Goal: Task Accomplishment & Management: Manage account settings

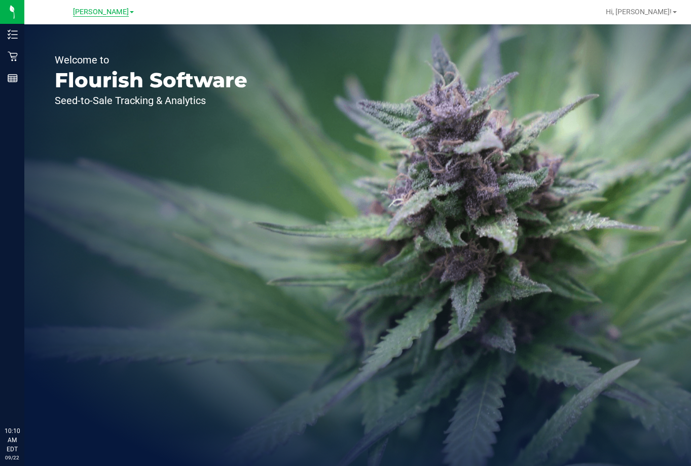
click at [109, 13] on span "[PERSON_NAME]" at bounding box center [101, 12] width 56 height 9
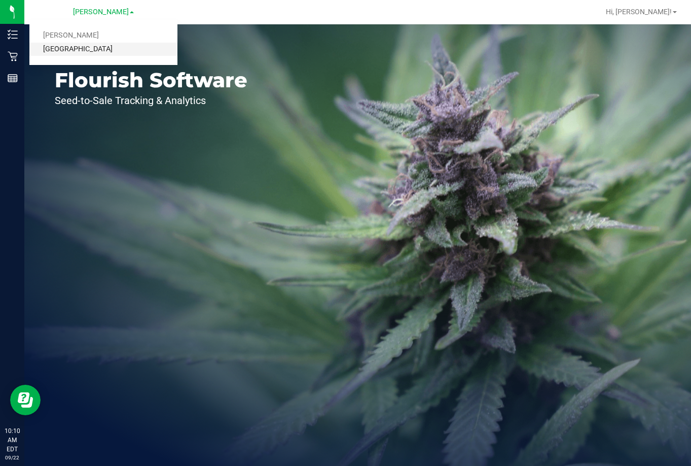
click at [106, 46] on link "[GEOGRAPHIC_DATA]" at bounding box center [103, 50] width 148 height 14
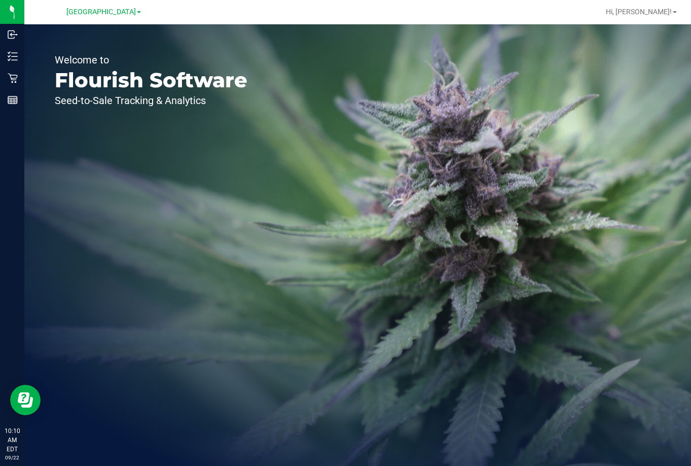
click at [153, 14] on div "Lakeland [PERSON_NAME][GEOGRAPHIC_DATA]" at bounding box center [103, 12] width 148 height 16
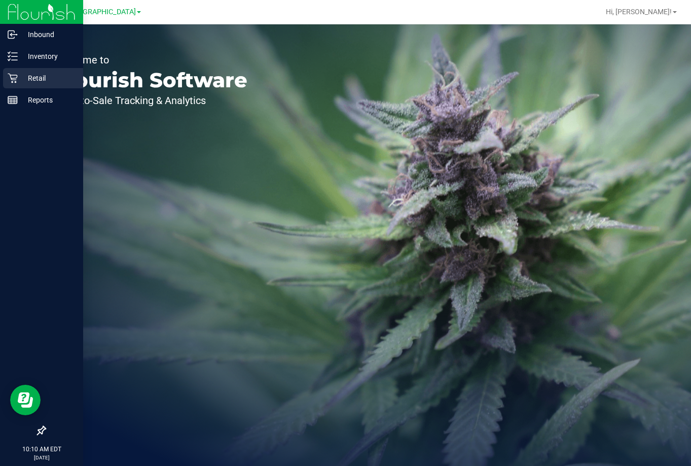
click at [32, 70] on div "Retail" at bounding box center [43, 78] width 80 height 20
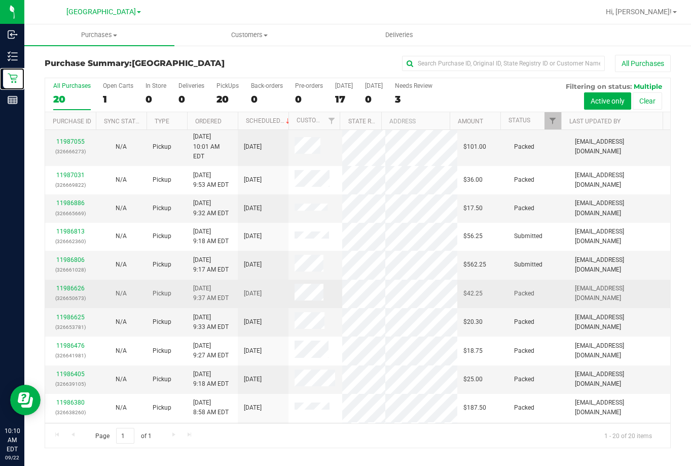
scroll to position [51, 0]
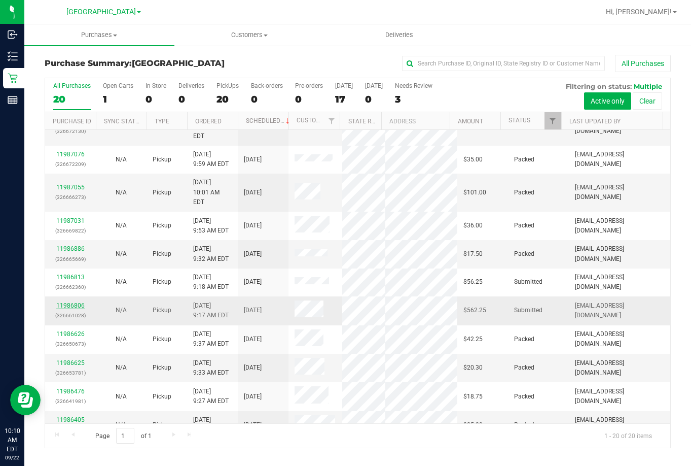
click at [66, 302] on link "11986806" at bounding box center [70, 305] width 28 height 7
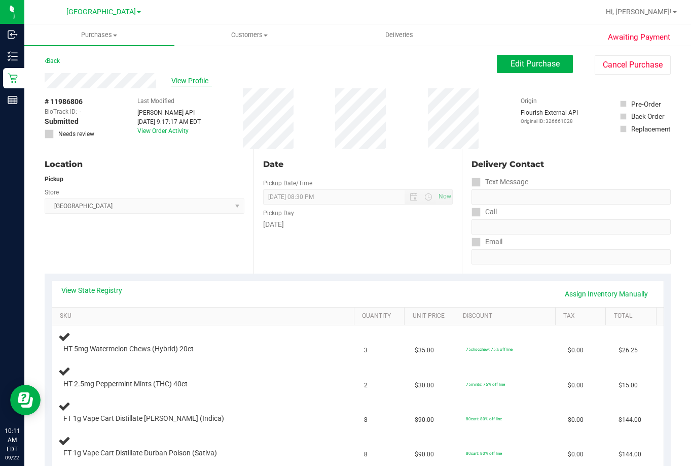
click at [192, 80] on span "View Profile" at bounding box center [191, 81] width 41 height 11
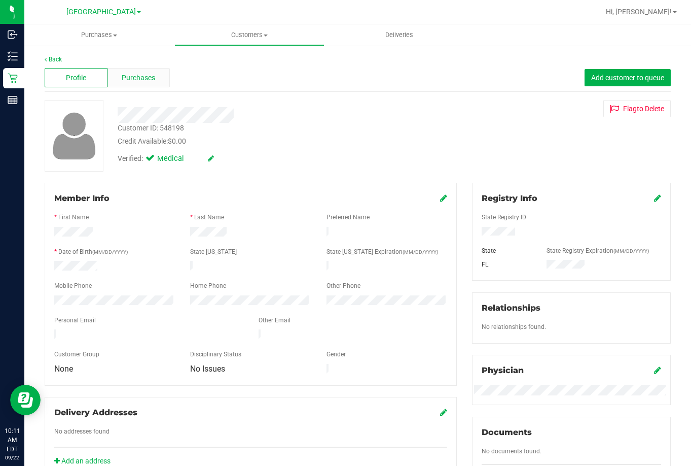
click at [148, 75] on span "Purchases" at bounding box center [138, 78] width 33 height 11
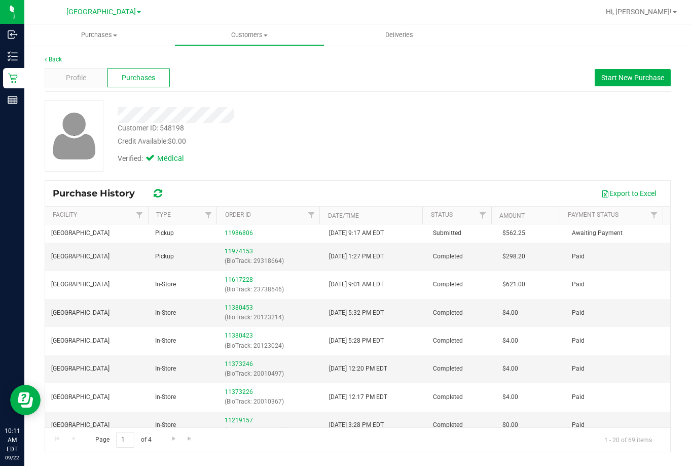
click at [287, 170] on div "Customer ID: 548198 Credit Available: $0.00 Verified: Medical" at bounding box center [357, 136] width 641 height 72
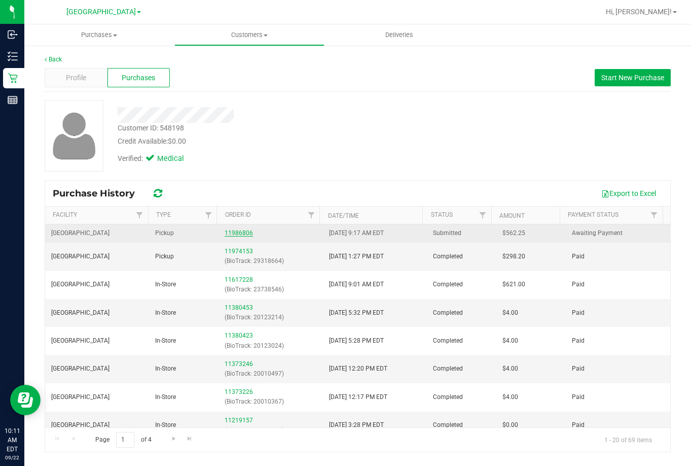
click at [237, 235] on link "11986806" at bounding box center [239, 232] width 28 height 7
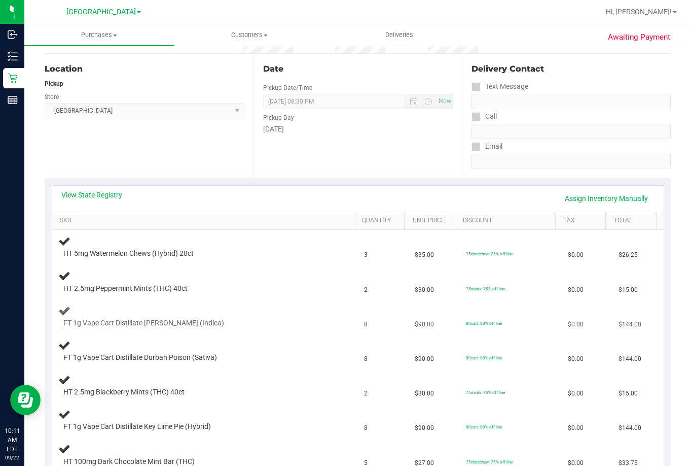
scroll to position [203, 0]
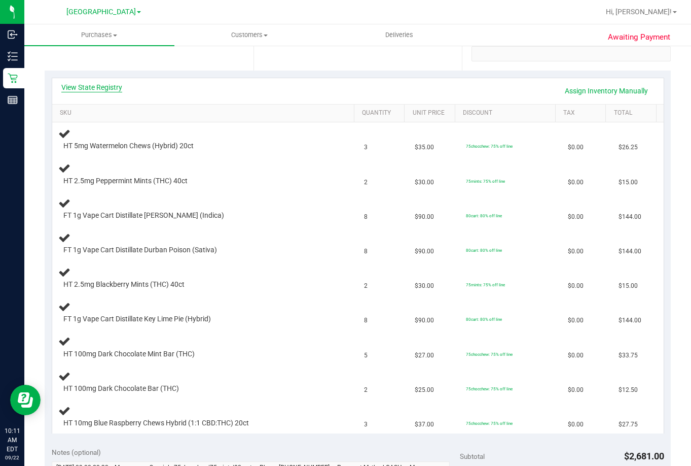
click at [90, 84] on link "View State Registry" at bounding box center [91, 87] width 61 height 10
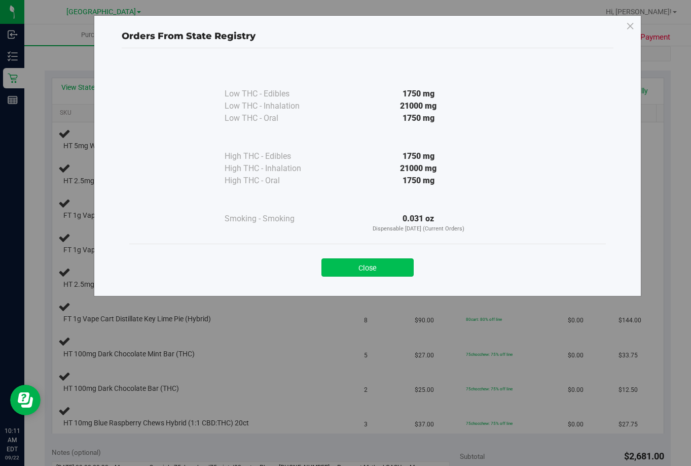
click at [387, 266] on button "Close" at bounding box center [368, 267] width 92 height 18
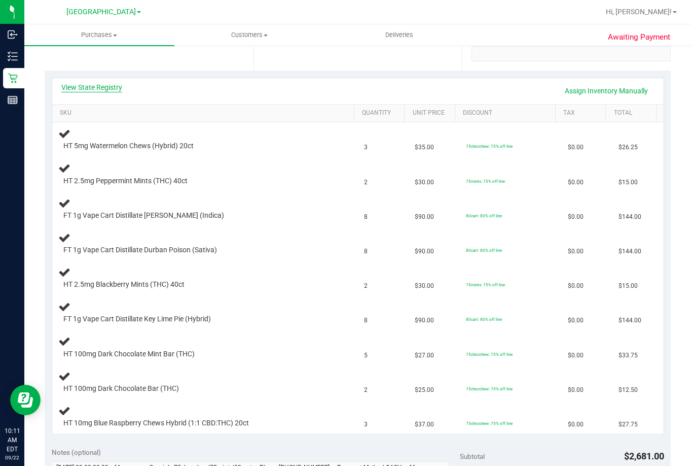
click at [101, 84] on link "View State Registry" at bounding box center [91, 87] width 61 height 10
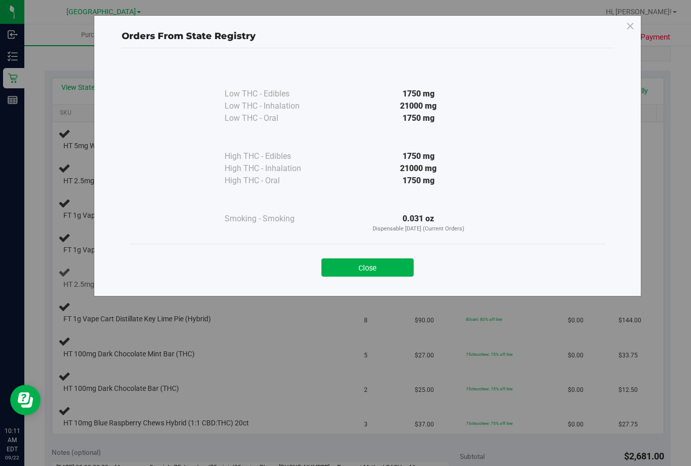
click at [378, 268] on button "Close" at bounding box center [368, 267] width 92 height 18
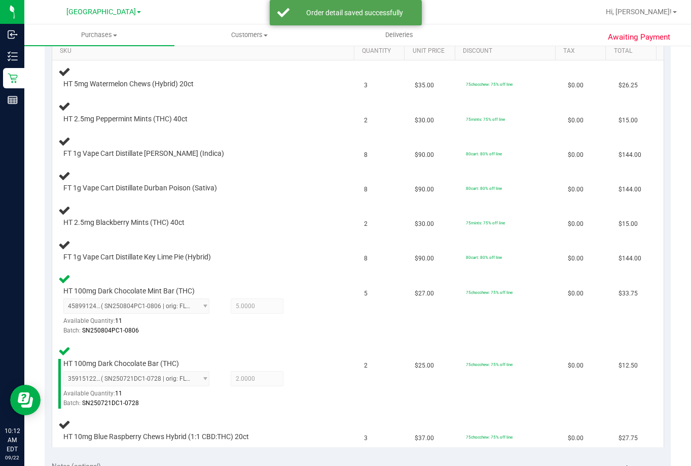
scroll to position [269, 0]
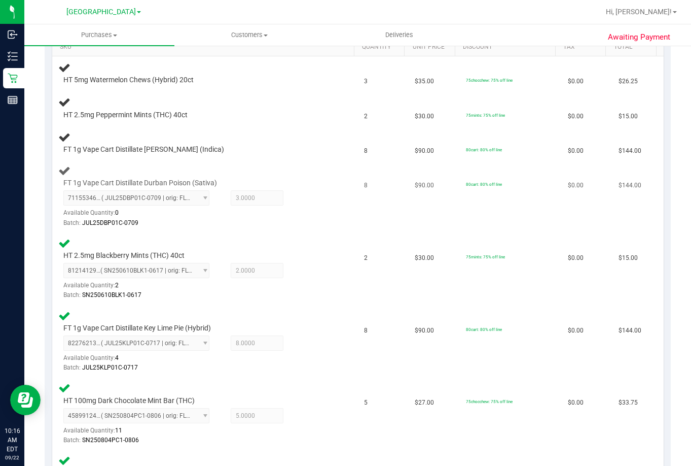
click at [290, 167] on div "FT 1g Vape Cart Distillate Durban Poison (Sativa) 7115534652136952 ( JUL25DBP01…" at bounding box center [205, 196] width 294 height 64
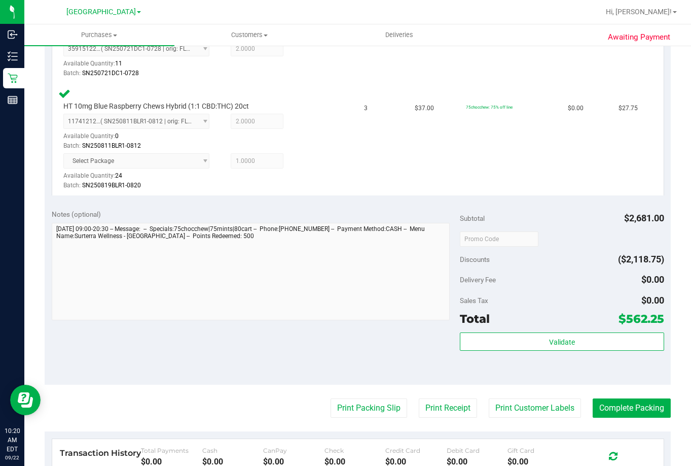
scroll to position [757, 0]
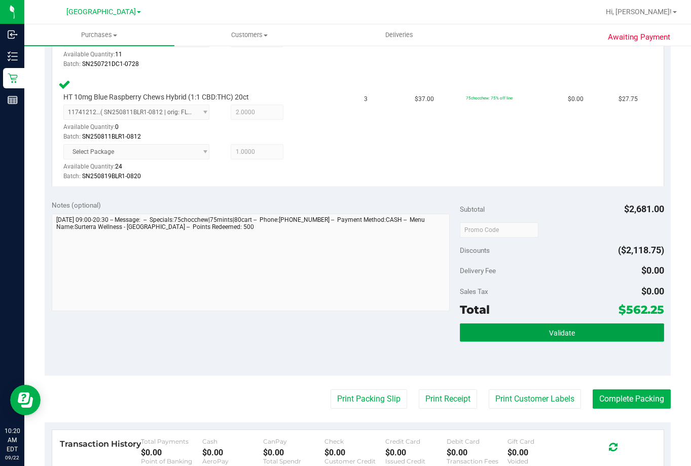
click at [551, 325] on button "Validate" at bounding box center [562, 332] width 204 height 18
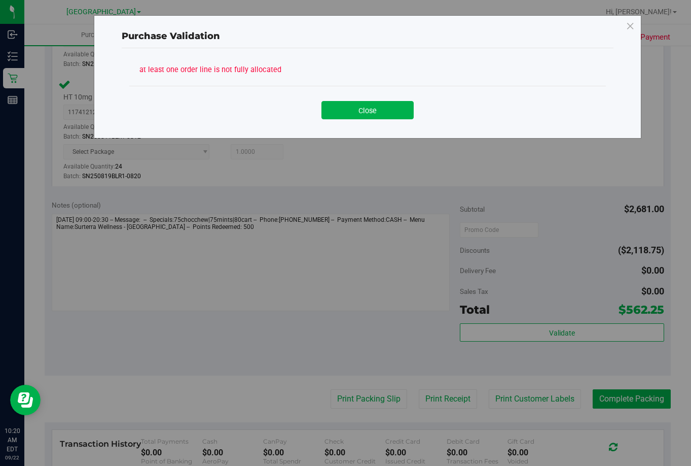
drag, startPoint x: 363, startPoint y: 106, endPoint x: 405, endPoint y: 153, distance: 62.8
click at [363, 101] on button "Close" at bounding box center [368, 110] width 92 height 18
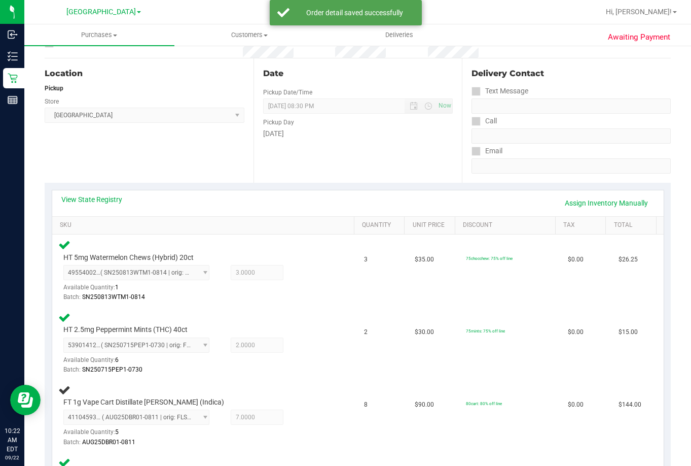
scroll to position [0, 0]
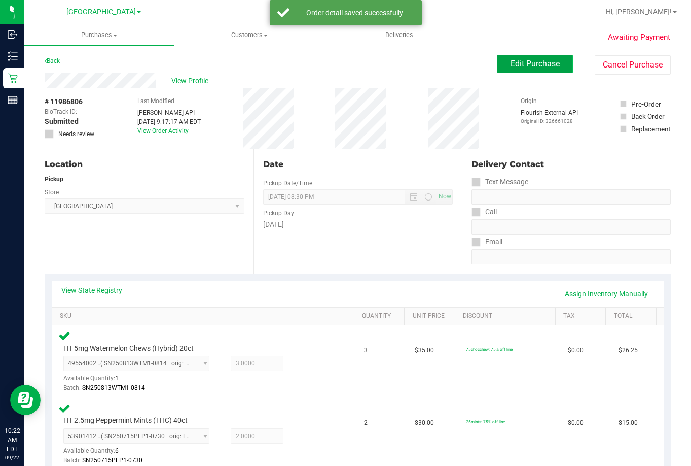
click at [531, 60] on span "Edit Purchase" at bounding box center [535, 64] width 49 height 10
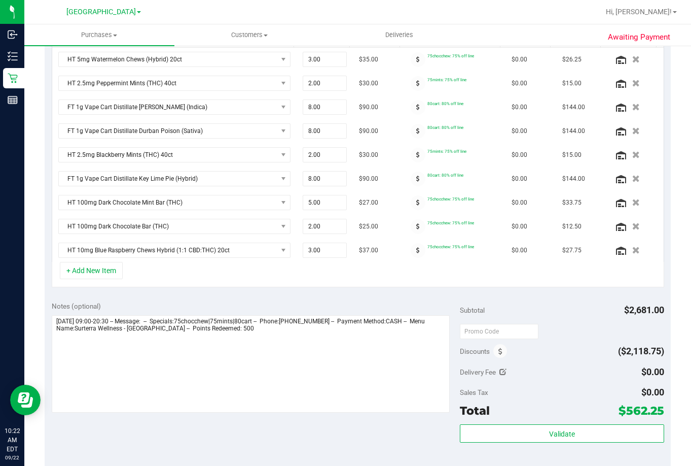
scroll to position [304, 0]
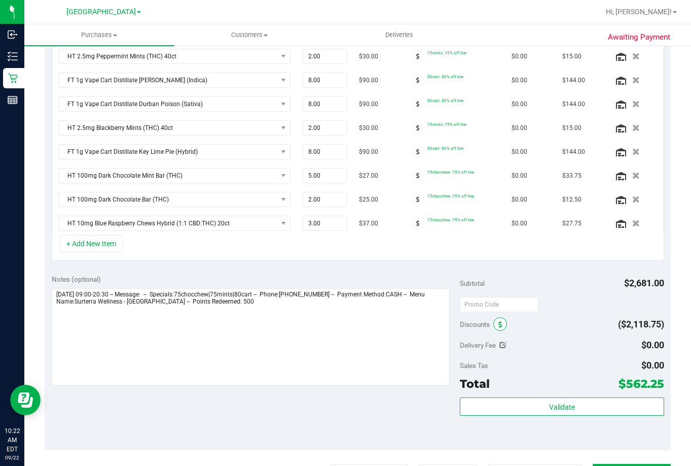
click at [498, 325] on icon at bounding box center [500, 324] width 4 height 7
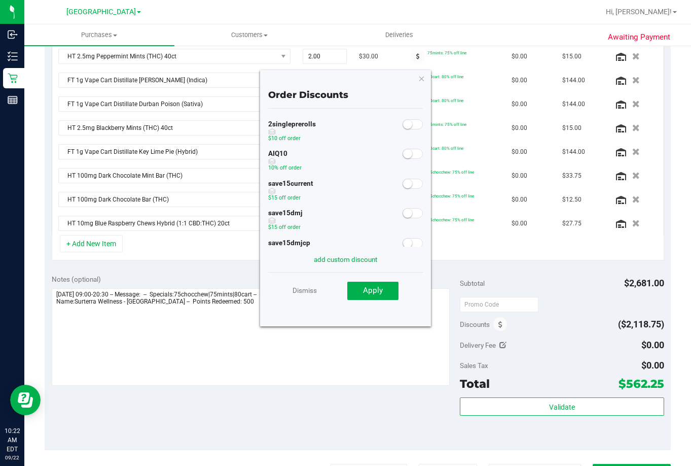
click at [404, 155] on small at bounding box center [407, 153] width 9 height 9
click at [371, 290] on span "Apply" at bounding box center [373, 289] width 20 height 9
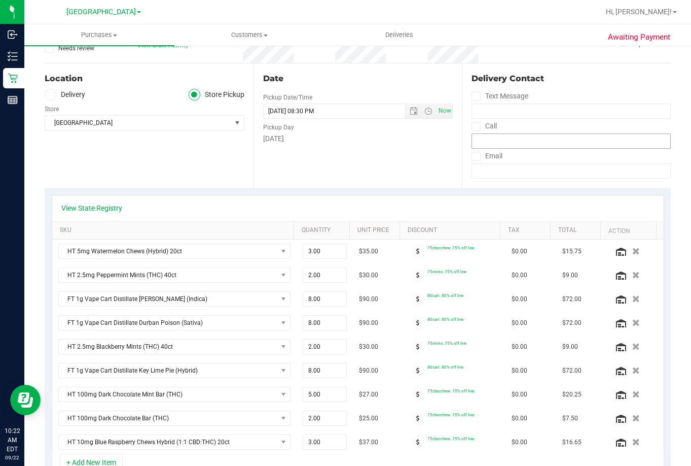
scroll to position [0, 0]
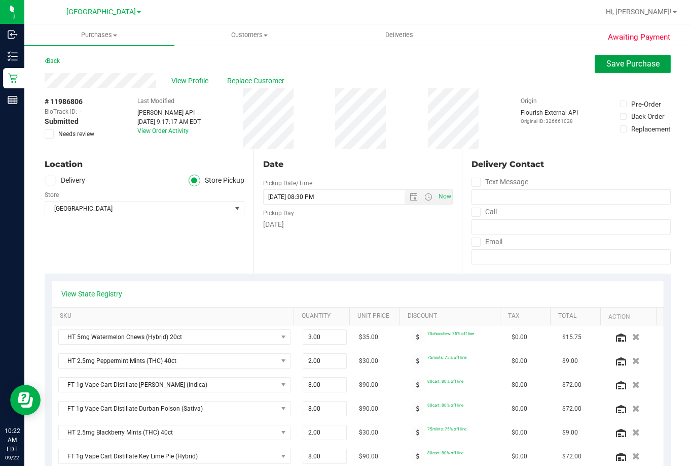
click at [609, 65] on span "Save Purchase" at bounding box center [632, 64] width 53 height 10
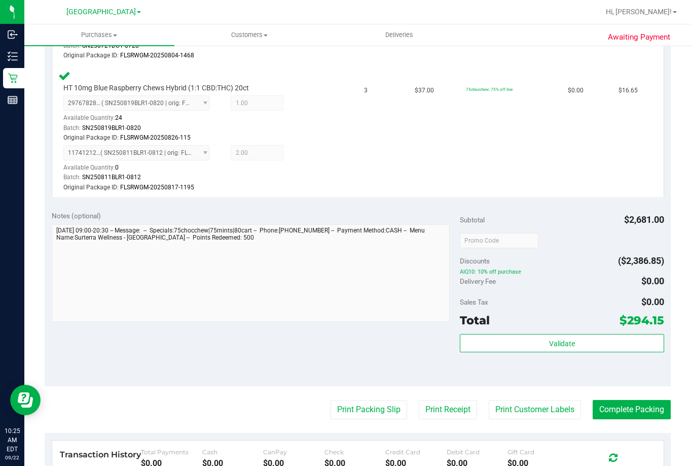
scroll to position [955, 0]
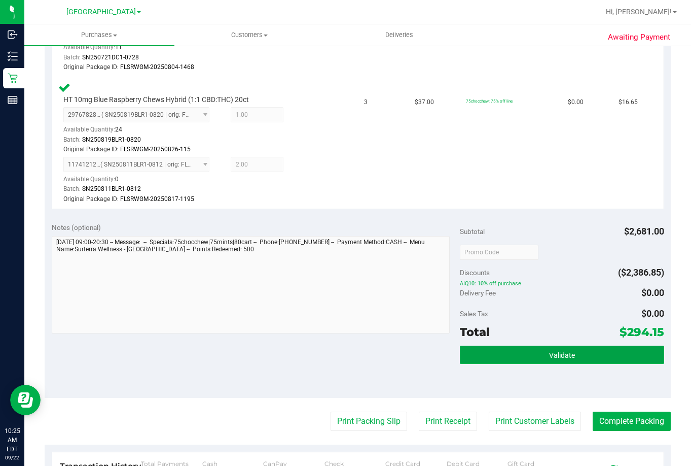
click at [562, 357] on span "Validate" at bounding box center [562, 355] width 26 height 8
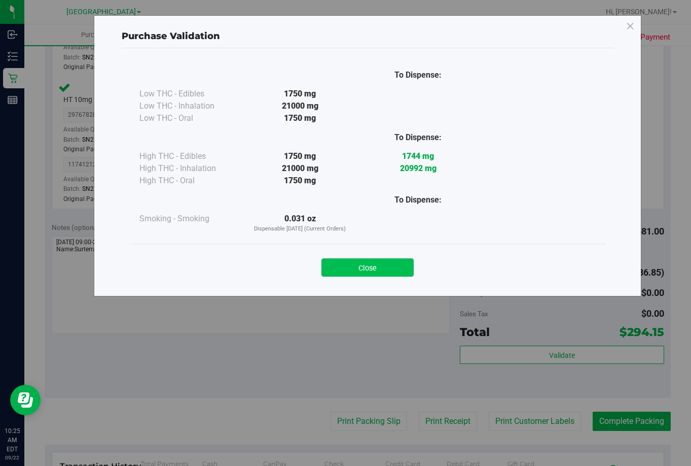
click at [381, 269] on button "Close" at bounding box center [368, 267] width 92 height 18
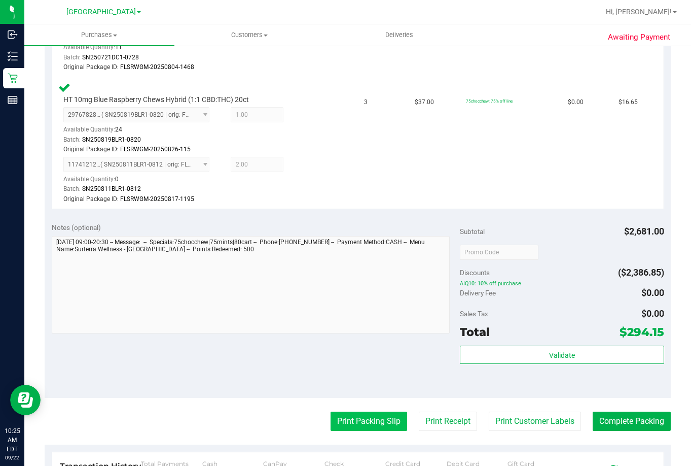
click at [378, 424] on button "Print Packing Slip" at bounding box center [369, 420] width 77 height 19
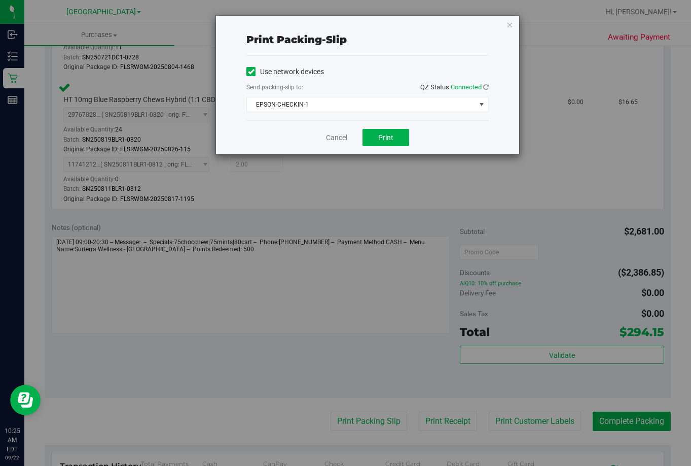
click at [375, 114] on div "Use network devices Send packing-slip to: QZ Status: Connected EPSON-CHECKIN-1 …" at bounding box center [367, 88] width 242 height 64
click at [365, 102] on span "EPSON-CHECKIN-1" at bounding box center [361, 104] width 229 height 14
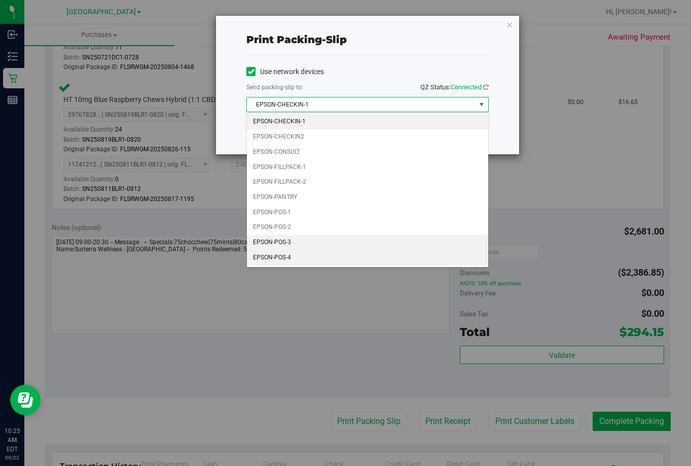
drag, startPoint x: 310, startPoint y: 239, endPoint x: 316, endPoint y: 213, distance: 26.7
click at [310, 237] on li "EPSON-POS-3" at bounding box center [367, 242] width 241 height 15
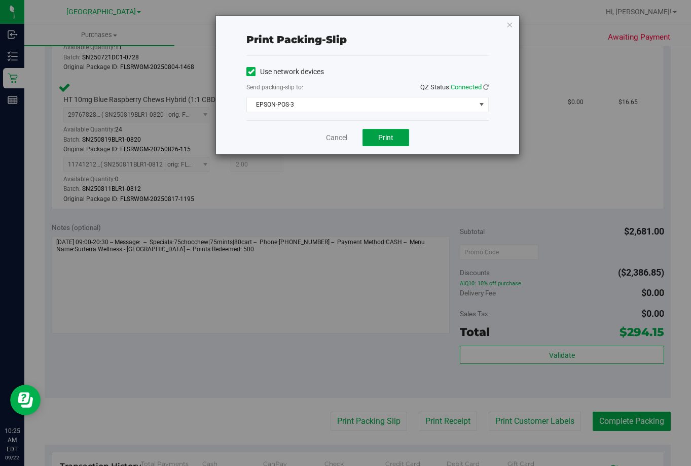
click at [391, 137] on span "Print" at bounding box center [385, 137] width 15 height 8
click at [339, 123] on div "Cancel Print" at bounding box center [367, 137] width 242 height 34
click at [337, 138] on link "Cancel" at bounding box center [336, 137] width 21 height 11
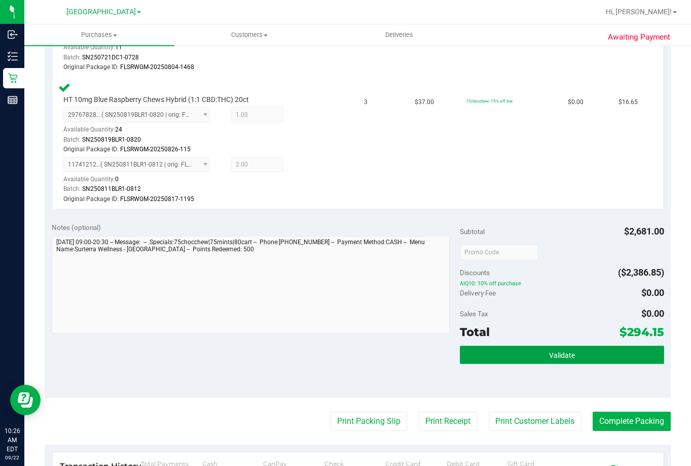
click at [560, 360] on button "Validate" at bounding box center [562, 354] width 204 height 18
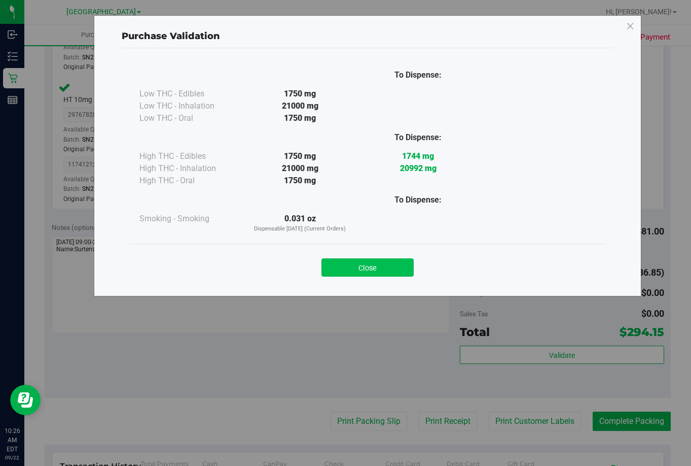
click at [379, 265] on button "Close" at bounding box center [368, 267] width 92 height 18
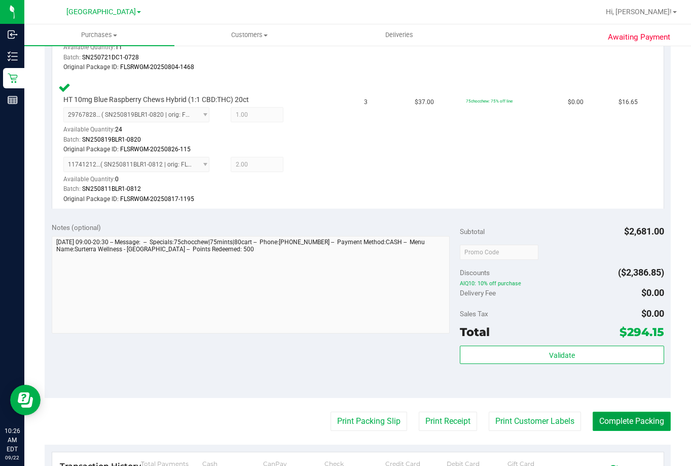
click at [610, 414] on button "Complete Packing" at bounding box center [632, 420] width 78 height 19
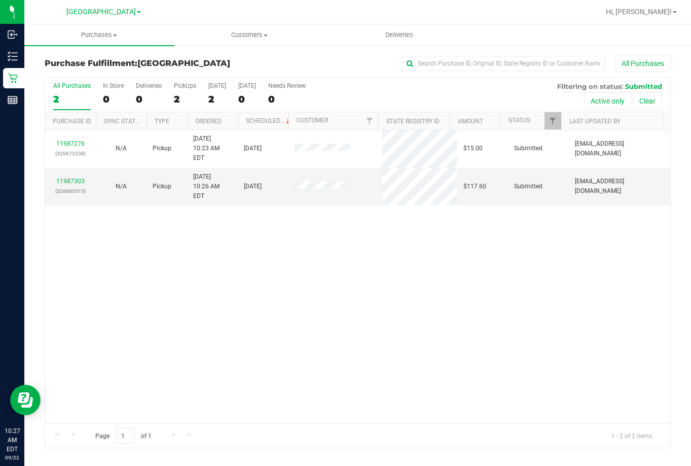
click at [536, 342] on div "11987276 (326672238) N/A Pickup 9/22/2025 10:23 AM EDT 9/22/2025 $15.00 Submitt…" at bounding box center [357, 276] width 625 height 293
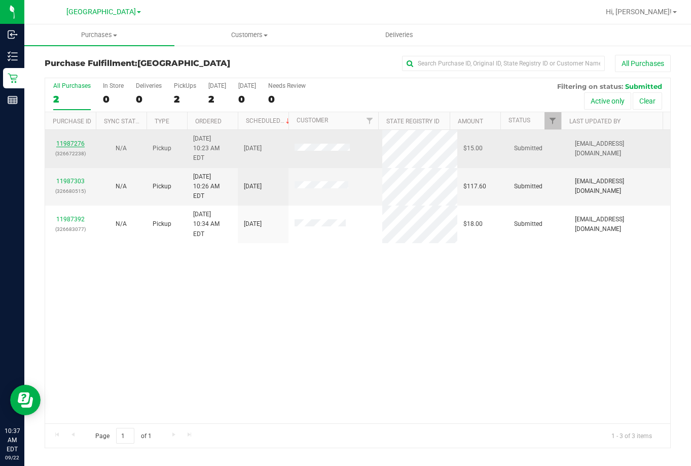
click at [66, 140] on link "11987276" at bounding box center [70, 143] width 28 height 7
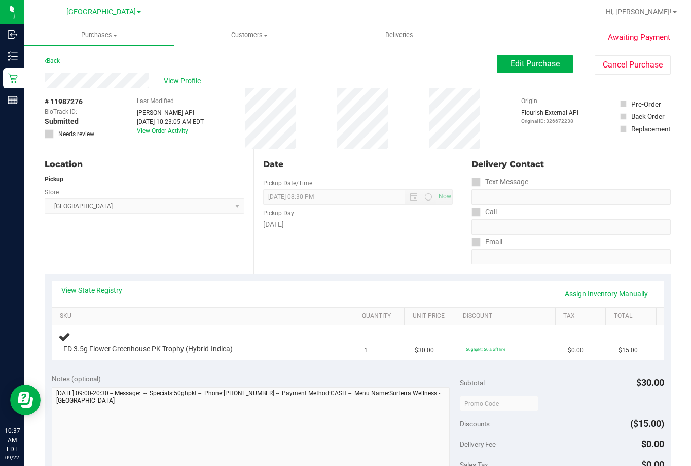
drag, startPoint x: 103, startPoint y: 284, endPoint x: 211, endPoint y: 270, distance: 108.9
click at [103, 281] on div "View State Registry Assign Inventory Manually" at bounding box center [358, 294] width 612 height 26
drag, startPoint x: 84, startPoint y: 288, endPoint x: 103, endPoint y: 287, distance: 19.3
click at [103, 287] on link "View State Registry" at bounding box center [91, 290] width 61 height 10
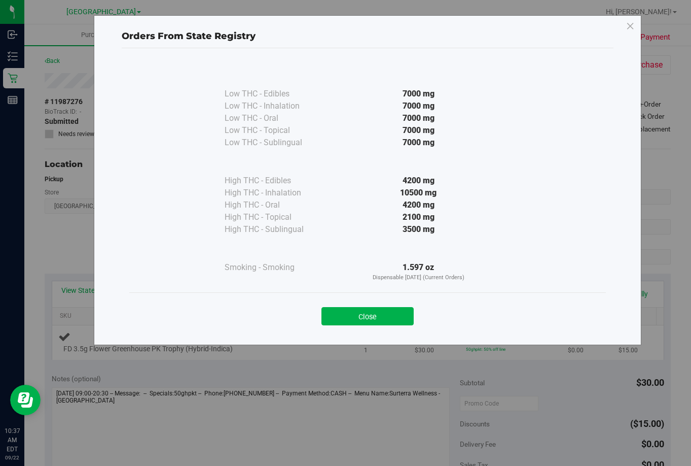
drag, startPoint x: 394, startPoint y: 318, endPoint x: 390, endPoint y: 340, distance: 22.0
click at [395, 323] on button "Close" at bounding box center [368, 316] width 92 height 18
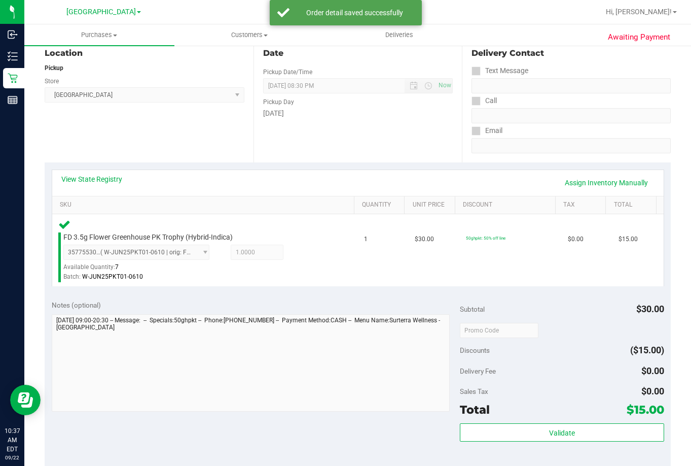
scroll to position [304, 0]
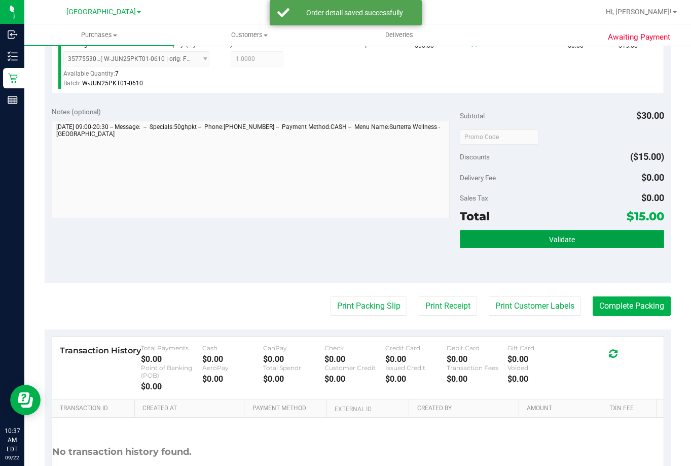
click at [567, 239] on span "Validate" at bounding box center [562, 239] width 26 height 8
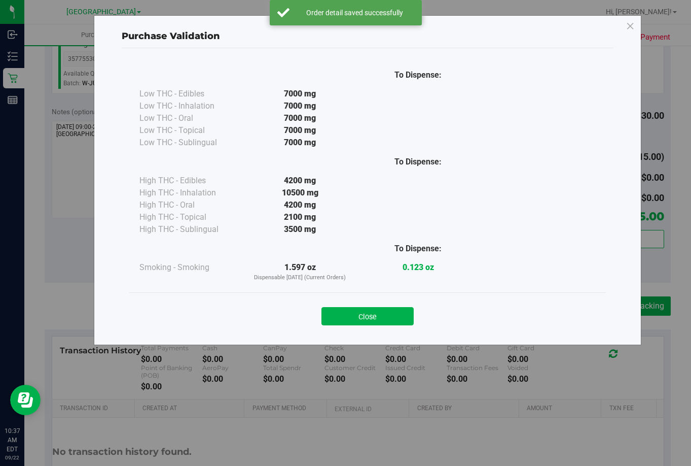
drag, startPoint x: 384, startPoint y: 316, endPoint x: 397, endPoint y: 323, distance: 14.1
click at [389, 318] on button "Close" at bounding box center [368, 316] width 92 height 18
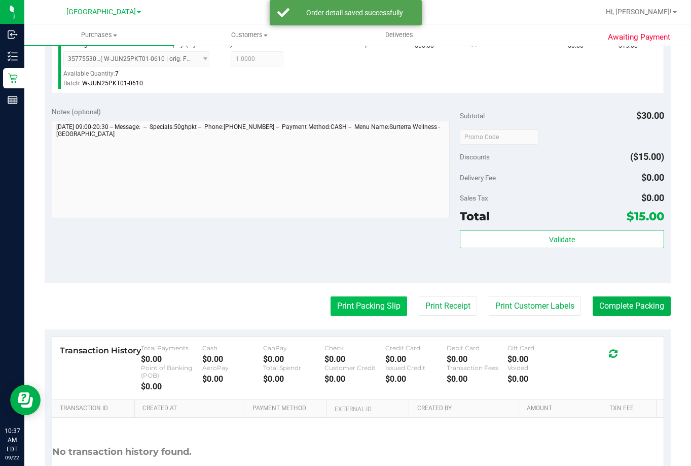
click at [383, 303] on button "Print Packing Slip" at bounding box center [369, 305] width 77 height 19
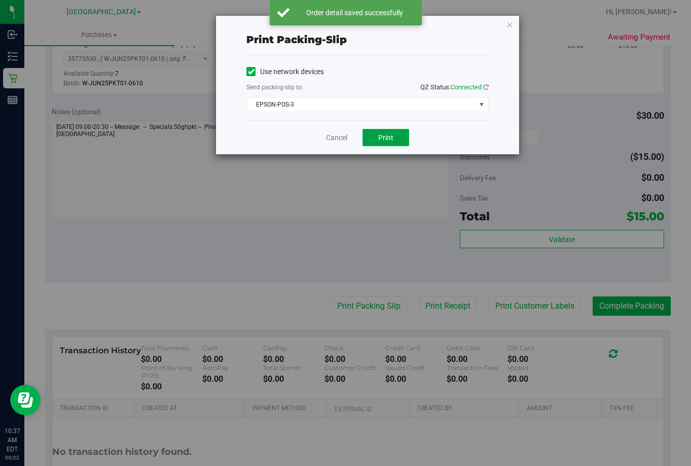
click at [387, 135] on span "Print" at bounding box center [385, 137] width 15 height 8
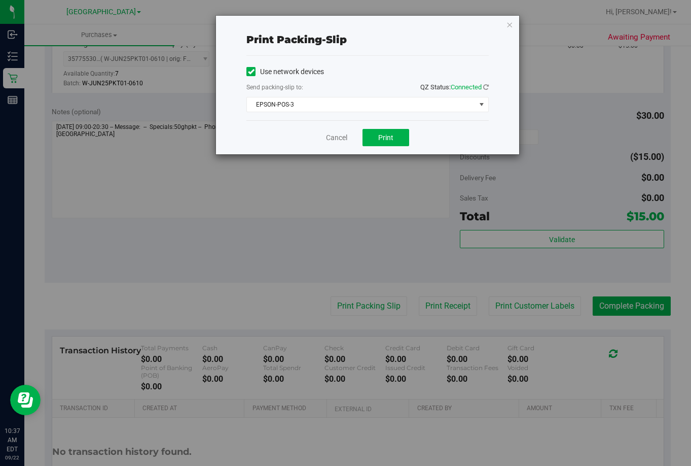
click at [314, 138] on div "Cancel Print" at bounding box center [367, 137] width 242 height 34
click at [340, 136] on link "Cancel" at bounding box center [336, 137] width 21 height 11
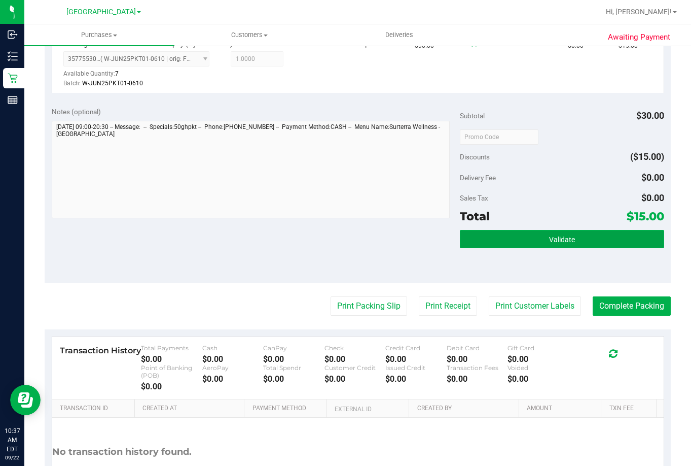
click at [549, 245] on button "Validate" at bounding box center [562, 239] width 204 height 18
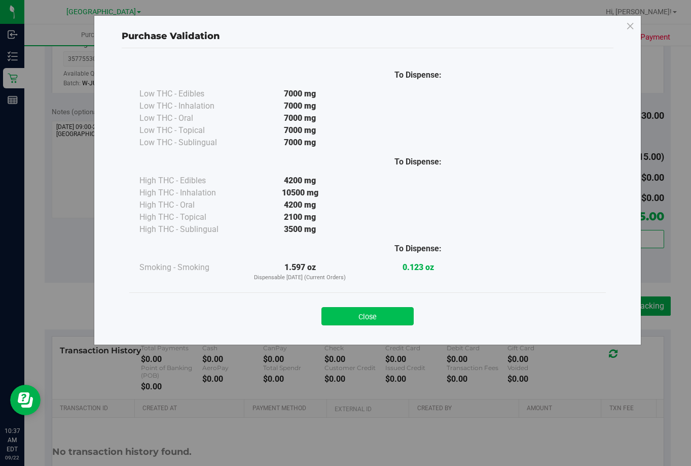
click at [382, 308] on button "Close" at bounding box center [368, 316] width 92 height 18
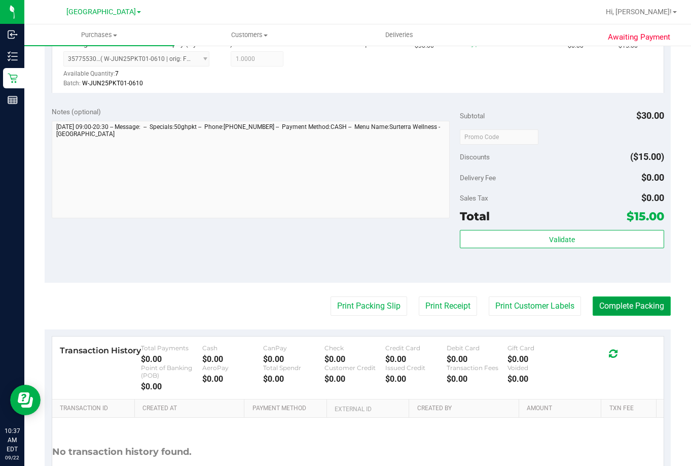
click at [614, 300] on button "Complete Packing" at bounding box center [632, 305] width 78 height 19
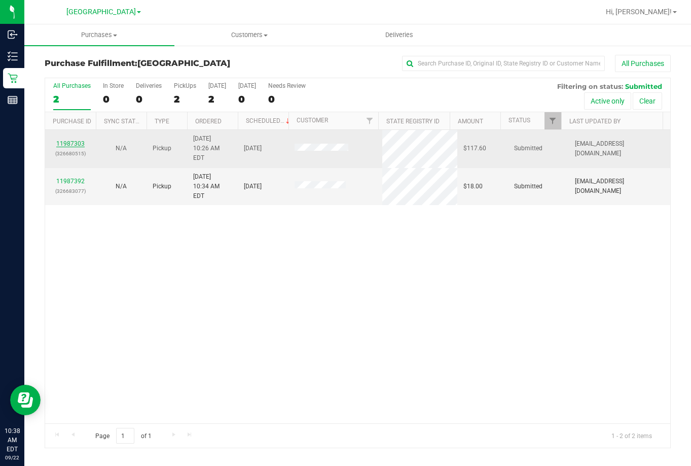
click at [74, 140] on link "11987303" at bounding box center [70, 143] width 28 height 7
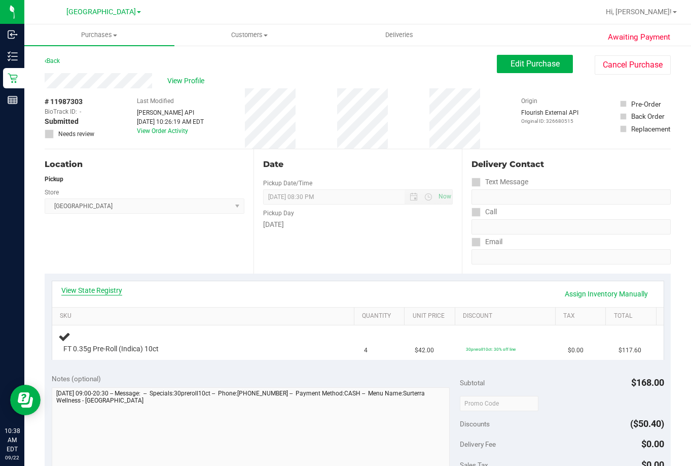
click at [115, 286] on link "View State Registry" at bounding box center [91, 290] width 61 height 10
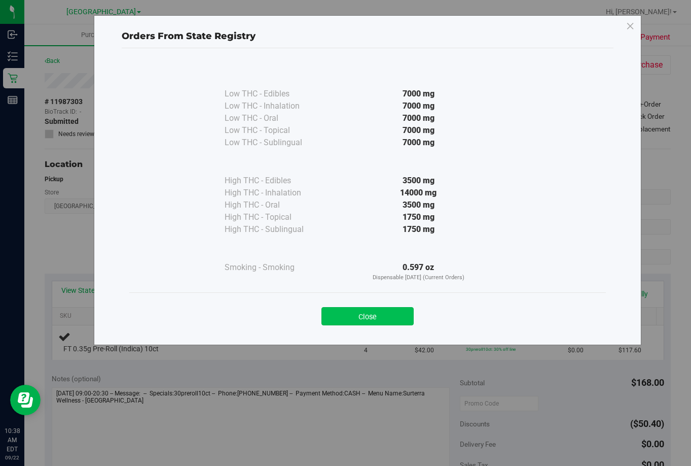
click at [396, 310] on button "Close" at bounding box center [368, 316] width 92 height 18
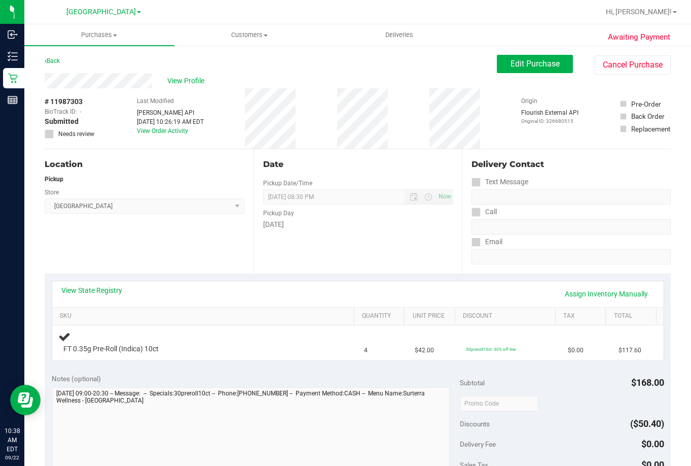
click at [334, 236] on div "Date Pickup Date/Time [DATE] Now [DATE] 08:30 PM Now Pickup Day [DATE]" at bounding box center [358, 211] width 209 height 124
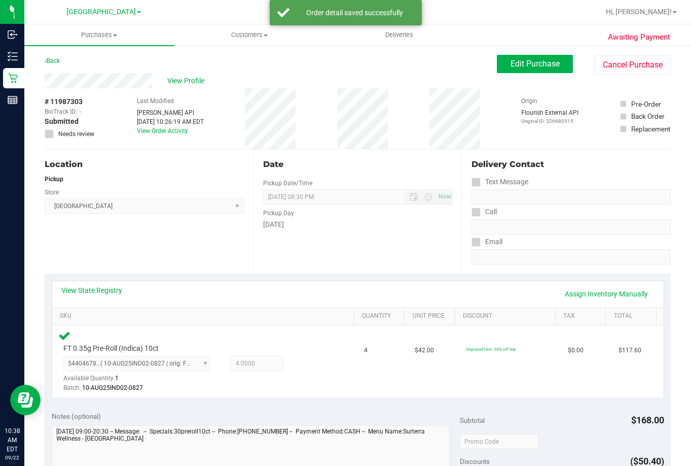
drag, startPoint x: 633, startPoint y: 176, endPoint x: 549, endPoint y: 127, distance: 96.8
click at [490, 138] on purchase-details "Back Edit Purchase Cancel Purchase View Profile # 11987303 BioTrack ID: - Submi…" at bounding box center [358, 443] width 626 height 776
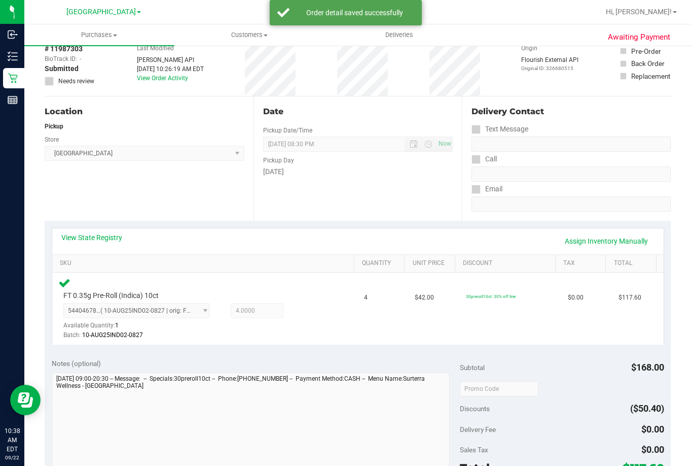
scroll to position [101, 0]
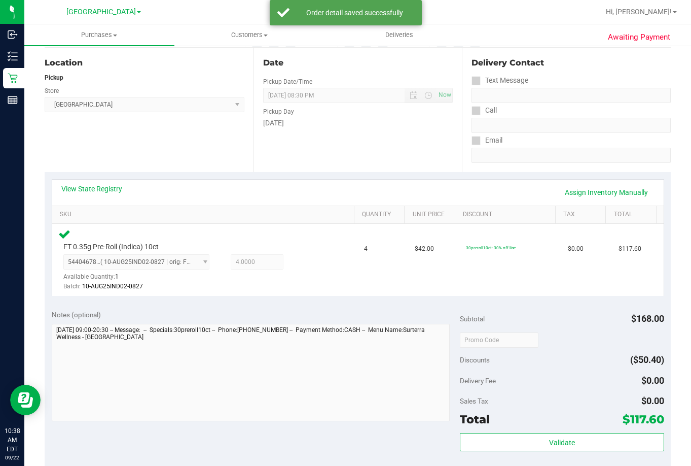
drag, startPoint x: 556, startPoint y: 363, endPoint x: 575, endPoint y: 357, distance: 19.7
click at [562, 359] on div "Discounts ($50.40)" at bounding box center [562, 359] width 204 height 18
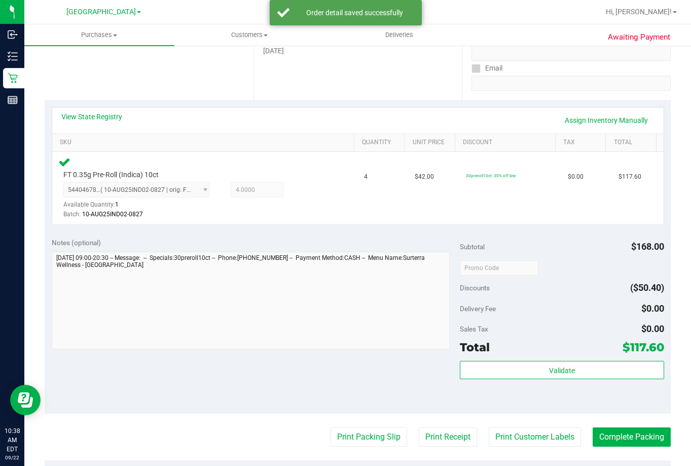
scroll to position [304, 0]
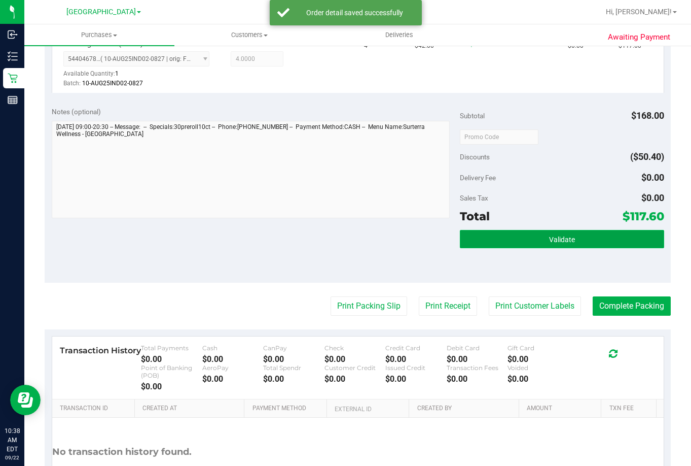
click at [584, 234] on button "Validate" at bounding box center [562, 239] width 204 height 18
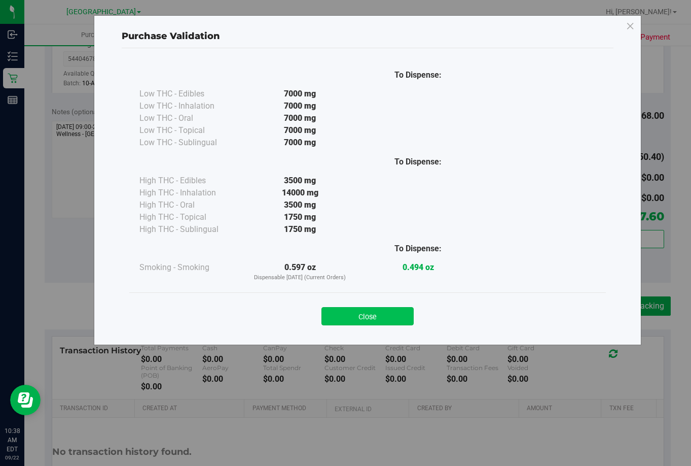
click at [369, 313] on button "Close" at bounding box center [368, 316] width 92 height 18
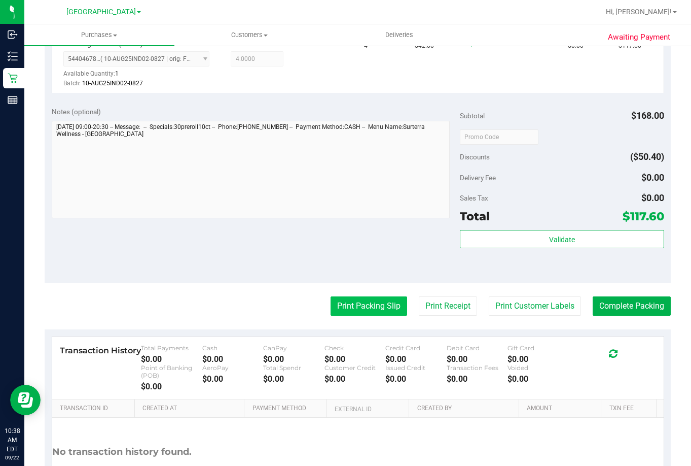
click at [362, 309] on button "Print Packing Slip" at bounding box center [369, 305] width 77 height 19
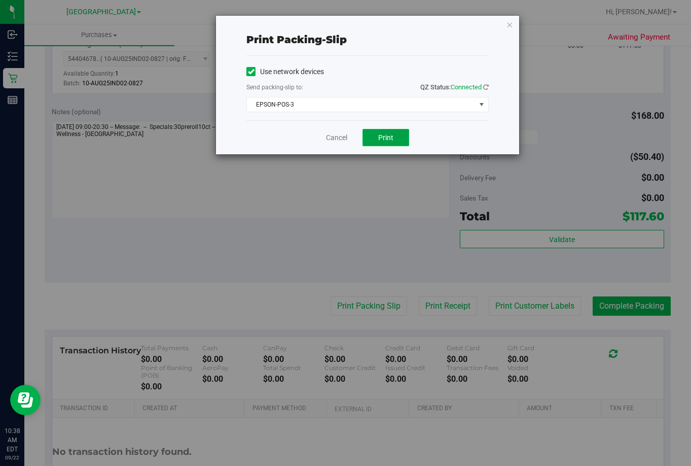
click at [401, 142] on button "Print" at bounding box center [386, 137] width 47 height 17
click at [341, 140] on link "Cancel" at bounding box center [336, 137] width 21 height 11
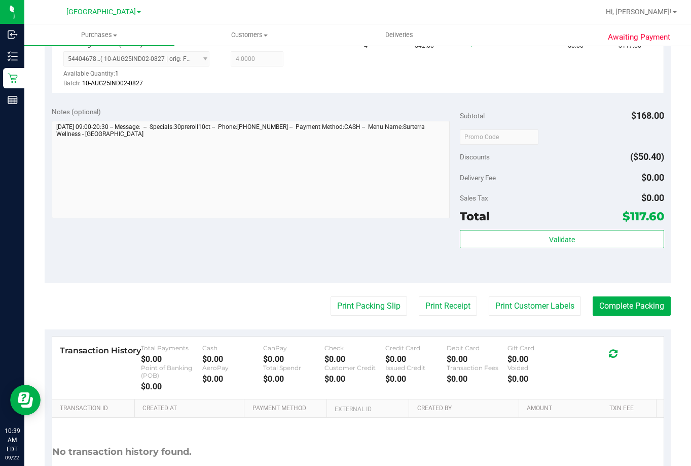
click at [590, 229] on div "Subtotal $168.00 Discounts ($50.40) Delivery Fee $0.00 Sales Tax $0.00 Total $1…" at bounding box center [562, 190] width 204 height 169
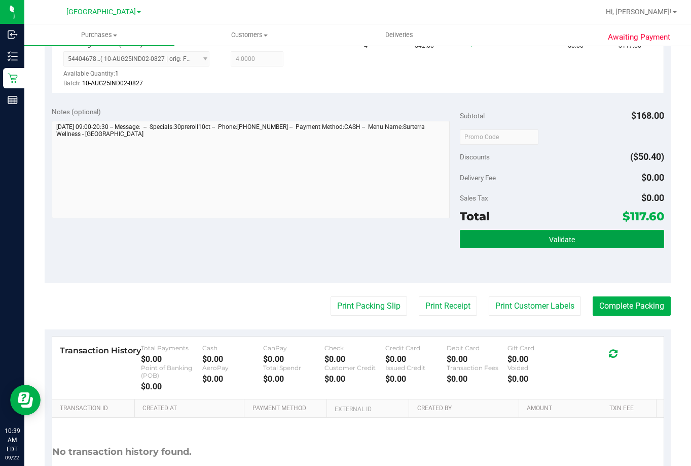
drag, startPoint x: 587, startPoint y: 234, endPoint x: 576, endPoint y: 230, distance: 11.6
click at [586, 234] on button "Validate" at bounding box center [562, 239] width 204 height 18
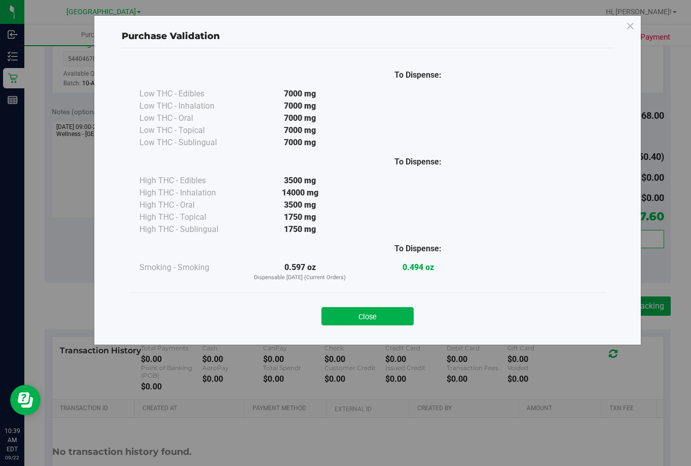
drag, startPoint x: 366, startPoint y: 319, endPoint x: 518, endPoint y: 316, distance: 152.2
click at [369, 319] on button "Close" at bounding box center [368, 316] width 92 height 18
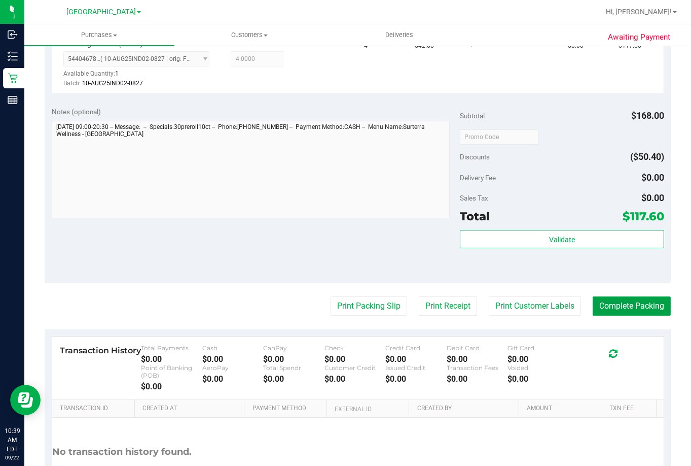
click at [634, 310] on button "Complete Packing" at bounding box center [632, 305] width 78 height 19
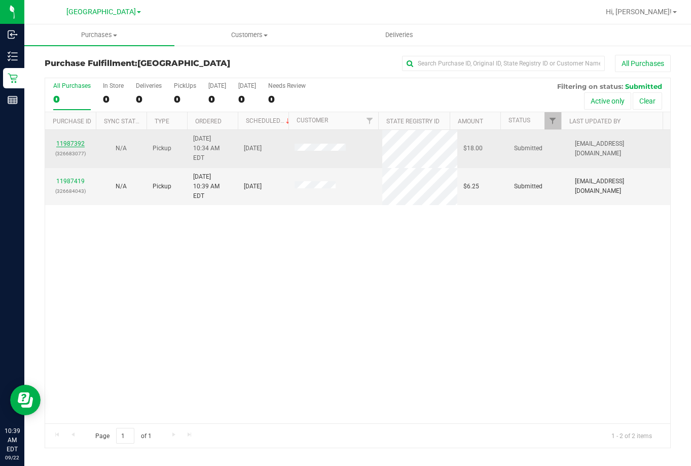
click at [59, 140] on link "11987392" at bounding box center [70, 143] width 28 height 7
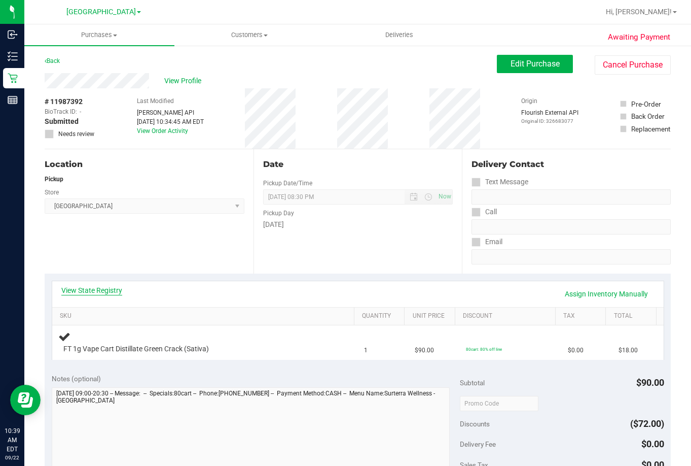
click at [73, 286] on link "View State Registry" at bounding box center [91, 290] width 61 height 10
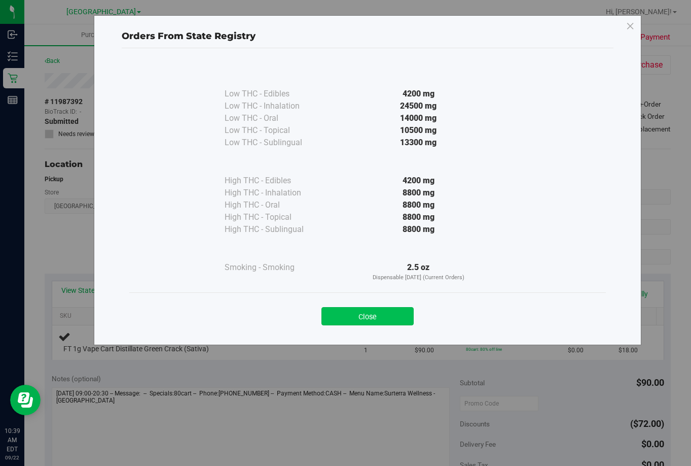
click at [399, 315] on button "Close" at bounding box center [368, 316] width 92 height 18
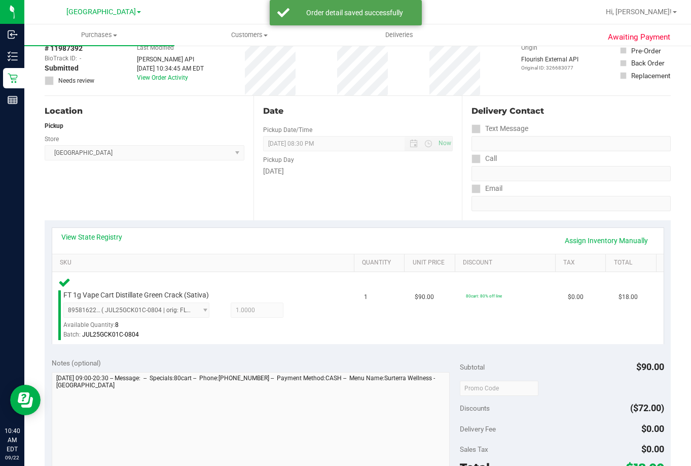
scroll to position [203, 0]
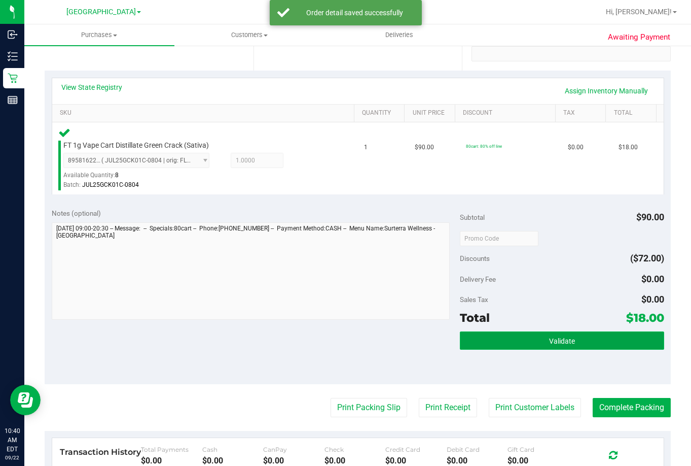
click at [565, 335] on button "Validate" at bounding box center [562, 340] width 204 height 18
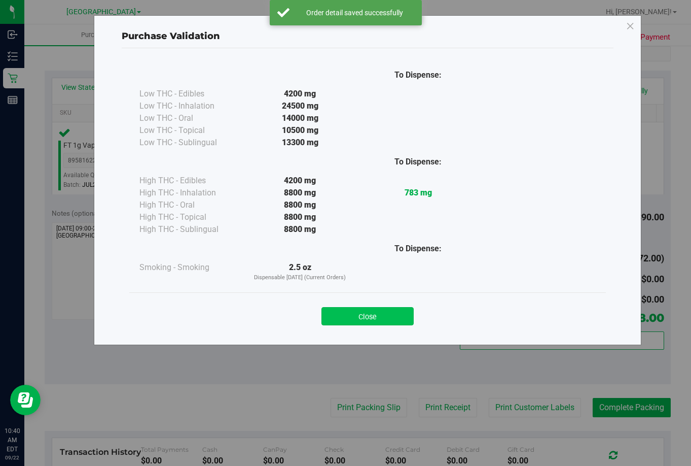
click at [401, 318] on button "Close" at bounding box center [368, 316] width 92 height 18
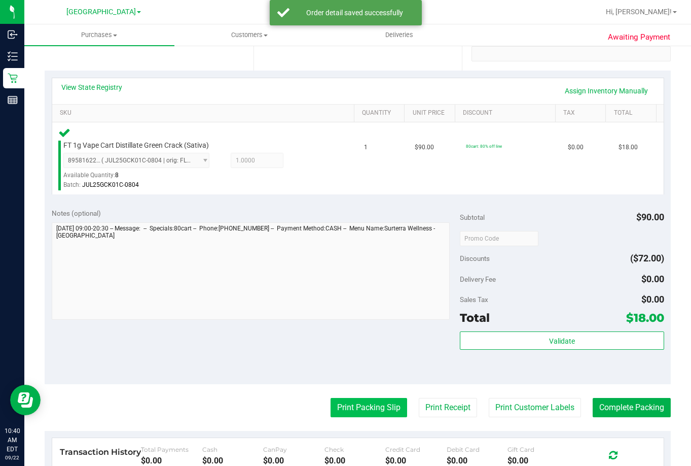
click at [377, 412] on button "Print Packing Slip" at bounding box center [369, 407] width 77 height 19
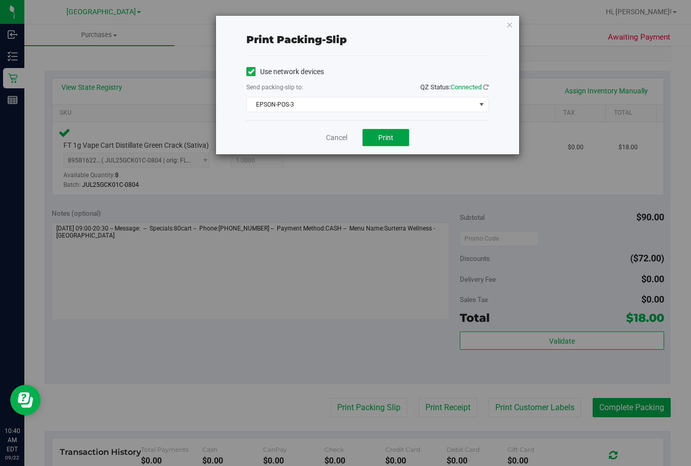
click at [381, 139] on span "Print" at bounding box center [385, 137] width 15 height 8
click at [327, 134] on link "Cancel" at bounding box center [336, 137] width 21 height 11
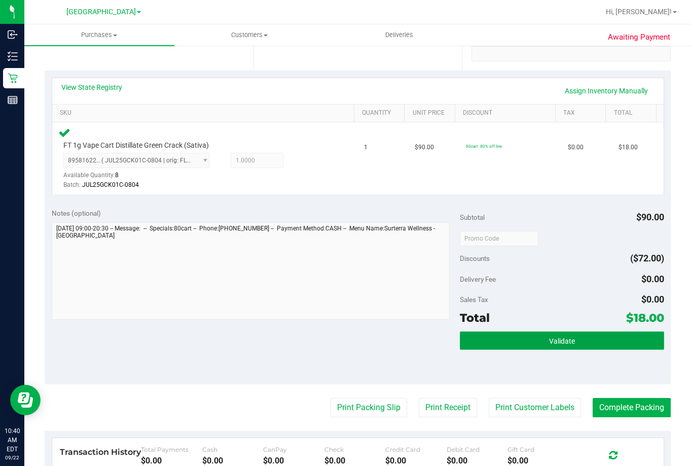
click at [559, 346] on button "Validate" at bounding box center [562, 340] width 204 height 18
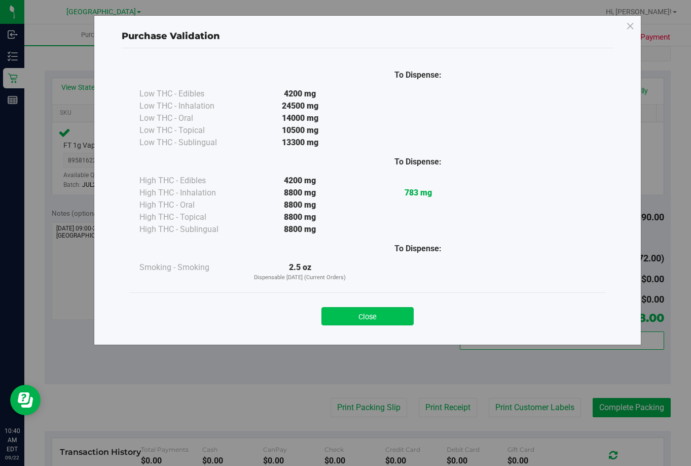
click at [356, 313] on button "Close" at bounding box center [368, 316] width 92 height 18
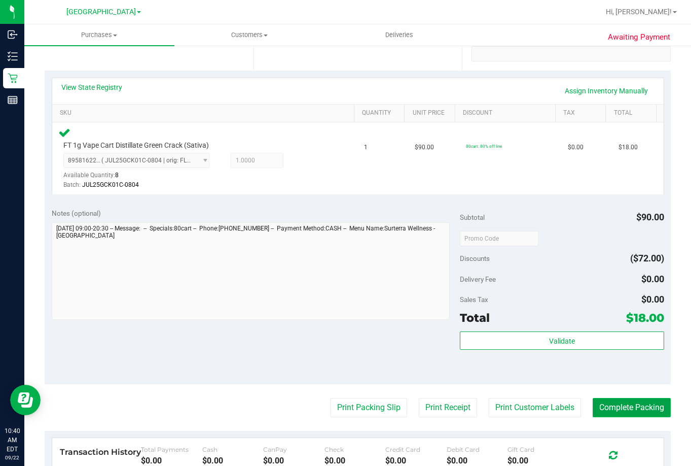
click at [629, 415] on button "Complete Packing" at bounding box center [632, 407] width 78 height 19
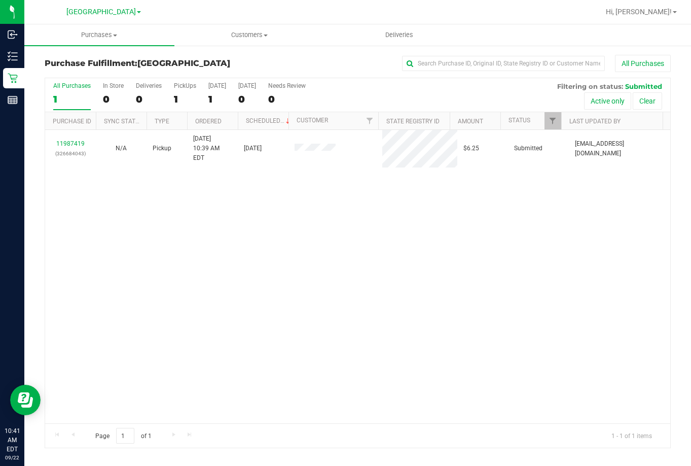
click at [285, 278] on div "11987419 (326684043) N/A Pickup 9/22/2025 10:39 AM EDT 9/22/2025 $6.25 Submitte…" at bounding box center [357, 276] width 625 height 293
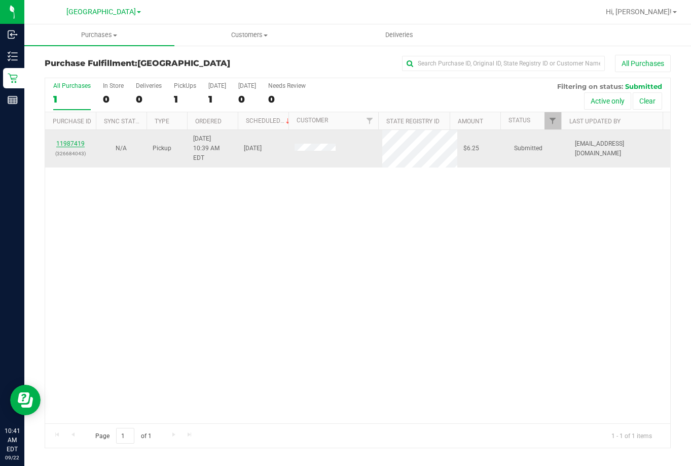
click at [62, 139] on div "11987419 (326684043)" at bounding box center [70, 148] width 39 height 19
click at [63, 140] on link "11987419" at bounding box center [70, 143] width 28 height 7
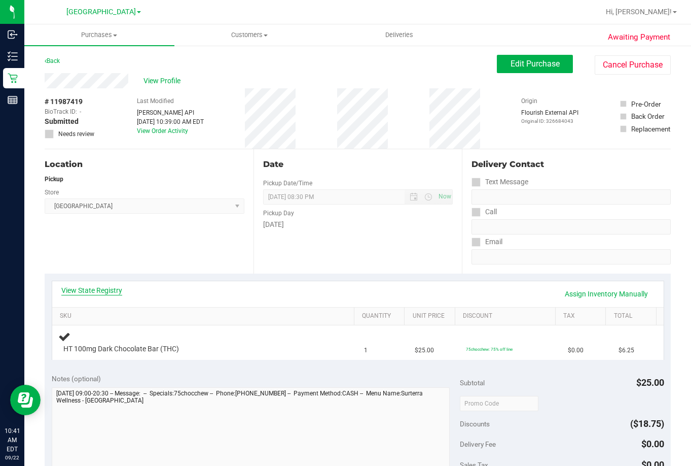
click at [101, 291] on link "View State Registry" at bounding box center [91, 290] width 61 height 10
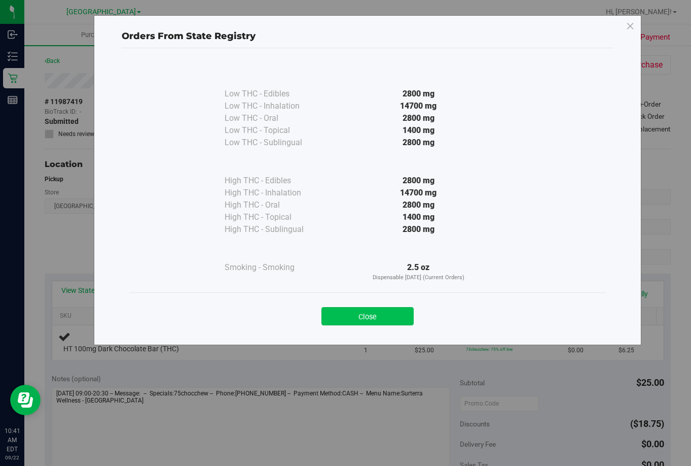
click at [376, 314] on button "Close" at bounding box center [368, 316] width 92 height 18
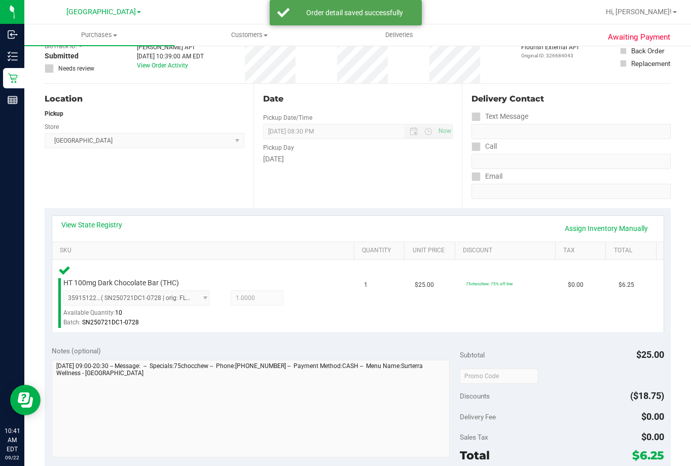
scroll to position [203, 0]
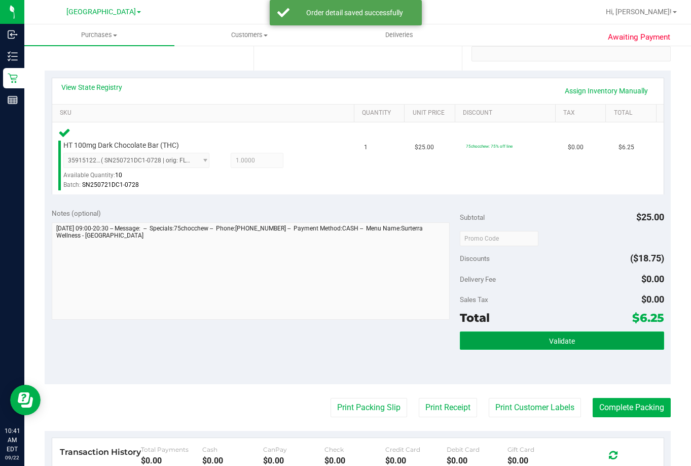
click at [578, 335] on button "Validate" at bounding box center [562, 340] width 204 height 18
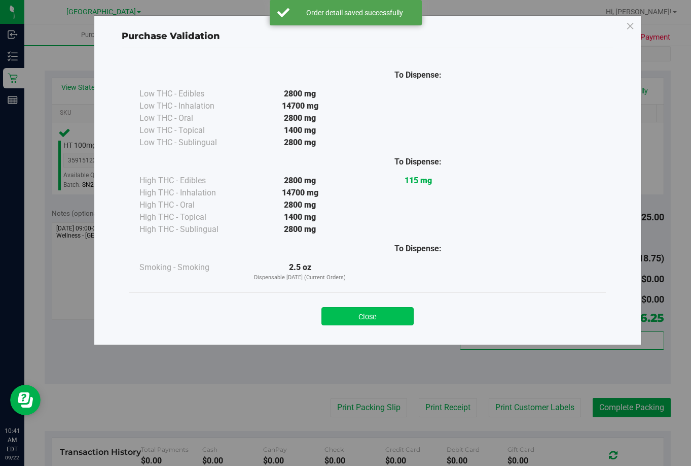
click at [385, 317] on button "Close" at bounding box center [368, 316] width 92 height 18
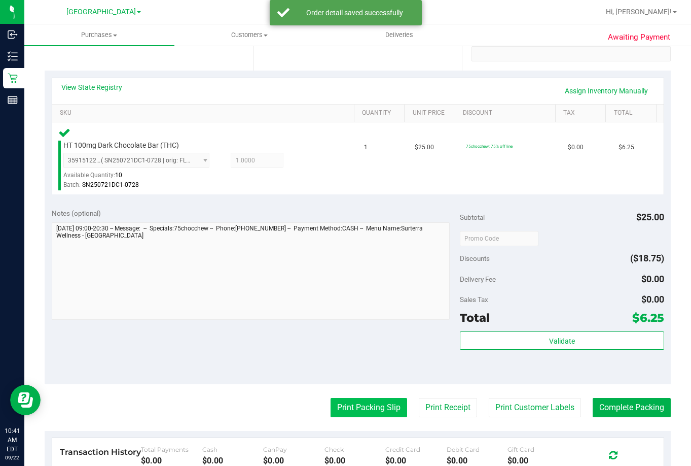
click at [371, 405] on button "Print Packing Slip" at bounding box center [369, 407] width 77 height 19
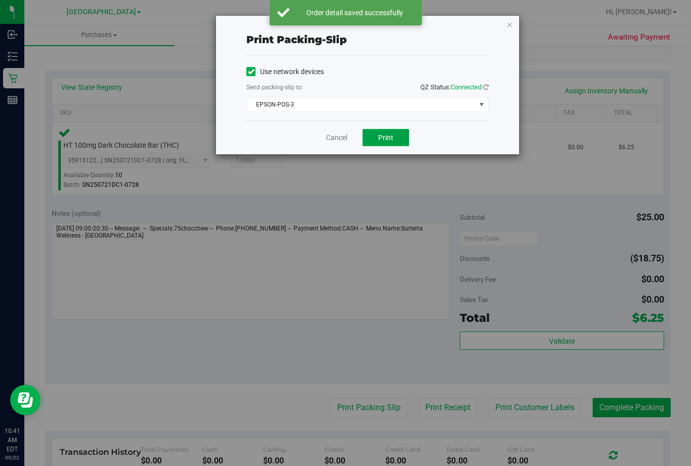
click at [387, 137] on span "Print" at bounding box center [385, 137] width 15 height 8
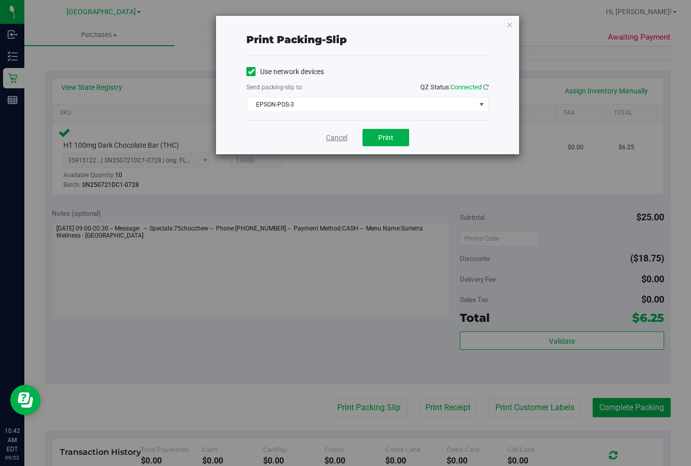
click at [338, 141] on link "Cancel" at bounding box center [336, 137] width 21 height 11
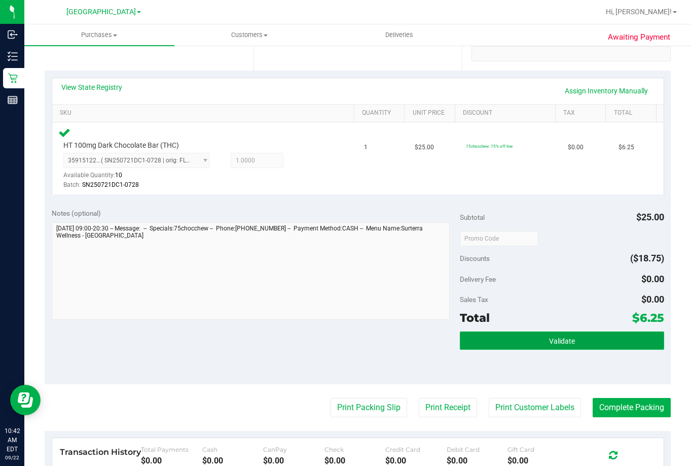
click at [540, 340] on button "Validate" at bounding box center [562, 340] width 204 height 18
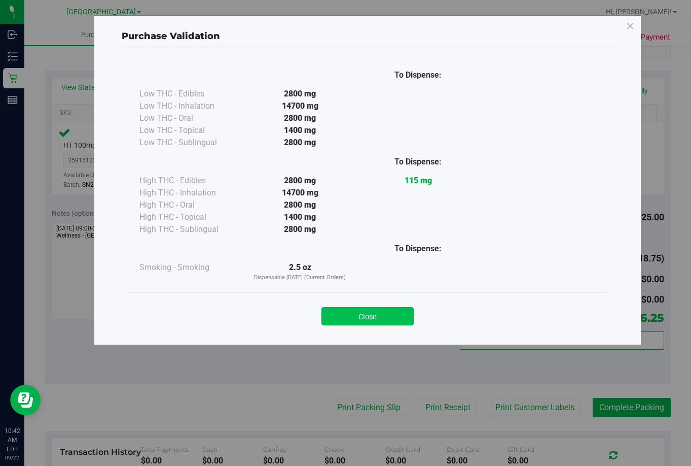
click at [403, 312] on button "Close" at bounding box center [368, 316] width 92 height 18
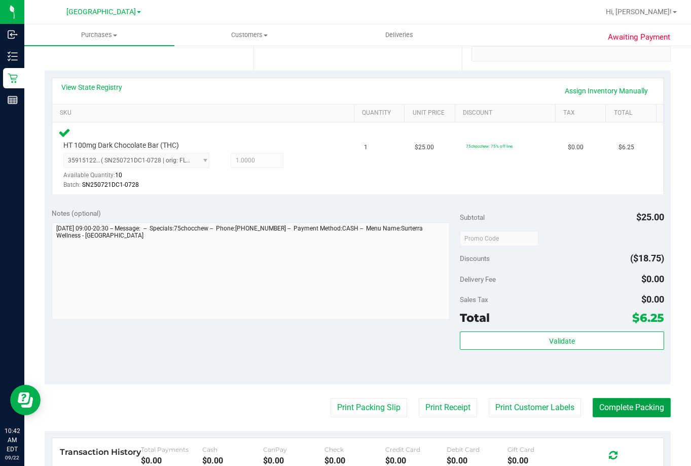
click at [662, 410] on button "Complete Packing" at bounding box center [632, 407] width 78 height 19
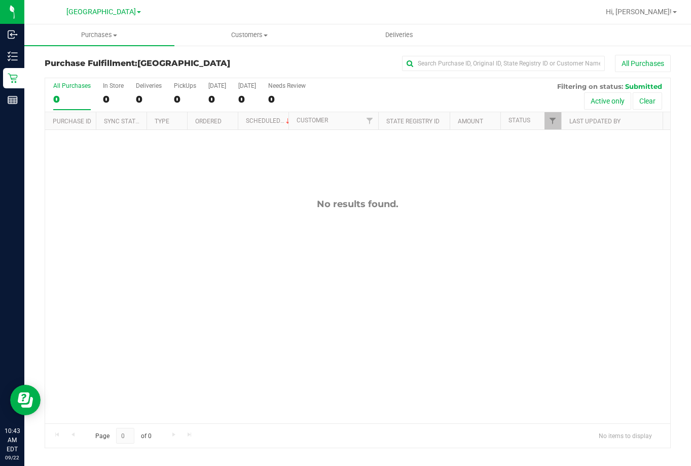
drag, startPoint x: 231, startPoint y: 373, endPoint x: 232, endPoint y: 341, distance: 31.5
click at [234, 369] on div "No results found." at bounding box center [357, 311] width 625 height 362
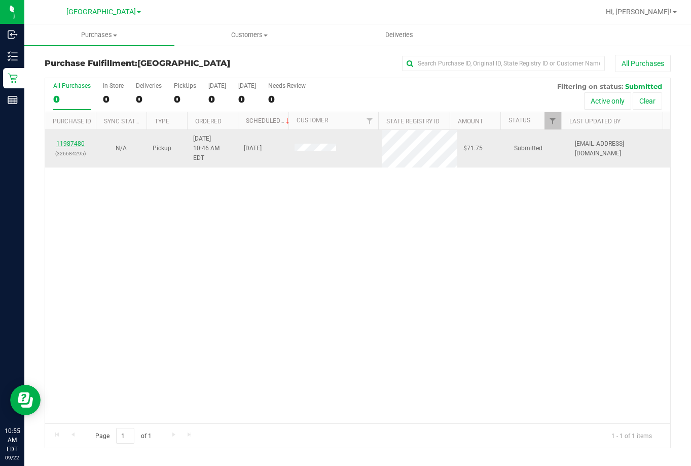
click at [68, 140] on link "11987480" at bounding box center [70, 143] width 28 height 7
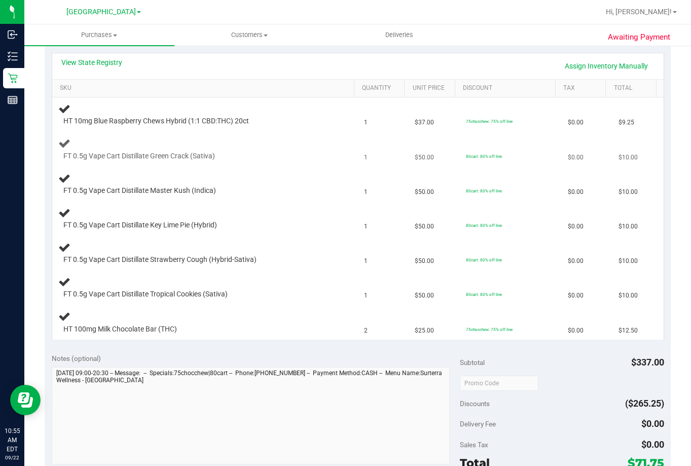
scroll to position [203, 0]
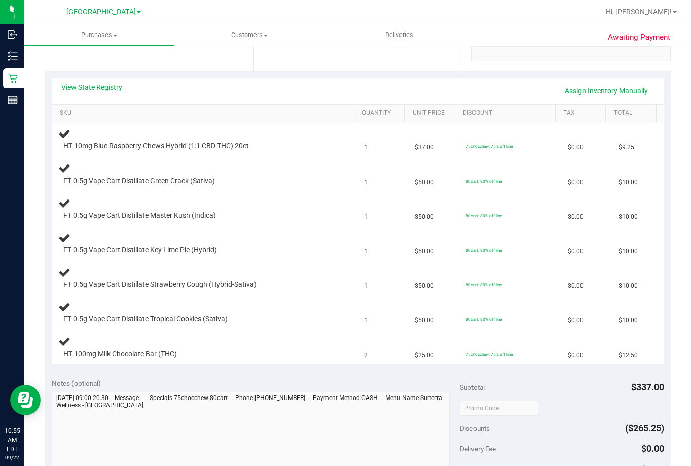
click at [102, 87] on link "View State Registry" at bounding box center [91, 87] width 61 height 10
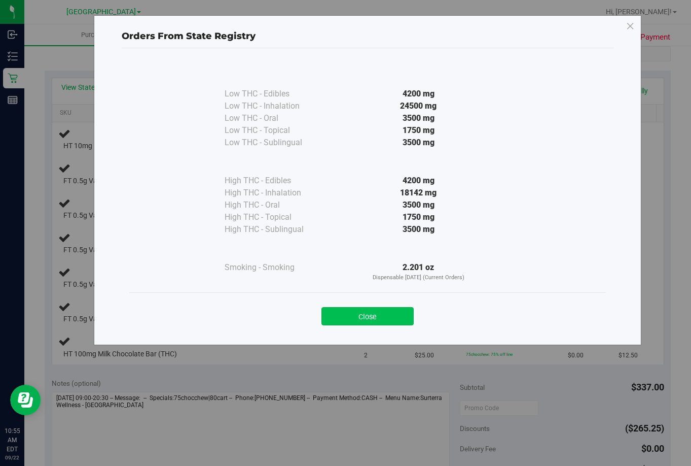
click at [368, 313] on button "Close" at bounding box center [368, 316] width 92 height 18
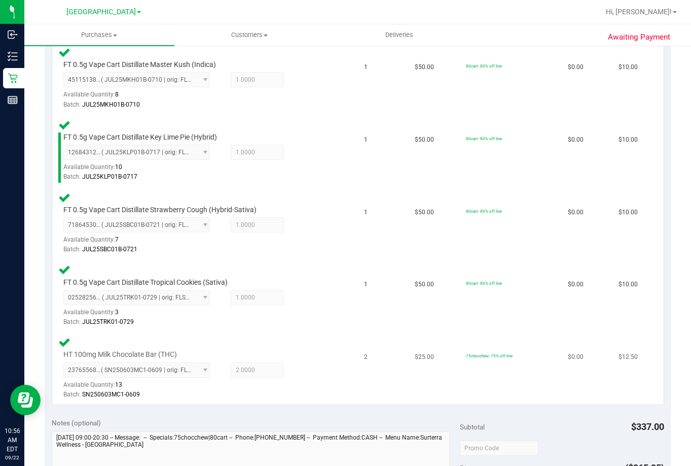
scroll to position [558, 0]
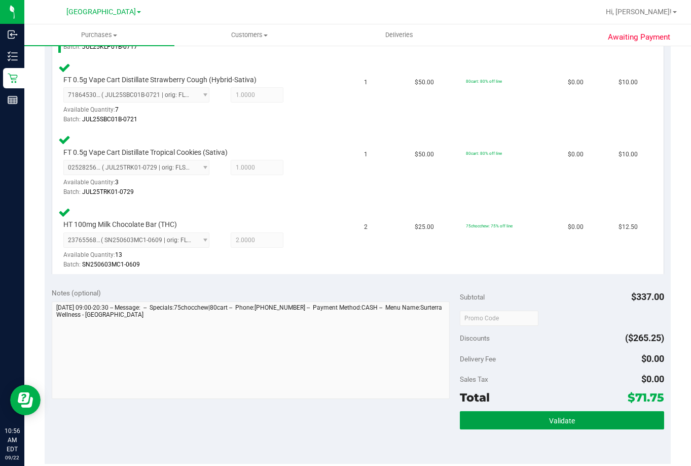
drag, startPoint x: 587, startPoint y: 417, endPoint x: 585, endPoint y: 387, distance: 30.5
click at [586, 414] on button "Validate" at bounding box center [562, 420] width 204 height 18
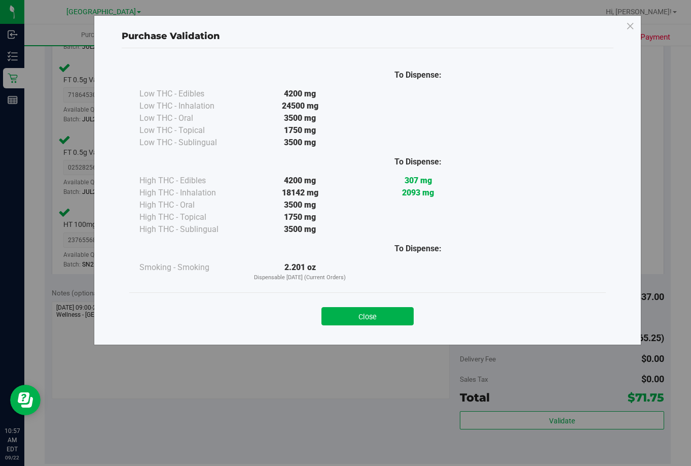
drag, startPoint x: 377, startPoint y: 320, endPoint x: 427, endPoint y: 318, distance: 50.7
click at [377, 320] on button "Close" at bounding box center [368, 316] width 92 height 18
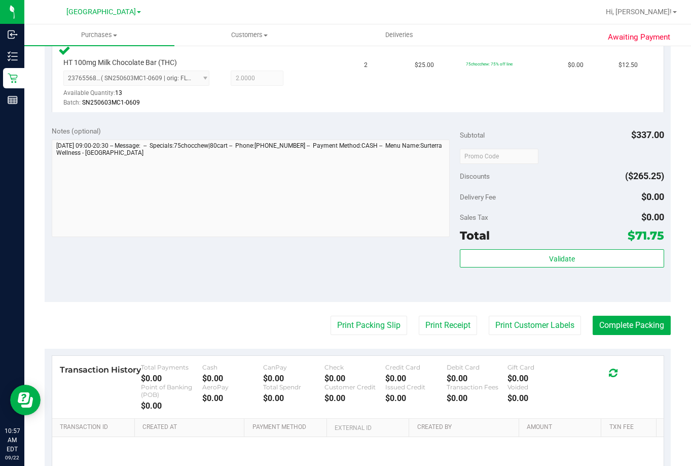
scroll to position [819, 0]
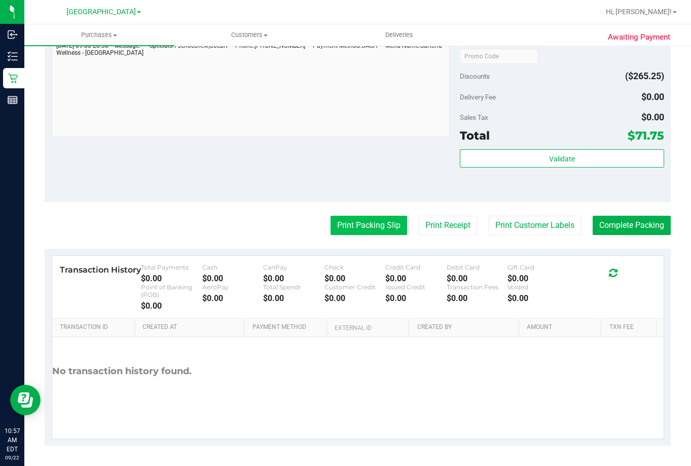
drag, startPoint x: 369, startPoint y: 221, endPoint x: 376, endPoint y: 220, distance: 7.8
click at [376, 220] on button "Print Packing Slip" at bounding box center [369, 225] width 77 height 19
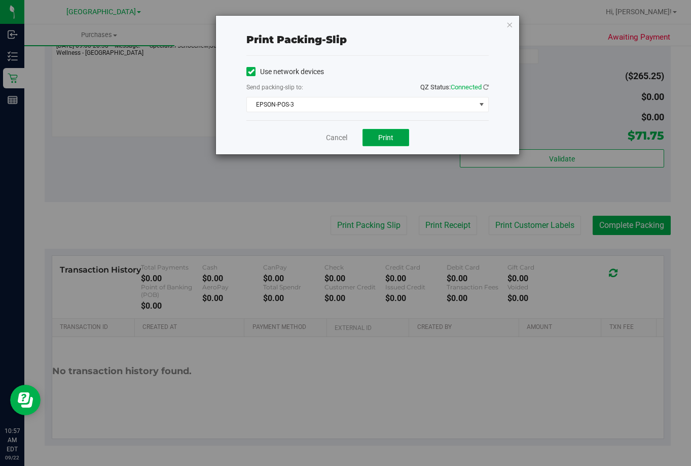
click at [382, 130] on button "Print" at bounding box center [386, 137] width 47 height 17
click at [343, 137] on link "Cancel" at bounding box center [336, 137] width 21 height 11
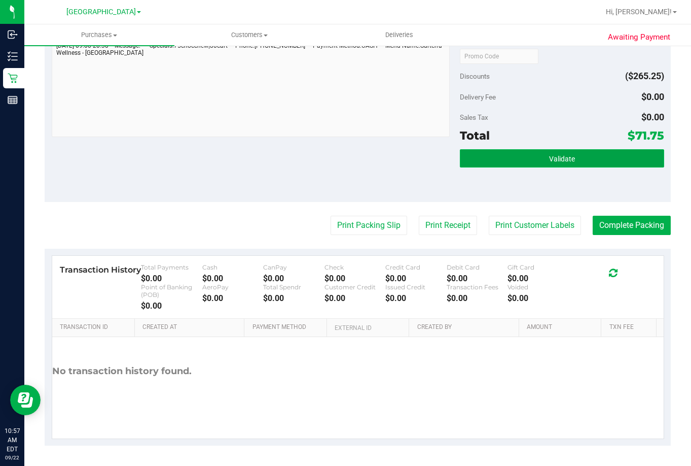
click at [556, 155] on span "Validate" at bounding box center [562, 159] width 26 height 8
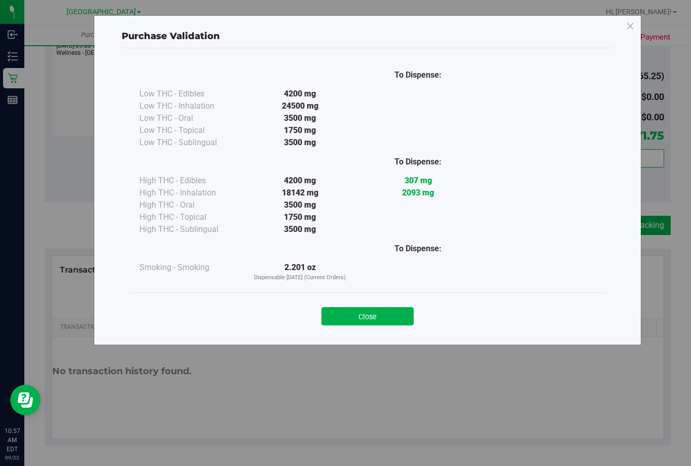
drag, startPoint x: 390, startPoint y: 313, endPoint x: 532, endPoint y: 290, distance: 143.5
click at [410, 316] on button "Close" at bounding box center [368, 316] width 92 height 18
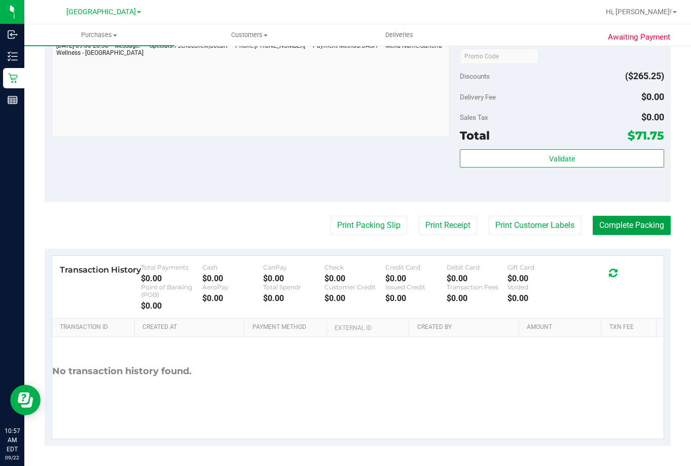
click at [621, 219] on button "Complete Packing" at bounding box center [632, 225] width 78 height 19
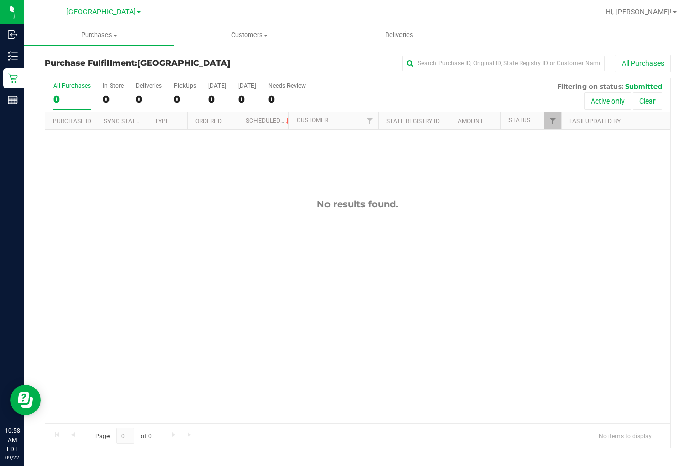
drag, startPoint x: 352, startPoint y: 349, endPoint x: 114, endPoint y: 78, distance: 361.5
click at [348, 344] on div "No results found." at bounding box center [357, 311] width 625 height 362
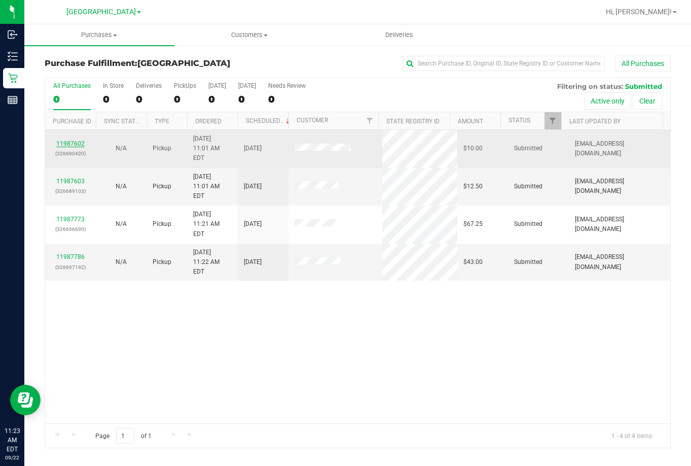
click at [65, 140] on link "11987602" at bounding box center [70, 143] width 28 height 7
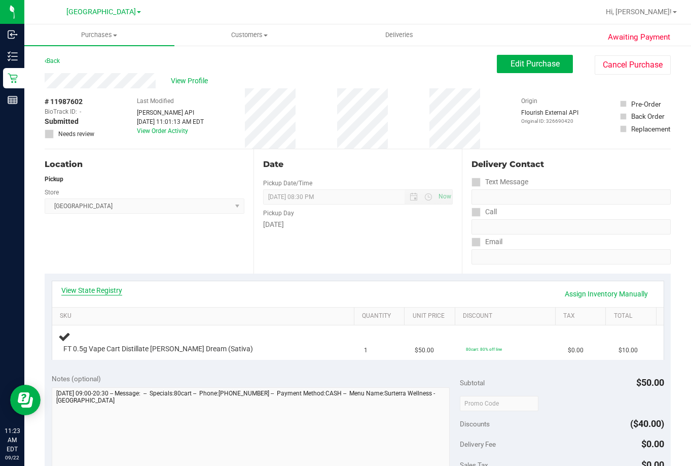
click at [90, 287] on link "View State Registry" at bounding box center [91, 290] width 61 height 10
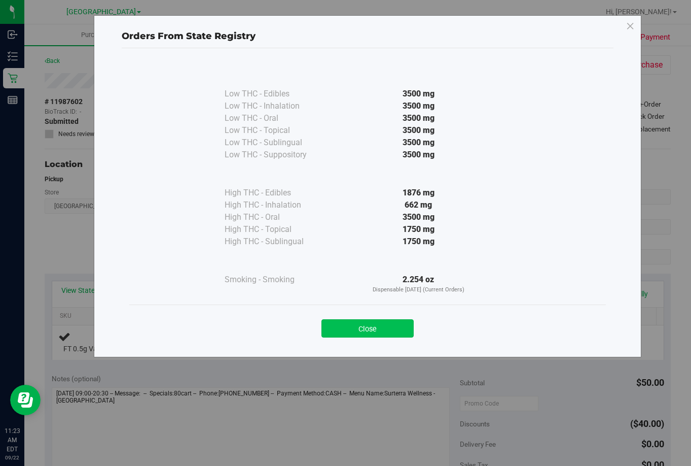
click at [365, 331] on button "Close" at bounding box center [368, 328] width 92 height 18
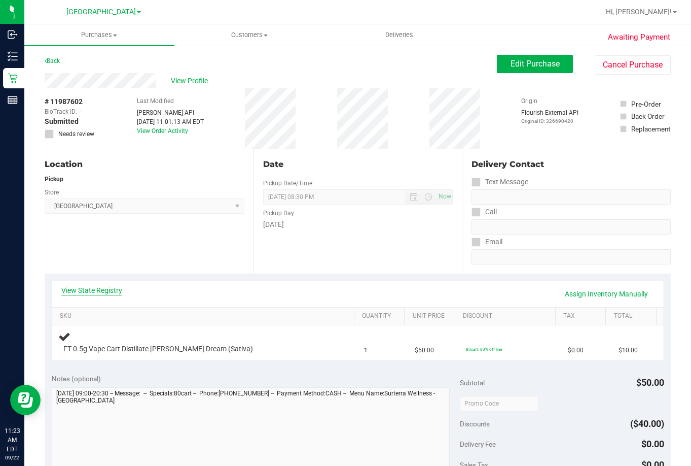
click at [97, 292] on link "View State Registry" at bounding box center [91, 290] width 61 height 10
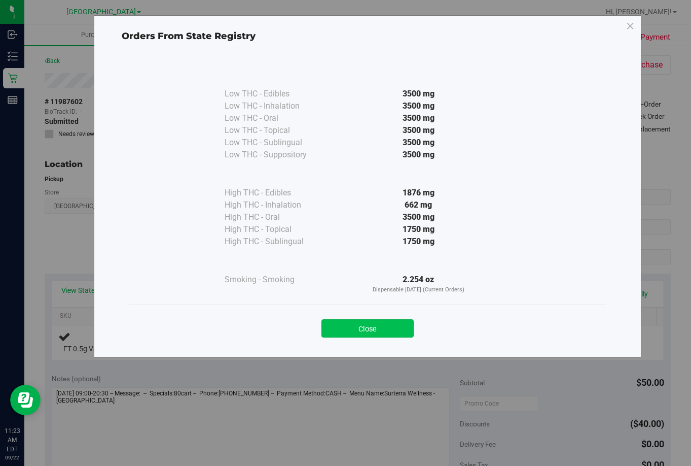
click at [373, 331] on button "Close" at bounding box center [368, 328] width 92 height 18
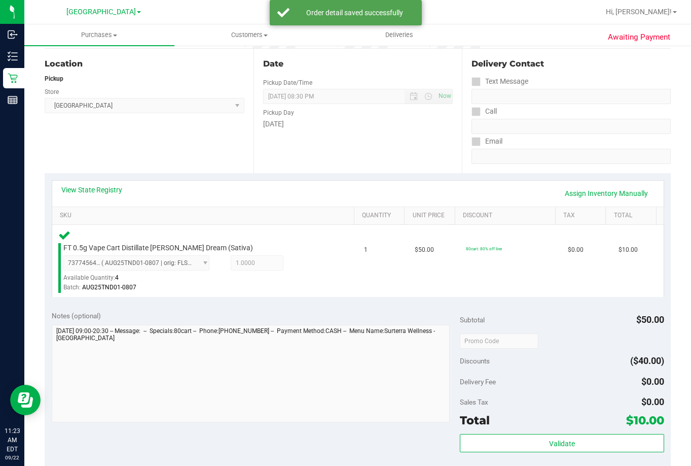
scroll to position [101, 0]
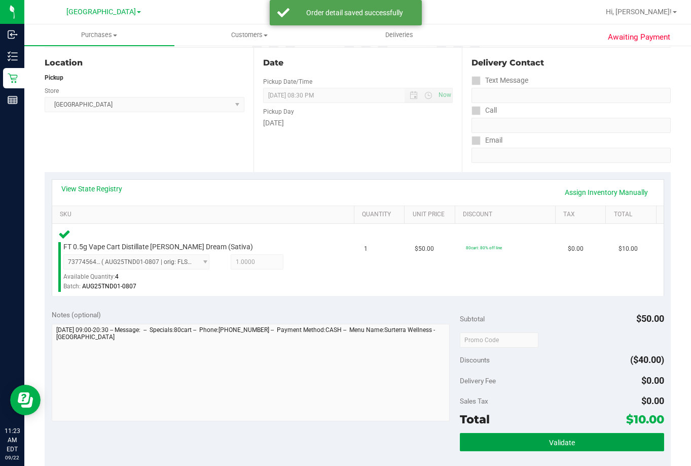
drag, startPoint x: 587, startPoint y: 443, endPoint x: 583, endPoint y: 432, distance: 11.9
click at [587, 442] on button "Validate" at bounding box center [562, 442] width 204 height 18
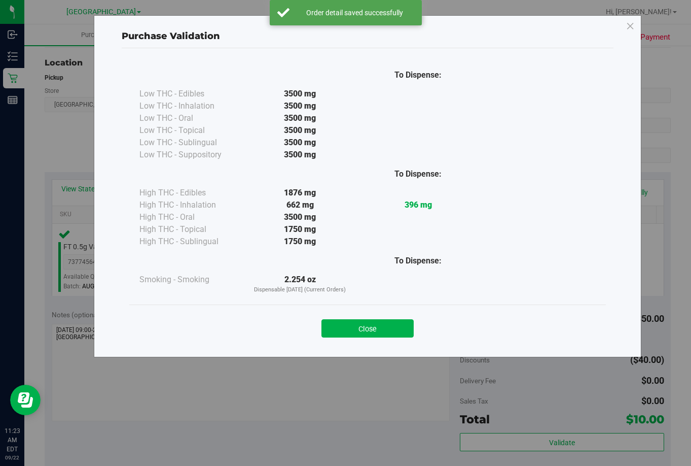
drag, startPoint x: 375, startPoint y: 327, endPoint x: 408, endPoint y: 313, distance: 35.4
click at [377, 322] on button "Close" at bounding box center [368, 328] width 92 height 18
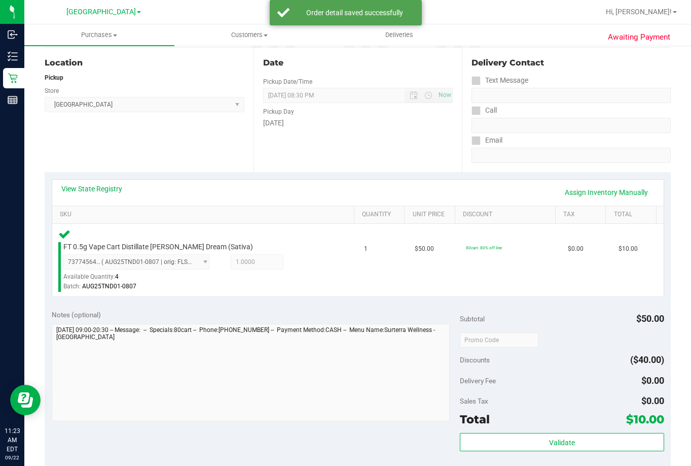
scroll to position [304, 0]
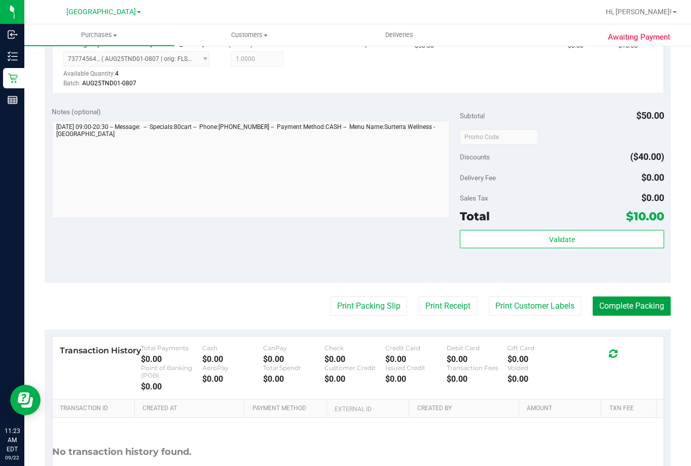
drag, startPoint x: 641, startPoint y: 301, endPoint x: 453, endPoint y: 126, distance: 257.3
click at [640, 301] on button "Complete Packing" at bounding box center [632, 305] width 78 height 19
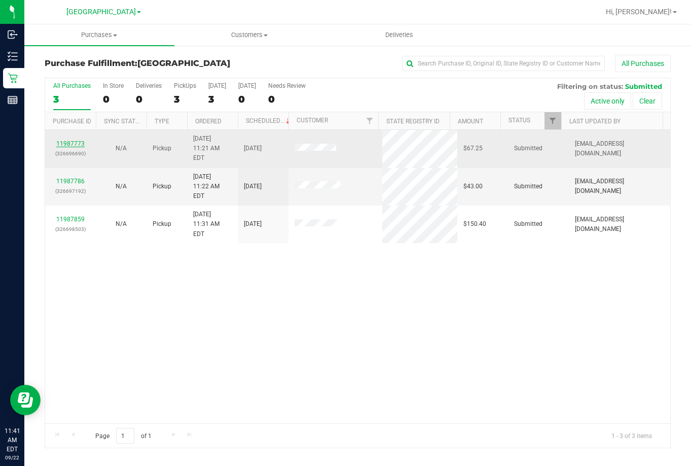
click at [67, 140] on link "11987773" at bounding box center [70, 143] width 28 height 7
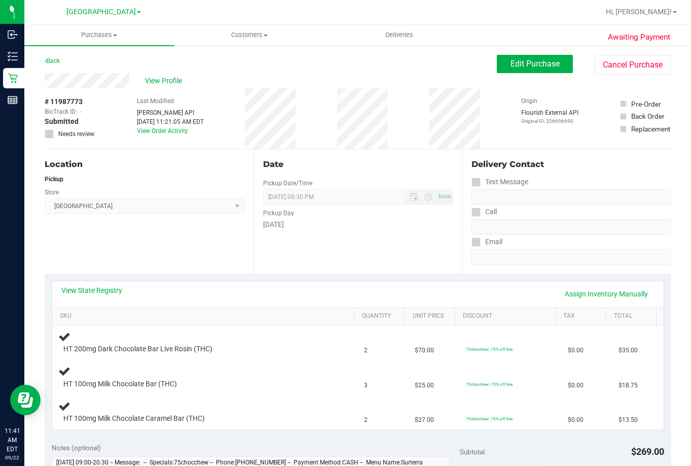
click at [420, 74] on div "View Profile" at bounding box center [271, 80] width 452 height 15
click at [101, 288] on link "View State Registry" at bounding box center [91, 290] width 61 height 10
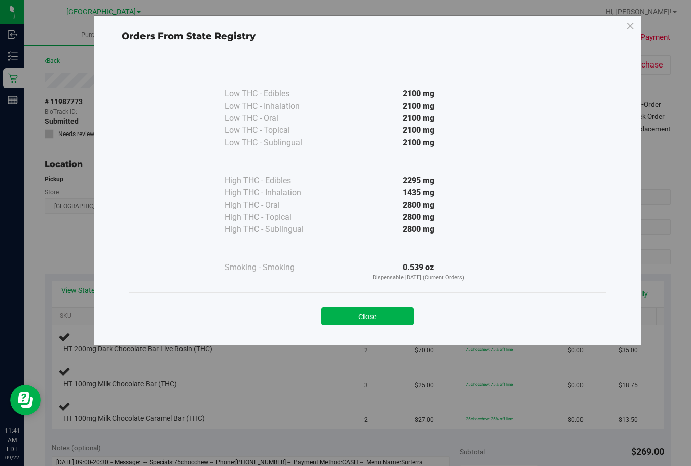
drag, startPoint x: 384, startPoint y: 313, endPoint x: 382, endPoint y: 304, distance: 10.0
click at [384, 308] on button "Close" at bounding box center [368, 316] width 92 height 18
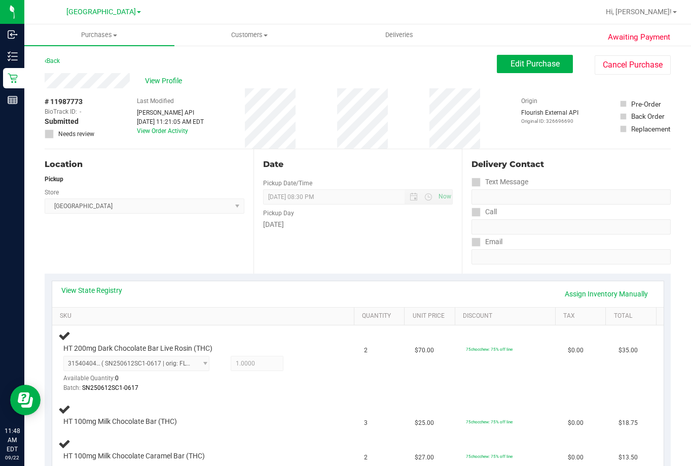
drag, startPoint x: 192, startPoint y: 264, endPoint x: 197, endPoint y: 252, distance: 13.4
click at [193, 264] on div "Location Pickup Store Lakeland WC Select Store Bonita Springs WC Boynton Beach …" at bounding box center [149, 211] width 209 height 124
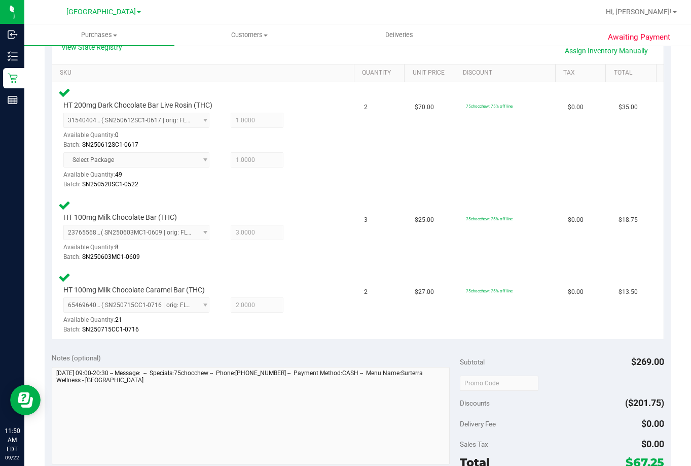
scroll to position [355, 0]
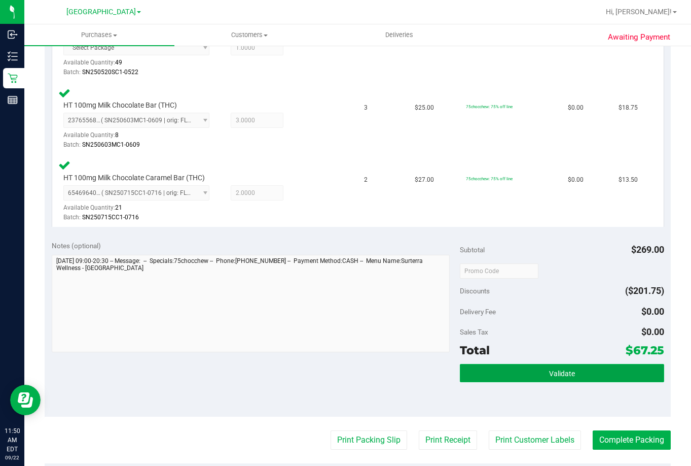
click at [556, 372] on span "Validate" at bounding box center [562, 373] width 26 height 8
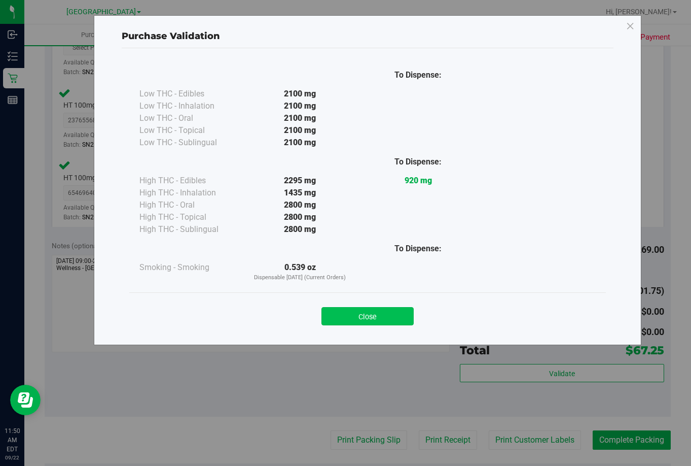
click at [376, 321] on button "Close" at bounding box center [368, 316] width 92 height 18
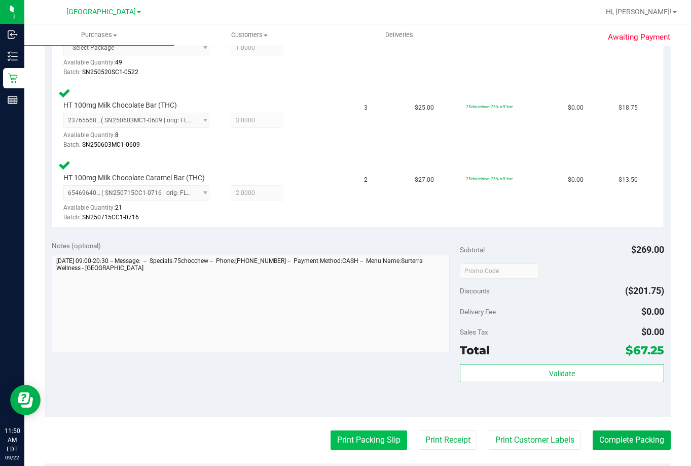
click at [375, 434] on button "Print Packing Slip" at bounding box center [369, 439] width 77 height 19
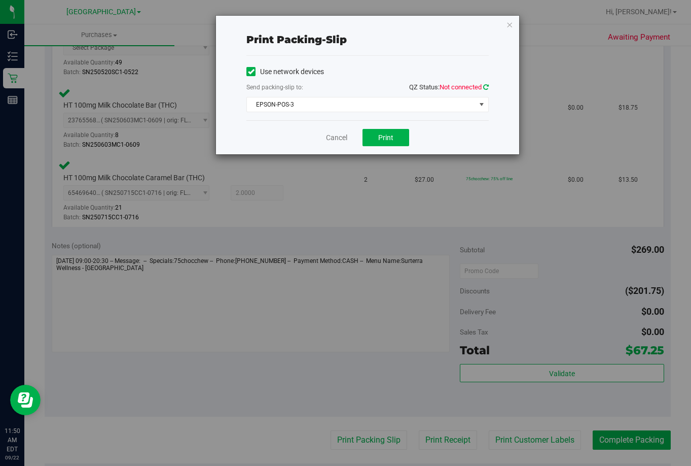
click at [486, 87] on icon at bounding box center [486, 87] width 6 height 7
click at [392, 135] on span "Print" at bounding box center [385, 137] width 15 height 8
click at [336, 136] on link "Cancel" at bounding box center [336, 137] width 21 height 11
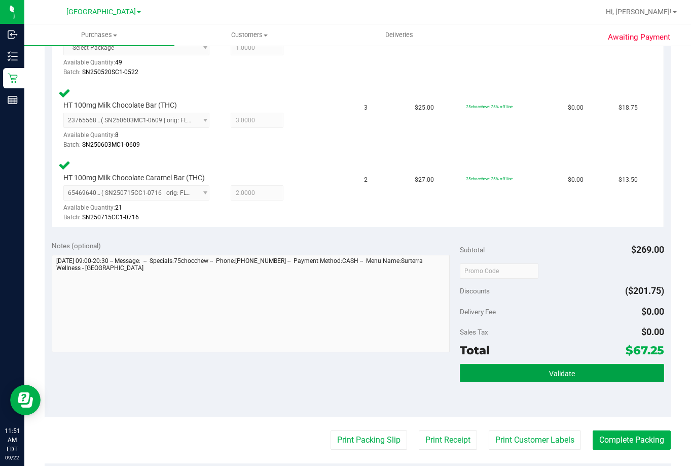
click at [550, 372] on span "Validate" at bounding box center [562, 373] width 26 height 8
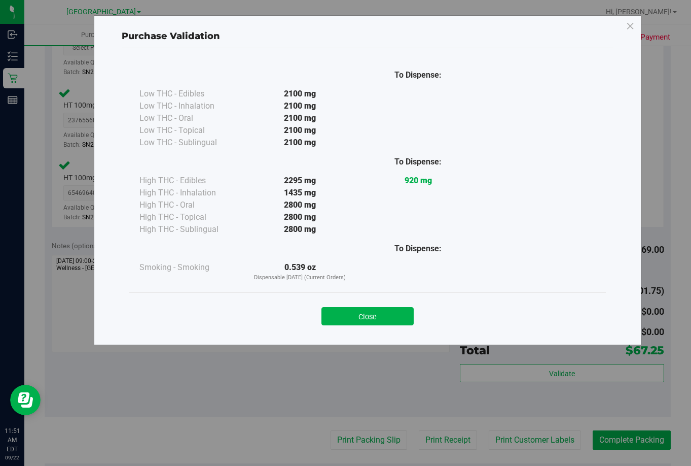
drag, startPoint x: 356, startPoint y: 319, endPoint x: 433, endPoint y: 249, distance: 103.7
click at [362, 302] on div "Close" at bounding box center [367, 312] width 461 height 25
click at [366, 314] on button "Close" at bounding box center [368, 316] width 92 height 18
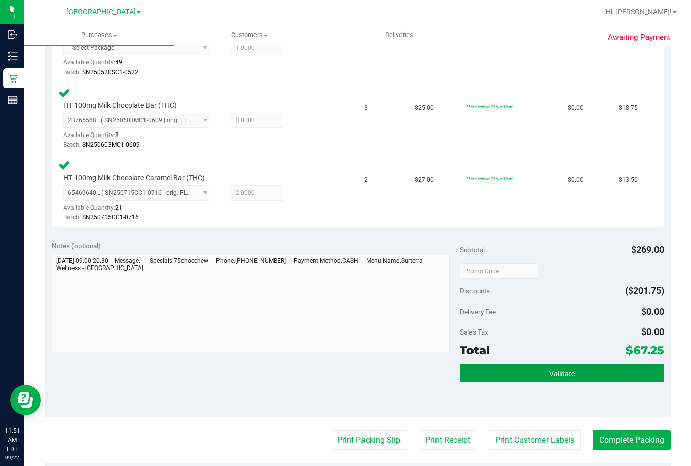
click at [576, 366] on button "Validate" at bounding box center [562, 373] width 204 height 18
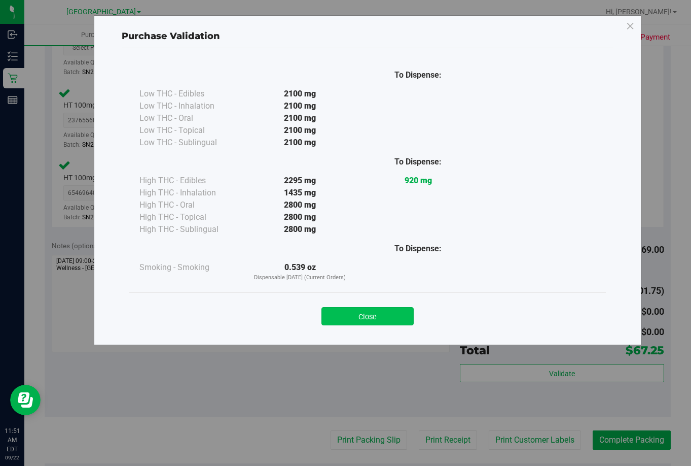
click at [372, 307] on button "Close" at bounding box center [368, 316] width 92 height 18
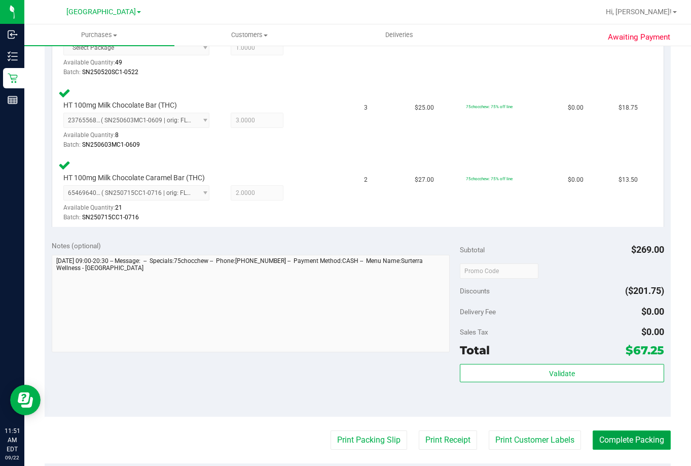
click at [622, 436] on button "Complete Packing" at bounding box center [632, 439] width 78 height 19
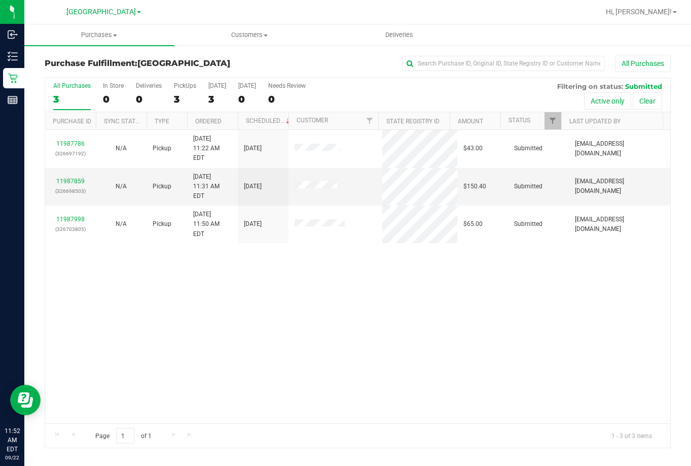
click at [443, 360] on div "11987786 (326697192) N/A Pickup 9/22/2025 11:22 AM EDT 9/22/2025 $43.00 Submitt…" at bounding box center [357, 276] width 625 height 293
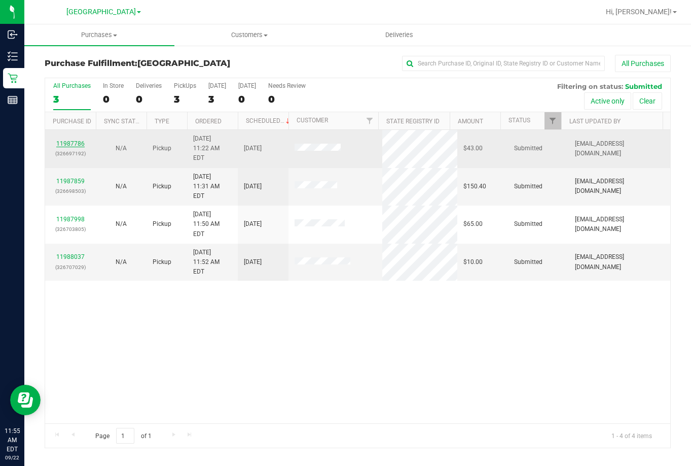
click at [61, 140] on link "11987786" at bounding box center [70, 143] width 28 height 7
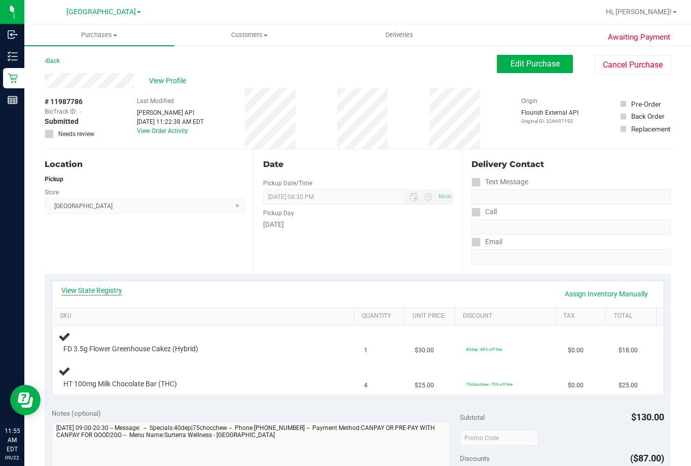
click at [103, 290] on link "View State Registry" at bounding box center [91, 290] width 61 height 10
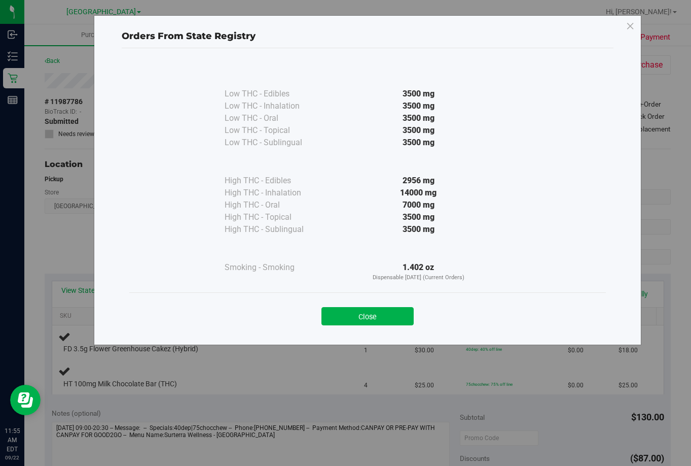
drag, startPoint x: 365, startPoint y: 315, endPoint x: 378, endPoint y: 317, distance: 12.8
click at [365, 315] on button "Close" at bounding box center [368, 316] width 92 height 18
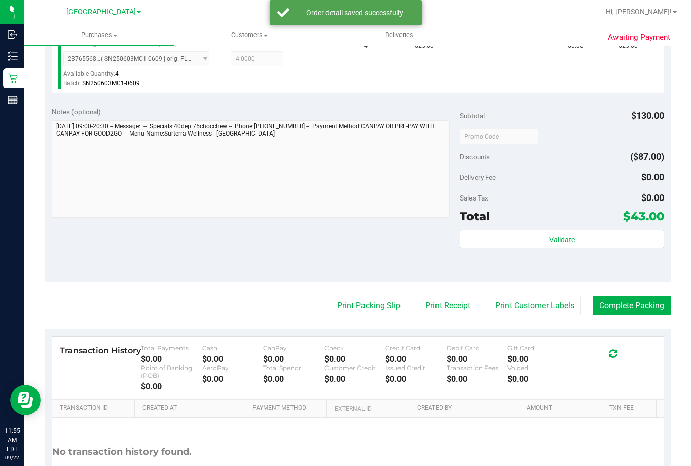
scroll to position [457, 0]
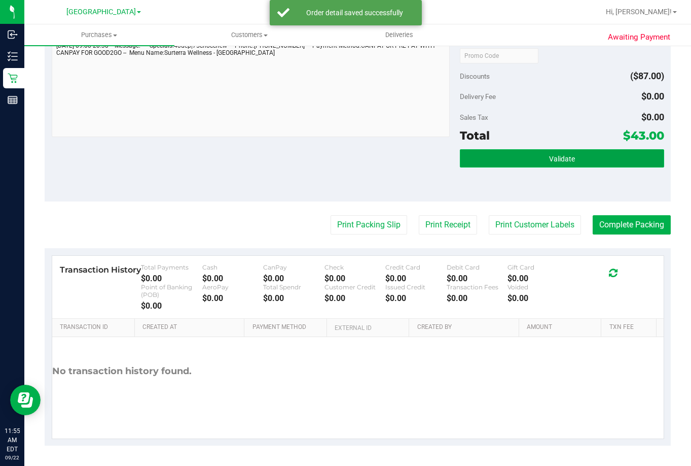
click at [549, 162] on span "Validate" at bounding box center [562, 159] width 26 height 8
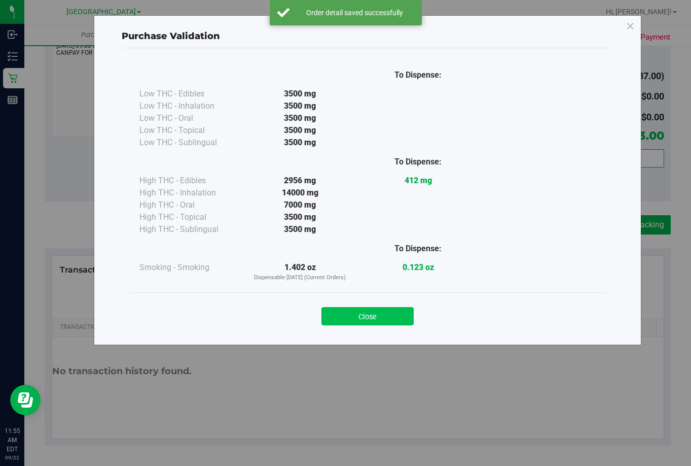
click at [396, 316] on button "Close" at bounding box center [368, 316] width 92 height 18
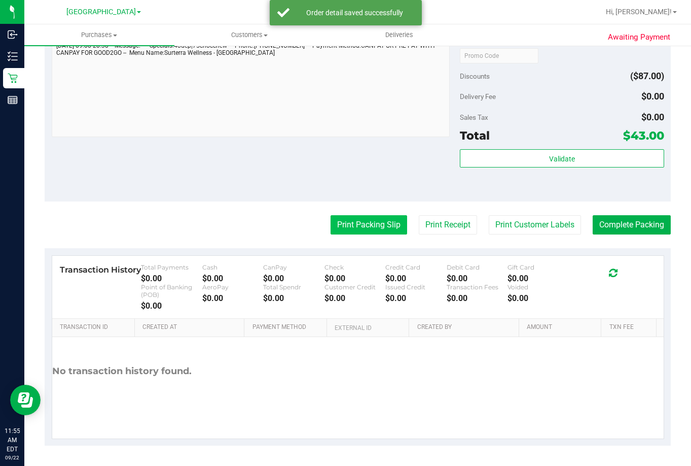
click at [369, 228] on button "Print Packing Slip" at bounding box center [369, 224] width 77 height 19
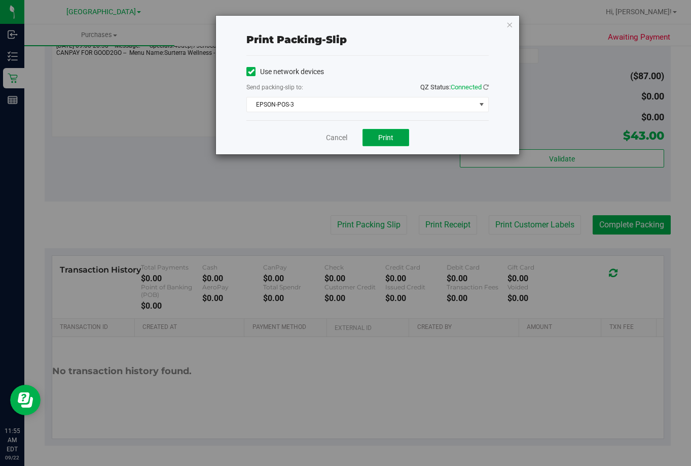
click at [383, 133] on span "Print" at bounding box center [385, 137] width 15 height 8
click at [331, 138] on link "Cancel" at bounding box center [336, 137] width 21 height 11
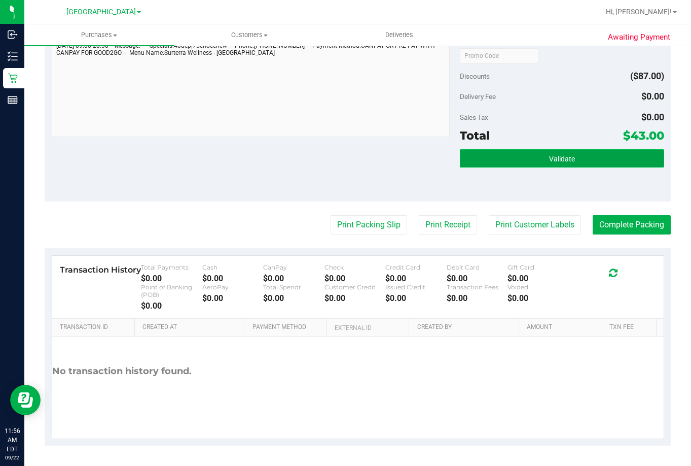
click at [549, 162] on span "Validate" at bounding box center [562, 159] width 26 height 8
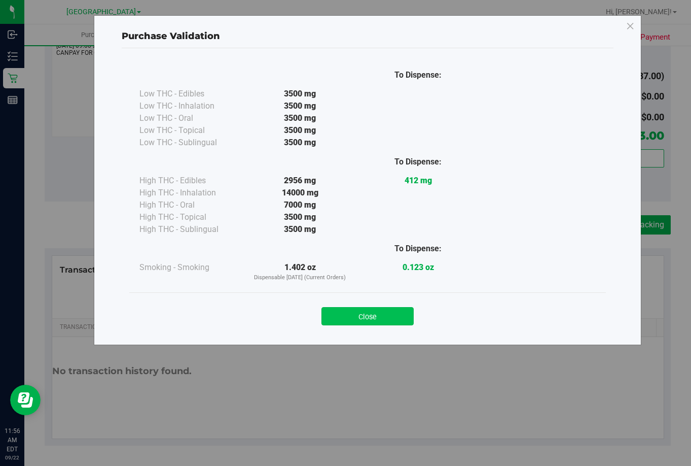
click at [373, 319] on button "Close" at bounding box center [368, 316] width 92 height 18
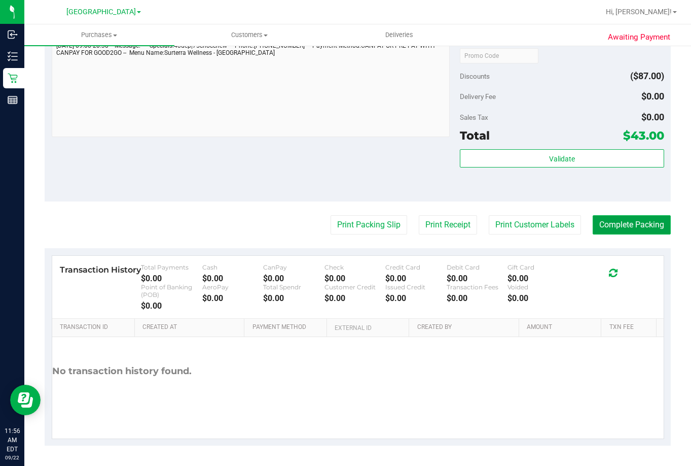
click at [620, 224] on button "Complete Packing" at bounding box center [632, 224] width 78 height 19
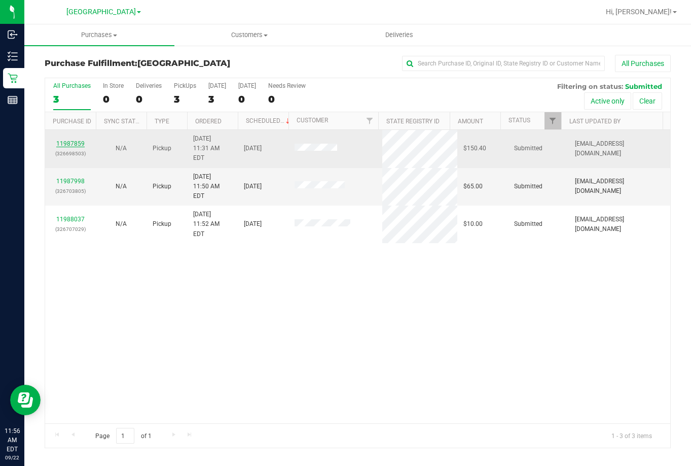
click at [76, 140] on link "11987859" at bounding box center [70, 143] width 28 height 7
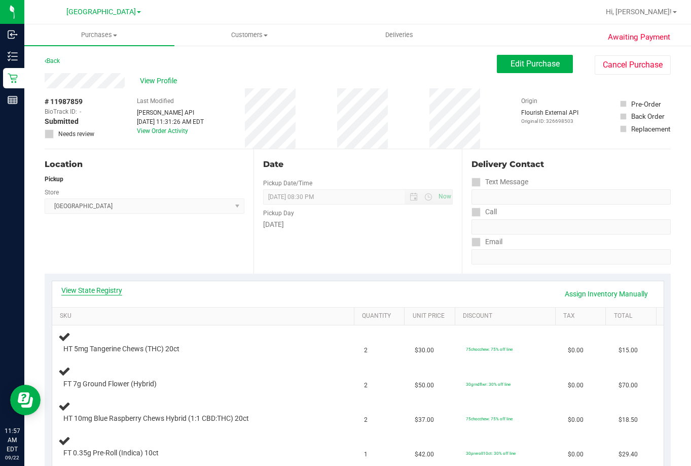
click at [104, 289] on link "View State Registry" at bounding box center [91, 290] width 61 height 10
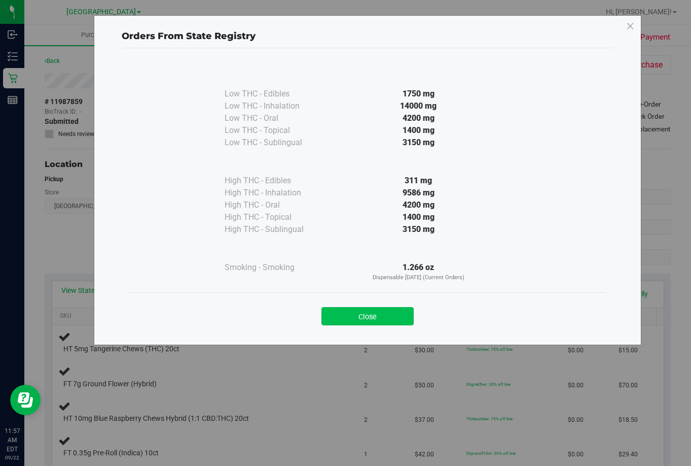
click at [390, 319] on button "Close" at bounding box center [368, 316] width 92 height 18
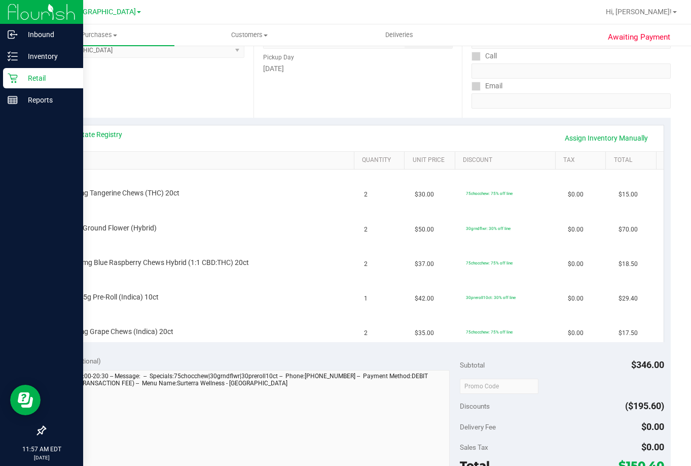
scroll to position [152, 0]
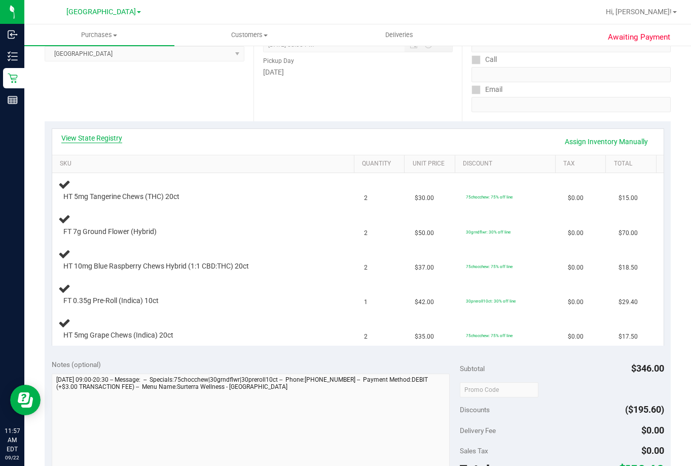
click at [73, 139] on link "View State Registry" at bounding box center [91, 138] width 61 height 10
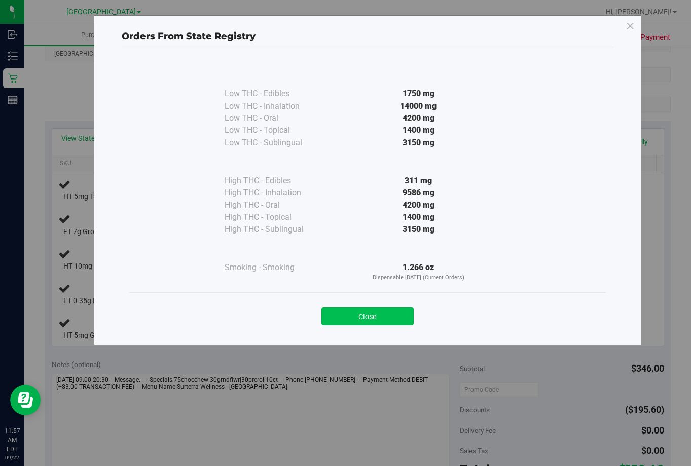
drag, startPoint x: 383, startPoint y: 314, endPoint x: 397, endPoint y: 294, distance: 24.5
click at [383, 312] on button "Close" at bounding box center [368, 316] width 92 height 18
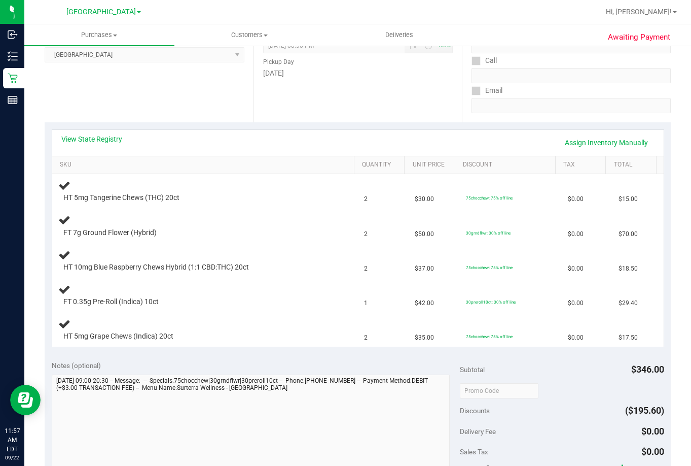
scroll to position [101, 0]
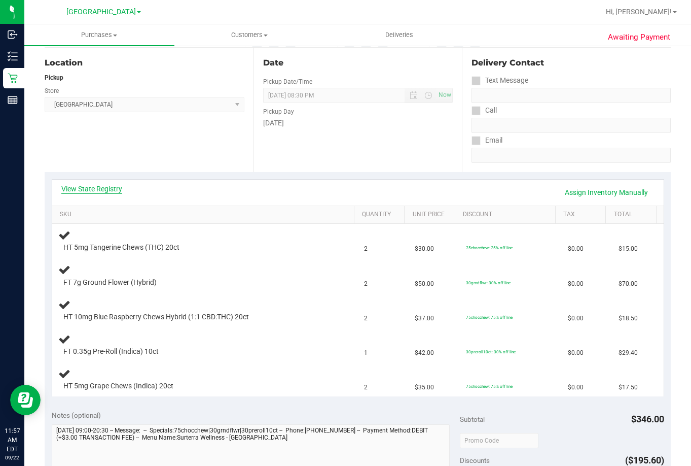
click at [78, 191] on link "View State Registry" at bounding box center [91, 189] width 61 height 10
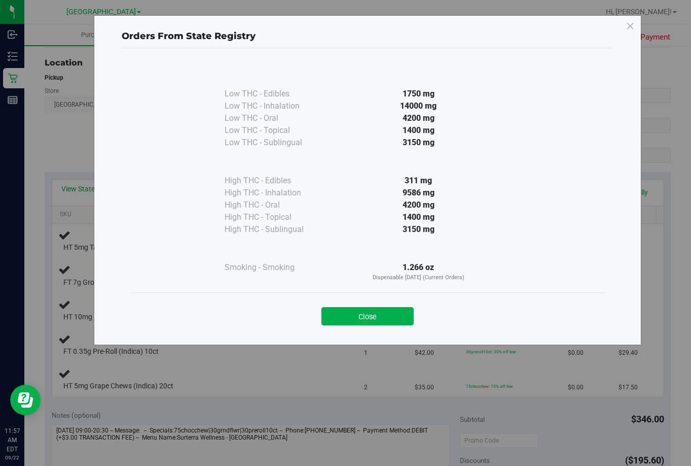
click at [367, 325] on div "Close" at bounding box center [367, 312] width 477 height 41
click at [390, 320] on button "Close" at bounding box center [368, 316] width 92 height 18
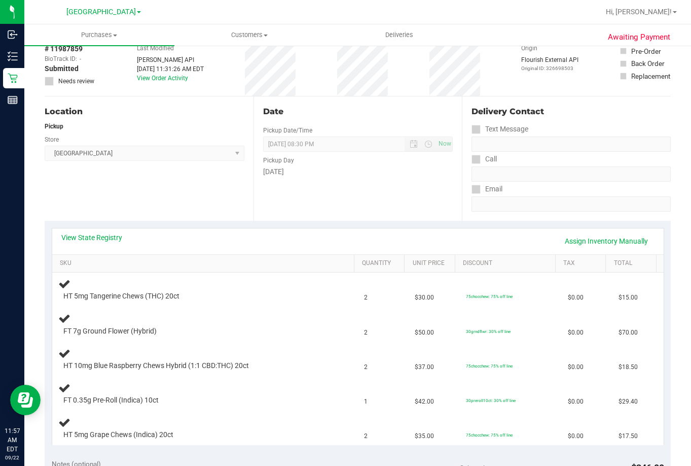
scroll to position [0, 0]
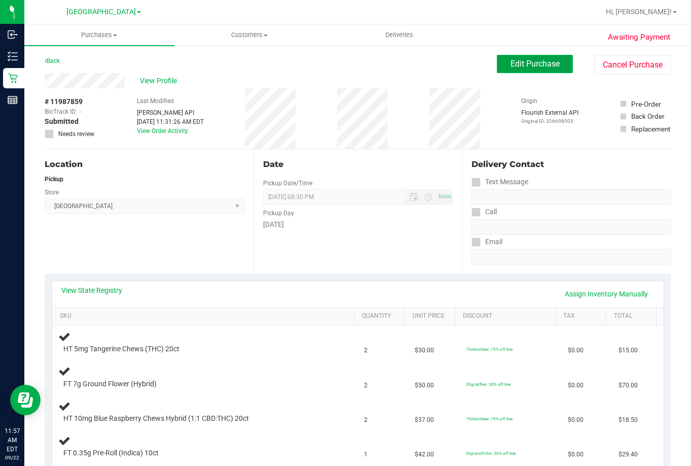
drag, startPoint x: 516, startPoint y: 68, endPoint x: 495, endPoint y: 59, distance: 23.2
click at [512, 64] on button "Edit Purchase" at bounding box center [535, 64] width 76 height 18
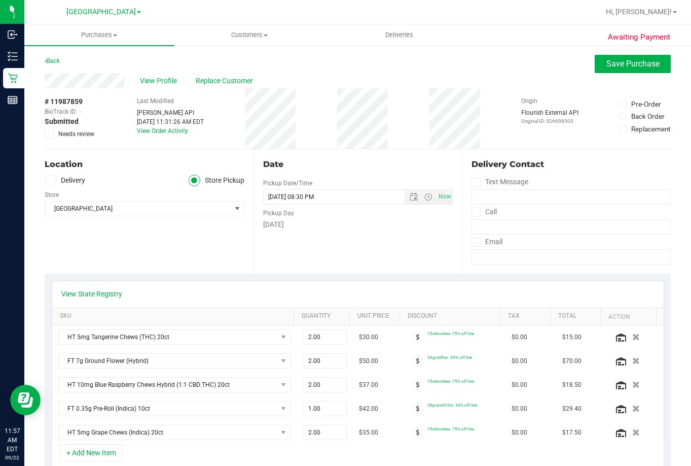
click at [53, 133] on span at bounding box center [49, 133] width 9 height 9
click at [0, 0] on input "Needs review" at bounding box center [0, 0] width 0 height 0
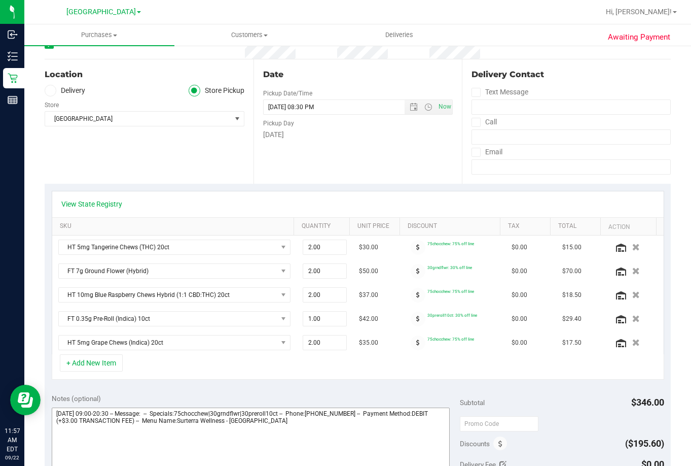
scroll to position [203, 0]
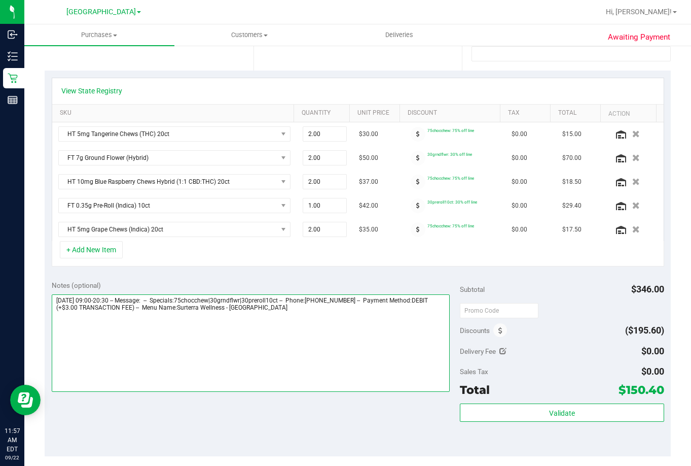
click at [347, 317] on textarea at bounding box center [251, 342] width 398 height 97
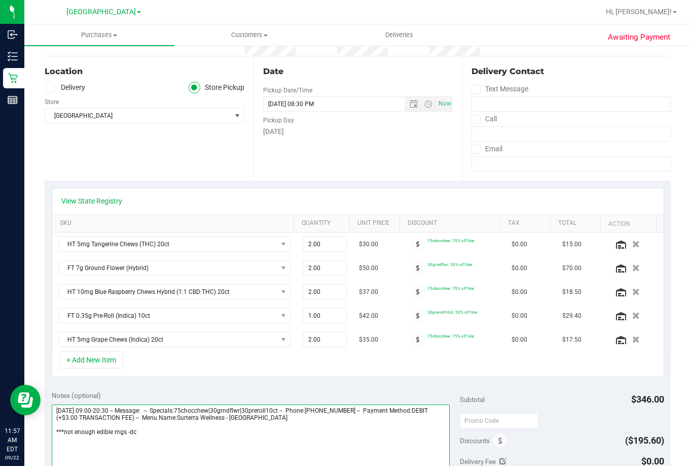
scroll to position [0, 0]
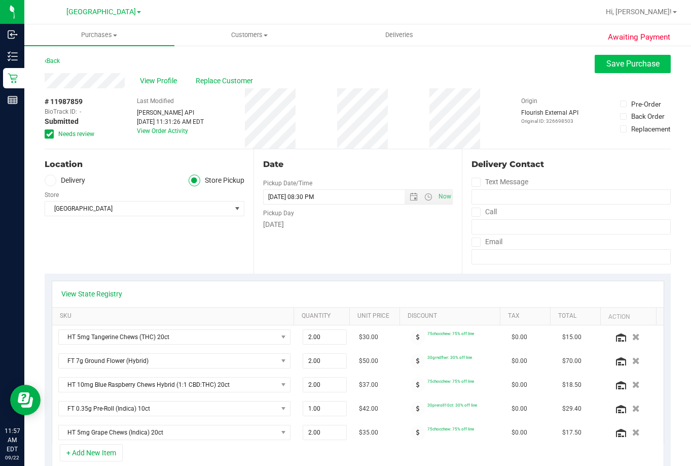
type textarea "Monday 09/22/2025 09:00-20:30 -- Message: -- Specials:75chocchew|30grndflwr|30p…"
drag, startPoint x: 620, startPoint y: 65, endPoint x: 608, endPoint y: 69, distance: 12.8
click at [618, 65] on span "Save Purchase" at bounding box center [632, 64] width 53 height 10
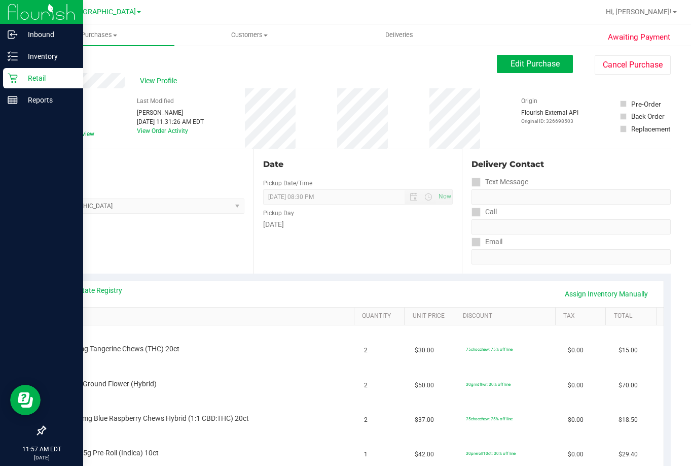
click at [44, 82] on p "Retail" at bounding box center [48, 78] width 61 height 12
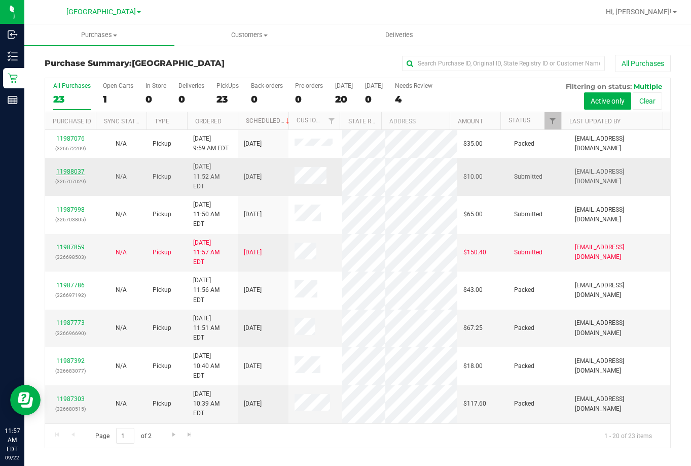
click at [68, 168] on link "11988037" at bounding box center [70, 171] width 28 height 7
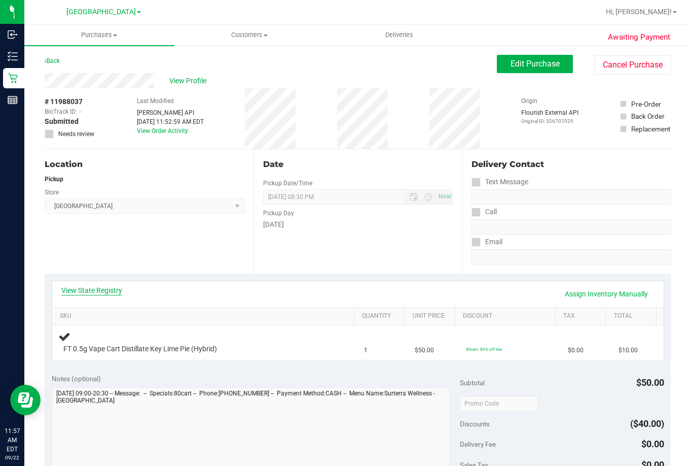
click at [105, 289] on link "View State Registry" at bounding box center [91, 290] width 61 height 10
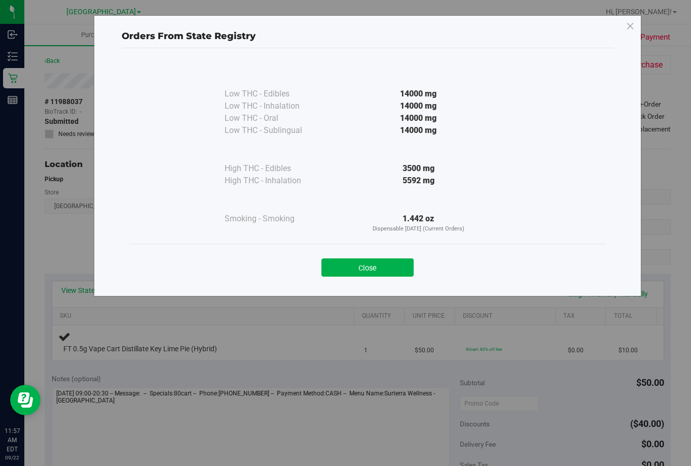
drag, startPoint x: 105, startPoint y: 289, endPoint x: 367, endPoint y: 264, distance: 262.8
click at [366, 262] on button "Close" at bounding box center [368, 267] width 92 height 18
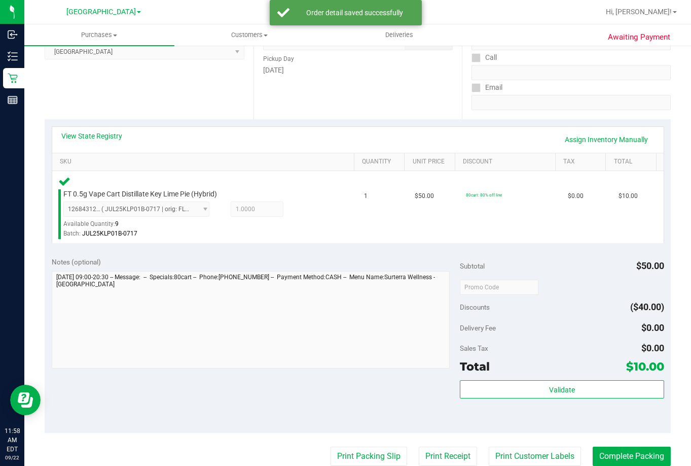
scroll to position [304, 0]
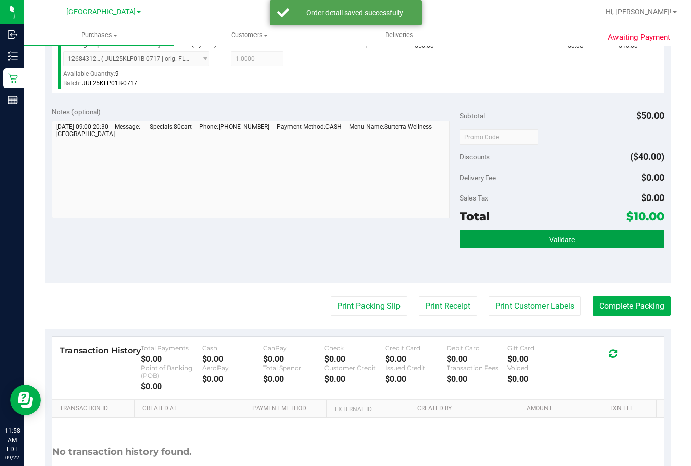
click at [594, 232] on button "Validate" at bounding box center [562, 239] width 204 height 18
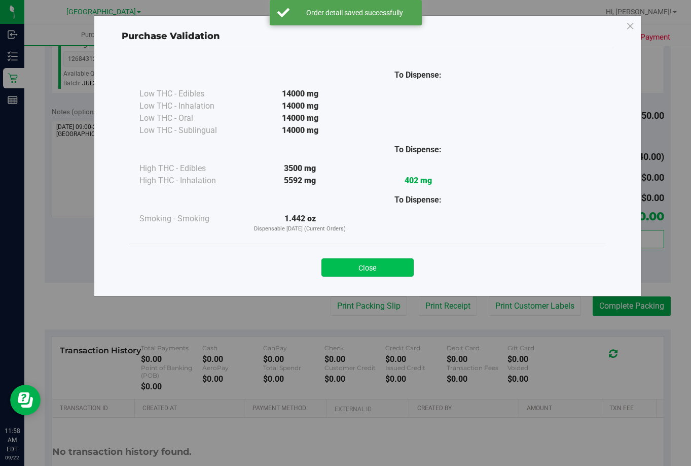
click at [359, 272] on button "Close" at bounding box center [368, 267] width 92 height 18
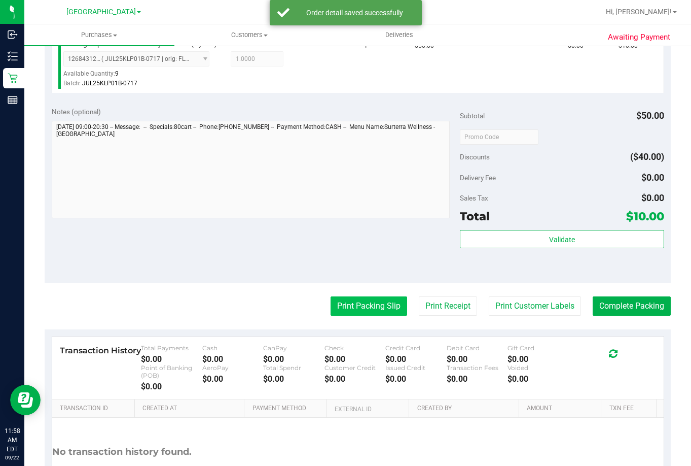
click at [357, 306] on button "Print Packing Slip" at bounding box center [369, 305] width 77 height 19
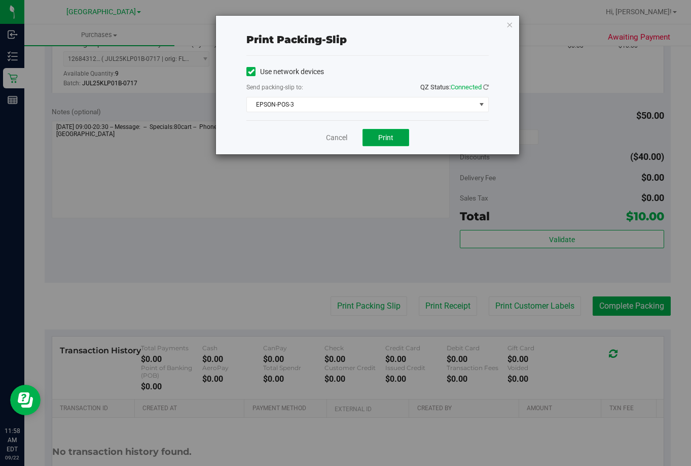
click at [394, 132] on button "Print" at bounding box center [386, 137] width 47 height 17
click at [338, 133] on link "Cancel" at bounding box center [336, 137] width 21 height 11
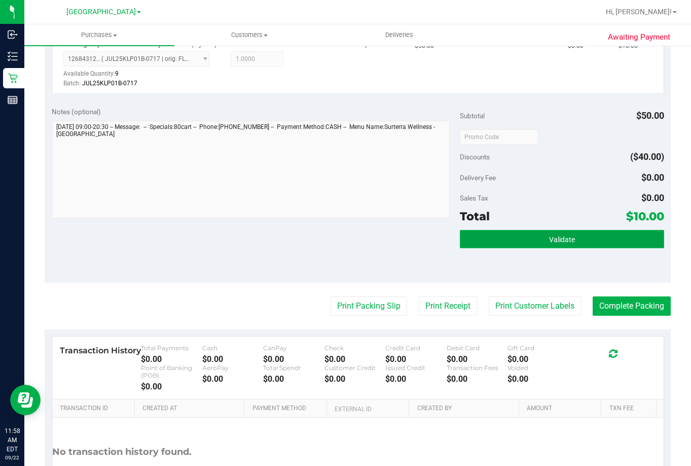
click at [552, 243] on span "Validate" at bounding box center [562, 239] width 26 height 8
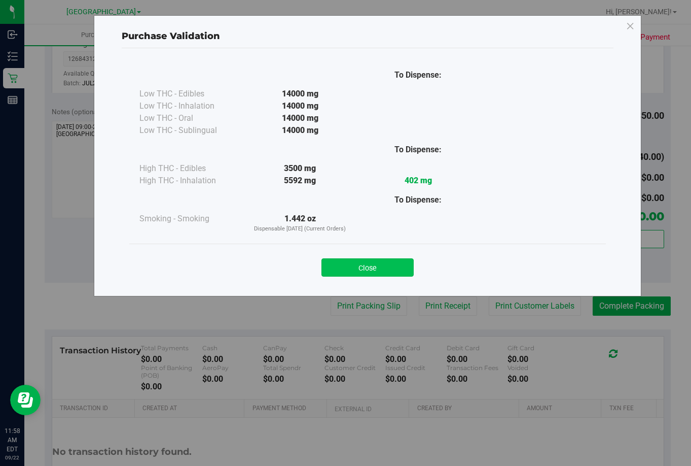
click at [367, 265] on button "Close" at bounding box center [368, 267] width 92 height 18
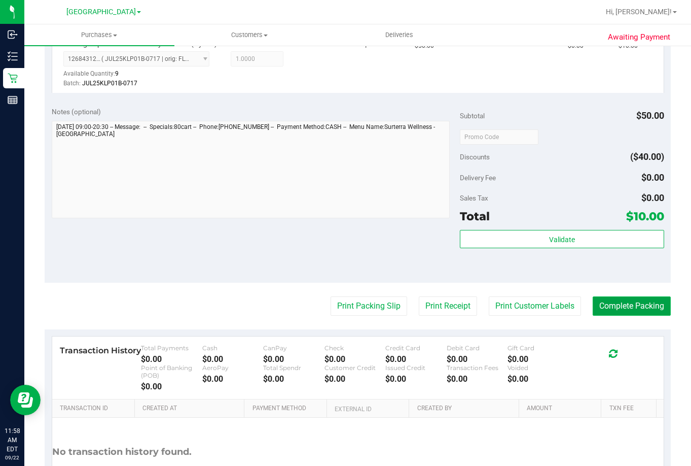
click at [629, 305] on button "Complete Packing" at bounding box center [632, 305] width 78 height 19
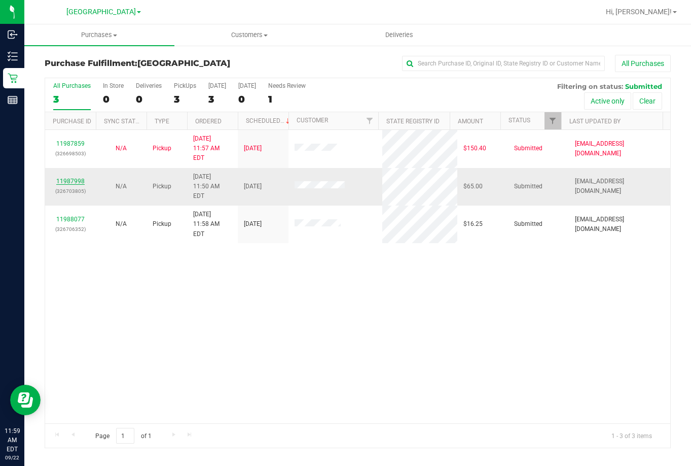
click at [65, 177] on link "11987998" at bounding box center [70, 180] width 28 height 7
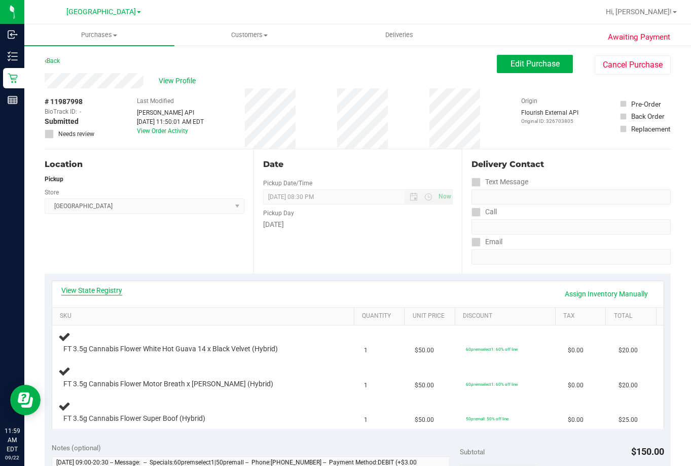
click at [91, 292] on link "View State Registry" at bounding box center [91, 290] width 61 height 10
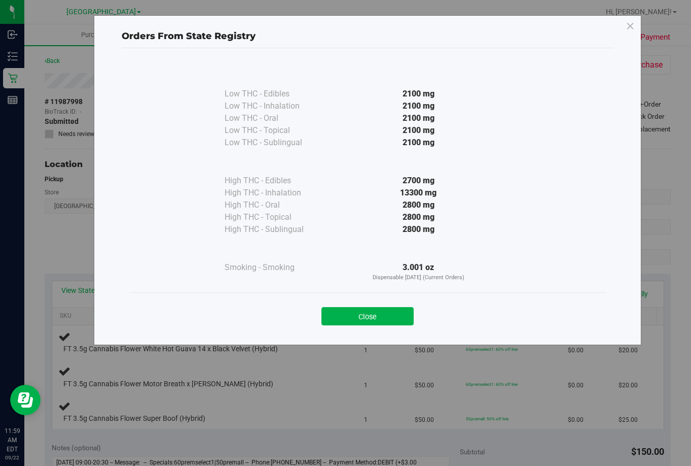
drag, startPoint x: 378, startPoint y: 316, endPoint x: 454, endPoint y: 312, distance: 76.2
click at [380, 316] on button "Close" at bounding box center [368, 316] width 92 height 18
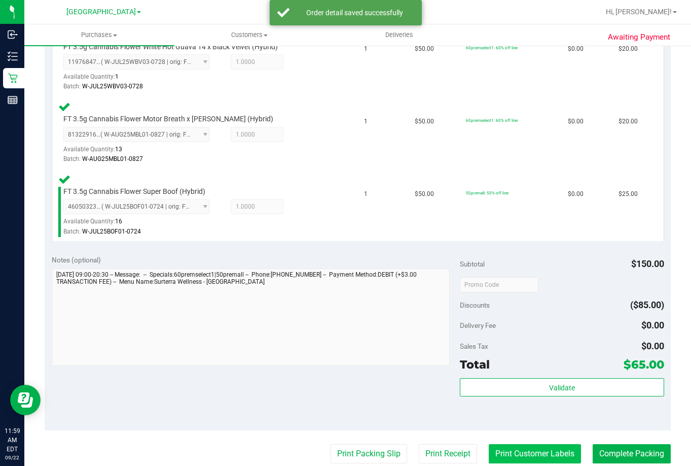
scroll to position [406, 0]
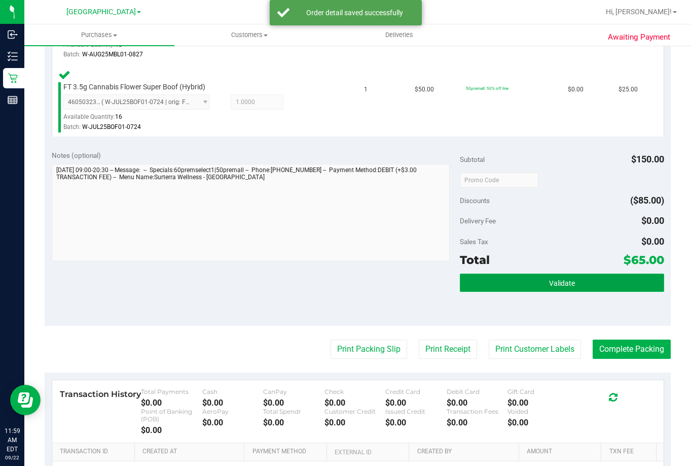
click at [558, 279] on span "Validate" at bounding box center [562, 283] width 26 height 8
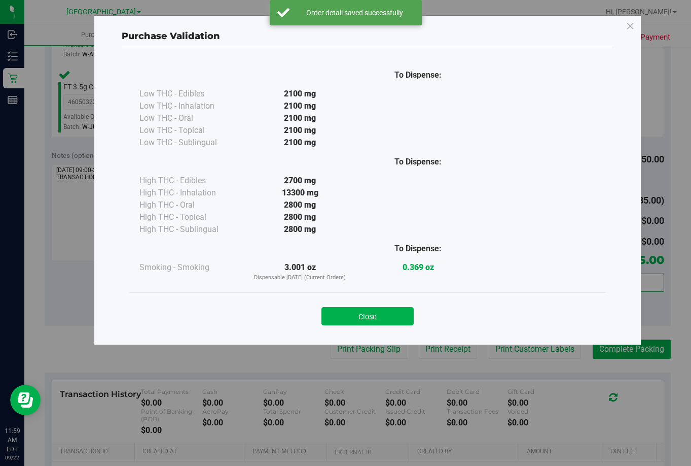
drag, startPoint x: 383, startPoint y: 311, endPoint x: 383, endPoint y: 330, distance: 18.8
click at [383, 313] on button "Close" at bounding box center [368, 316] width 92 height 18
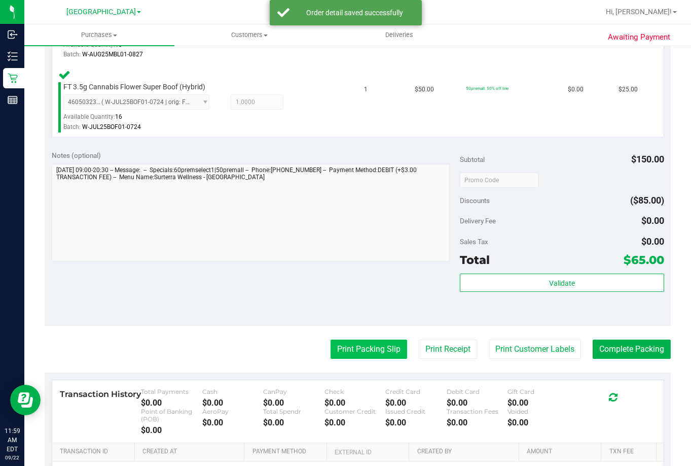
click at [380, 346] on button "Print Packing Slip" at bounding box center [369, 348] width 77 height 19
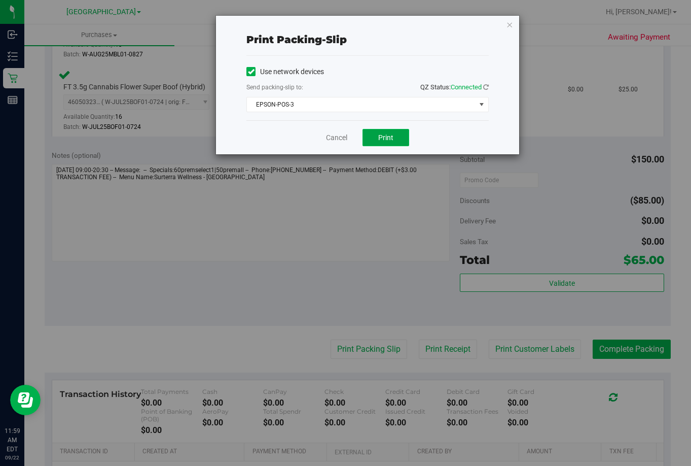
click at [380, 134] on span "Print" at bounding box center [385, 137] width 15 height 8
click at [339, 137] on link "Cancel" at bounding box center [336, 137] width 21 height 11
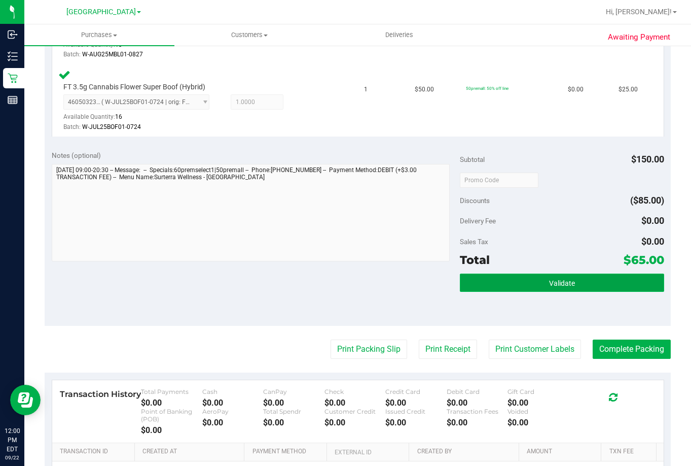
click at [569, 280] on button "Validate" at bounding box center [562, 282] width 204 height 18
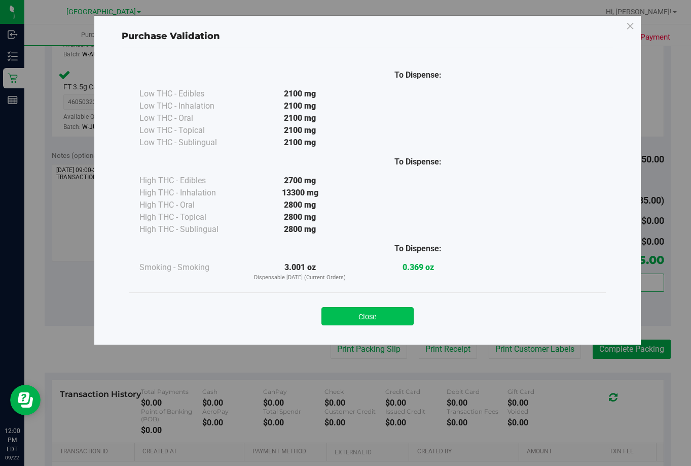
click at [375, 311] on button "Close" at bounding box center [368, 316] width 92 height 18
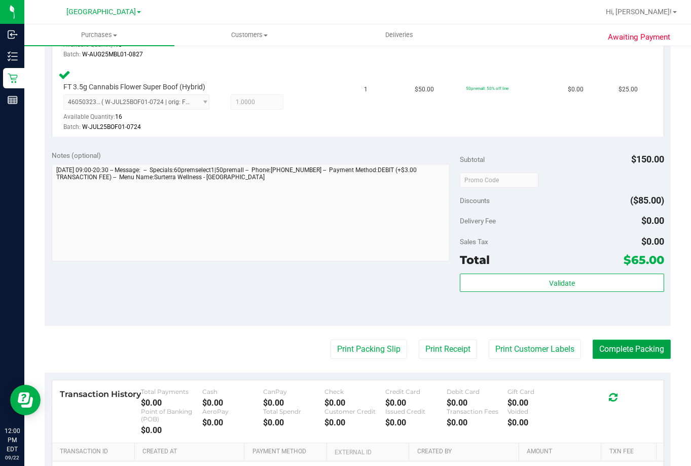
click at [614, 343] on button "Complete Packing" at bounding box center [632, 348] width 78 height 19
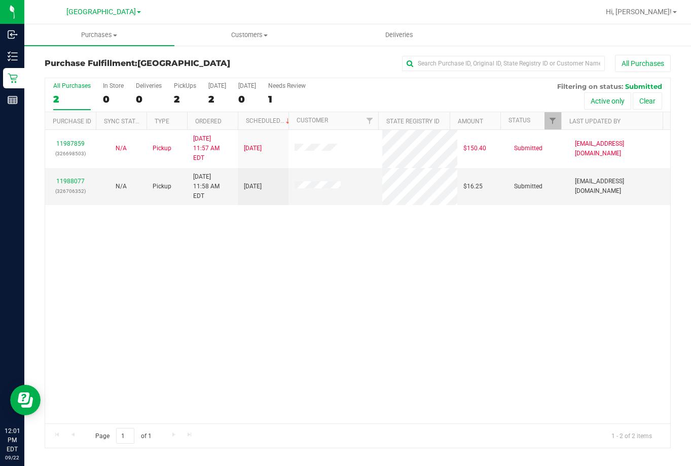
drag, startPoint x: 573, startPoint y: 389, endPoint x: 283, endPoint y: 212, distance: 339.6
click at [569, 389] on div "11987859 (326698503) N/A Pickup 9/22/2025 11:57 AM EDT 9/22/2025 $150.40 Submit…" at bounding box center [357, 276] width 625 height 293
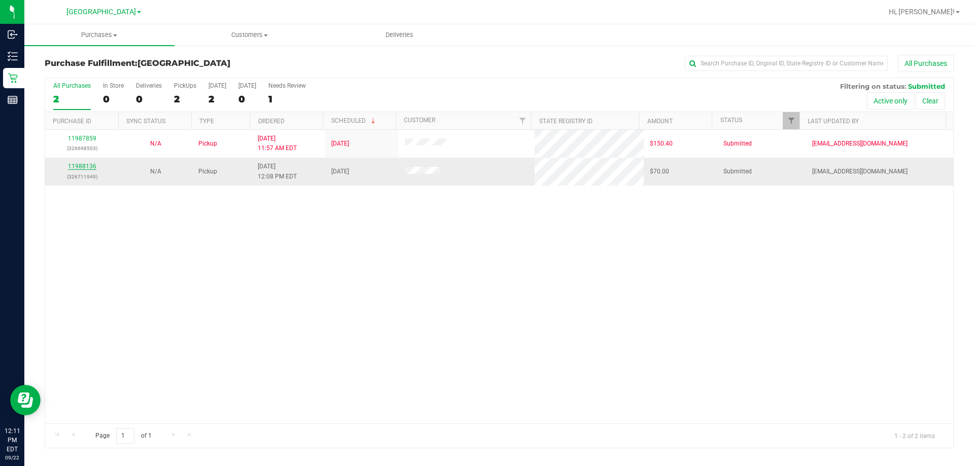
click at [78, 167] on link "11988136" at bounding box center [82, 166] width 28 height 7
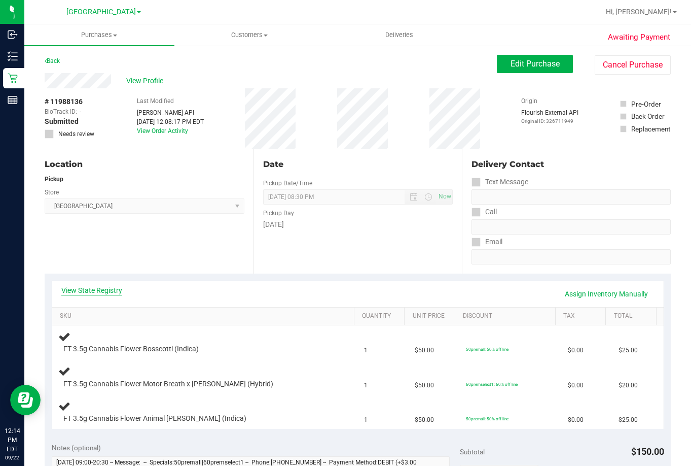
click at [91, 291] on link "View State Registry" at bounding box center [91, 290] width 61 height 10
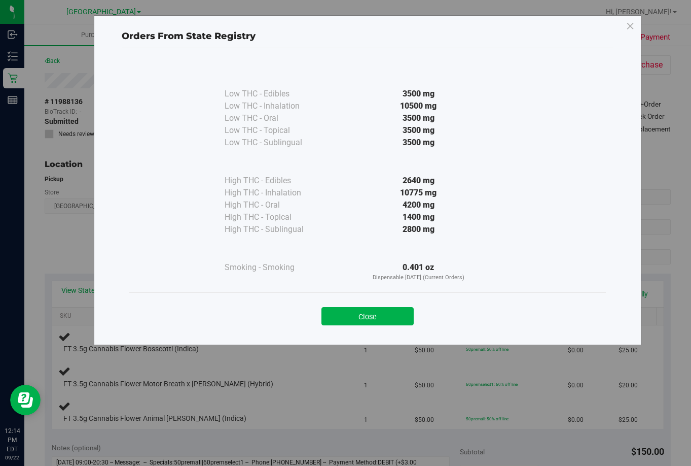
drag, startPoint x: 376, startPoint y: 317, endPoint x: 681, endPoint y: 290, distance: 305.5
click at [422, 305] on div "Close" at bounding box center [367, 312] width 461 height 25
click at [389, 309] on button "Close" at bounding box center [368, 316] width 92 height 18
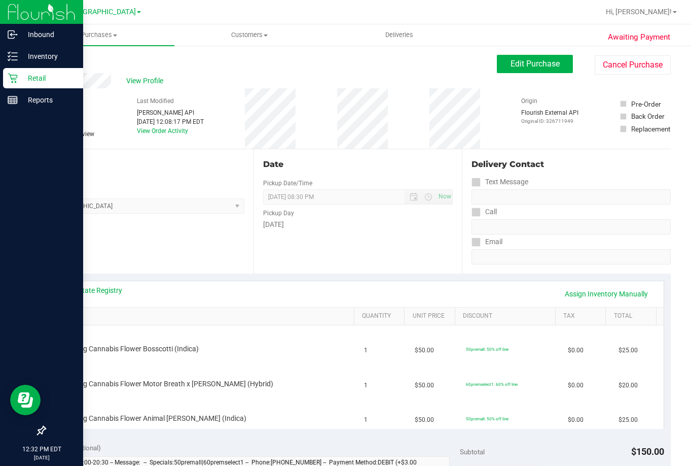
click at [39, 83] on p "Retail" at bounding box center [48, 78] width 61 height 12
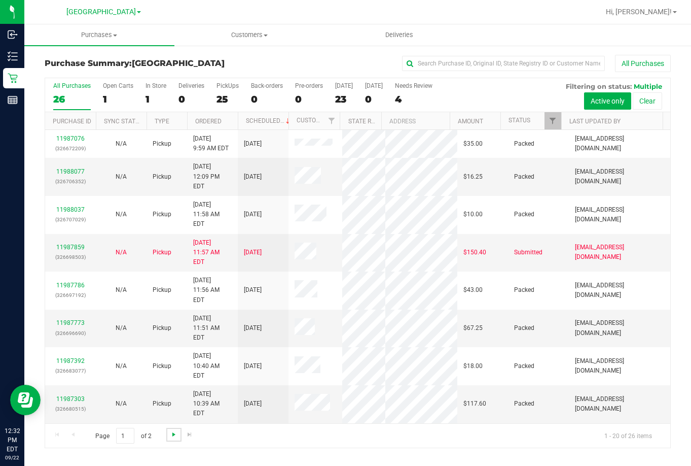
click at [173, 434] on span "Go to the next page" at bounding box center [174, 434] width 8 height 8
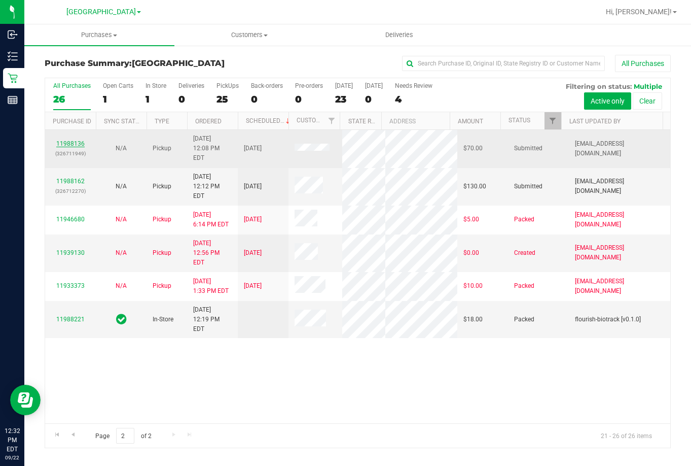
click at [73, 140] on link "11988136" at bounding box center [70, 143] width 28 height 7
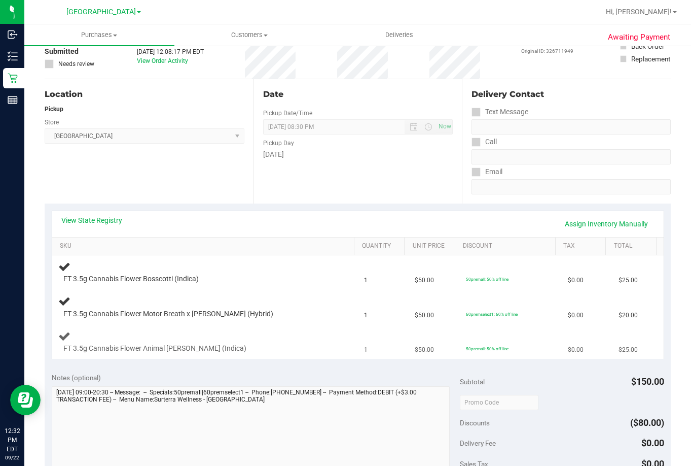
scroll to position [152, 0]
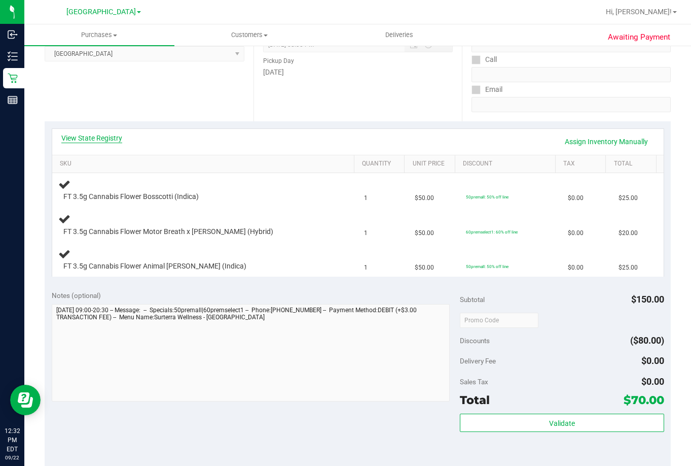
click at [104, 135] on link "View State Registry" at bounding box center [91, 138] width 61 height 10
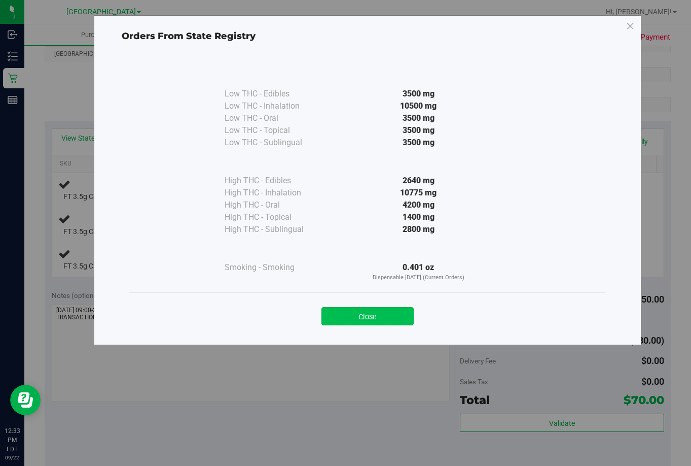
click at [385, 314] on button "Close" at bounding box center [368, 316] width 92 height 18
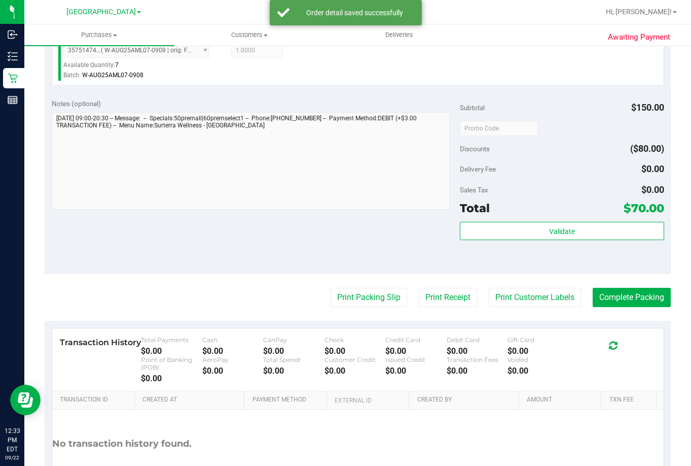
scroll to position [507, 0]
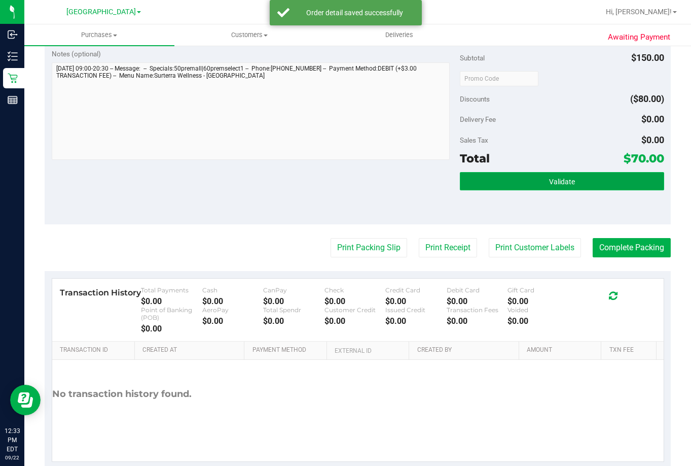
click at [586, 177] on button "Validate" at bounding box center [562, 181] width 204 height 18
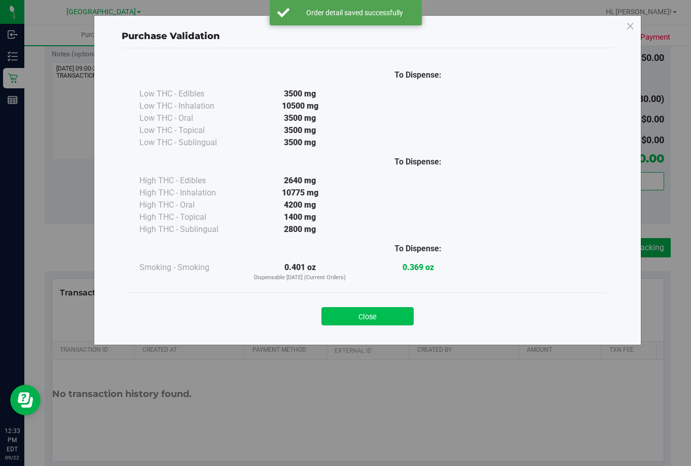
click at [406, 316] on button "Close" at bounding box center [368, 316] width 92 height 18
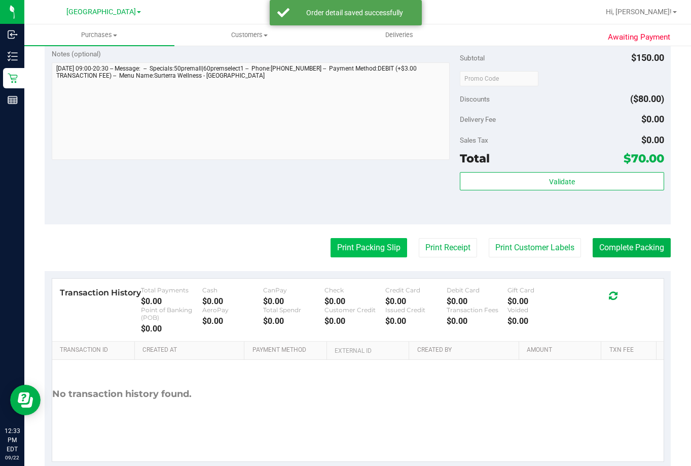
click at [372, 252] on button "Print Packing Slip" at bounding box center [369, 247] width 77 height 19
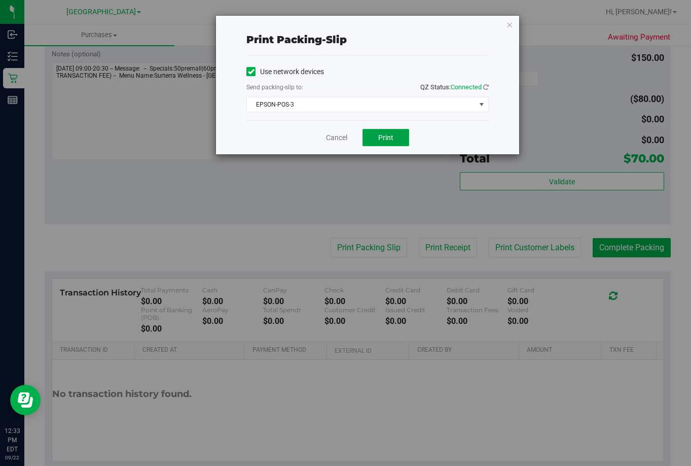
click at [386, 134] on span "Print" at bounding box center [385, 137] width 15 height 8
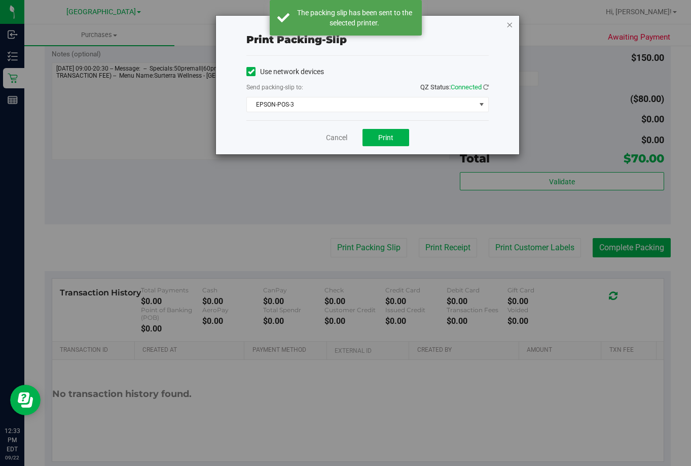
click at [508, 26] on icon "button" at bounding box center [509, 24] width 7 height 12
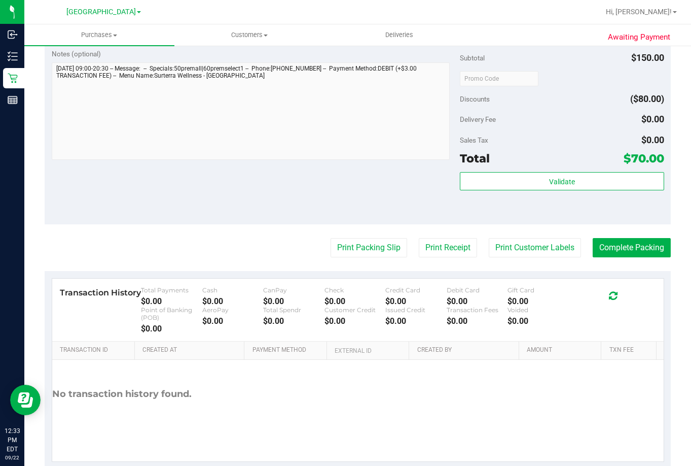
click at [562, 121] on div "Delivery Fee $0.00" at bounding box center [562, 119] width 204 height 18
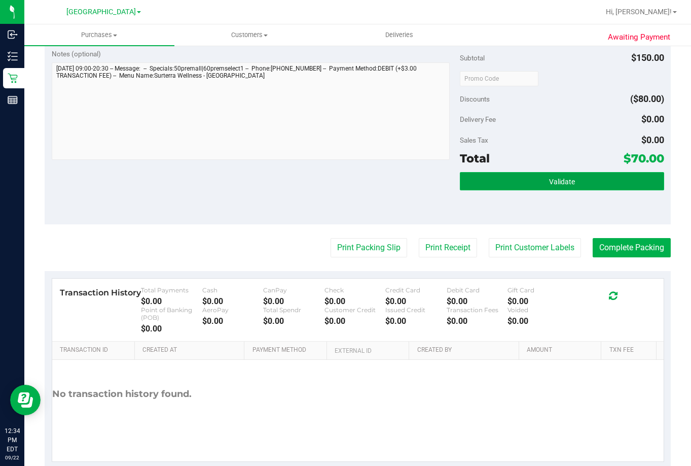
click at [566, 180] on span "Validate" at bounding box center [562, 181] width 26 height 8
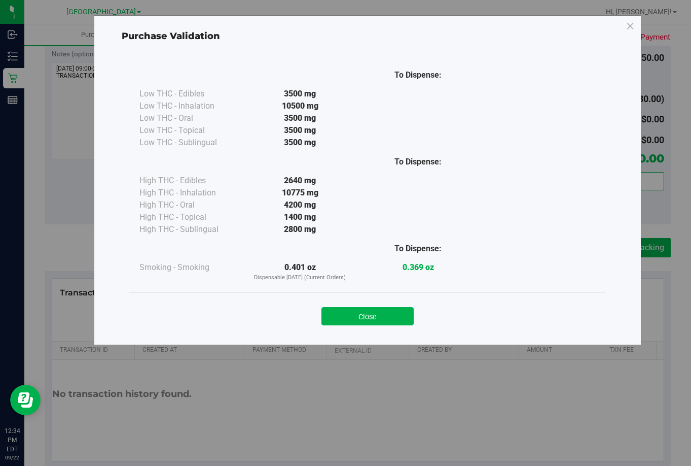
drag, startPoint x: 380, startPoint y: 317, endPoint x: 498, endPoint y: 296, distance: 120.0
click at [380, 317] on button "Close" at bounding box center [368, 316] width 92 height 18
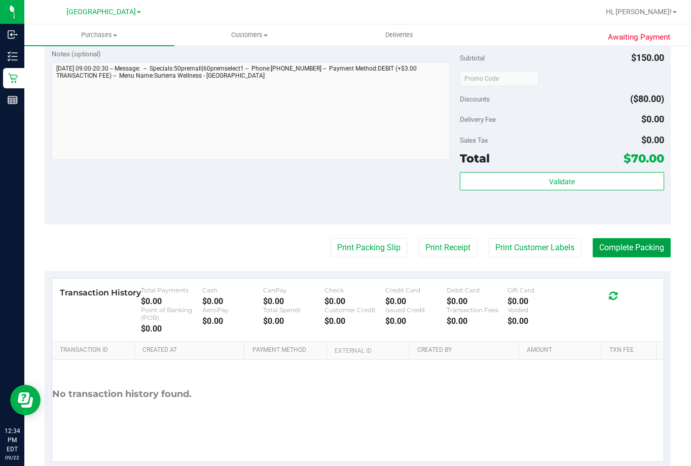
click at [642, 247] on button "Complete Packing" at bounding box center [632, 247] width 78 height 19
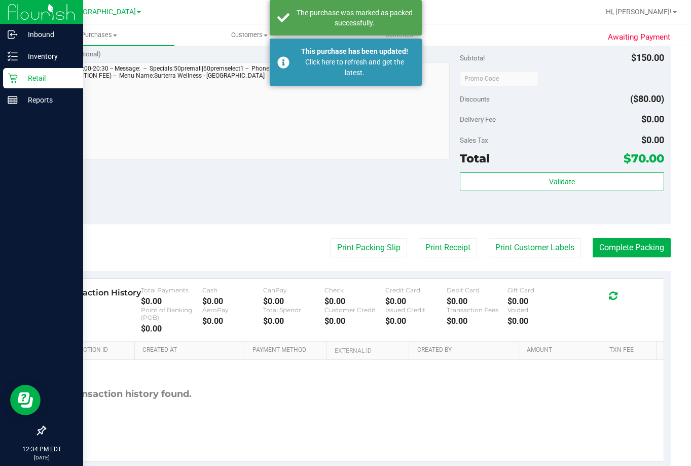
click at [36, 76] on p "Retail" at bounding box center [48, 78] width 61 height 12
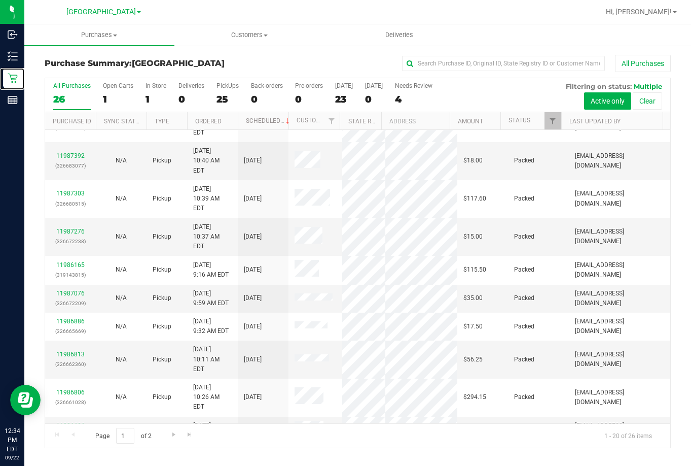
scroll to position [288, 0]
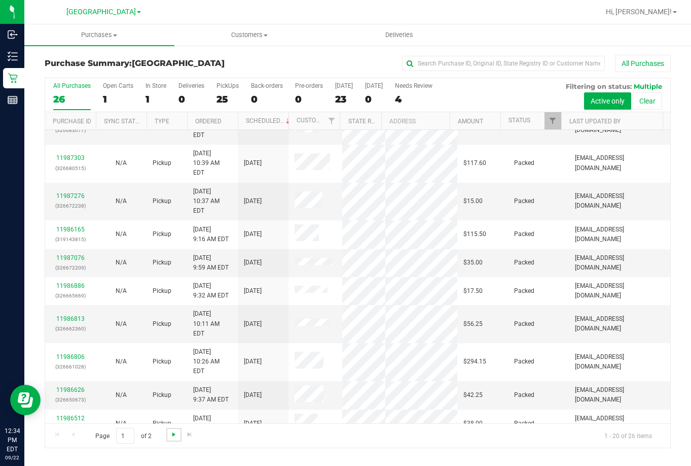
click at [175, 436] on span "Go to the next page" at bounding box center [174, 434] width 8 height 8
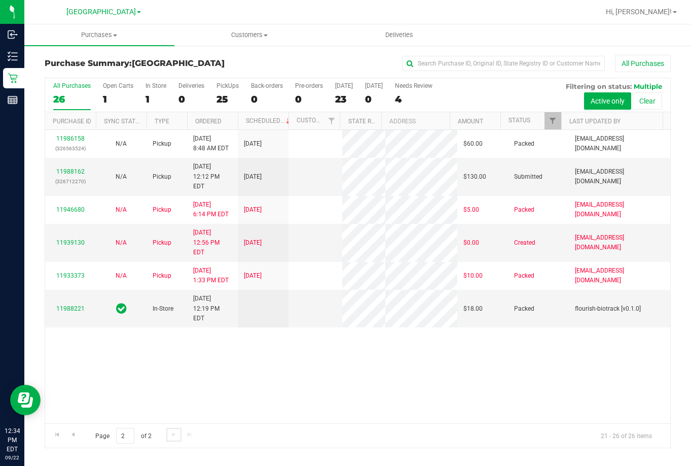
scroll to position [0, 0]
click at [55, 167] on div "11988162 (326712270)" at bounding box center [70, 176] width 39 height 19
click at [58, 168] on link "11988162" at bounding box center [70, 171] width 28 height 7
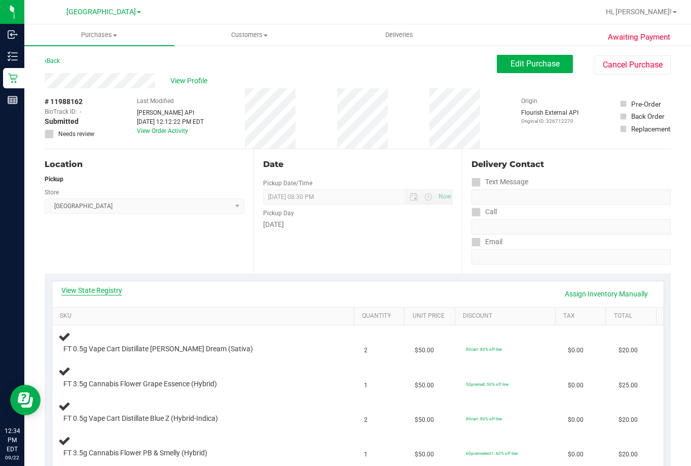
click at [94, 291] on link "View State Registry" at bounding box center [91, 290] width 61 height 10
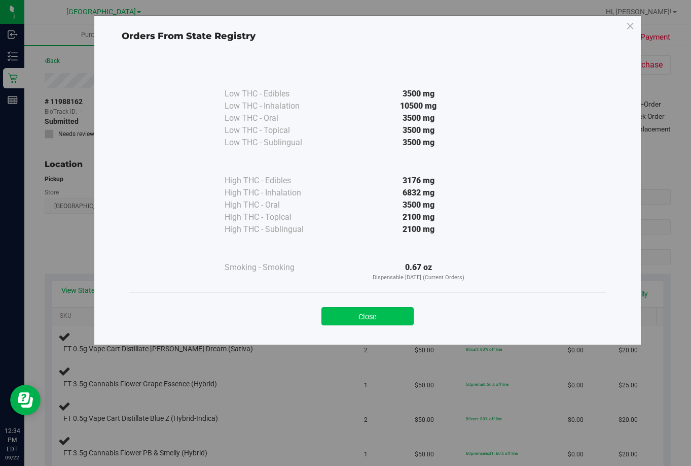
click at [373, 317] on button "Close" at bounding box center [368, 316] width 92 height 18
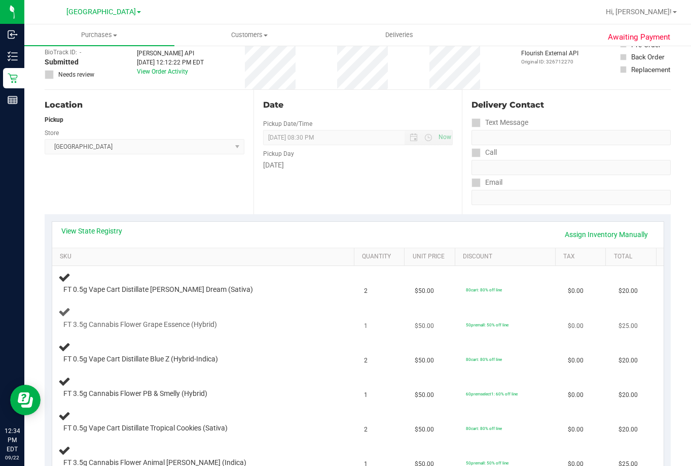
scroll to position [152, 0]
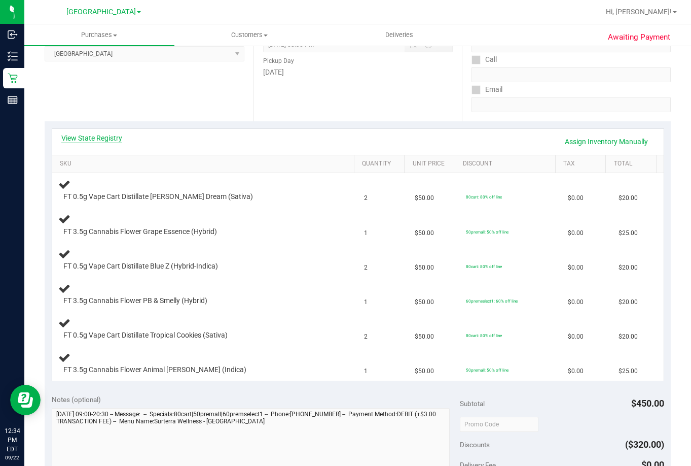
click at [85, 141] on link "View State Registry" at bounding box center [91, 138] width 61 height 10
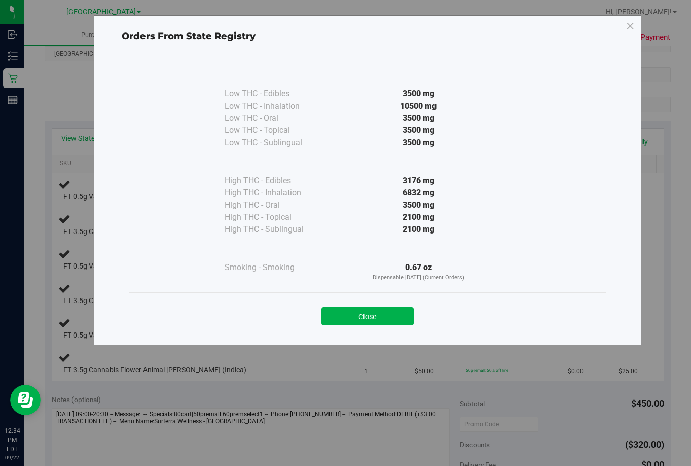
click at [383, 306] on div "Close" at bounding box center [367, 312] width 461 height 25
click at [383, 310] on button "Close" at bounding box center [368, 316] width 92 height 18
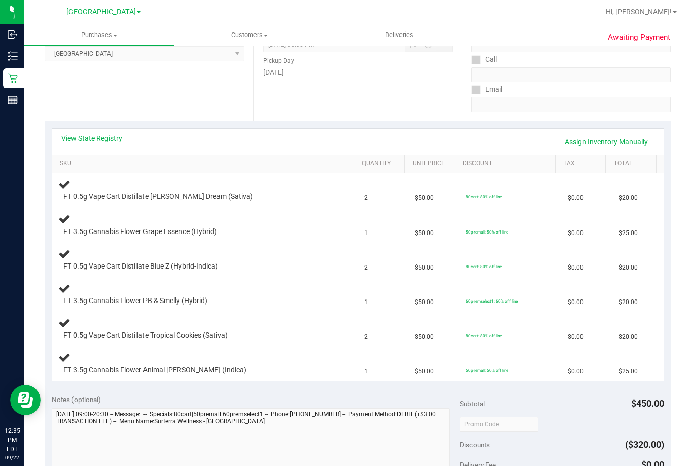
click at [106, 132] on div "View State Registry Assign Inventory Manually" at bounding box center [358, 142] width 612 height 26
click at [107, 139] on link "View State Registry" at bounding box center [91, 138] width 61 height 10
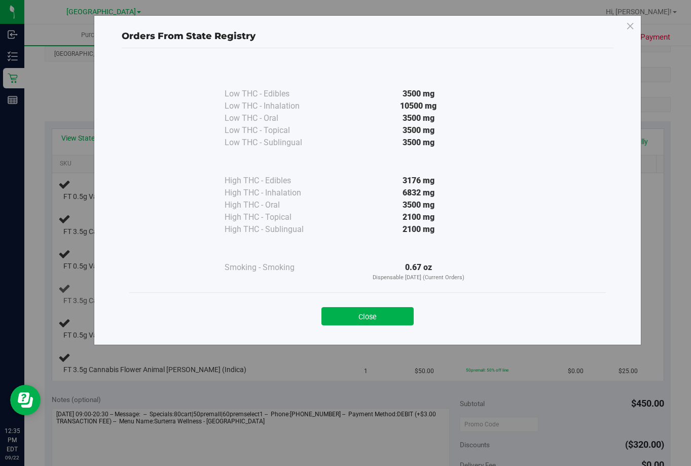
drag, startPoint x: 388, startPoint y: 318, endPoint x: 441, endPoint y: 302, distance: 55.5
click at [400, 316] on button "Close" at bounding box center [368, 316] width 92 height 18
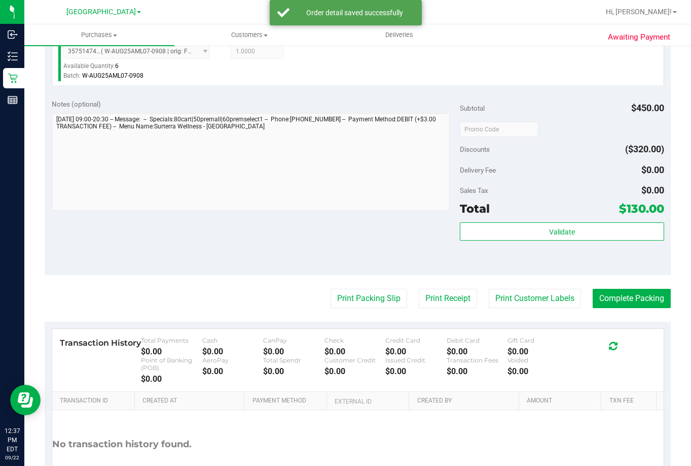
scroll to position [747, 0]
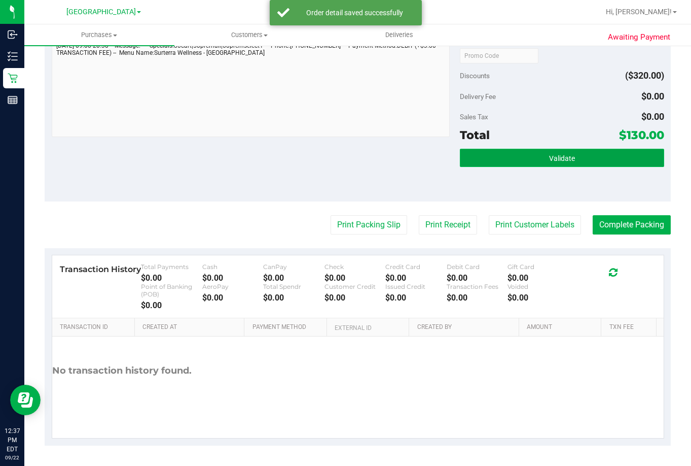
click at [579, 154] on button "Validate" at bounding box center [562, 158] width 204 height 18
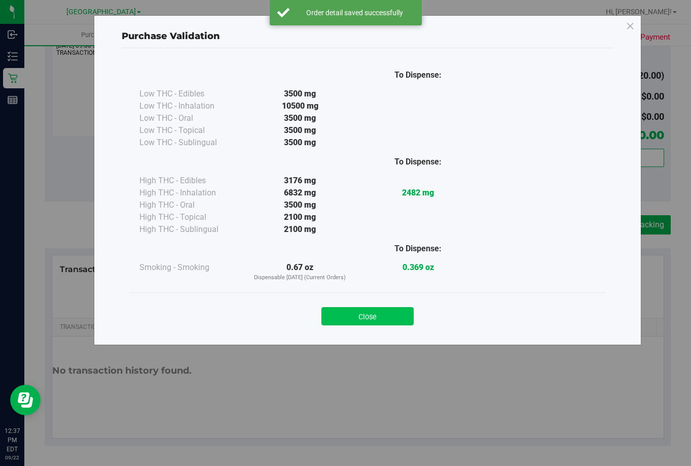
click at [391, 313] on button "Close" at bounding box center [368, 316] width 92 height 18
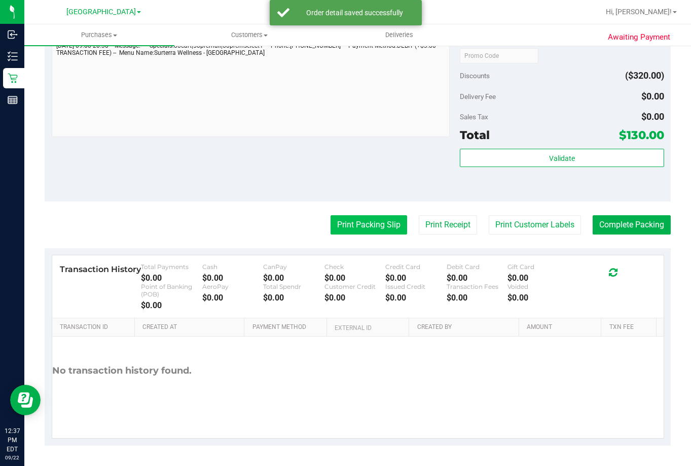
click at [370, 230] on button "Print Packing Slip" at bounding box center [369, 224] width 77 height 19
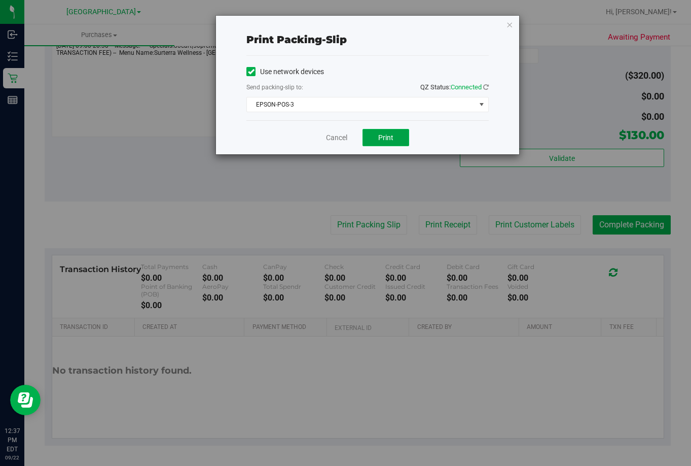
click at [390, 140] on span "Print" at bounding box center [385, 137] width 15 height 8
click at [332, 135] on link "Cancel" at bounding box center [336, 137] width 21 height 11
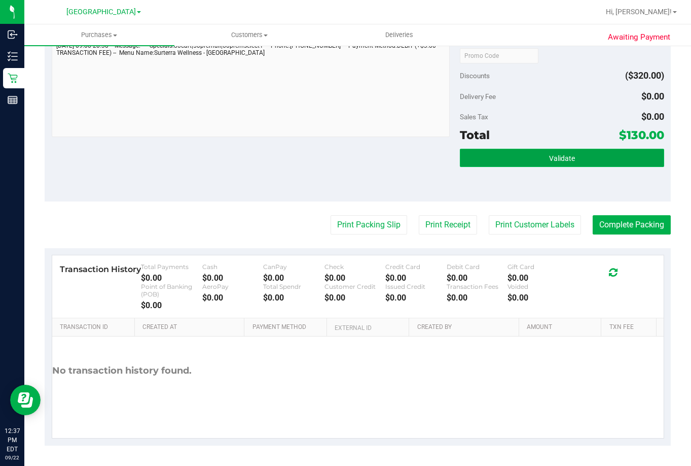
click at [553, 154] on span "Validate" at bounding box center [562, 158] width 26 height 8
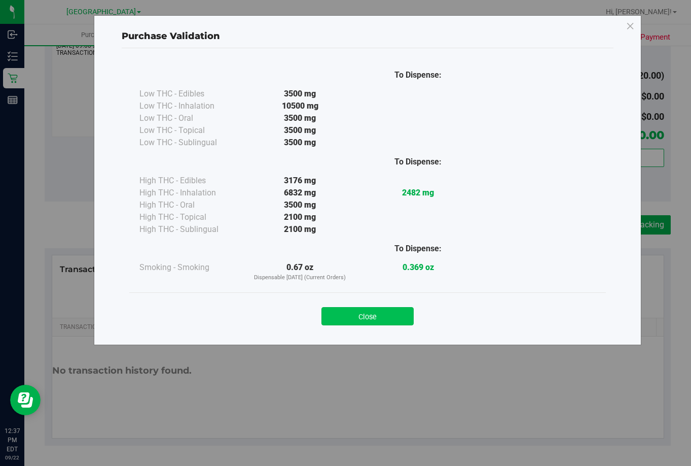
click at [371, 315] on button "Close" at bounding box center [368, 316] width 92 height 18
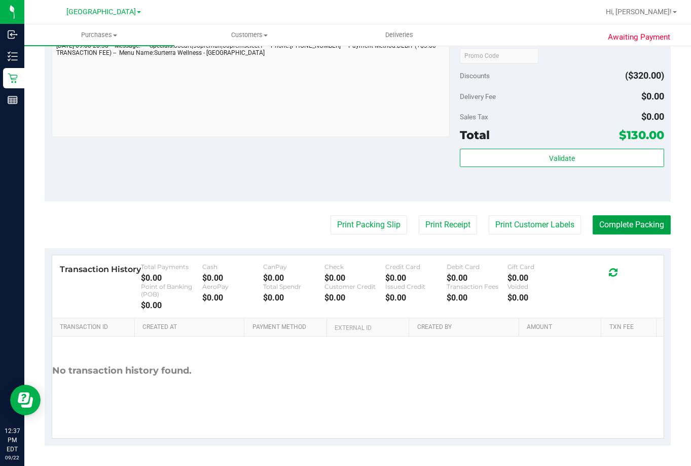
click at [635, 225] on button "Complete Packing" at bounding box center [632, 224] width 78 height 19
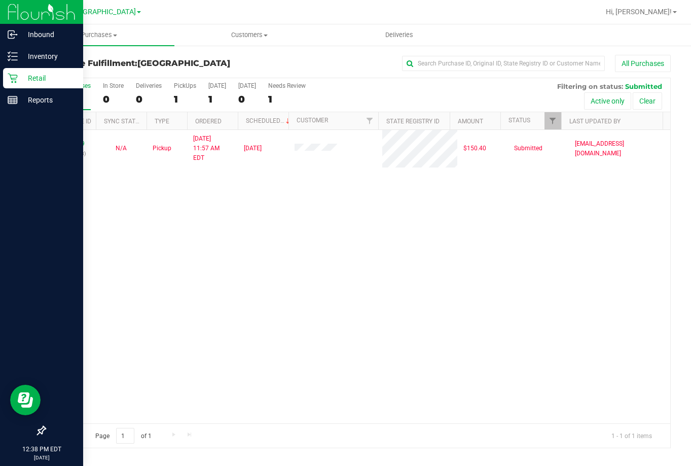
click at [40, 79] on p "Retail" at bounding box center [48, 78] width 61 height 12
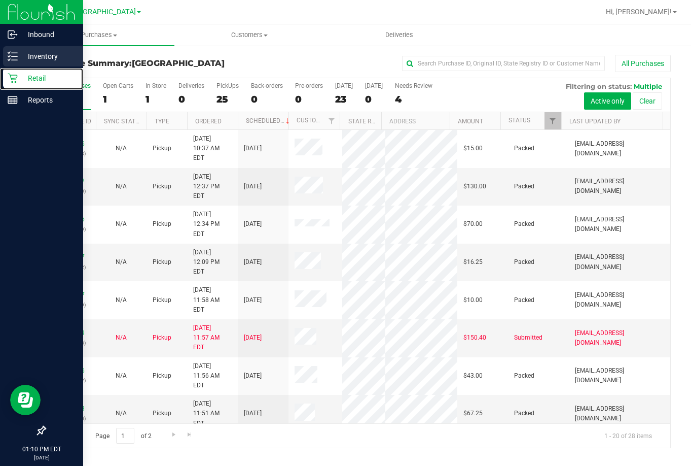
drag, startPoint x: 31, startPoint y: 76, endPoint x: 34, endPoint y: 67, distance: 8.7
click at [31, 76] on p "Retail" at bounding box center [48, 78] width 61 height 12
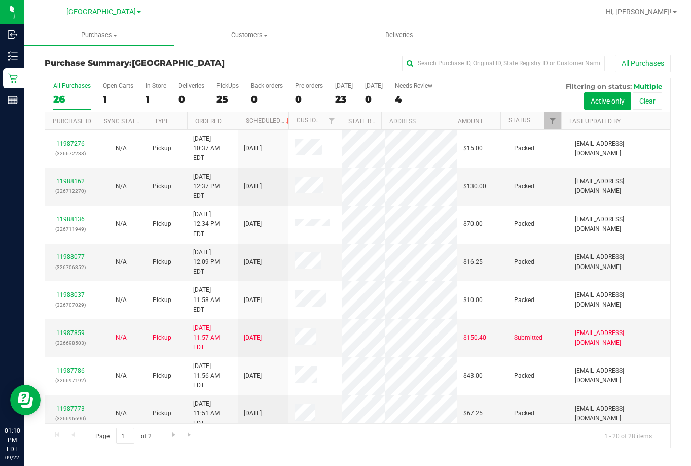
click at [347, 54] on div "Purchase Summary: Lakeland WC All Purchases All Purchases 26 Open Carts 1 In St…" at bounding box center [357, 251] width 667 height 413
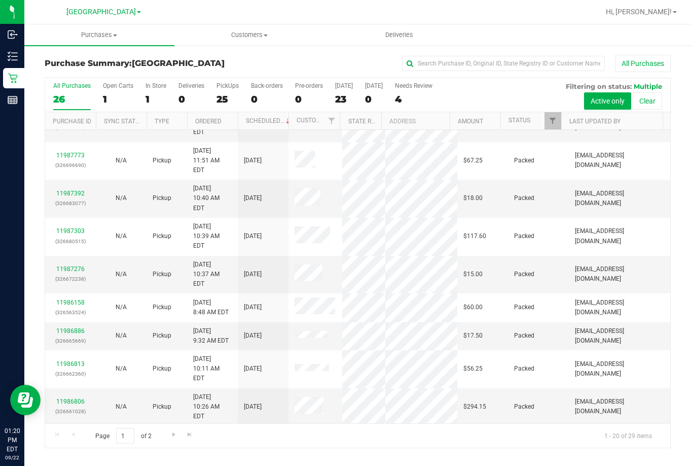
scroll to position [288, 0]
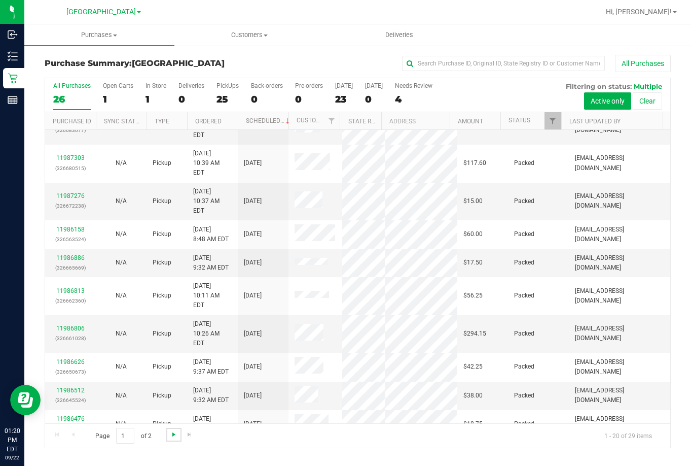
click at [174, 434] on span "Go to the next page" at bounding box center [174, 434] width 8 height 8
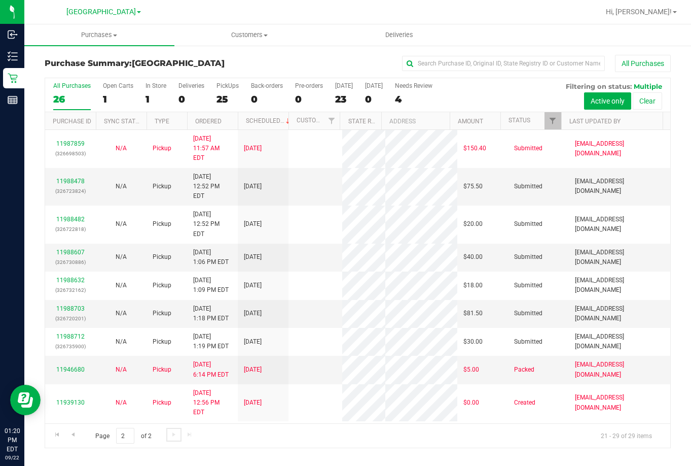
scroll to position [0, 0]
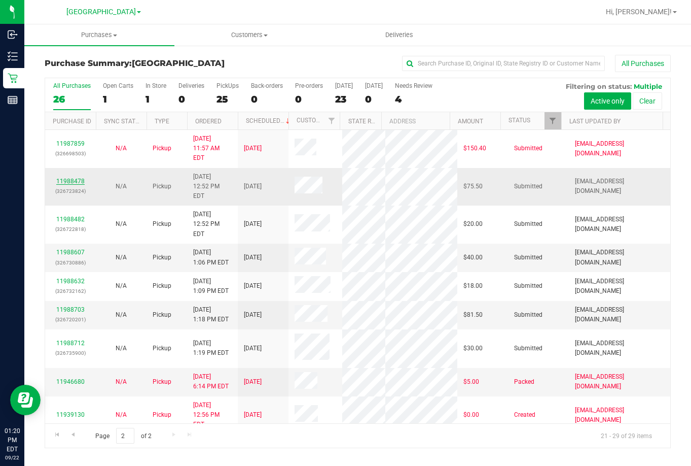
click at [75, 177] on link "11988478" at bounding box center [70, 180] width 28 height 7
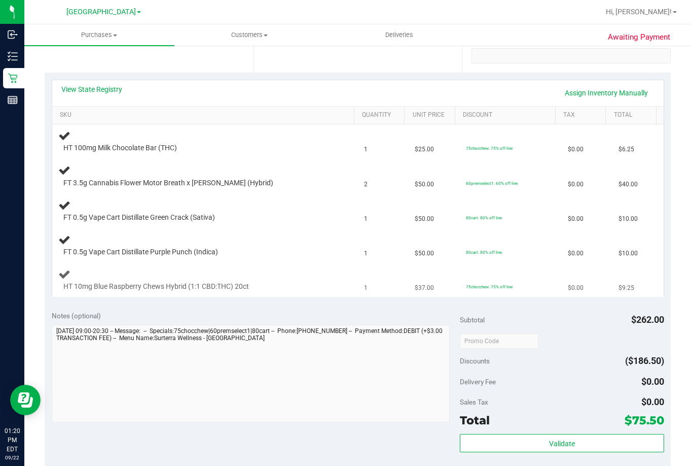
scroll to position [203, 0]
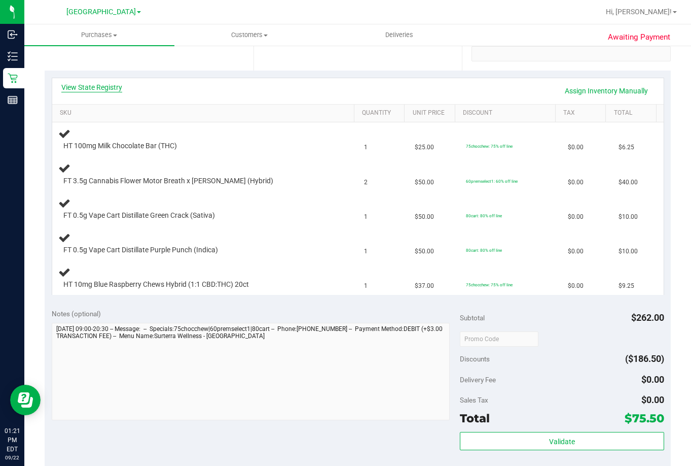
click at [105, 83] on link "View State Registry" at bounding box center [91, 87] width 61 height 10
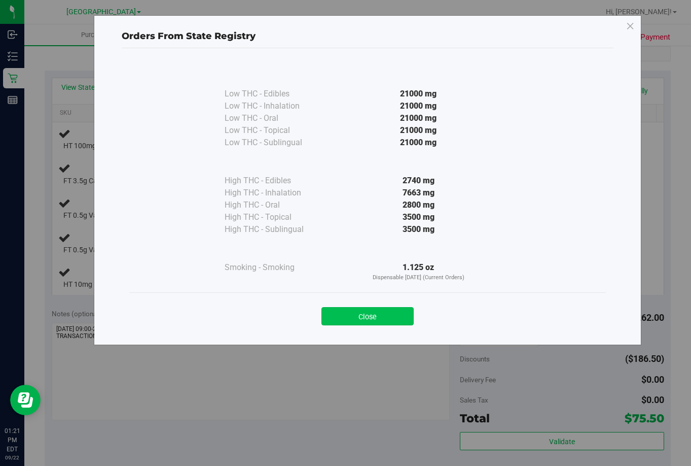
click at [370, 319] on button "Close" at bounding box center [368, 316] width 92 height 18
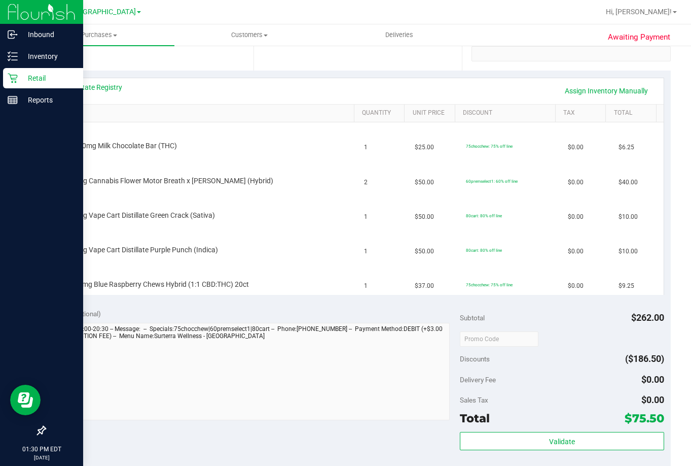
click at [30, 76] on p "Retail" at bounding box center [48, 78] width 61 height 12
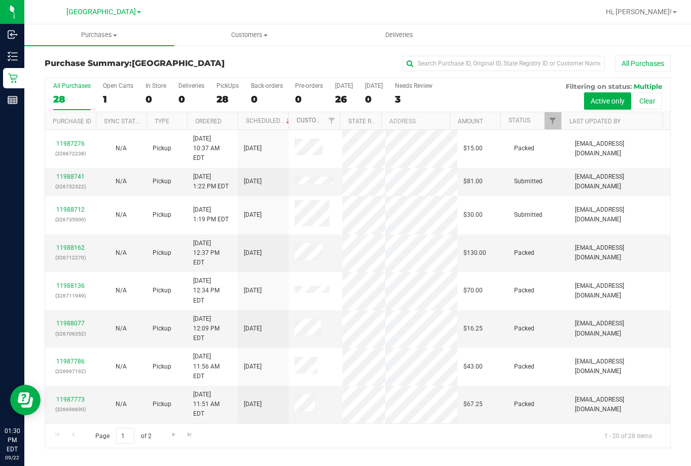
click at [307, 117] on link "Customer" at bounding box center [312, 120] width 31 height 7
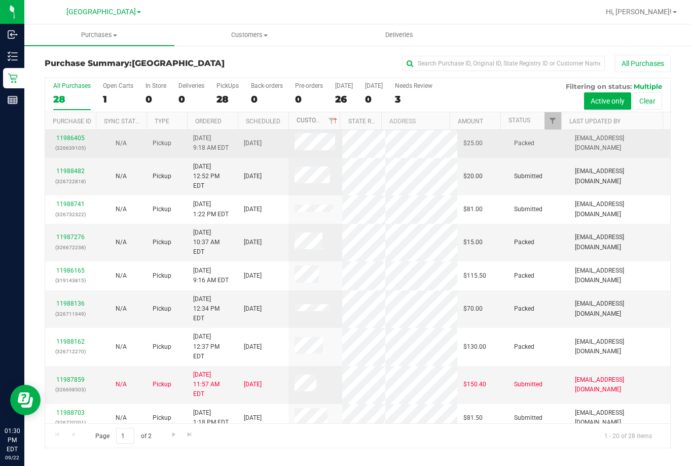
scroll to position [44, 0]
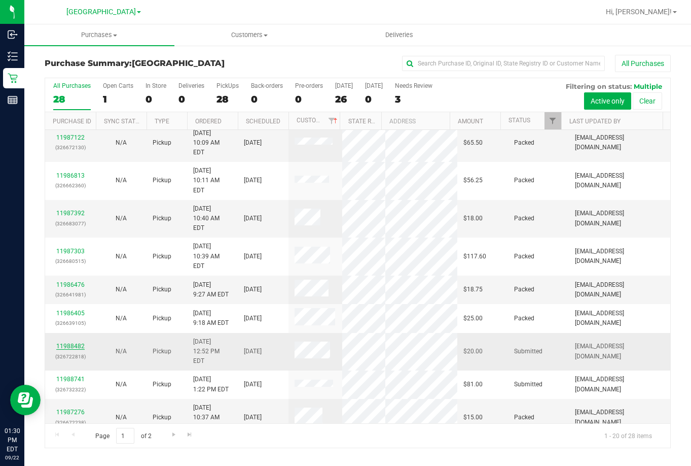
click at [75, 342] on link "11988482" at bounding box center [70, 345] width 28 height 7
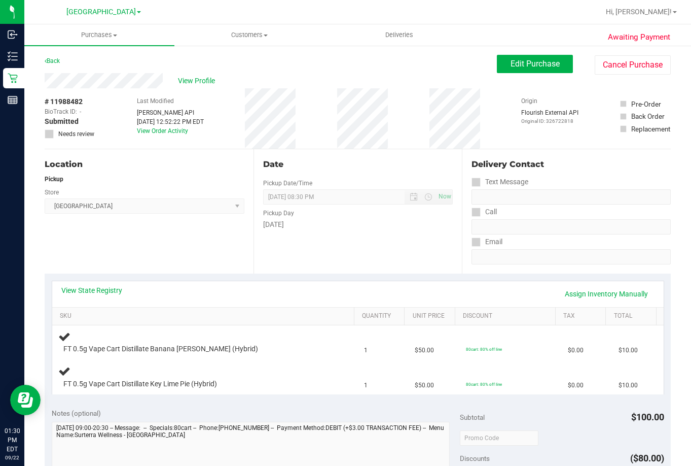
click at [279, 274] on div "View State Registry Assign Inventory Manually SKU Quantity Unit Price Discount …" at bounding box center [358, 336] width 626 height 127
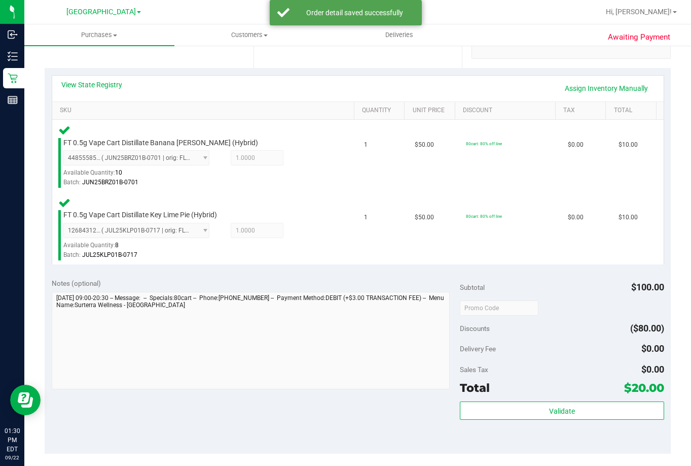
scroll to position [254, 0]
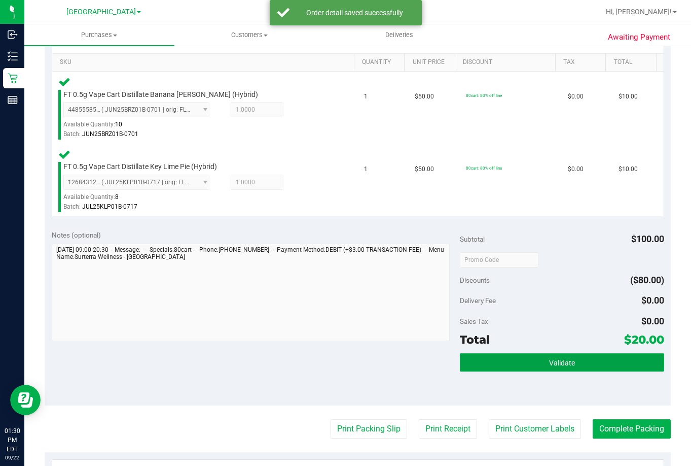
click at [593, 360] on button "Validate" at bounding box center [562, 362] width 204 height 18
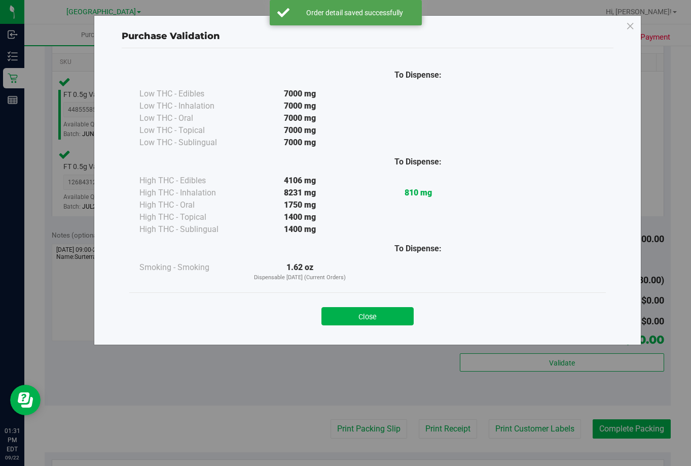
drag, startPoint x: 379, startPoint y: 319, endPoint x: 405, endPoint y: 320, distance: 25.4
click at [378, 318] on button "Close" at bounding box center [368, 316] width 92 height 18
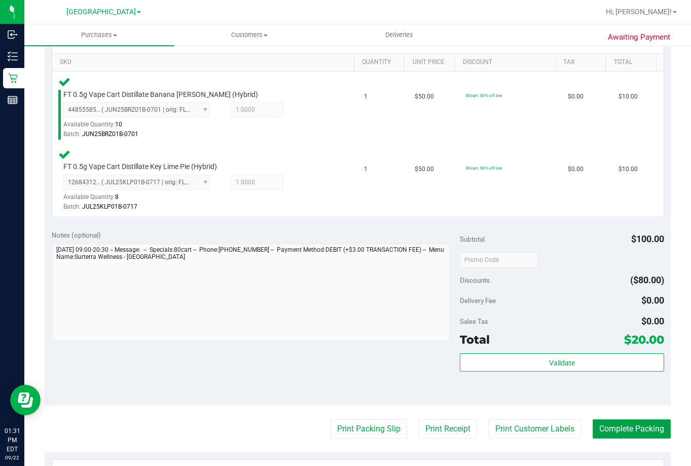
click at [614, 426] on button "Complete Packing" at bounding box center [632, 428] width 78 height 19
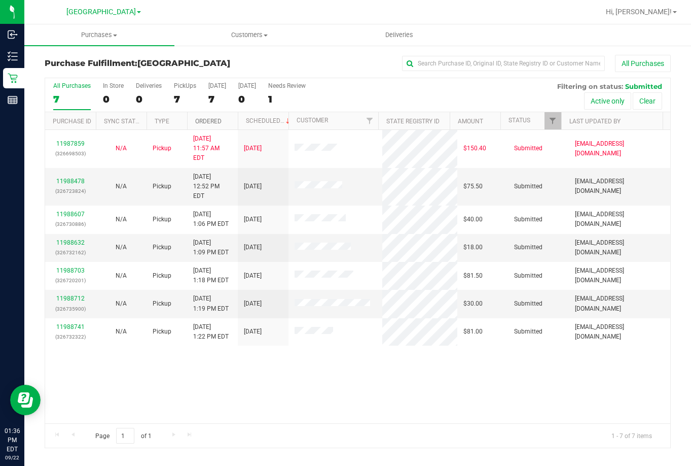
click at [212, 120] on link "Ordered" at bounding box center [208, 121] width 26 height 7
drag, startPoint x: 267, startPoint y: 65, endPoint x: 176, endPoint y: 35, distance: 95.1
click at [267, 65] on div "All Purchases" at bounding box center [462, 63] width 417 height 17
click at [67, 177] on link "11988478" at bounding box center [70, 180] width 28 height 7
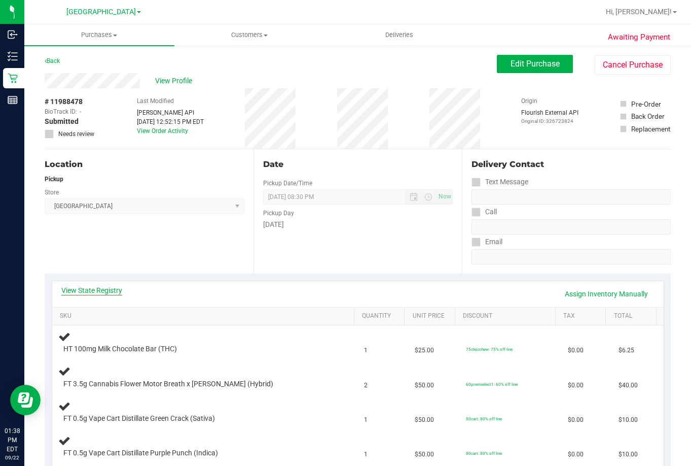
click at [94, 293] on link "View State Registry" at bounding box center [91, 290] width 61 height 10
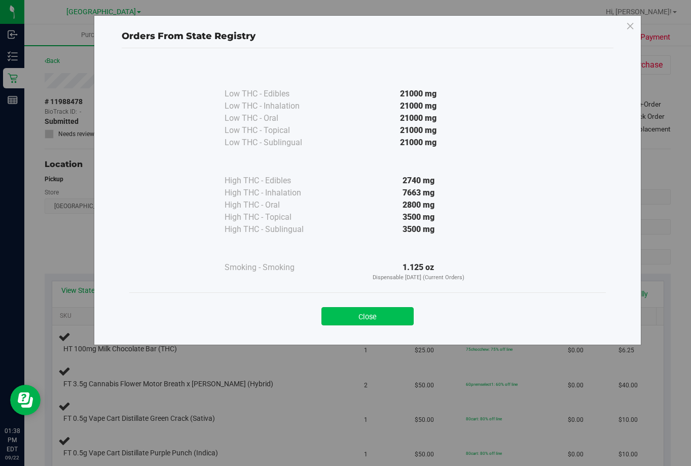
click at [369, 312] on button "Close" at bounding box center [368, 316] width 92 height 18
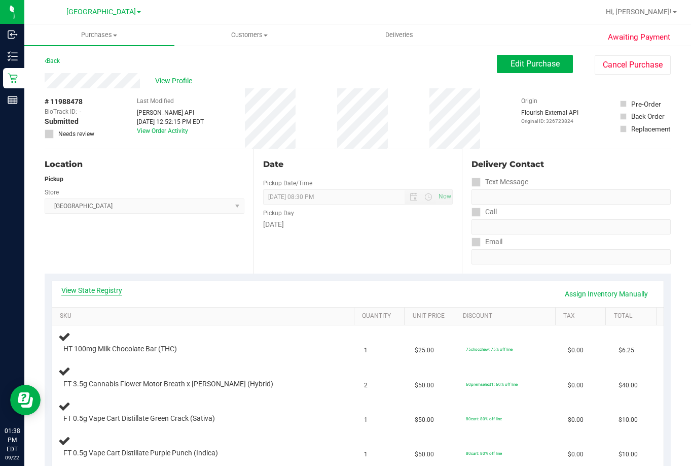
drag, startPoint x: 105, startPoint y: 284, endPoint x: 102, endPoint y: 290, distance: 5.7
click at [103, 289] on div "View State Registry Assign Inventory Manually" at bounding box center [358, 294] width 612 height 26
click at [102, 290] on link "View State Registry" at bounding box center [91, 290] width 61 height 10
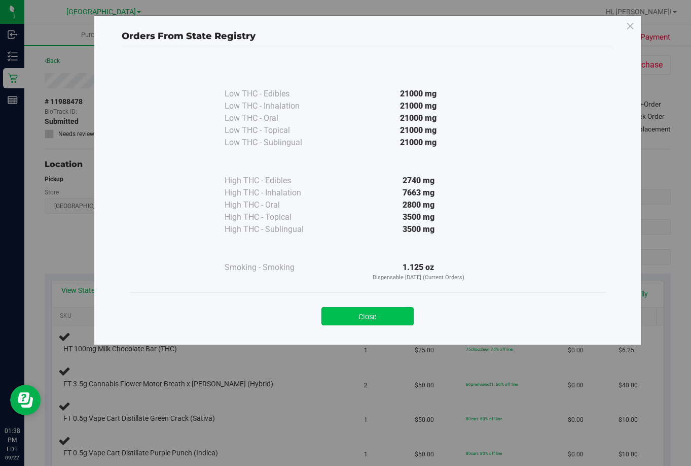
click at [379, 319] on button "Close" at bounding box center [368, 316] width 92 height 18
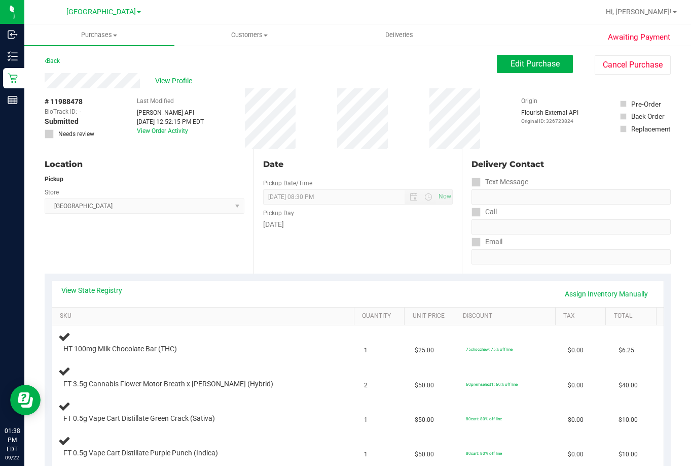
click at [176, 256] on div "Location Pickup Store Lakeland WC Select Store Bonita Springs WC Boynton Beach …" at bounding box center [149, 211] width 209 height 124
click at [103, 290] on link "View State Registry" at bounding box center [91, 290] width 61 height 10
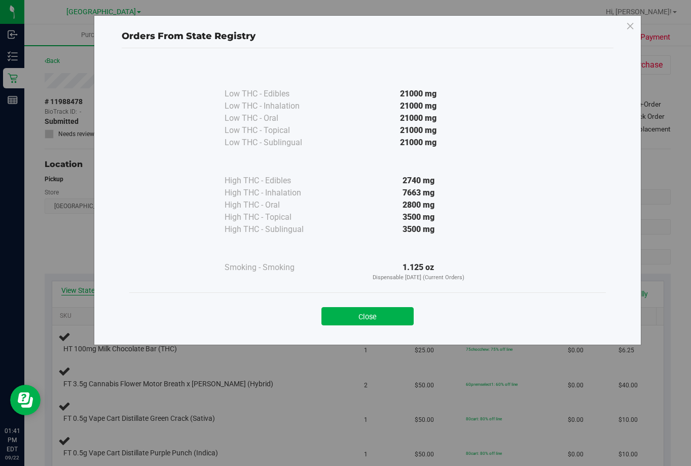
click at [105, 285] on div "Orders From State Registry Low THC - Edibles 21000 mg" at bounding box center [368, 180] width 548 height 330
click at [389, 312] on button "Close" at bounding box center [368, 316] width 92 height 18
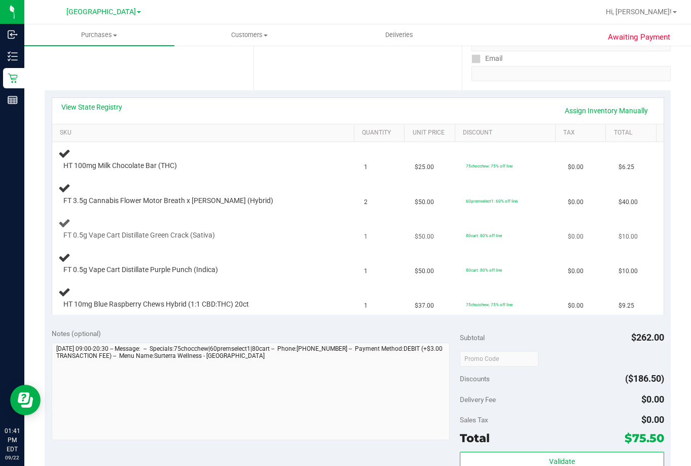
scroll to position [203, 0]
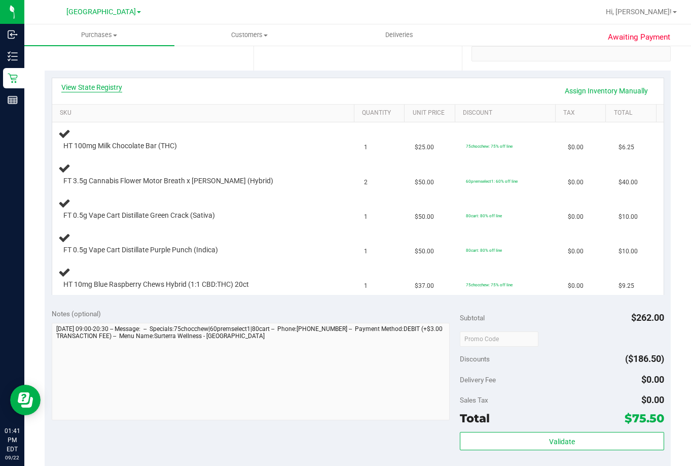
click at [97, 86] on link "View State Registry" at bounding box center [91, 87] width 61 height 10
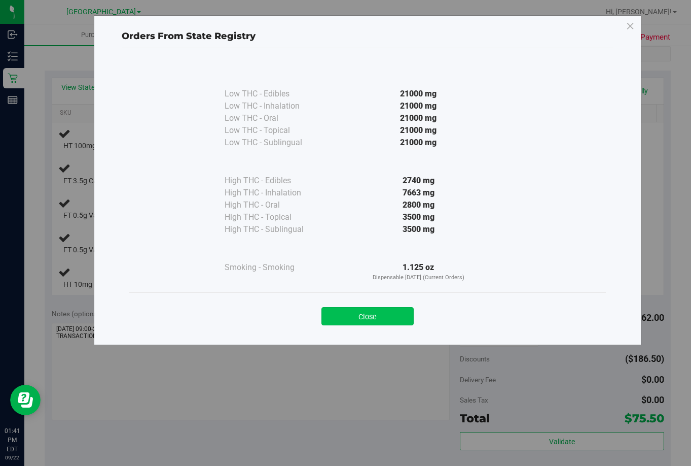
click at [394, 315] on button "Close" at bounding box center [368, 316] width 92 height 18
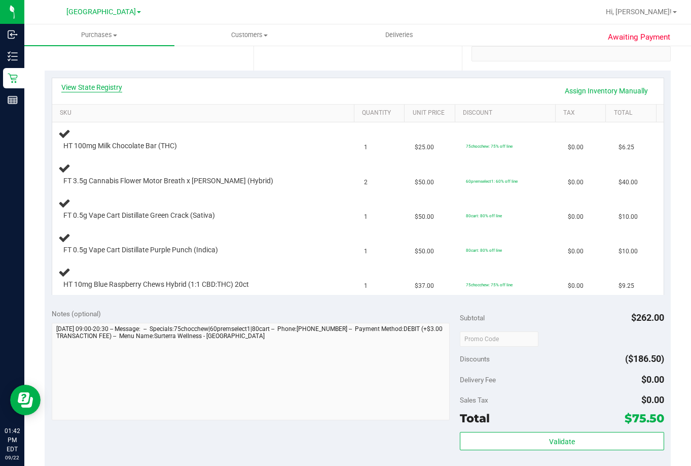
click at [104, 85] on link "View State Registry" at bounding box center [91, 87] width 61 height 10
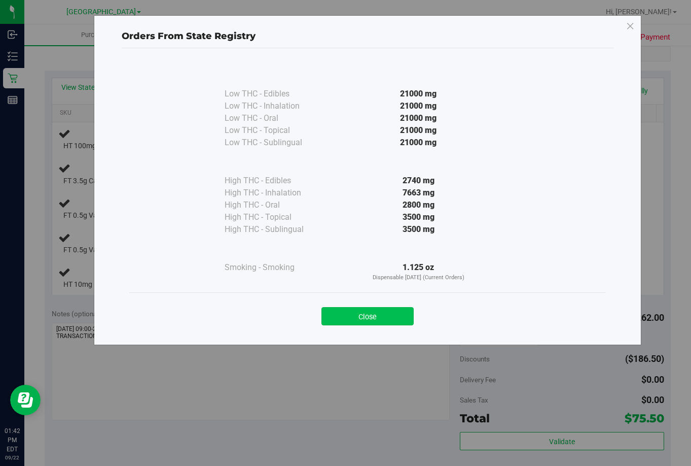
click at [386, 316] on button "Close" at bounding box center [368, 316] width 92 height 18
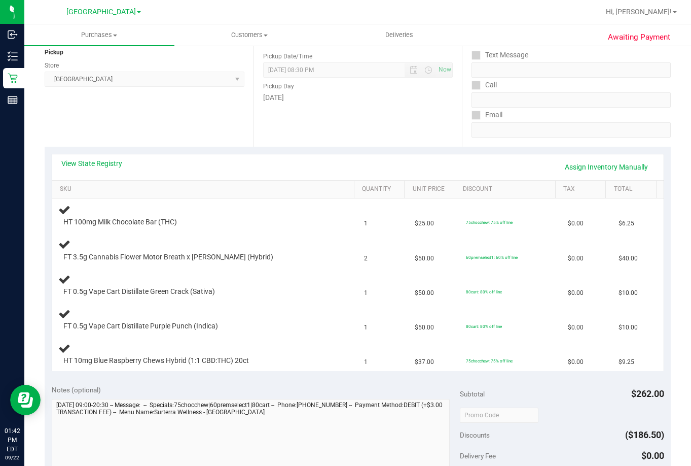
scroll to position [101, 0]
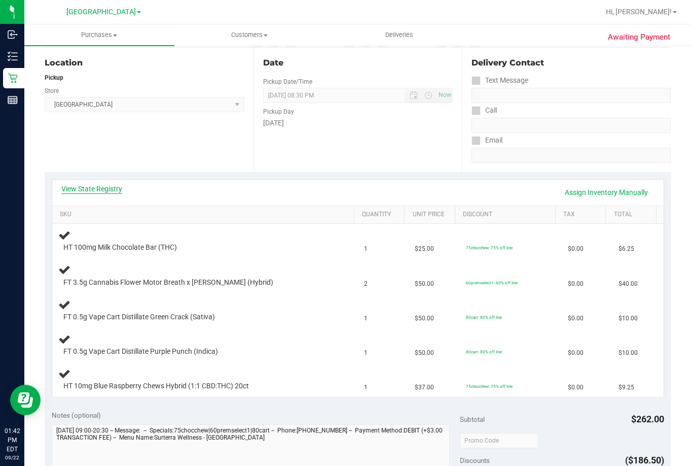
click at [88, 186] on link "View State Registry" at bounding box center [91, 189] width 61 height 10
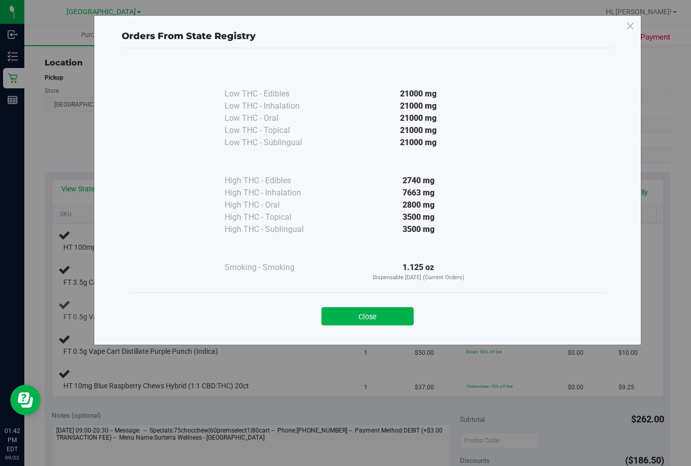
drag, startPoint x: 394, startPoint y: 316, endPoint x: 430, endPoint y: 304, distance: 38.0
click at [402, 311] on button "Close" at bounding box center [368, 316] width 92 height 18
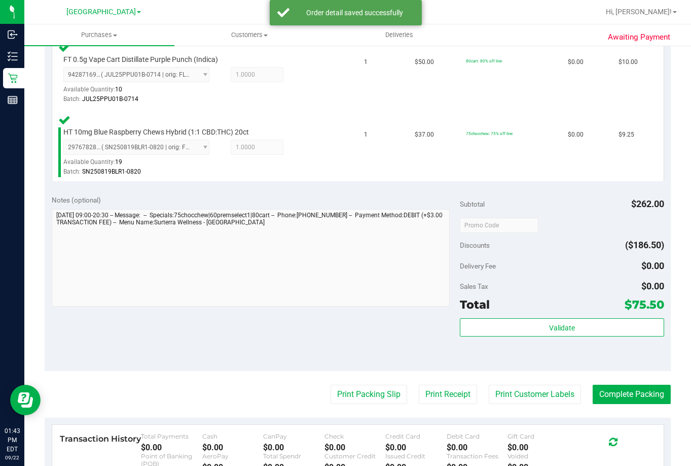
scroll to position [558, 0]
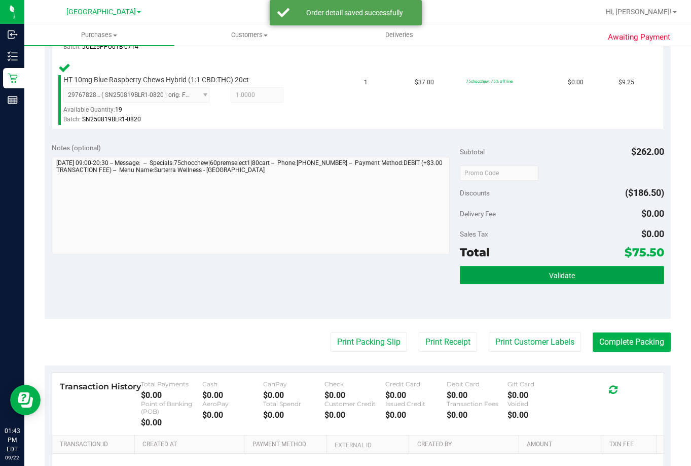
click at [560, 272] on span "Validate" at bounding box center [562, 275] width 26 height 8
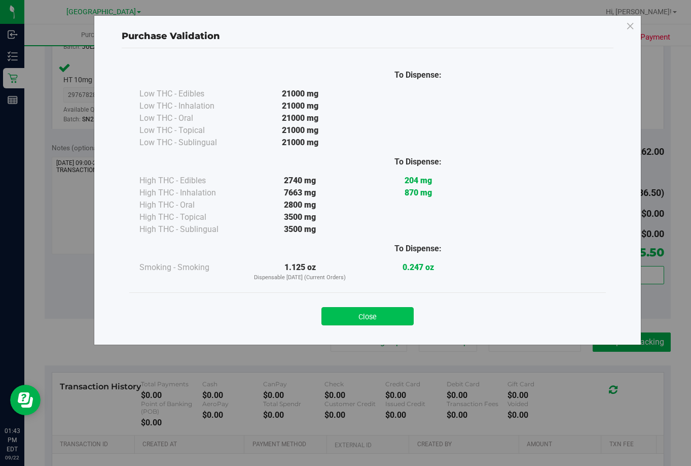
click at [378, 315] on button "Close" at bounding box center [368, 316] width 92 height 18
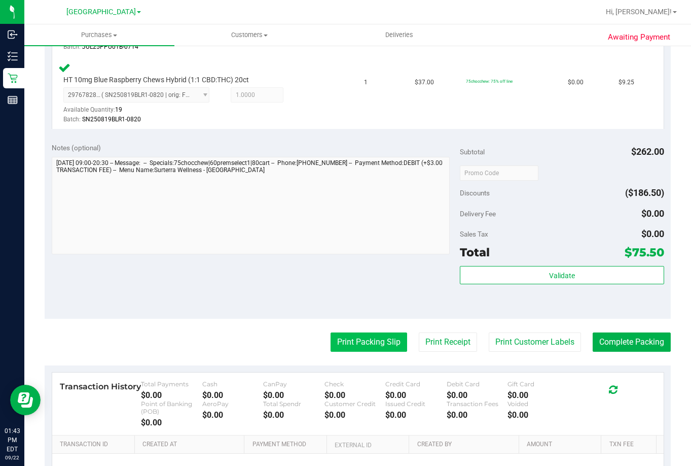
click at [376, 335] on button "Print Packing Slip" at bounding box center [369, 341] width 77 height 19
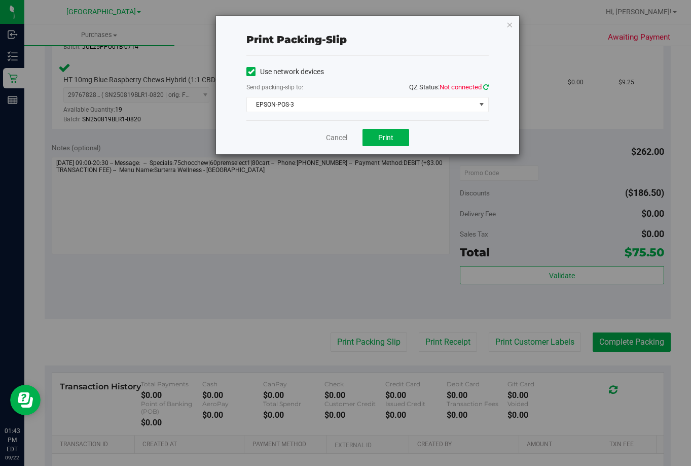
click at [484, 86] on icon at bounding box center [486, 87] width 6 height 7
click at [387, 134] on span "Print" at bounding box center [385, 137] width 15 height 8
click at [329, 138] on link "Cancel" at bounding box center [336, 137] width 21 height 11
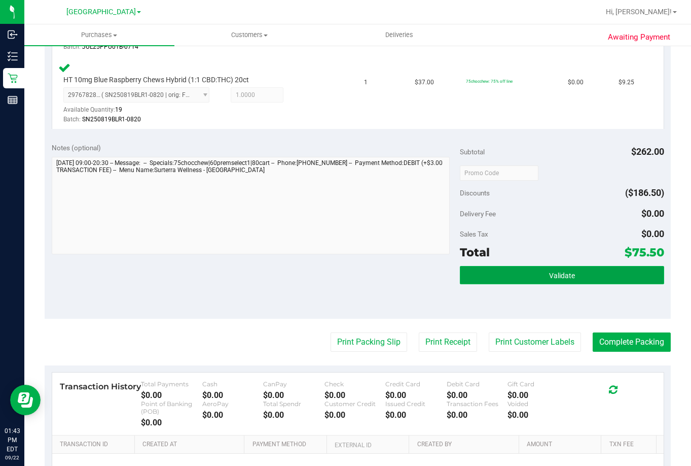
click at [547, 268] on button "Validate" at bounding box center [562, 275] width 204 height 18
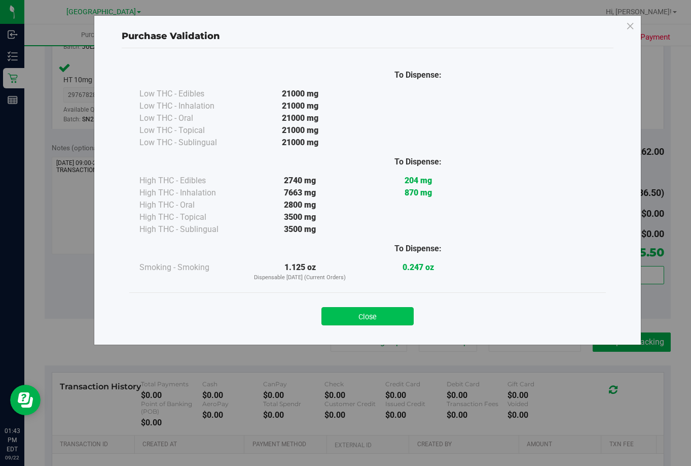
click at [368, 308] on button "Close" at bounding box center [368, 316] width 92 height 18
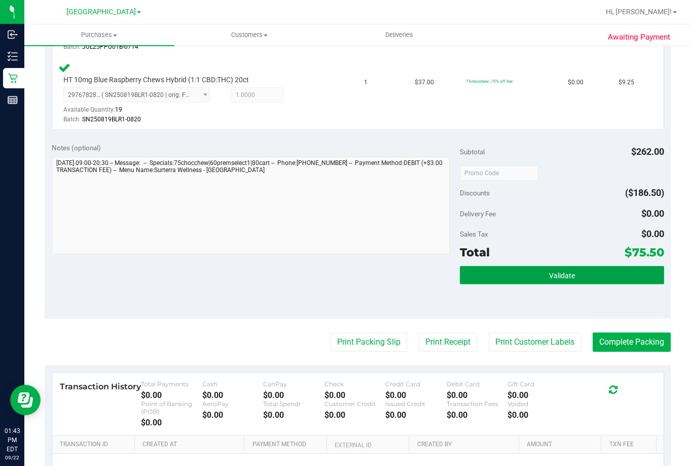
click at [559, 278] on span "Validate" at bounding box center [562, 275] width 26 height 8
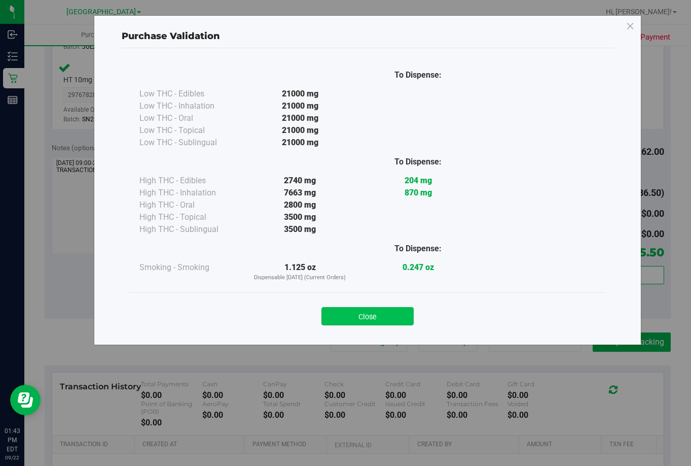
click at [375, 320] on button "Close" at bounding box center [368, 316] width 92 height 18
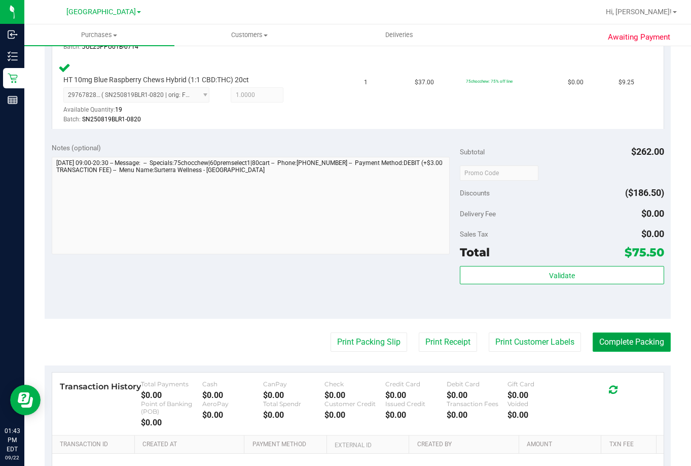
click at [632, 334] on button "Complete Packing" at bounding box center [632, 341] width 78 height 19
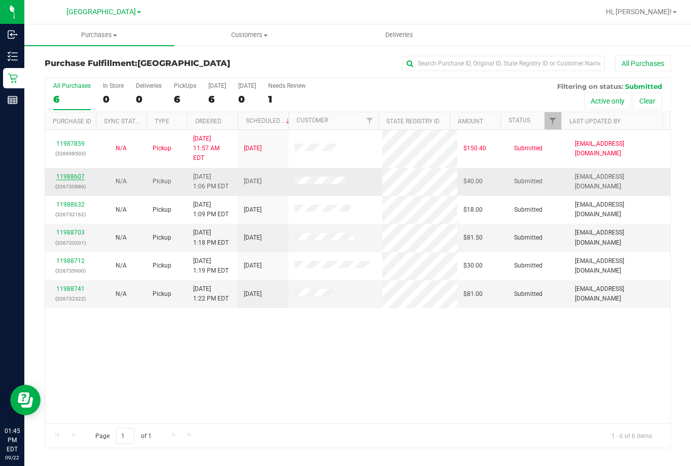
click at [68, 173] on link "11988607" at bounding box center [70, 176] width 28 height 7
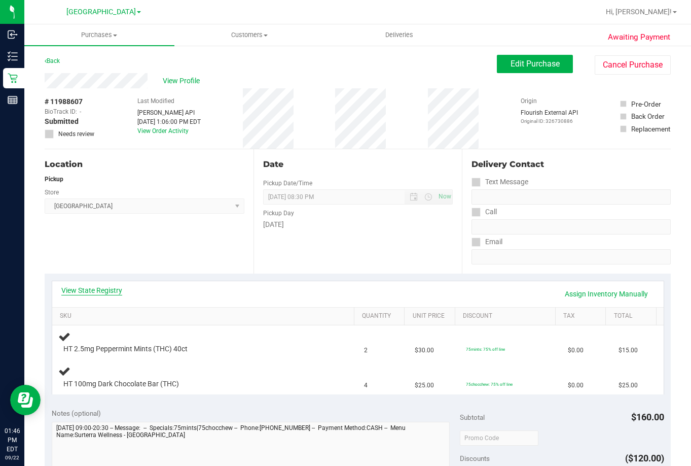
click at [102, 287] on link "View State Registry" at bounding box center [91, 290] width 61 height 10
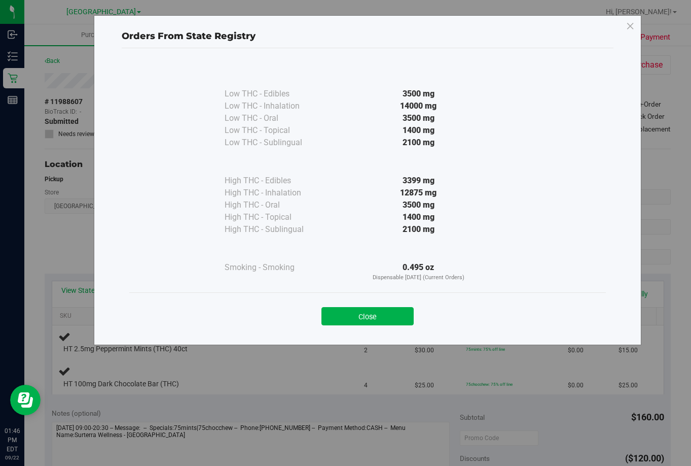
drag, startPoint x: 390, startPoint y: 309, endPoint x: 570, endPoint y: 320, distance: 180.9
click at [394, 307] on button "Close" at bounding box center [368, 316] width 92 height 18
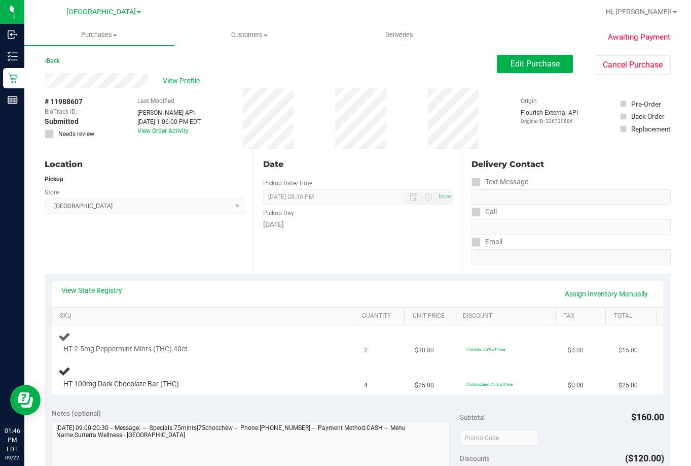
click at [260, 354] on div at bounding box center [195, 354] width 264 height 1
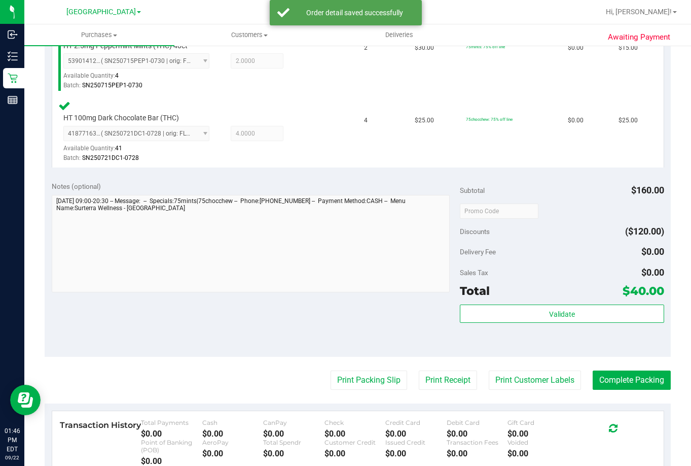
scroll to position [304, 0]
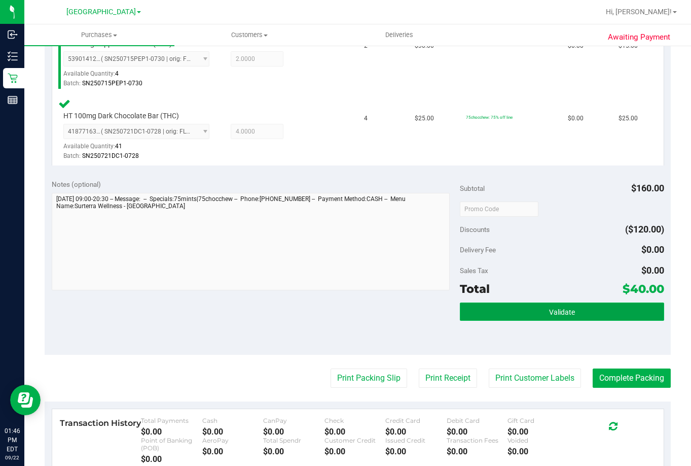
click at [570, 310] on button "Validate" at bounding box center [562, 311] width 204 height 18
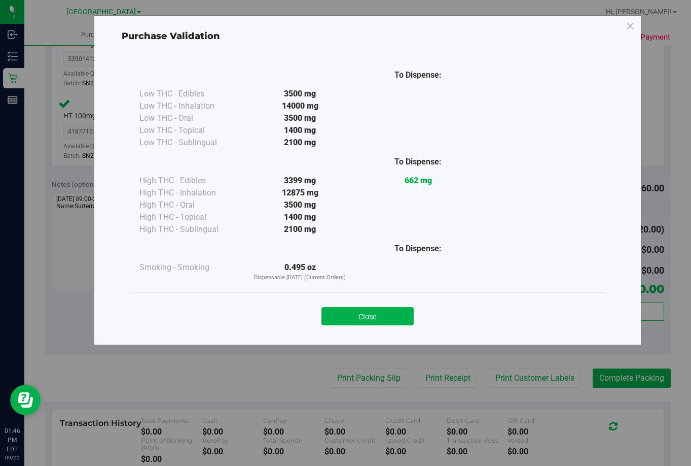
drag, startPoint x: 385, startPoint y: 313, endPoint x: 391, endPoint y: 317, distance: 7.7
click at [385, 313] on button "Close" at bounding box center [368, 316] width 92 height 18
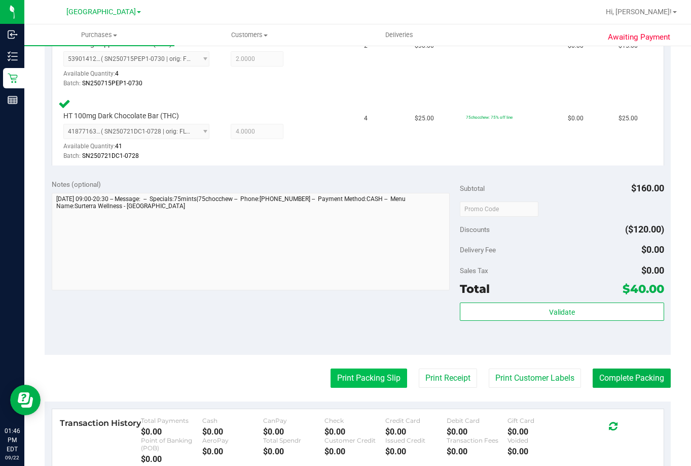
click at [377, 372] on button "Print Packing Slip" at bounding box center [369, 377] width 77 height 19
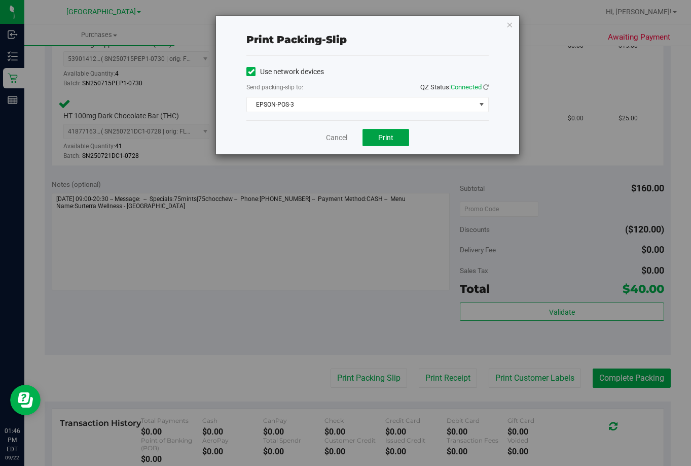
click at [387, 135] on span "Print" at bounding box center [385, 137] width 15 height 8
drag, startPoint x: 491, startPoint y: 112, endPoint x: 335, endPoint y: 138, distance: 159.0
click at [335, 138] on link "Cancel" at bounding box center [336, 137] width 21 height 11
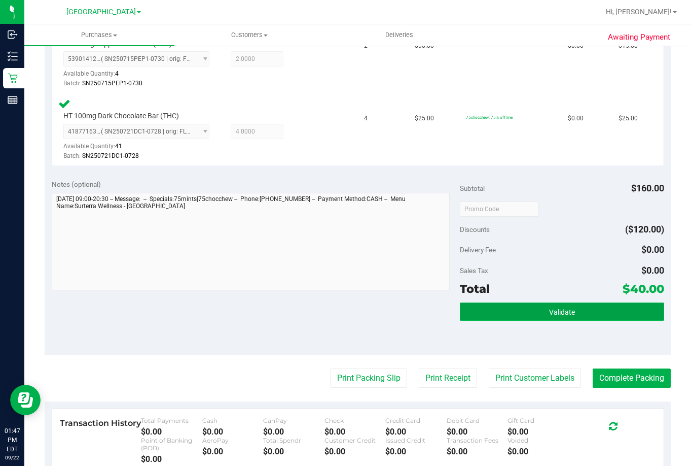
click at [566, 306] on button "Validate" at bounding box center [562, 311] width 204 height 18
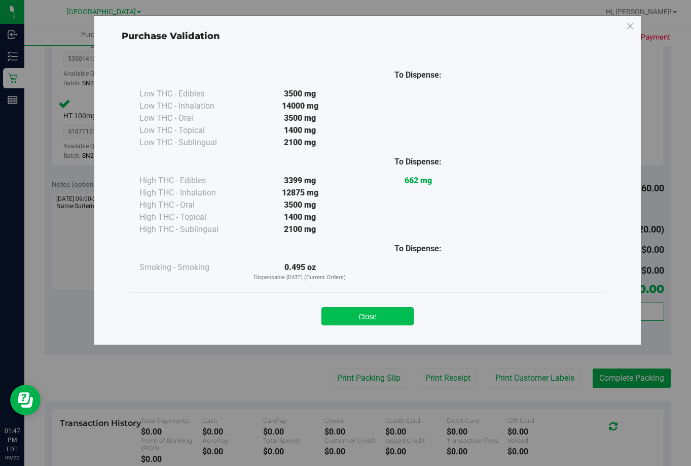
click at [376, 314] on button "Close" at bounding box center [368, 316] width 92 height 18
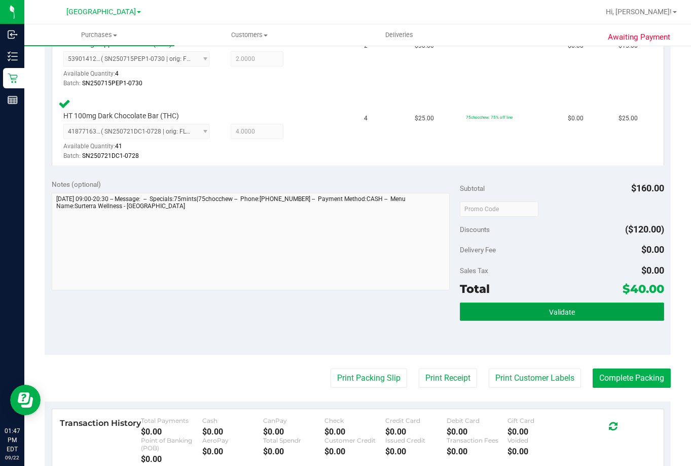
click at [553, 309] on span "Validate" at bounding box center [562, 312] width 26 height 8
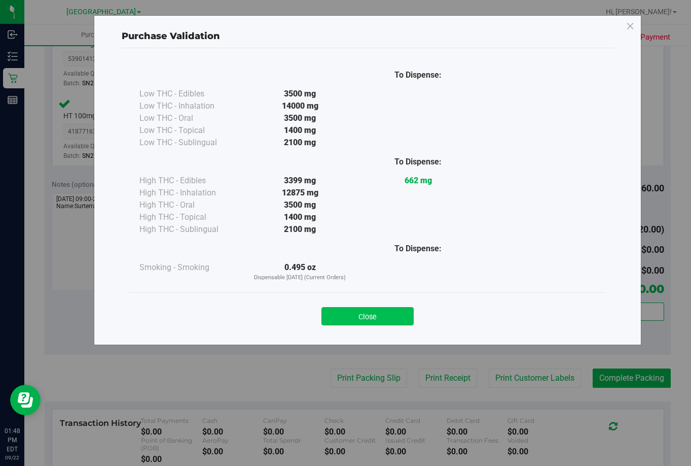
click at [383, 318] on button "Close" at bounding box center [368, 316] width 92 height 18
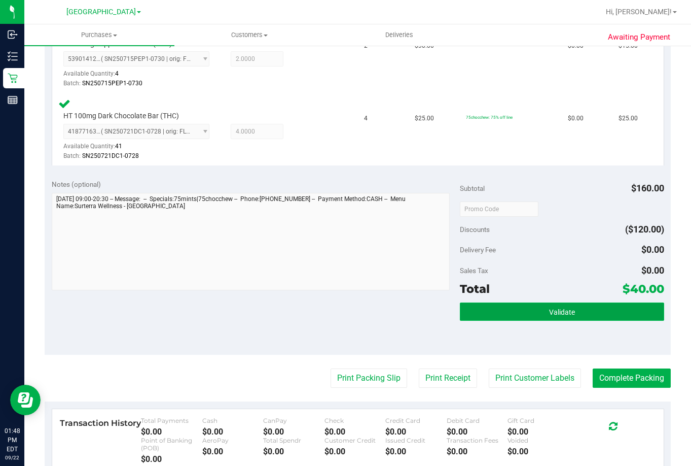
click at [557, 308] on span "Validate" at bounding box center [562, 312] width 26 height 8
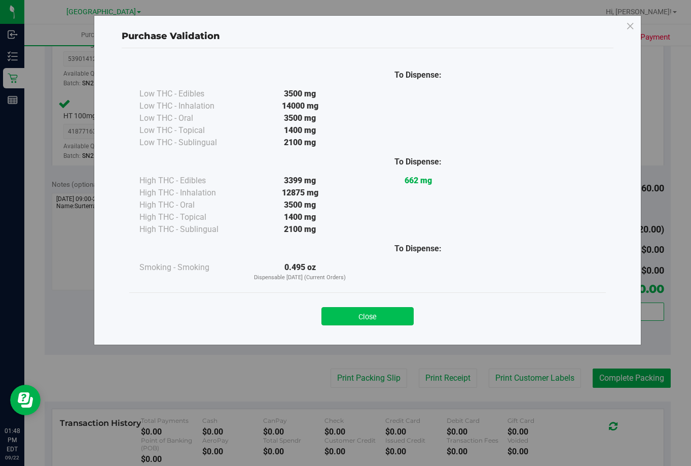
click at [380, 310] on button "Close" at bounding box center [368, 316] width 92 height 18
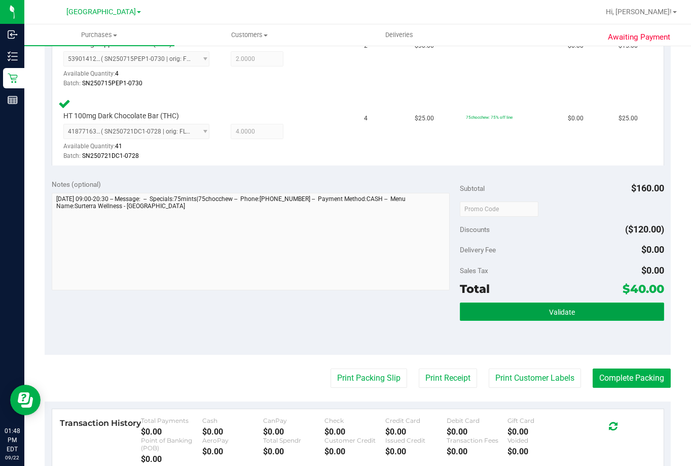
click at [572, 311] on button "Validate" at bounding box center [562, 311] width 204 height 18
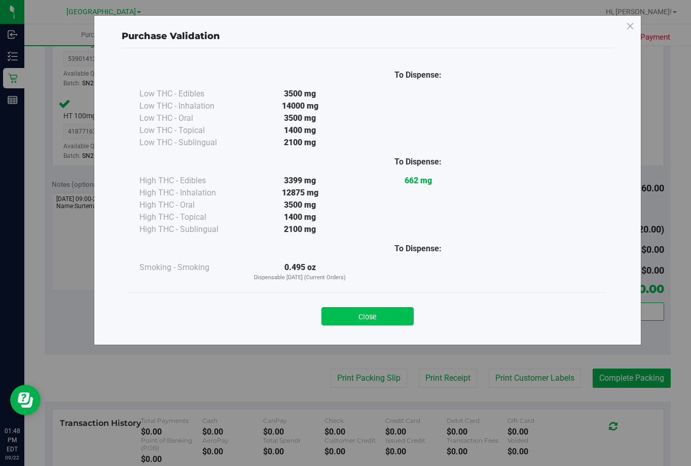
click at [376, 313] on button "Close" at bounding box center [368, 316] width 92 height 18
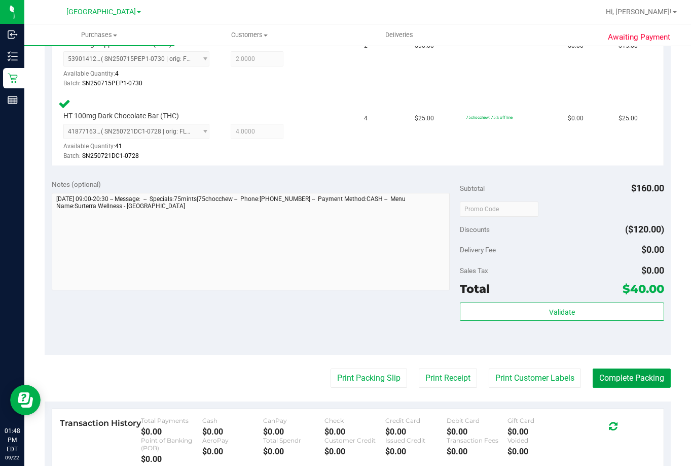
drag, startPoint x: 616, startPoint y: 380, endPoint x: 689, endPoint y: 382, distance: 73.1
click at [617, 380] on button "Complete Packing" at bounding box center [632, 377] width 78 height 19
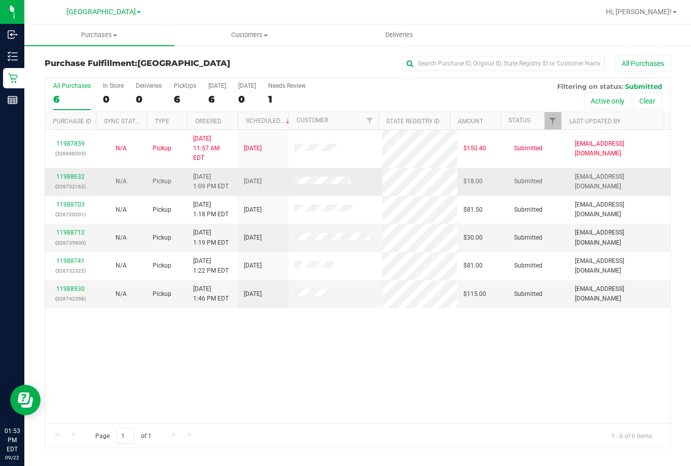
click at [68, 168] on td "11988632 (326732162)" at bounding box center [70, 182] width 51 height 28
click at [77, 173] on link "11988632" at bounding box center [70, 176] width 28 height 7
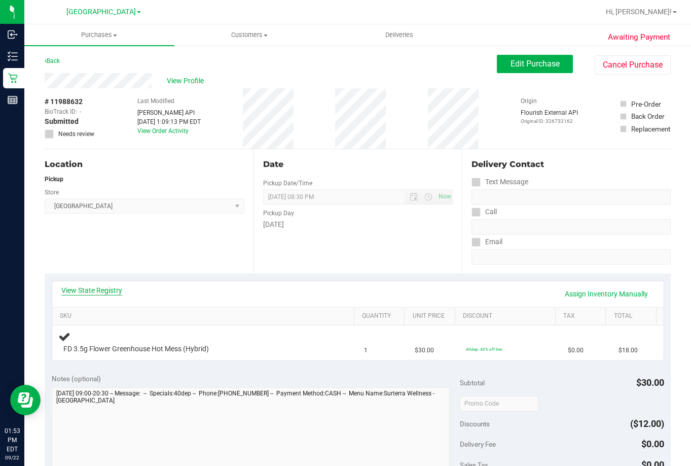
click at [109, 292] on link "View State Registry" at bounding box center [91, 290] width 61 height 10
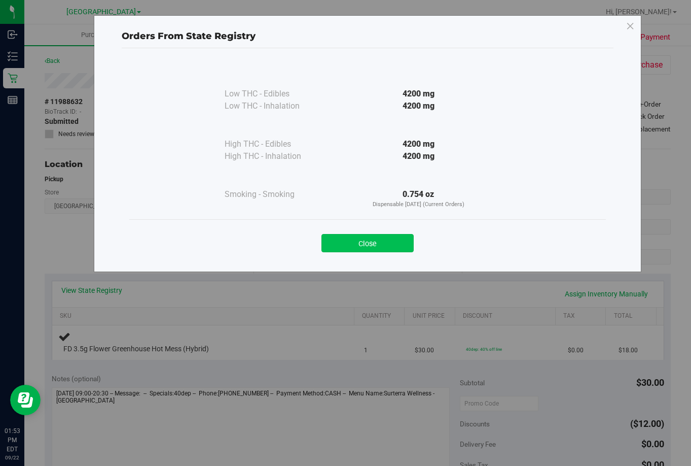
click at [377, 246] on button "Close" at bounding box center [368, 243] width 92 height 18
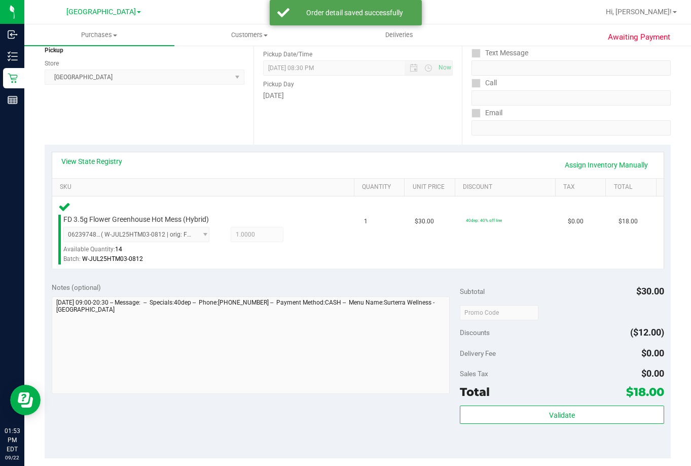
scroll to position [203, 0]
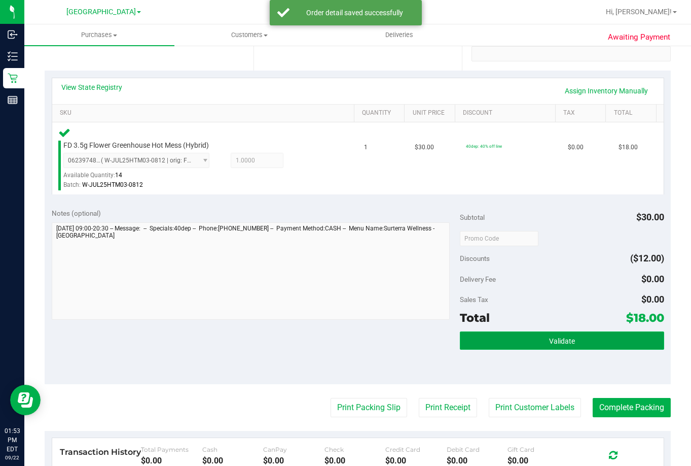
click at [555, 339] on span "Validate" at bounding box center [562, 341] width 26 height 8
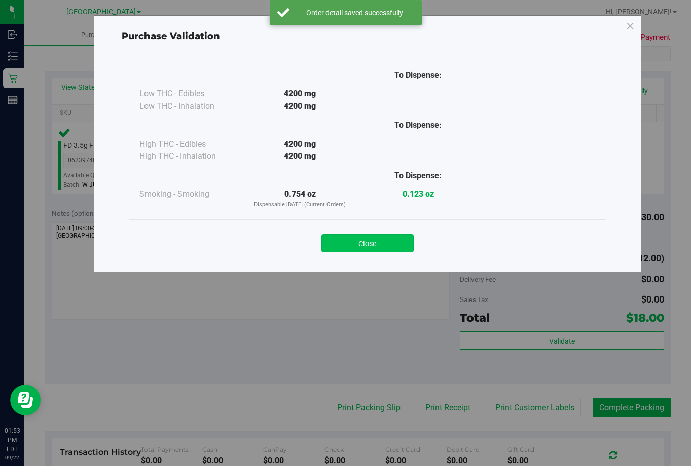
click at [379, 242] on button "Close" at bounding box center [368, 243] width 92 height 18
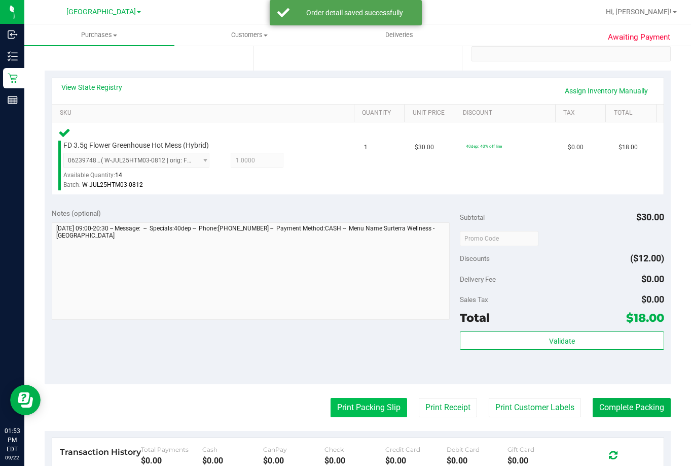
click at [359, 399] on button "Print Packing Slip" at bounding box center [369, 407] width 77 height 19
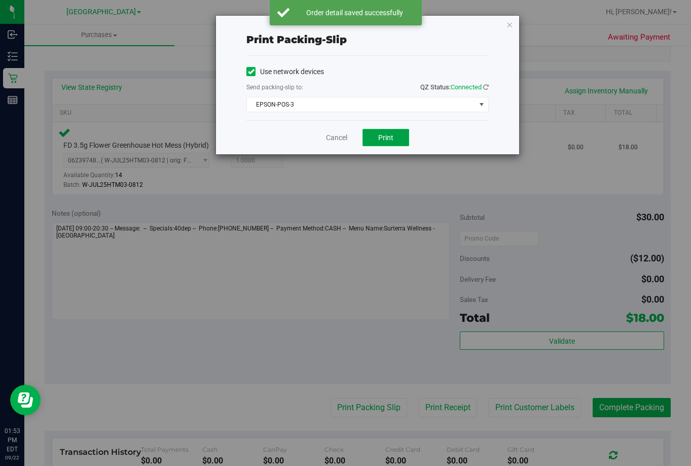
click at [391, 136] on span "Print" at bounding box center [385, 137] width 15 height 8
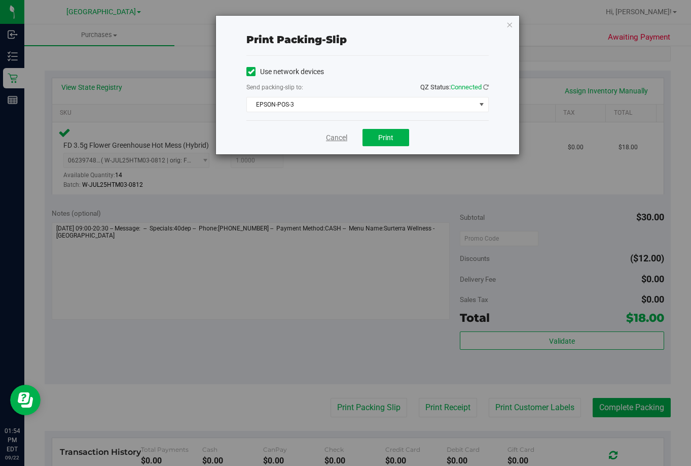
click at [337, 136] on link "Cancel" at bounding box center [336, 137] width 21 height 11
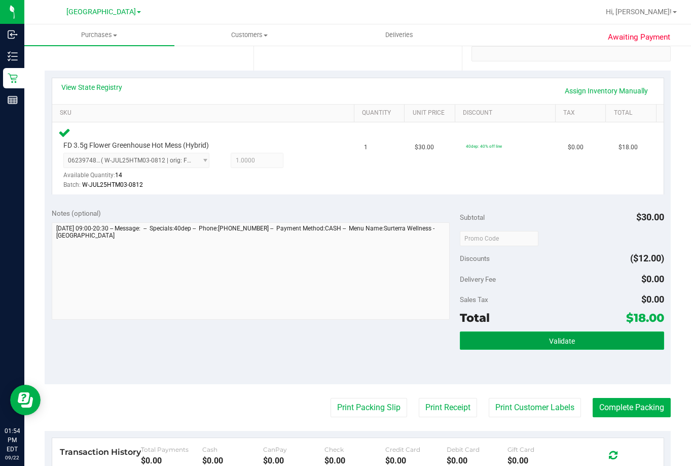
click at [577, 341] on button "Validate" at bounding box center [562, 340] width 204 height 18
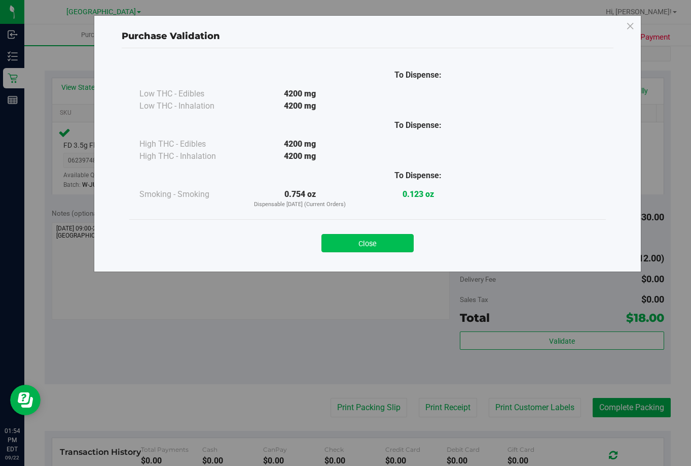
drag, startPoint x: 378, startPoint y: 235, endPoint x: 532, endPoint y: 297, distance: 166.1
click at [379, 234] on button "Close" at bounding box center [368, 243] width 92 height 18
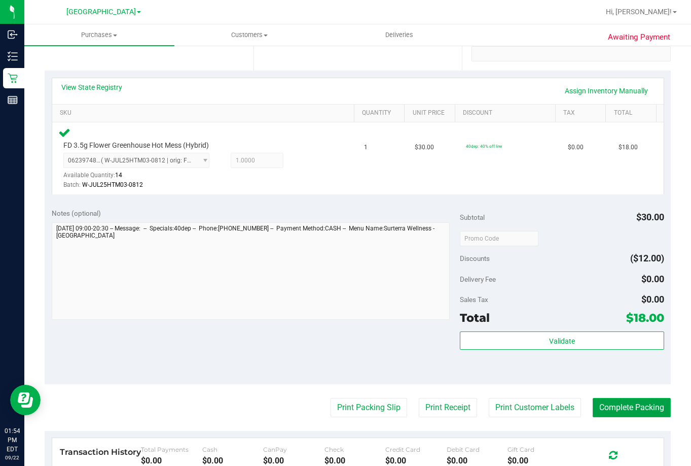
click at [626, 407] on button "Complete Packing" at bounding box center [632, 407] width 78 height 19
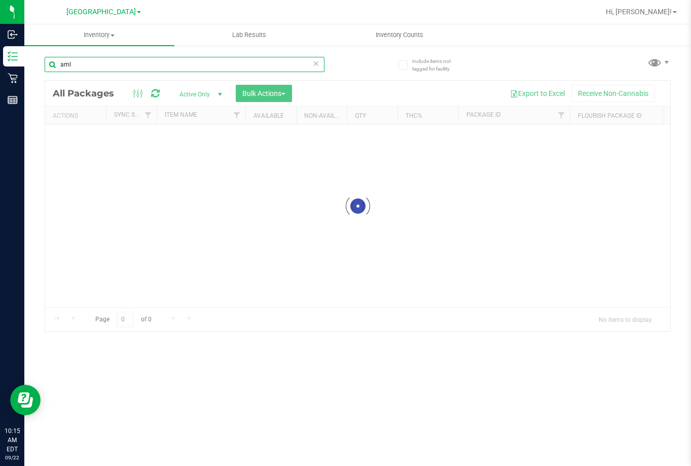
drag, startPoint x: 99, startPoint y: 62, endPoint x: 43, endPoint y: 53, distance: 57.4
click at [43, 71] on div "Include items not tagged for facility aml Loading... All Packages Active Only A…" at bounding box center [357, 199] width 667 height 309
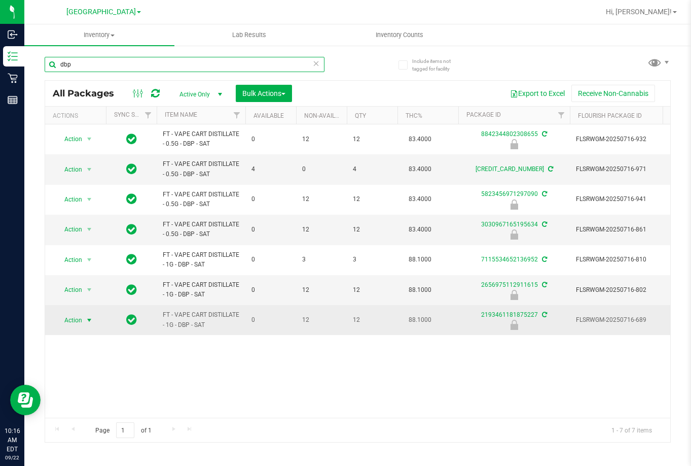
type input "dbp"
click at [80, 318] on span "Action" at bounding box center [68, 320] width 27 height 14
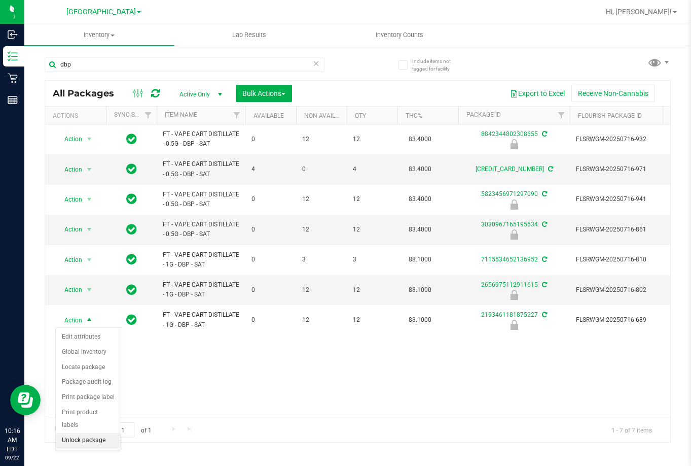
click at [93, 433] on li "Unlock package" at bounding box center [88, 440] width 65 height 15
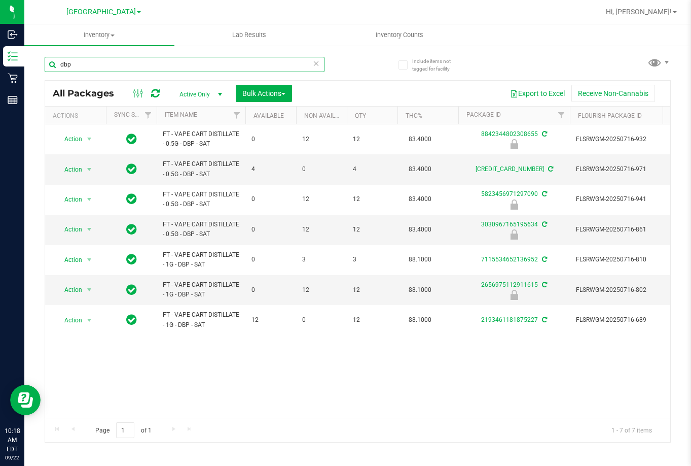
drag, startPoint x: 96, startPoint y: 65, endPoint x: -5, endPoint y: 68, distance: 101.0
click at [0, 68] on html "Inbound Inventory Retail Reports 10:18 AM EDT 09/22/2025 09/22 Lakeland WC Hi, …" at bounding box center [345, 233] width 691 height 466
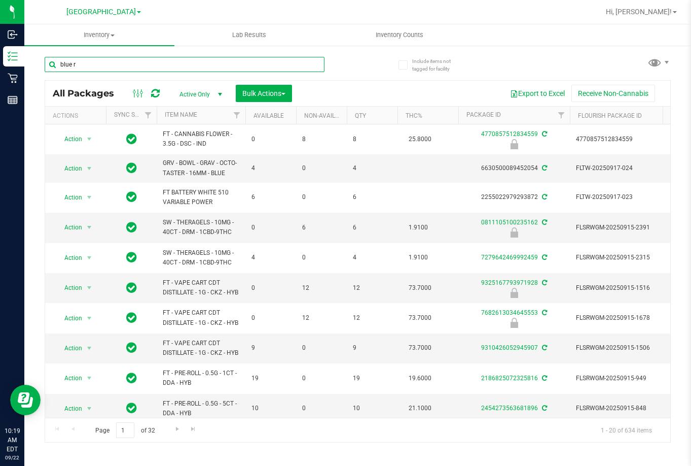
type input "blue ra"
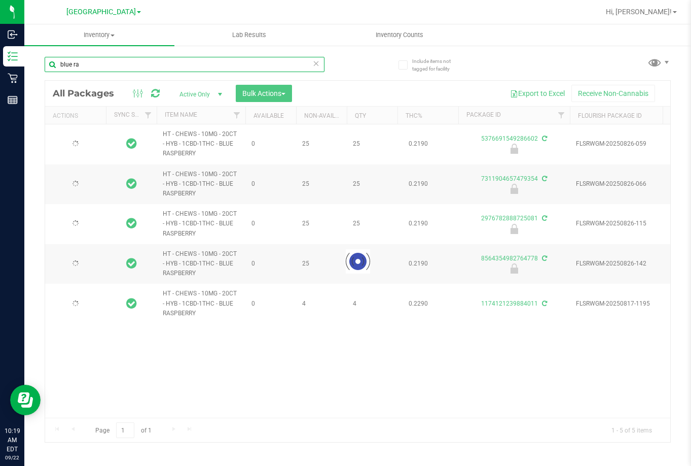
type input "2026-03-01"
type input "2025-08-19"
type input "2026-03-01"
type input "2025-08-19"
type input "2026-03-01"
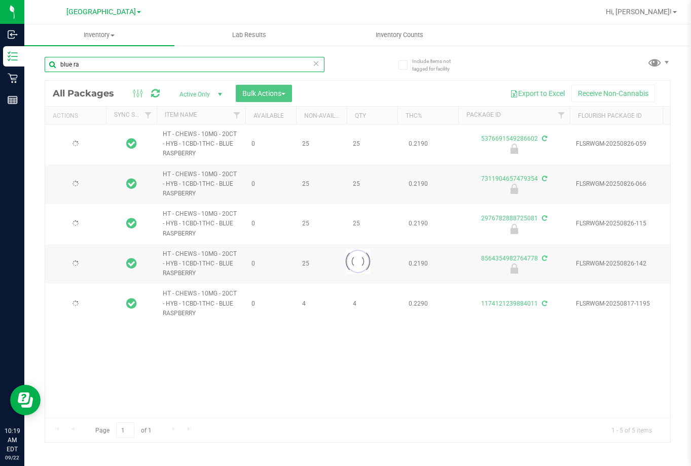
type input "2025-08-19"
type input "2026-03-01"
type input "2025-08-19"
type input "2026-02-21"
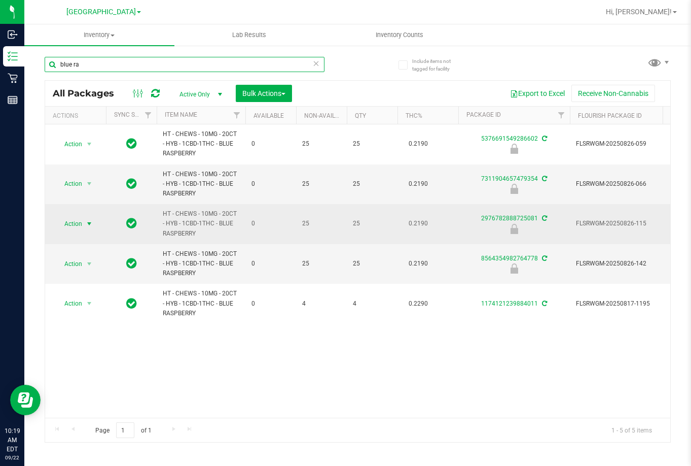
type input "blue ra"
click at [75, 222] on span "Action" at bounding box center [68, 224] width 27 height 14
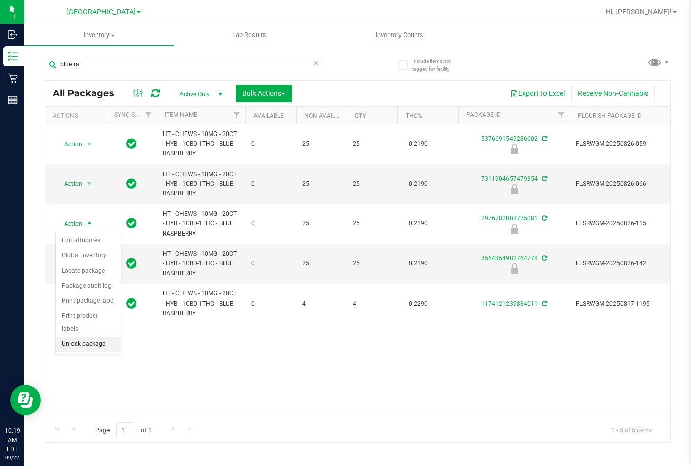
click at [106, 336] on li "Unlock package" at bounding box center [88, 343] width 65 height 15
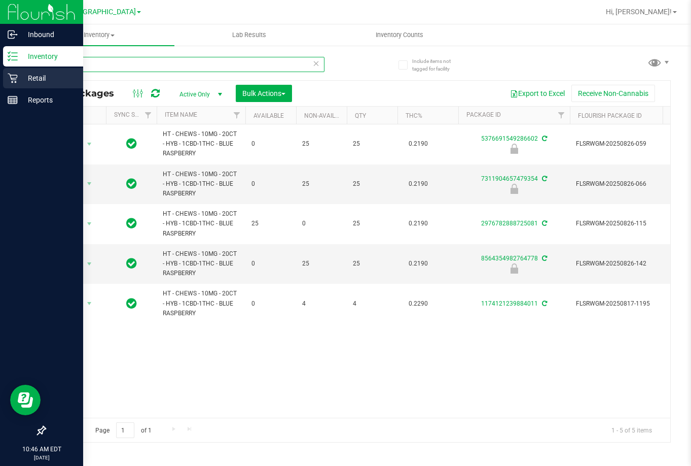
drag, startPoint x: 85, startPoint y: 66, endPoint x: 180, endPoint y: 133, distance: 116.1
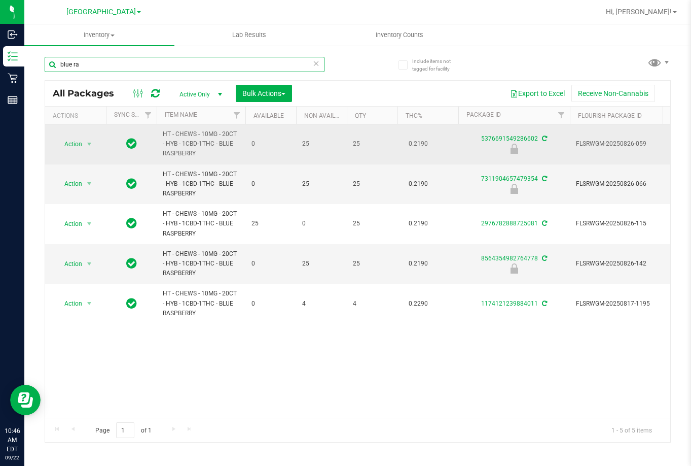
click at [1, 73] on div "Inbound Inventory Retail Reports 10:46 AM EDT 09/22/2025 09/22 Lakeland WC Hi, …" at bounding box center [345, 233] width 691 height 466
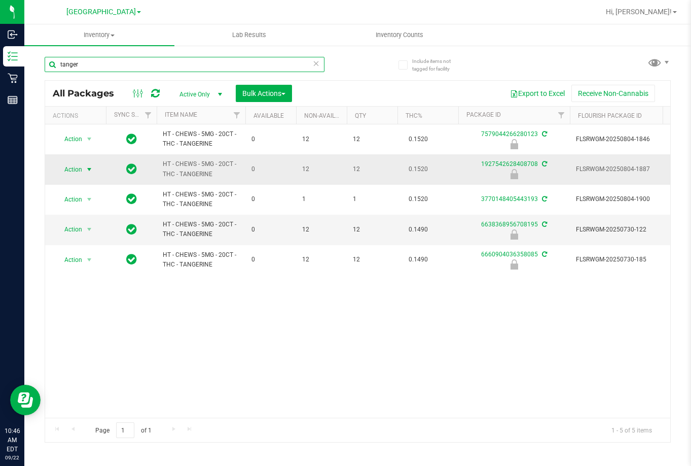
type input "tanger"
click at [78, 166] on span "Action" at bounding box center [68, 169] width 27 height 14
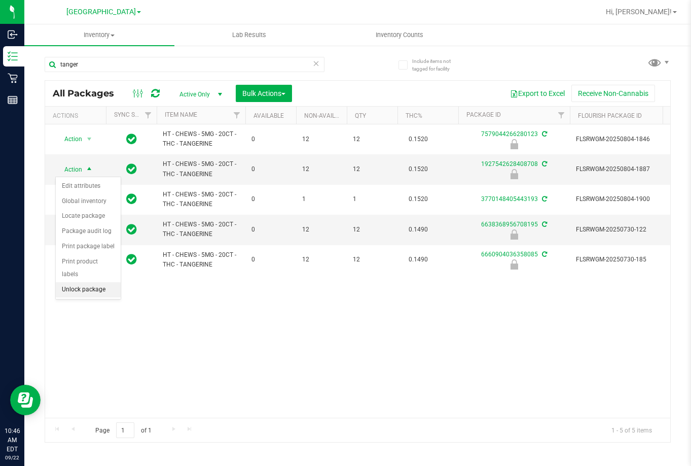
click at [92, 282] on li "Unlock package" at bounding box center [88, 289] width 65 height 15
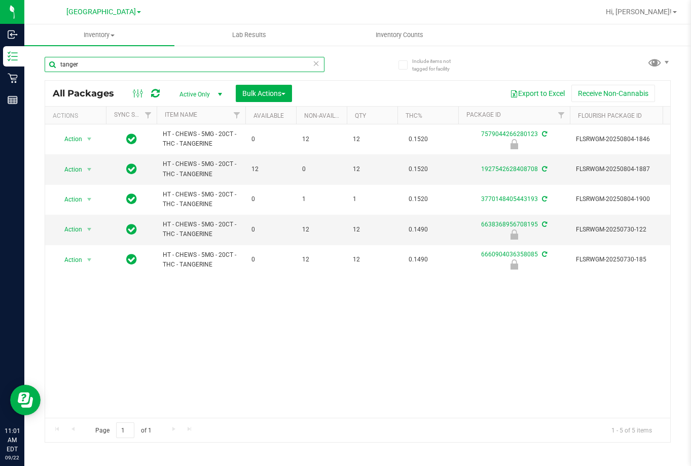
drag, startPoint x: 127, startPoint y: 64, endPoint x: -13, endPoint y: 73, distance: 139.7
click at [0, 73] on html "Inbound Inventory Retail Reports 11:01 AM EDT 09/22/2025 09/22 Lakeland WC Hi, …" at bounding box center [345, 233] width 691 height 466
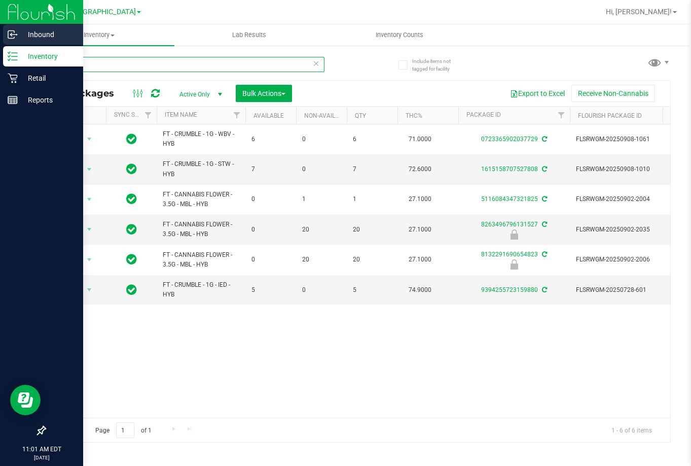
type input "mbl"
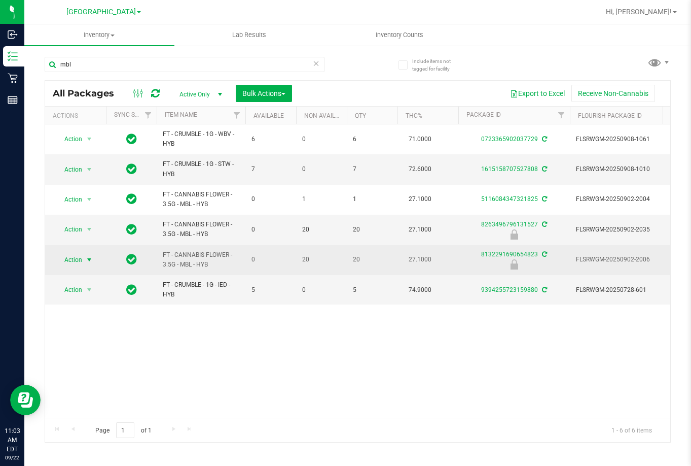
click at [81, 258] on span "Action" at bounding box center [68, 260] width 27 height 14
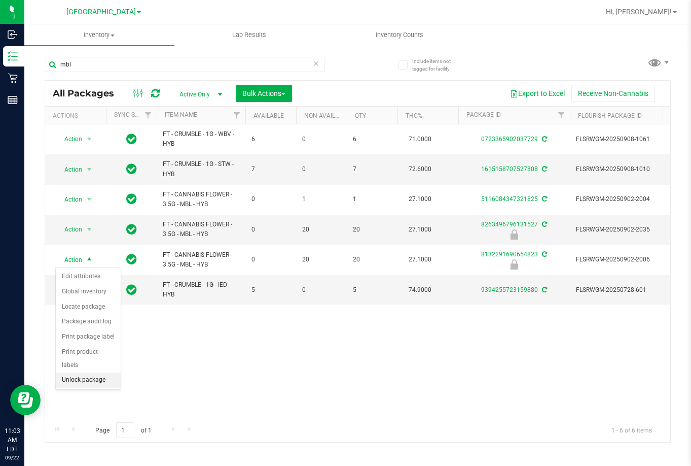
click at [96, 372] on li "Unlock package" at bounding box center [88, 379] width 65 height 15
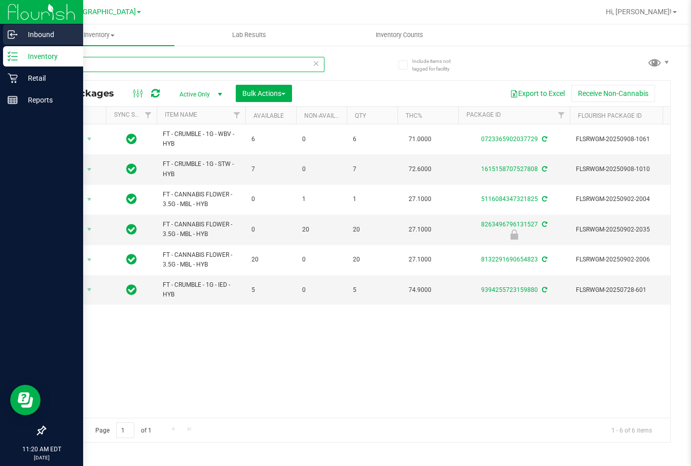
drag, startPoint x: 122, startPoint y: 64, endPoint x: 22, endPoint y: 43, distance: 102.3
click at [2, 57] on div "Inbound Inventory Retail Reports 11:20 AM EDT 09/22/2025 09/22 Lakeland WC Hi, …" at bounding box center [345, 233] width 691 height 466
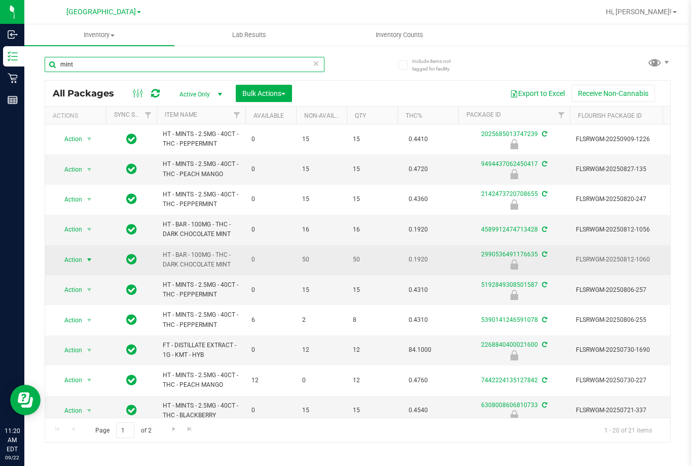
type input "mint"
click at [66, 253] on span "Action" at bounding box center [68, 260] width 27 height 14
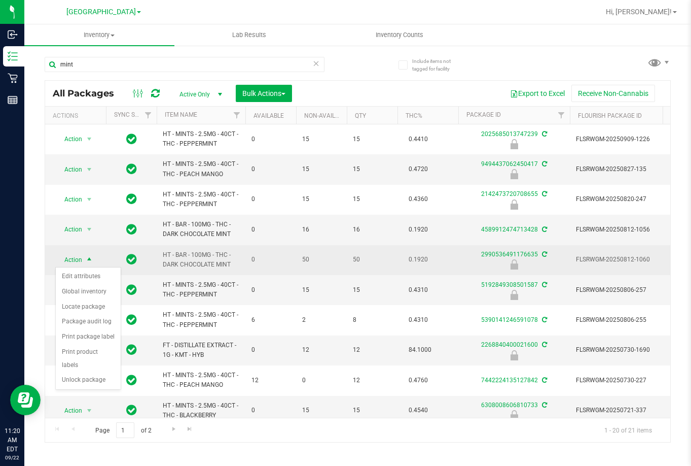
click at [71, 258] on span "Action" at bounding box center [68, 260] width 27 height 14
click at [81, 260] on span "Action" at bounding box center [68, 260] width 27 height 14
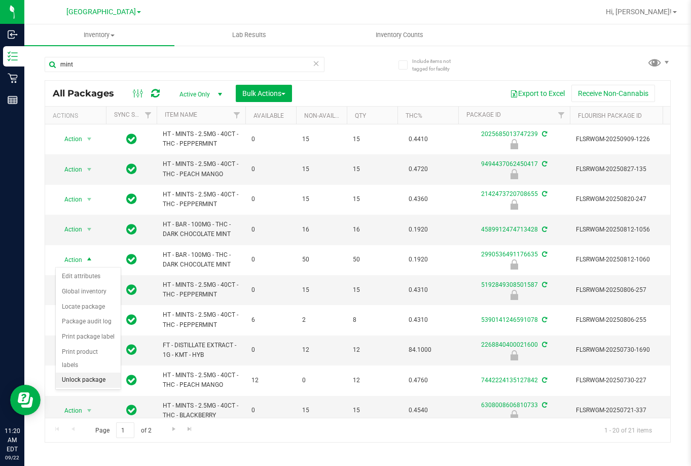
click at [87, 372] on li "Unlock package" at bounding box center [88, 379] width 65 height 15
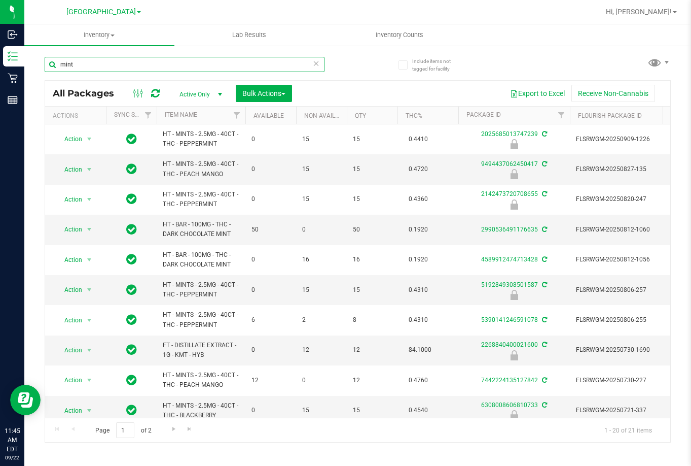
drag, startPoint x: 102, startPoint y: 65, endPoint x: -13, endPoint y: 56, distance: 114.9
click at [0, 56] on html "Inbound Inventory Retail Reports 11:45 AM EDT 09/22/2025 09/22 Lakeland WC Hi, …" at bounding box center [345, 233] width 691 height 466
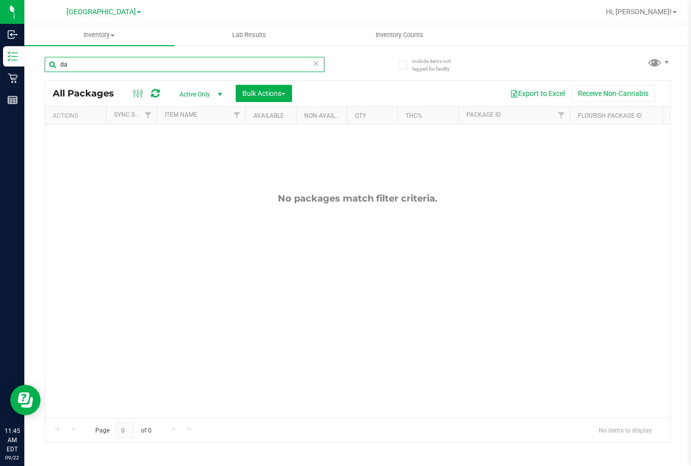
type input "d"
type input "l"
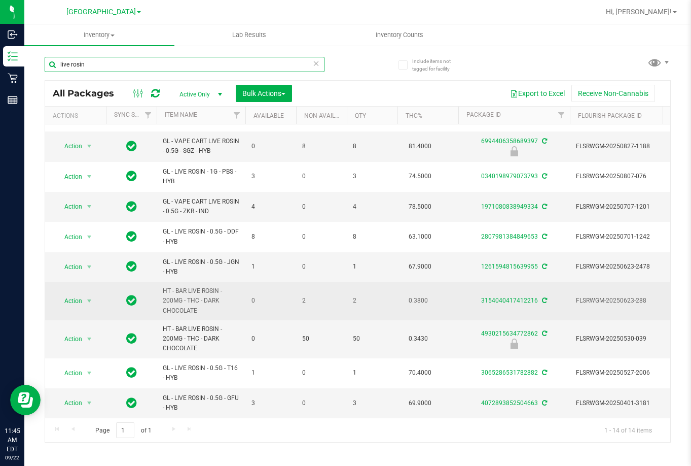
scroll to position [159, 0]
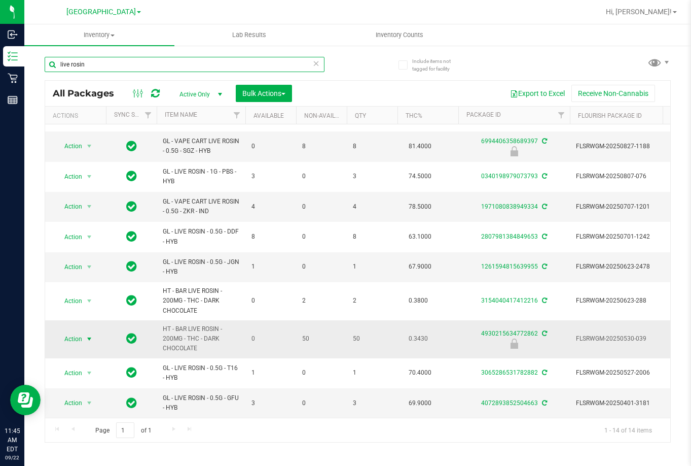
type input "live rosin"
click at [78, 332] on span "Action" at bounding box center [68, 339] width 27 height 14
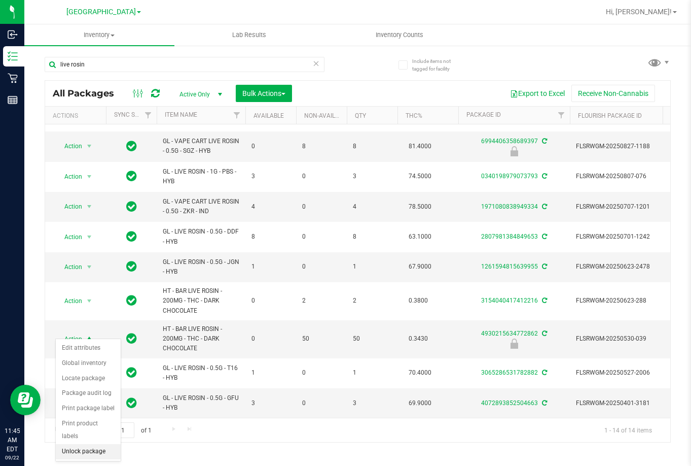
click at [102, 444] on li "Unlock package" at bounding box center [88, 451] width 65 height 15
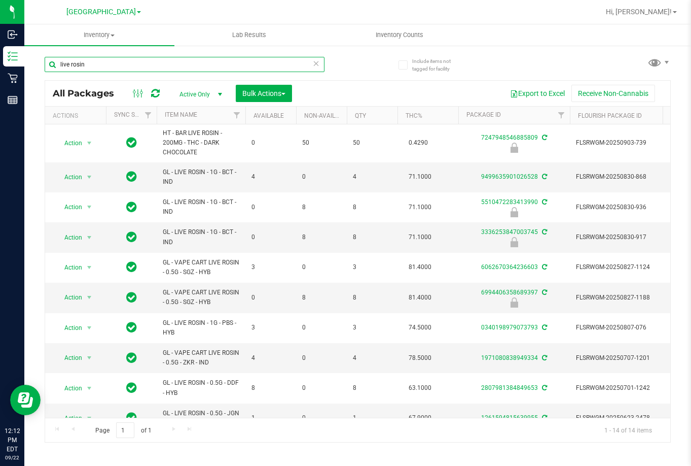
drag, startPoint x: 91, startPoint y: 64, endPoint x: -13, endPoint y: 69, distance: 103.6
click at [0, 69] on html "Inbound Inventory Retail Reports 12:12 PM EDT 09/22/2025 09/22 Lakeland WC Hi, …" at bounding box center [345, 233] width 691 height 466
type input "dark"
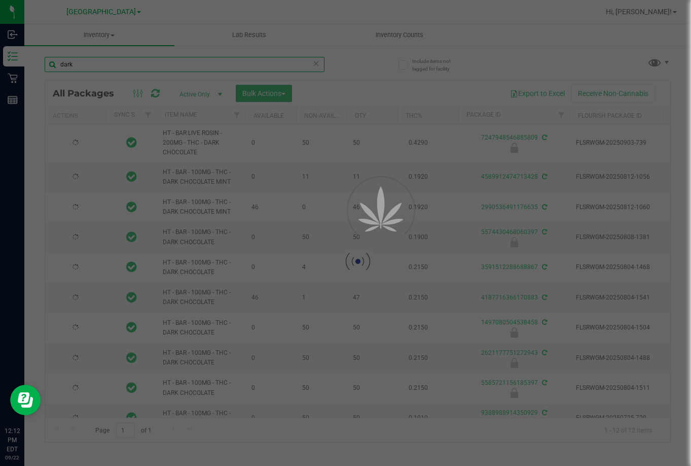
type input "2026-03-03"
type input "2026-02-14"
type input "[DATE]"
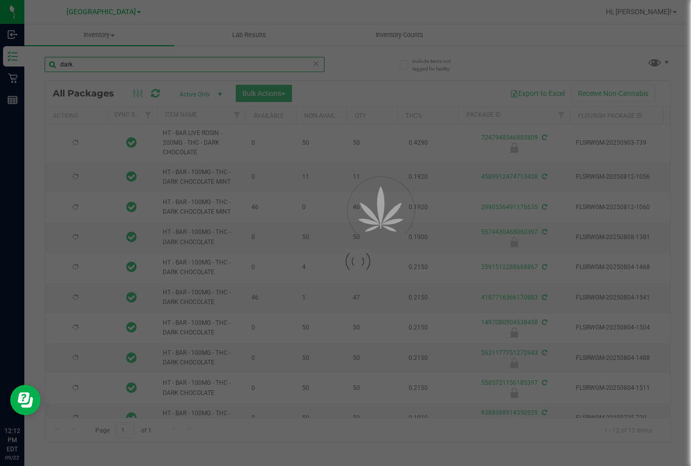
type input "[DATE]"
type input "2026-01-26"
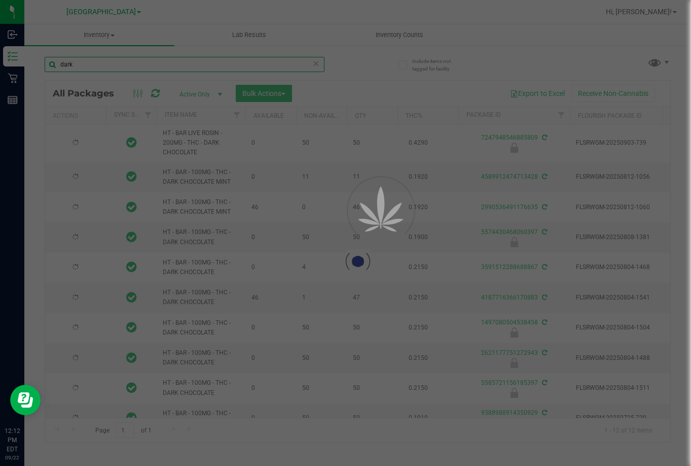
type input "2025-07-17"
type input "2025-12-23"
type input "2025-11-30"
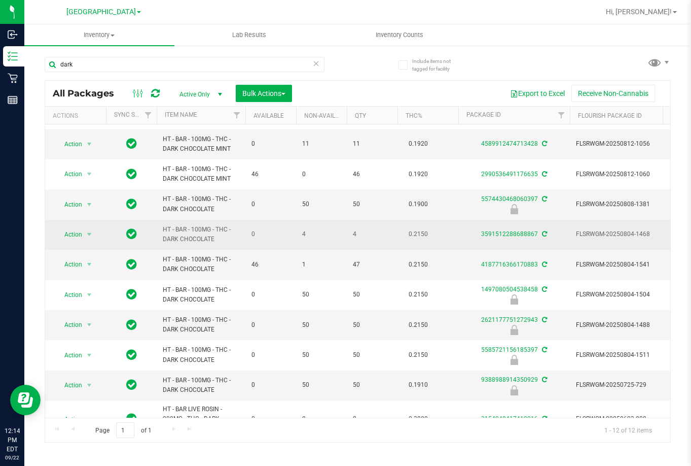
scroll to position [51, 0]
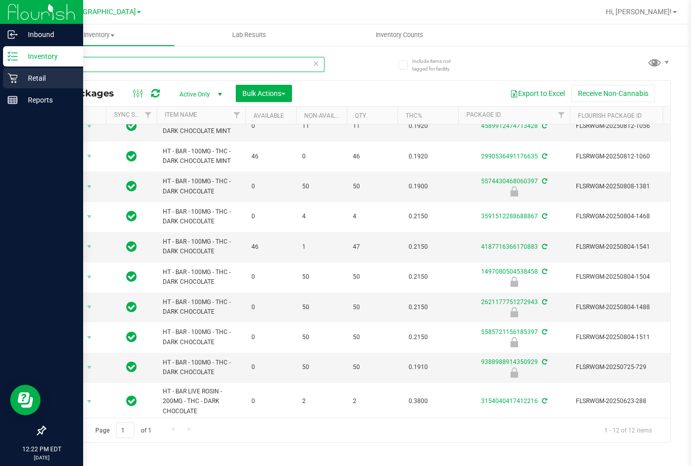
drag, startPoint x: 114, startPoint y: 67, endPoint x: 16, endPoint y: 75, distance: 98.2
click at [16, 75] on div "Inbound Inventory Retail Reports 12:22 PM EDT 09/22/2025 09/22 Lakeland WC Hi, …" at bounding box center [345, 233] width 691 height 466
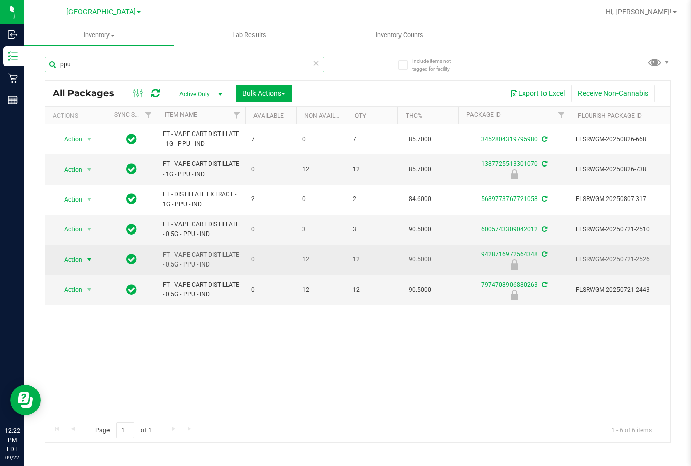
type input "ppu"
click at [83, 257] on span "select" at bounding box center [89, 260] width 13 height 14
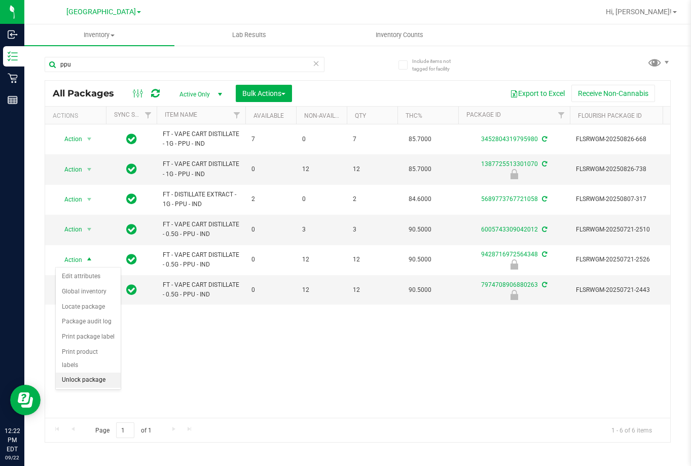
click at [106, 372] on li "Unlock package" at bounding box center [88, 379] width 65 height 15
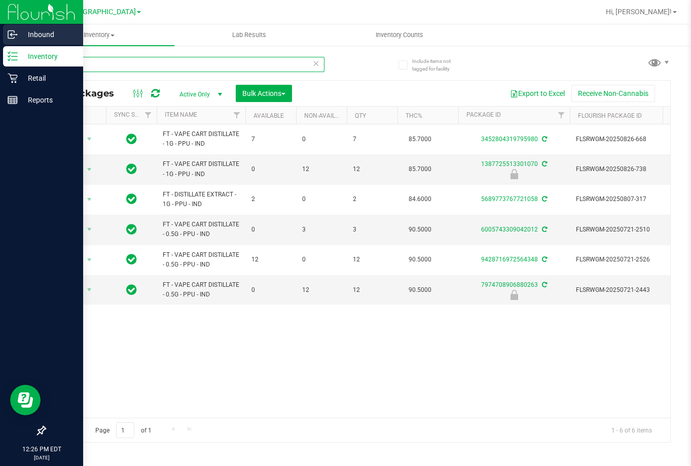
drag, startPoint x: 82, startPoint y: 67, endPoint x: 27, endPoint y: 27, distance: 68.0
click at [21, 62] on div "Inbound Inventory Retail Reports 12:26 PM EDT 09/22/2025 09/22 Lakeland WC Hi, …" at bounding box center [345, 233] width 691 height 466
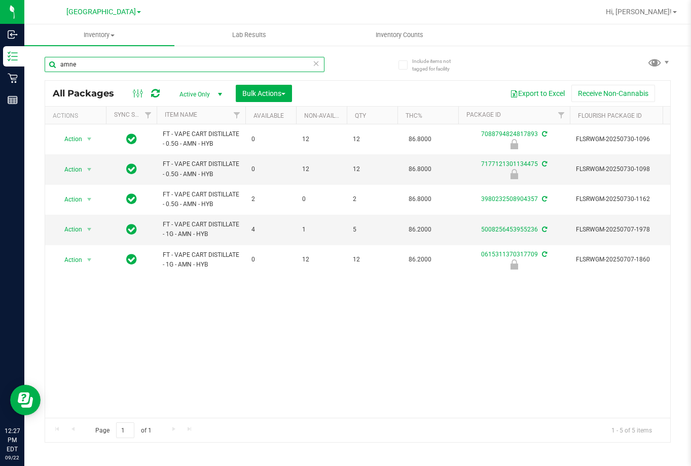
type input "amne"
drag, startPoint x: 180, startPoint y: 178, endPoint x: 420, endPoint y: 391, distance: 321.5
click at [419, 396] on div "Action Action Edit attributes Global inventory Locate package Package audit log…" at bounding box center [357, 270] width 625 height 293
drag, startPoint x: 99, startPoint y: 68, endPoint x: -13, endPoint y: 69, distance: 111.6
click at [0, 69] on html "Inbound Inventory Retail Reports 02:08 PM EDT [DATE] 09/22 Lakeland WC Hi, [PER…" at bounding box center [345, 233] width 691 height 466
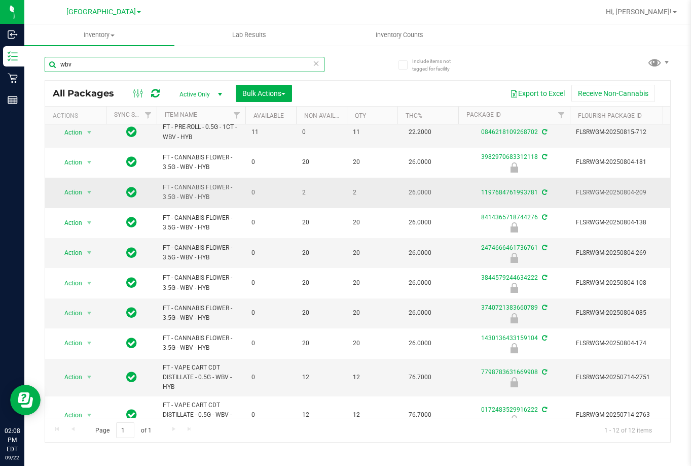
scroll to position [98, 0]
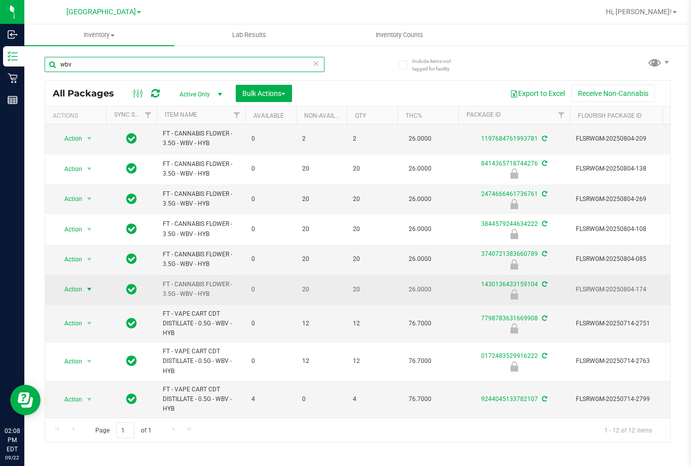
type input "wbv"
click at [73, 282] on span "Action" at bounding box center [68, 289] width 27 height 14
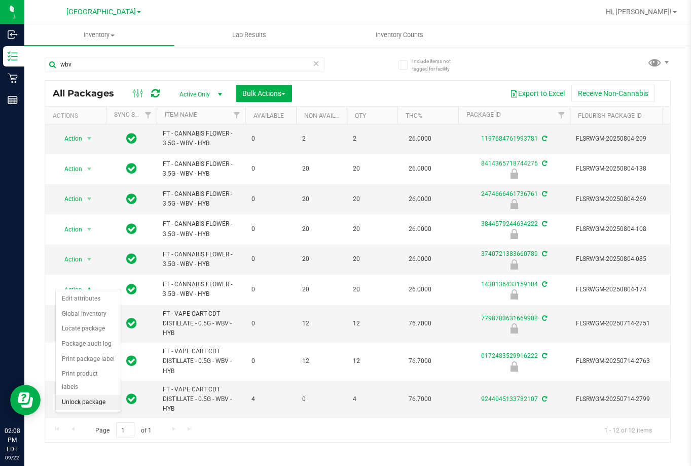
click at [91, 395] on li "Unlock package" at bounding box center [88, 402] width 65 height 15
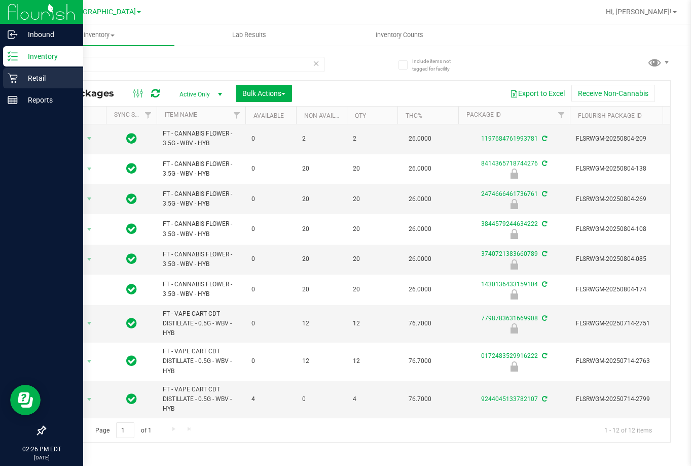
click at [20, 77] on p "Retail" at bounding box center [48, 78] width 61 height 12
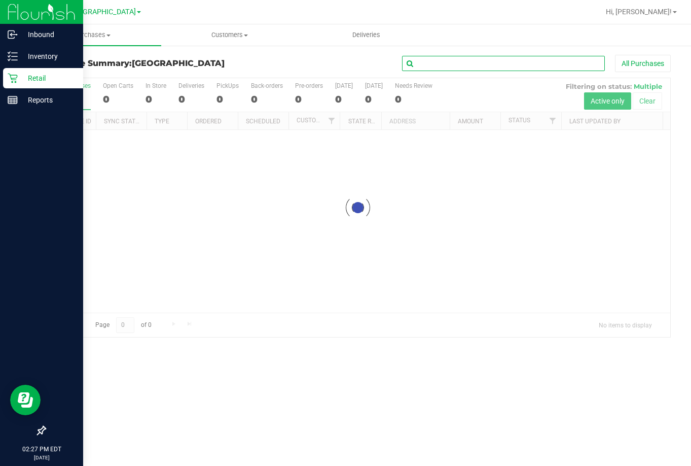
click at [446, 62] on input "text" at bounding box center [503, 63] width 203 height 15
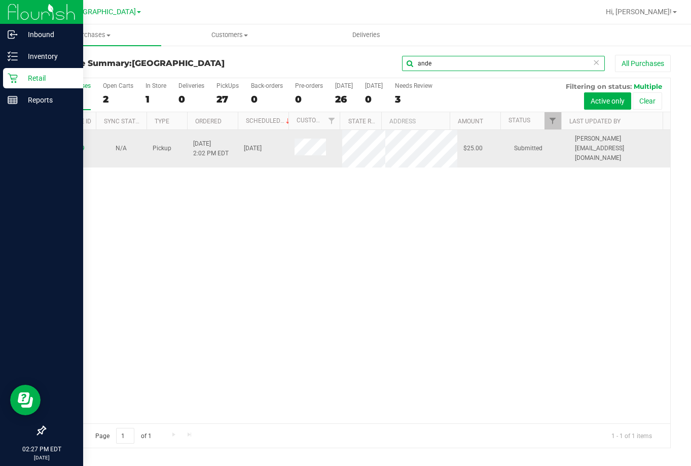
type input "ande"
click at [88, 144] on div "11989059" at bounding box center [70, 149] width 39 height 10
click at [78, 145] on link "11989059" at bounding box center [70, 148] width 28 height 7
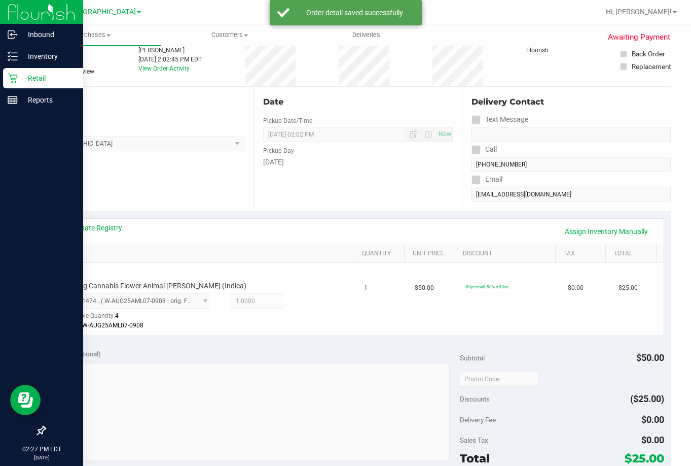
scroll to position [181, 0]
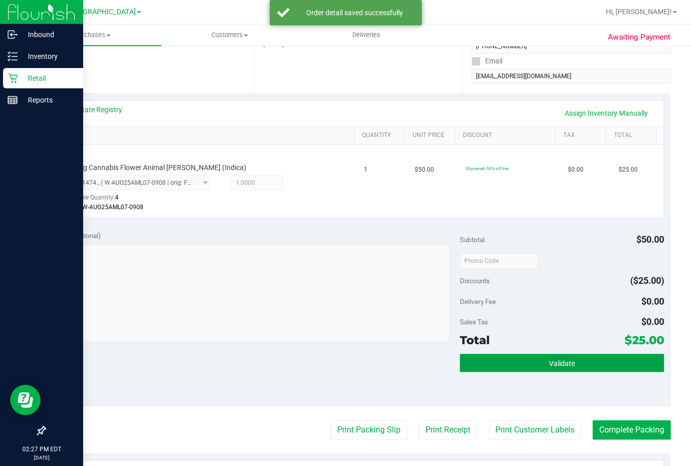
click at [588, 371] on button "Validate" at bounding box center [562, 362] width 204 height 18
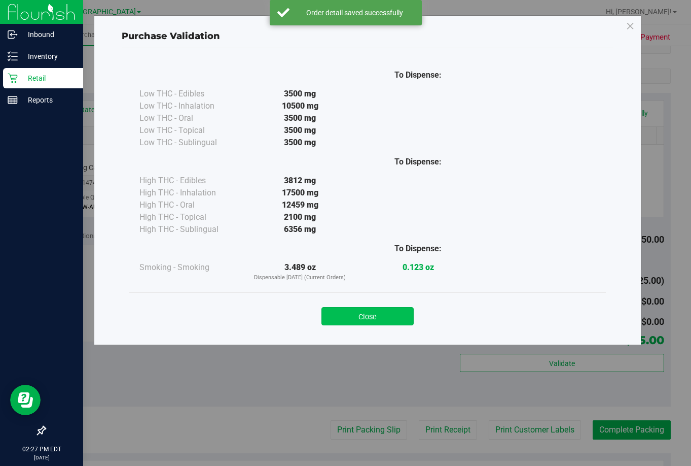
click at [383, 318] on button "Close" at bounding box center [368, 316] width 92 height 18
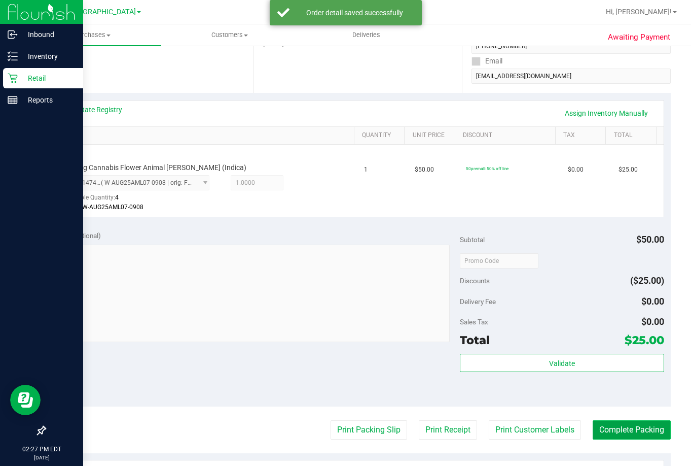
click at [618, 420] on button "Complete Packing" at bounding box center [632, 429] width 78 height 19
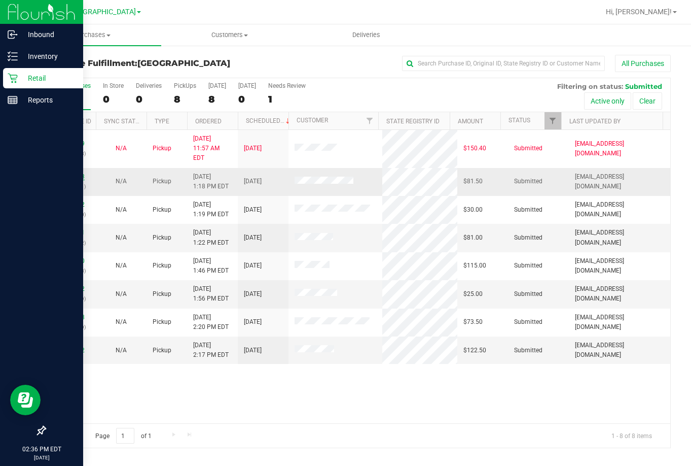
click at [74, 173] on link "11988703" at bounding box center [70, 176] width 28 height 7
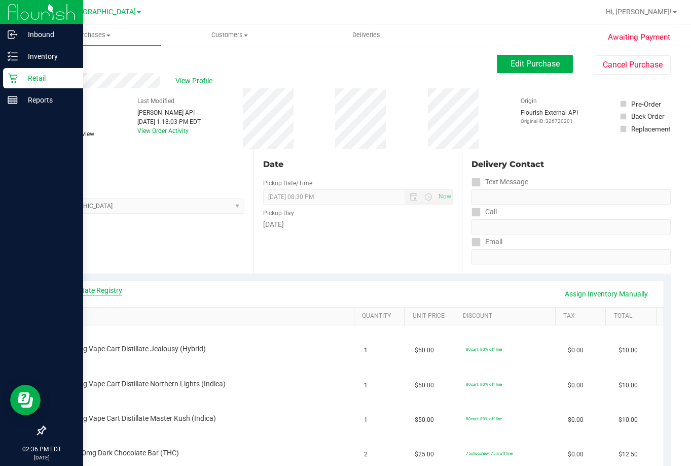
click at [101, 287] on link "View State Registry" at bounding box center [91, 290] width 61 height 10
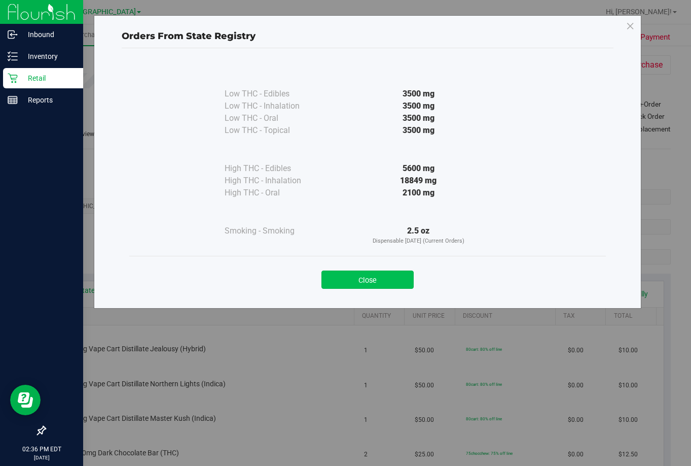
click at [387, 279] on button "Close" at bounding box center [368, 279] width 92 height 18
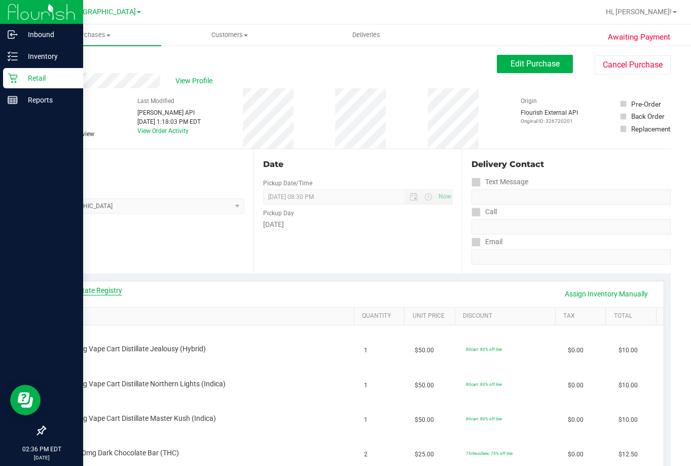
click at [95, 288] on link "View State Registry" at bounding box center [91, 290] width 61 height 10
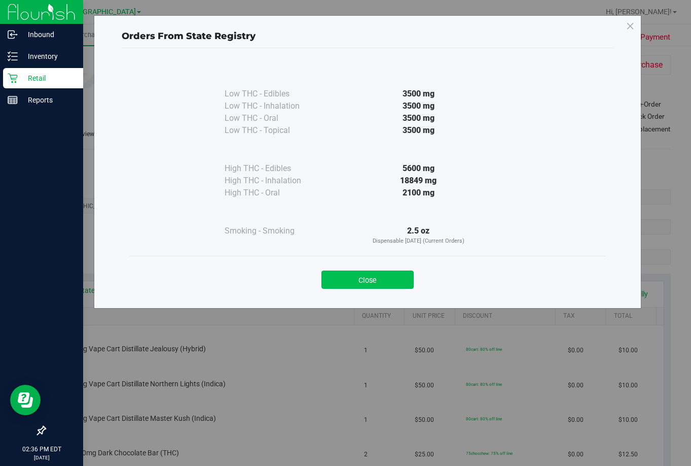
click at [361, 288] on button "Close" at bounding box center [368, 279] width 92 height 18
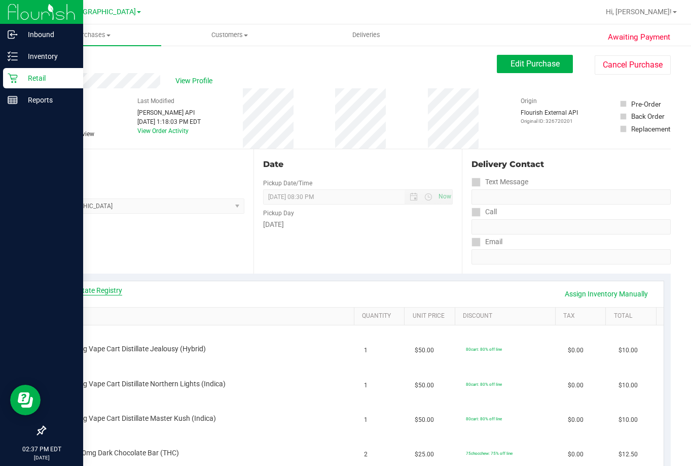
click at [85, 290] on link "View State Registry" at bounding box center [91, 290] width 61 height 10
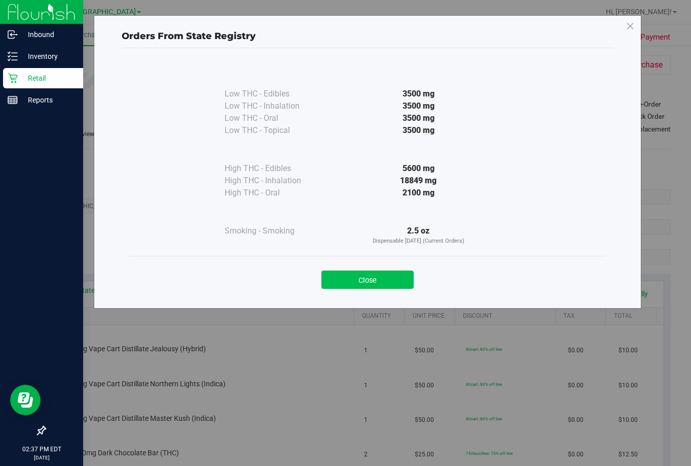
click at [396, 272] on button "Close" at bounding box center [368, 279] width 92 height 18
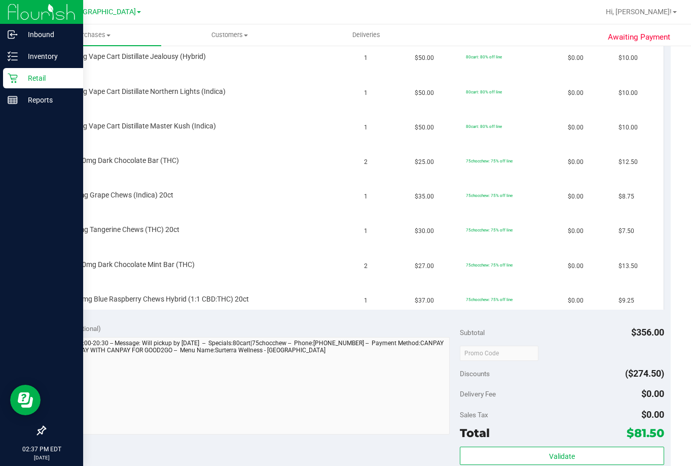
scroll to position [152, 0]
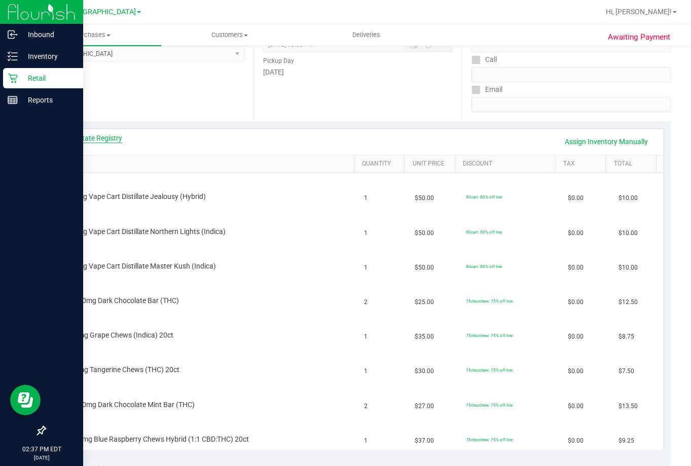
click at [113, 134] on link "View State Registry" at bounding box center [91, 138] width 61 height 10
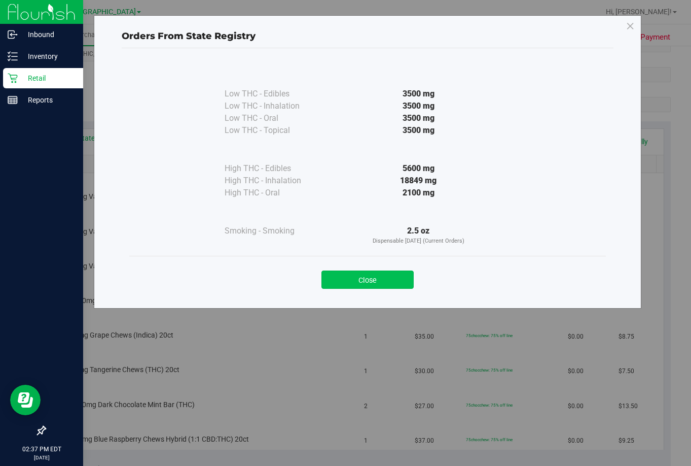
click at [350, 282] on button "Close" at bounding box center [368, 279] width 92 height 18
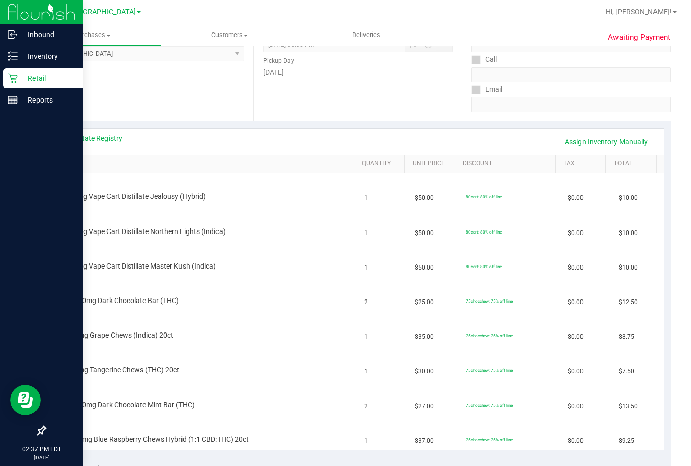
click at [94, 141] on link "View State Registry" at bounding box center [91, 138] width 61 height 10
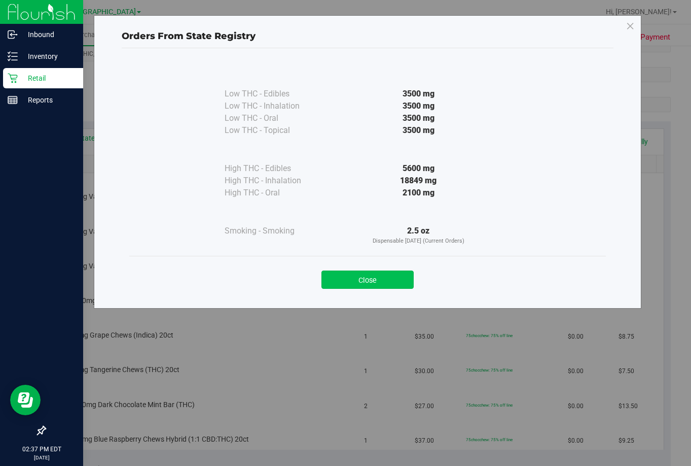
click at [374, 274] on button "Close" at bounding box center [368, 279] width 92 height 18
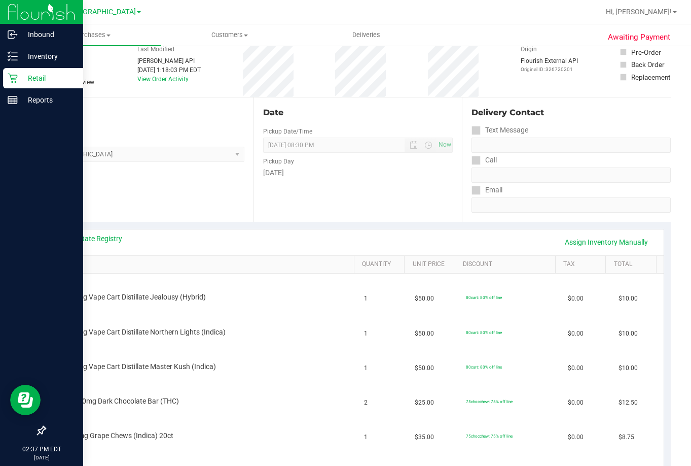
scroll to position [51, 0]
click at [101, 235] on link "View State Registry" at bounding box center [91, 239] width 61 height 10
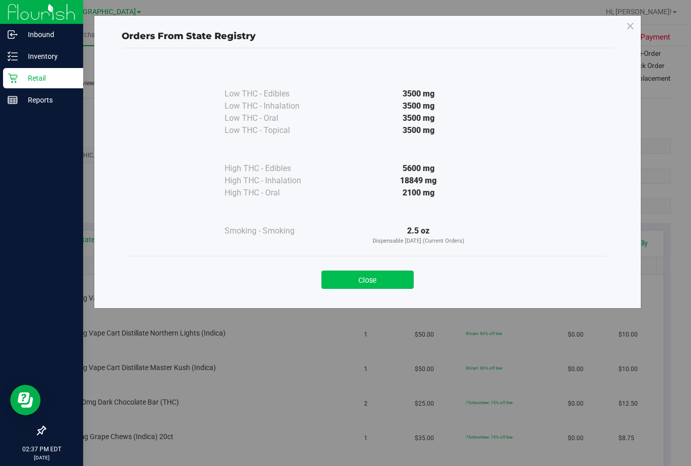
click at [393, 287] on button "Close" at bounding box center [368, 279] width 92 height 18
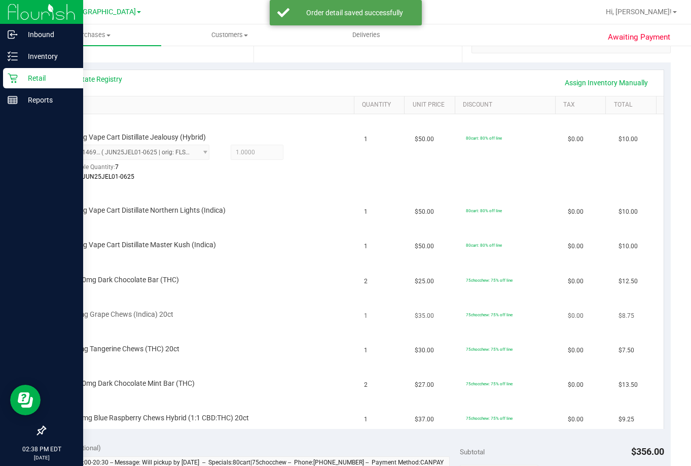
scroll to position [203, 0]
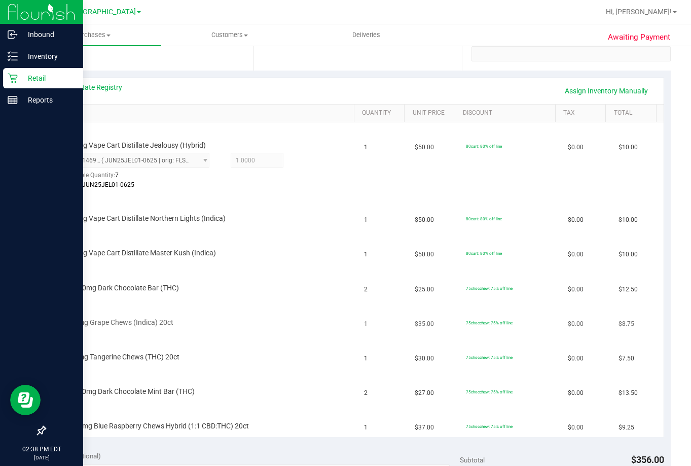
click at [281, 308] on div "HT 5mg Grape Chews (Indica) 20ct" at bounding box center [205, 316] width 294 height 24
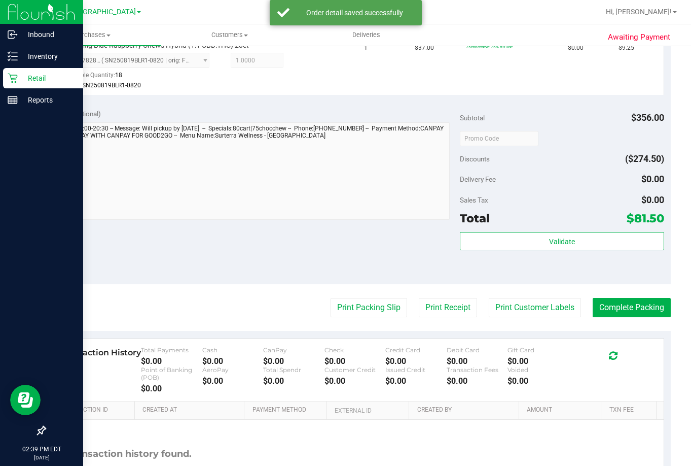
scroll to position [811, 0]
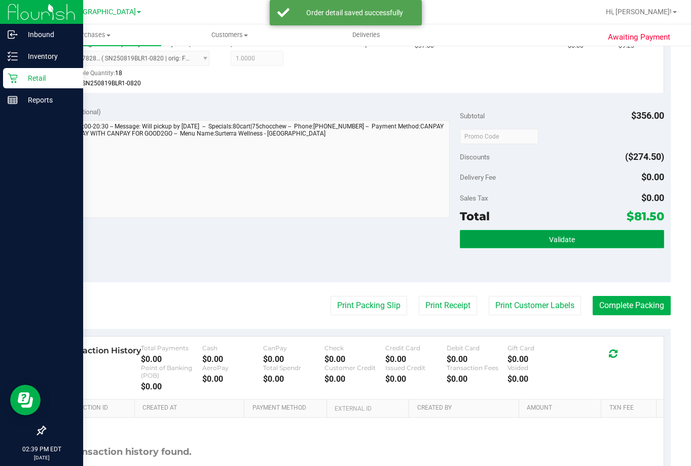
click at [549, 240] on span "Validate" at bounding box center [562, 239] width 26 height 8
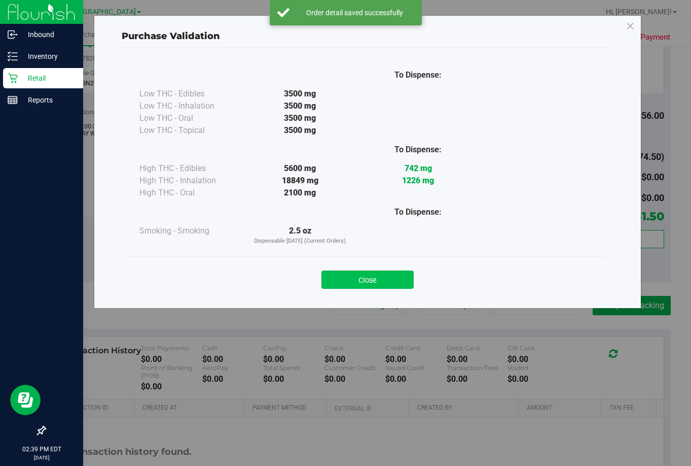
click at [365, 280] on button "Close" at bounding box center [368, 279] width 92 height 18
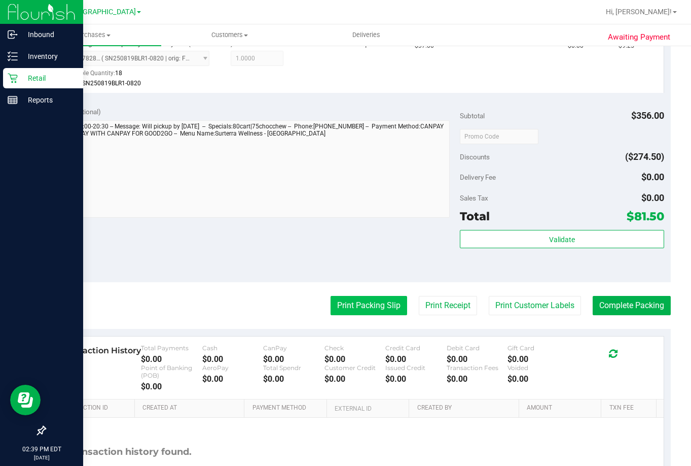
click at [368, 302] on button "Print Packing Slip" at bounding box center [369, 305] width 77 height 19
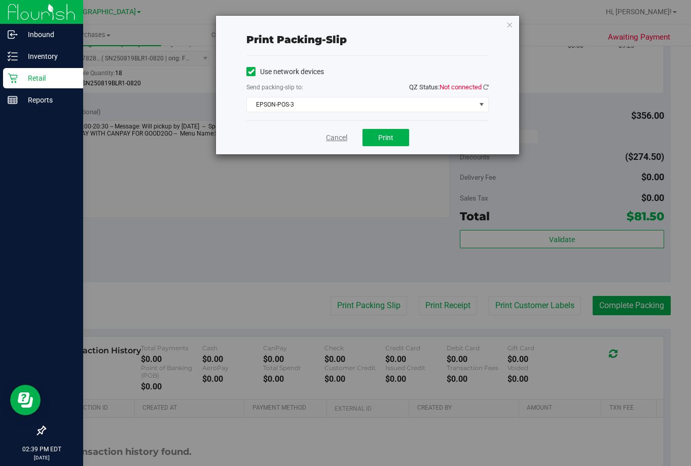
click at [336, 141] on link "Cancel" at bounding box center [336, 137] width 21 height 11
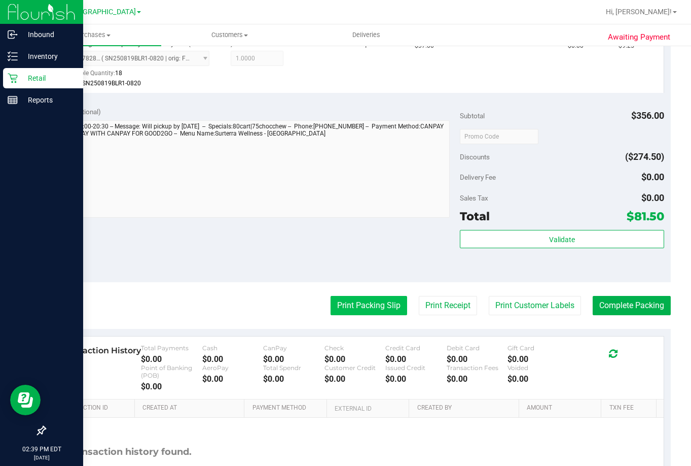
click at [368, 301] on button "Print Packing Slip" at bounding box center [369, 305] width 77 height 19
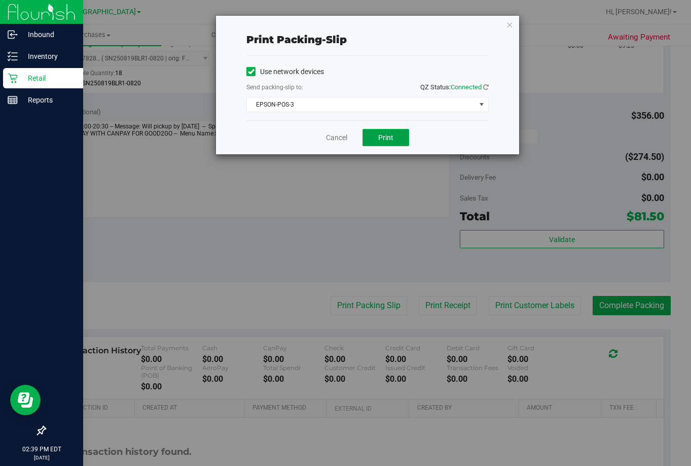
click at [391, 136] on span "Print" at bounding box center [385, 137] width 15 height 8
click at [329, 138] on link "Cancel" at bounding box center [336, 137] width 21 height 11
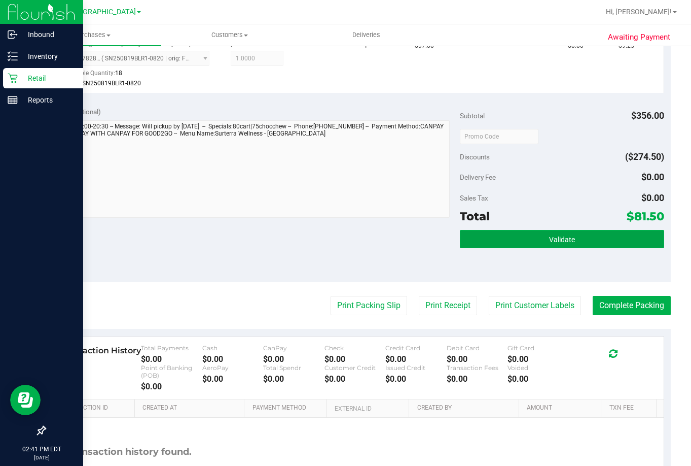
click at [573, 237] on button "Validate" at bounding box center [562, 239] width 204 height 18
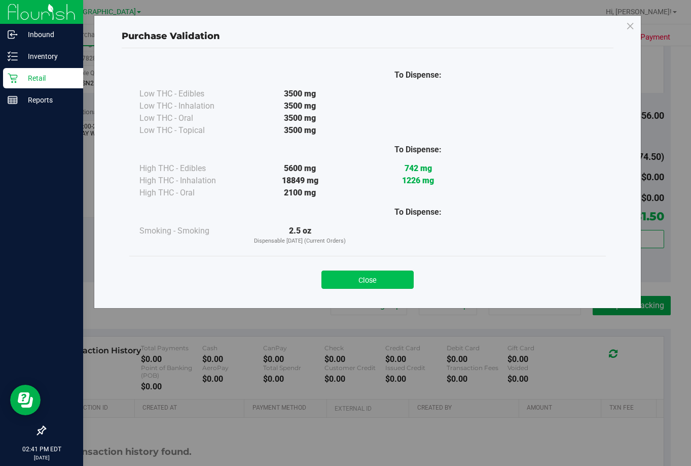
click at [379, 270] on button "Close" at bounding box center [368, 279] width 92 height 18
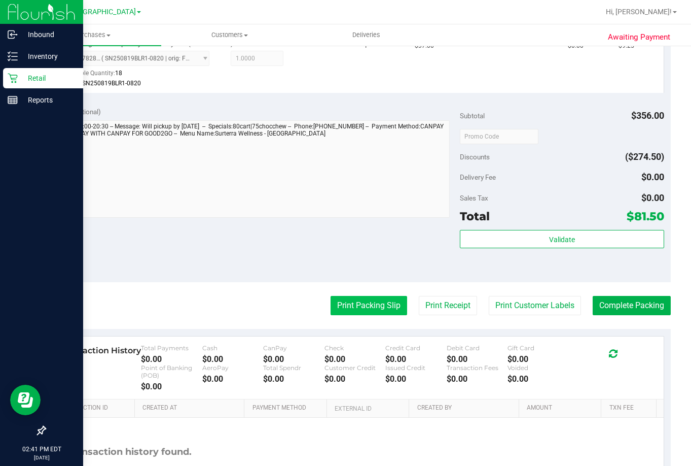
click at [357, 302] on button "Print Packing Slip" at bounding box center [369, 305] width 77 height 19
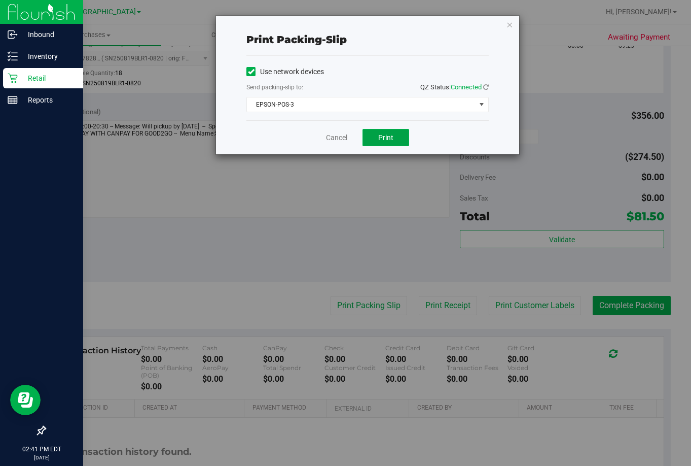
click at [393, 131] on button "Print" at bounding box center [386, 137] width 47 height 17
click at [334, 132] on link "Cancel" at bounding box center [336, 137] width 21 height 11
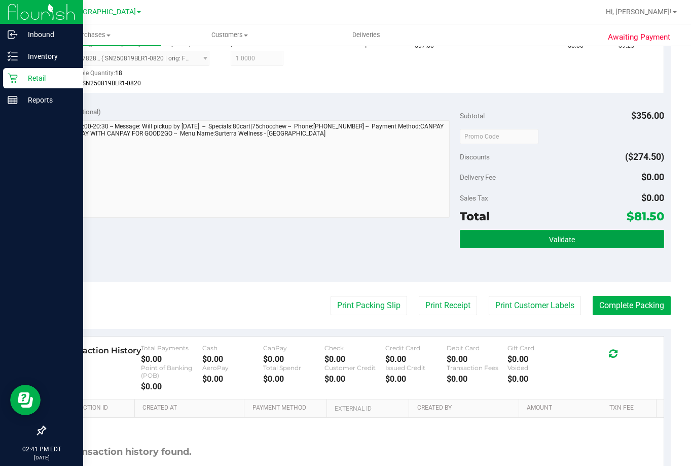
click at [557, 237] on span "Validate" at bounding box center [562, 239] width 26 height 8
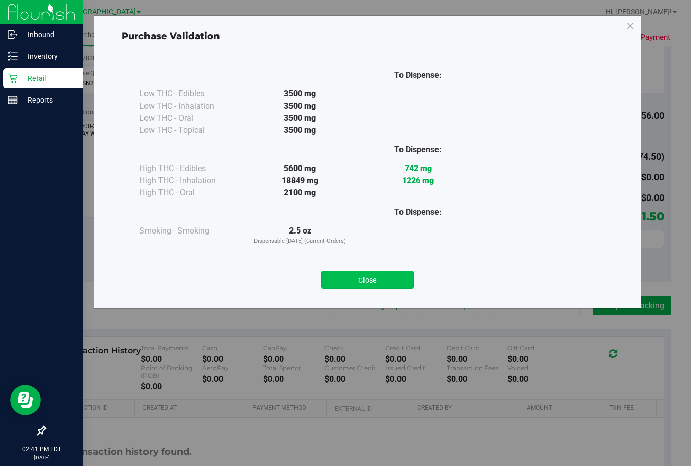
click at [371, 273] on button "Close" at bounding box center [368, 279] width 92 height 18
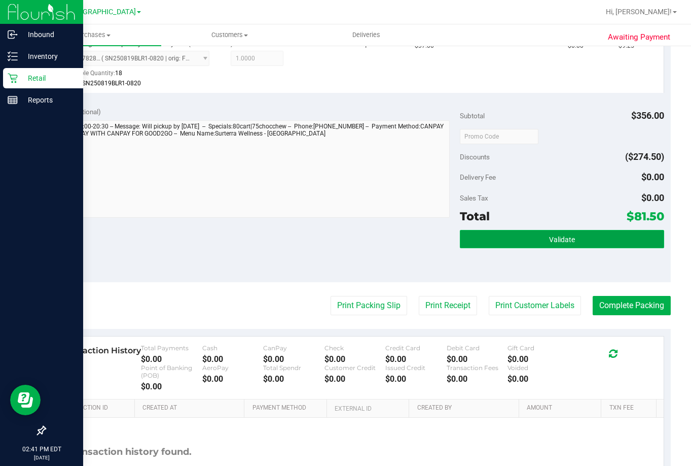
click at [573, 234] on button "Validate" at bounding box center [562, 239] width 204 height 18
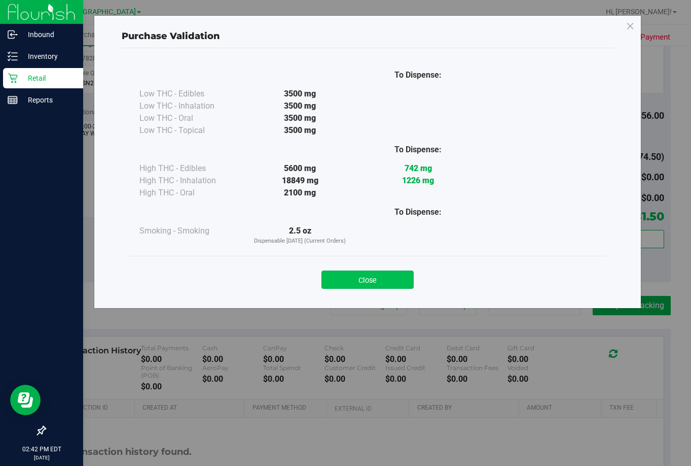
click at [359, 271] on button "Close" at bounding box center [368, 279] width 92 height 18
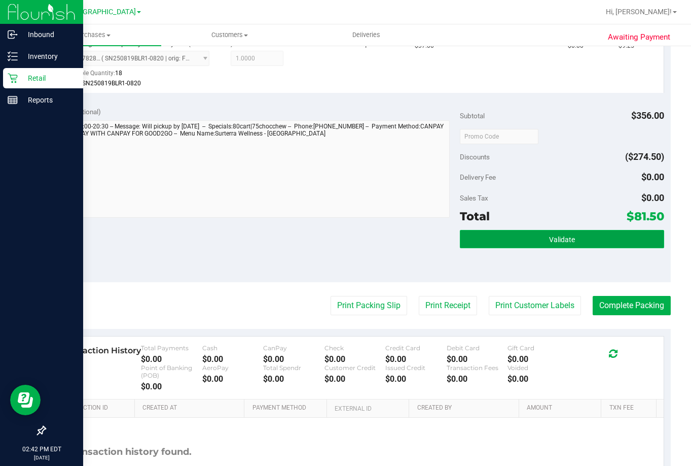
click at [606, 241] on button "Validate" at bounding box center [562, 239] width 204 height 18
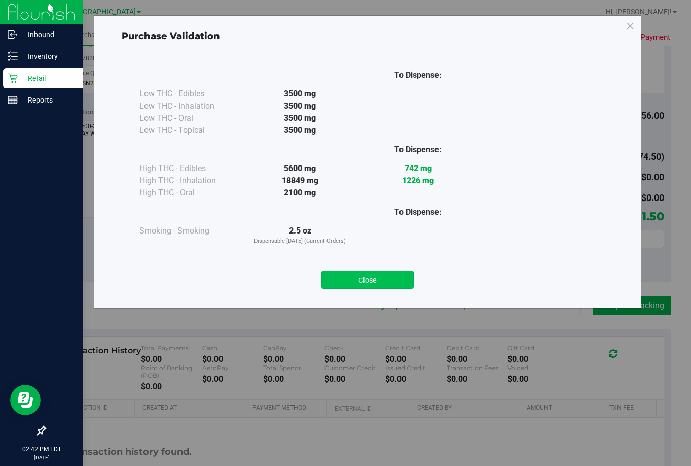
drag, startPoint x: 354, startPoint y: 264, endPoint x: 359, endPoint y: 270, distance: 7.7
click at [357, 268] on div "Close" at bounding box center [367, 276] width 461 height 25
click at [361, 274] on button "Close" at bounding box center [368, 279] width 92 height 18
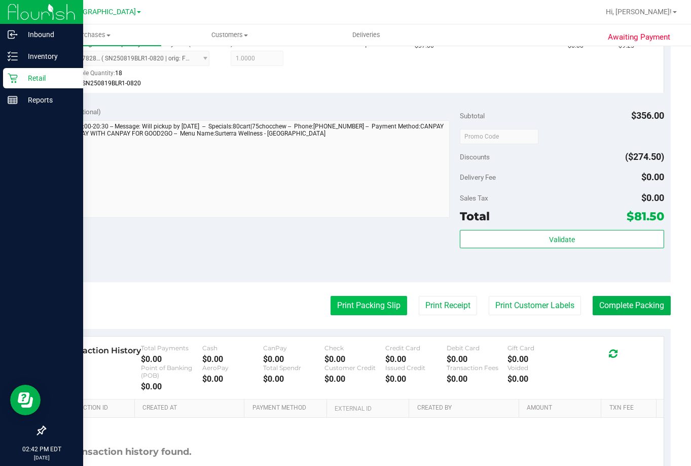
click at [355, 304] on button "Print Packing Slip" at bounding box center [369, 305] width 77 height 19
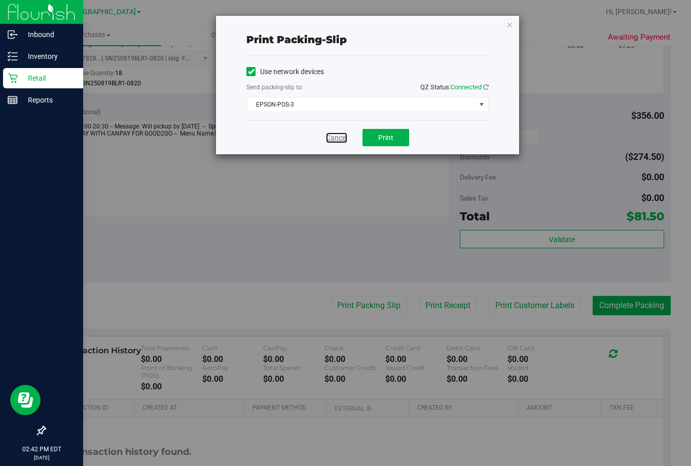
drag, startPoint x: 342, startPoint y: 134, endPoint x: 335, endPoint y: 136, distance: 7.8
click at [342, 136] on link "Cancel" at bounding box center [336, 137] width 21 height 11
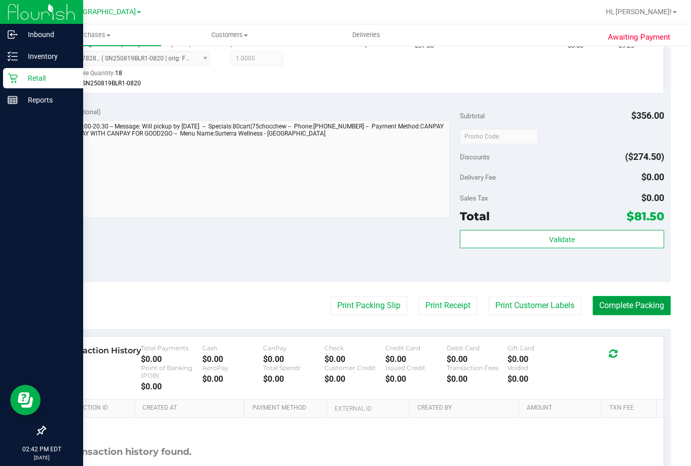
click at [617, 305] on button "Complete Packing" at bounding box center [632, 305] width 78 height 19
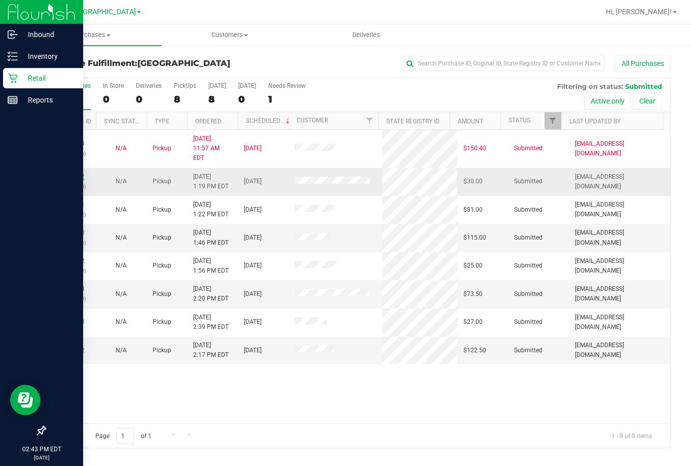
click at [74, 173] on link "11988712" at bounding box center [70, 176] width 28 height 7
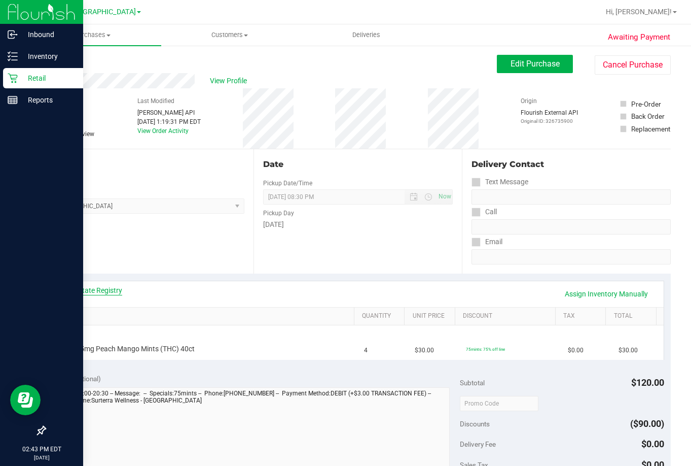
click at [98, 289] on link "View State Registry" at bounding box center [91, 290] width 61 height 10
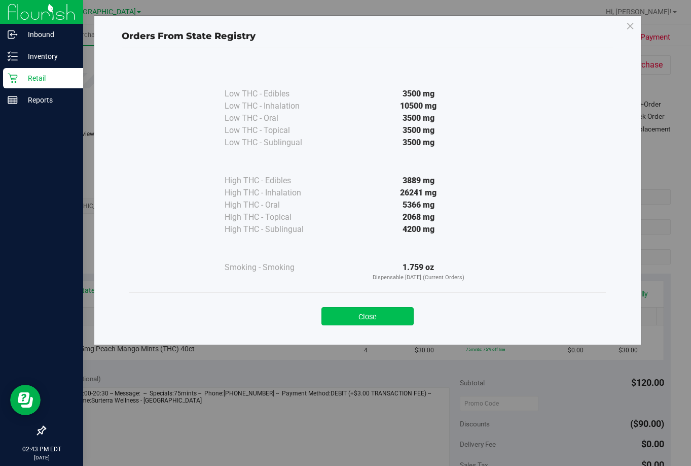
click at [371, 316] on button "Close" at bounding box center [368, 316] width 92 height 18
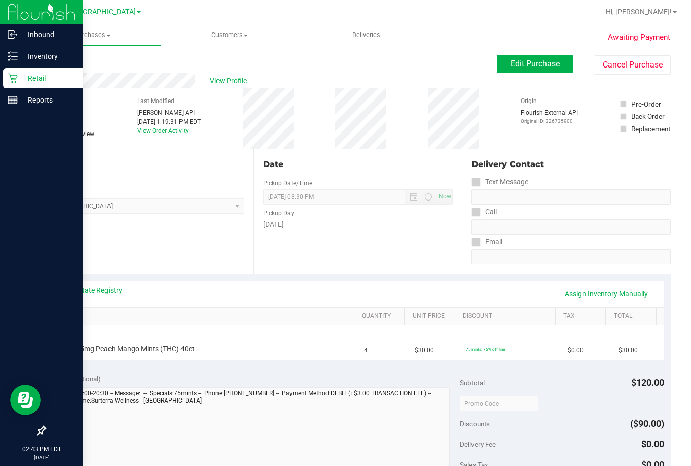
click at [278, 314] on link "SKU" at bounding box center [205, 316] width 291 height 8
click at [60, 312] on link "SKU" at bounding box center [205, 316] width 291 height 8
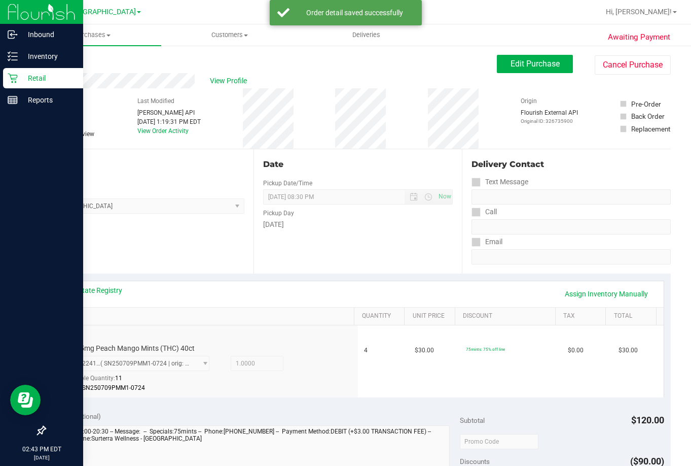
click at [60, 312] on link "SKU" at bounding box center [205, 316] width 291 height 8
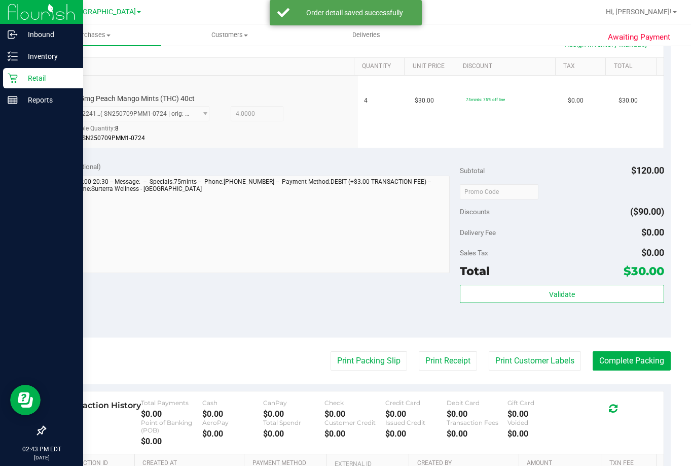
scroll to position [254, 0]
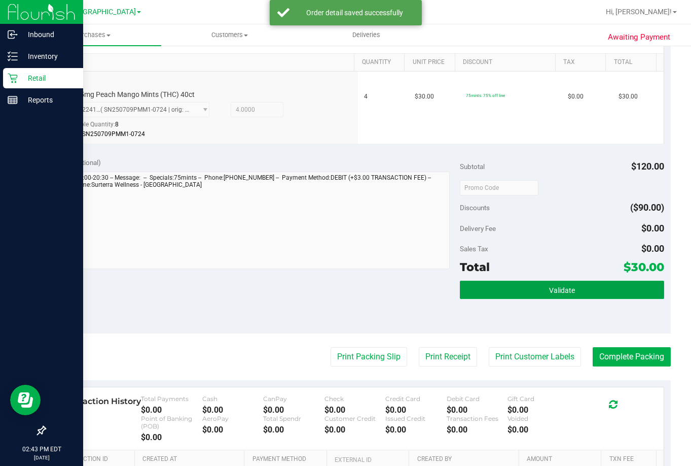
drag, startPoint x: 588, startPoint y: 290, endPoint x: 419, endPoint y: 254, distance: 172.6
click at [587, 289] on button "Validate" at bounding box center [562, 289] width 204 height 18
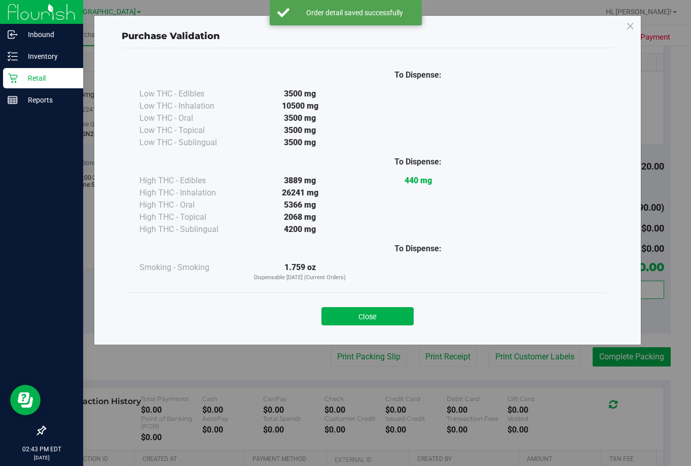
click at [380, 306] on div "Close" at bounding box center [367, 312] width 461 height 25
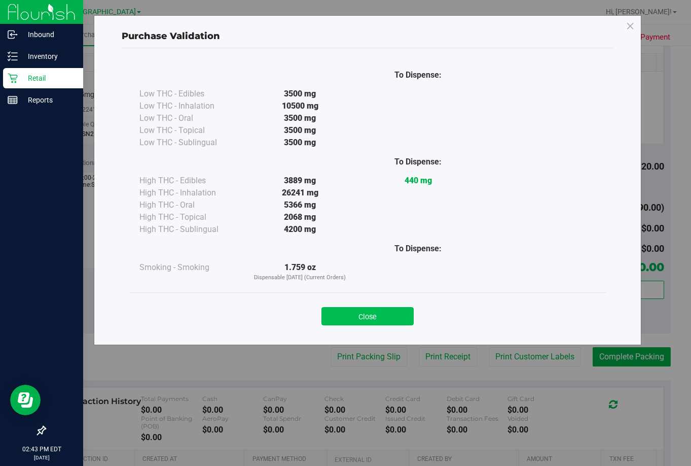
click at [385, 307] on button "Close" at bounding box center [368, 316] width 92 height 18
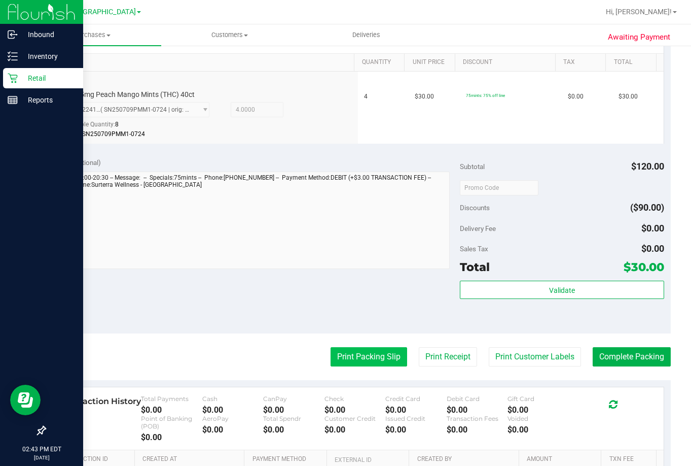
click at [360, 357] on button "Print Packing Slip" at bounding box center [369, 356] width 77 height 19
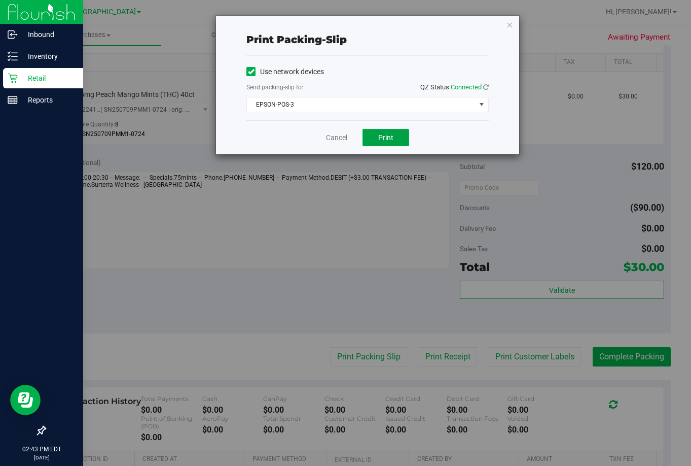
click at [392, 136] on span "Print" at bounding box center [385, 137] width 15 height 8
click at [341, 136] on link "Cancel" at bounding box center [336, 137] width 21 height 11
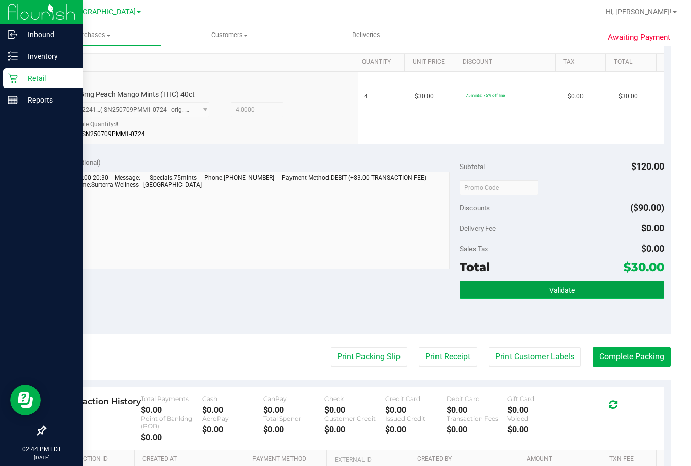
click at [577, 289] on button "Validate" at bounding box center [562, 289] width 204 height 18
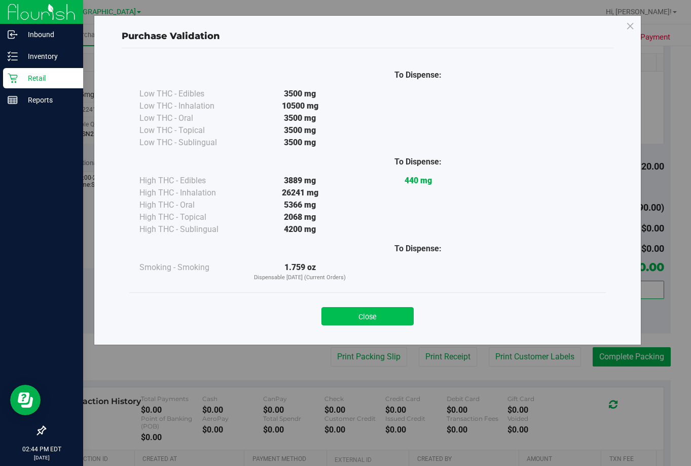
click at [382, 309] on button "Close" at bounding box center [368, 316] width 92 height 18
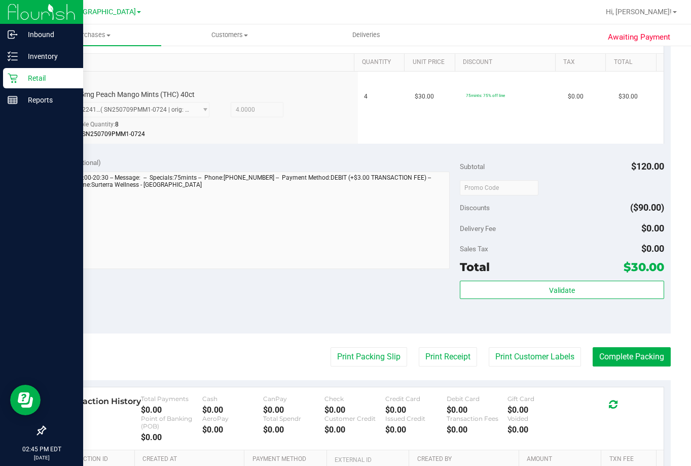
drag, startPoint x: 382, startPoint y: 309, endPoint x: 361, endPoint y: 270, distance: 44.2
click at [361, 270] on div at bounding box center [251, 221] width 398 height 100
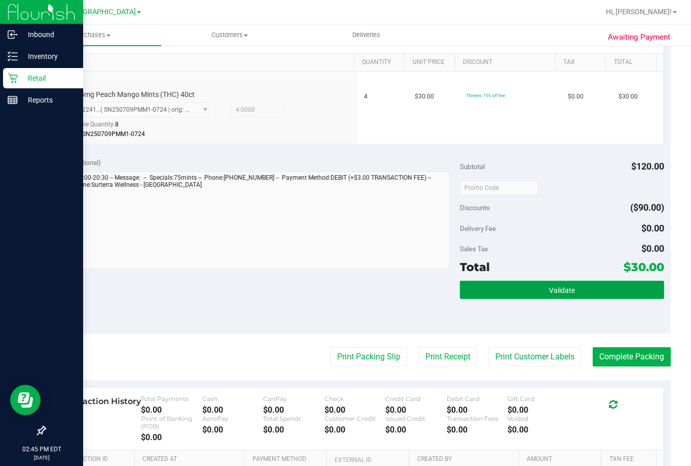
click at [549, 282] on button "Validate" at bounding box center [562, 289] width 204 height 18
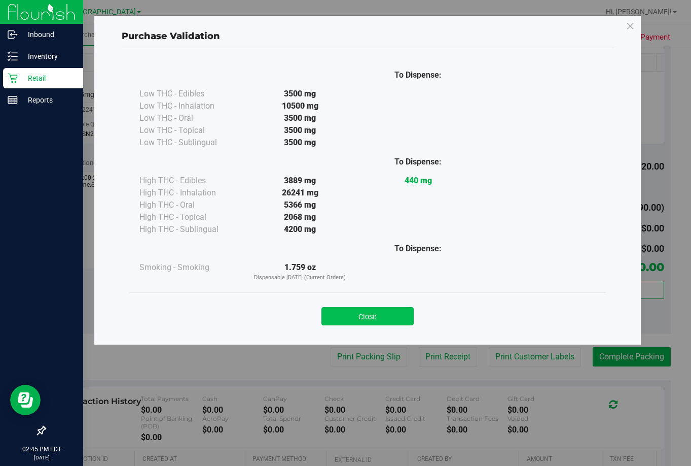
click at [381, 316] on button "Close" at bounding box center [368, 316] width 92 height 18
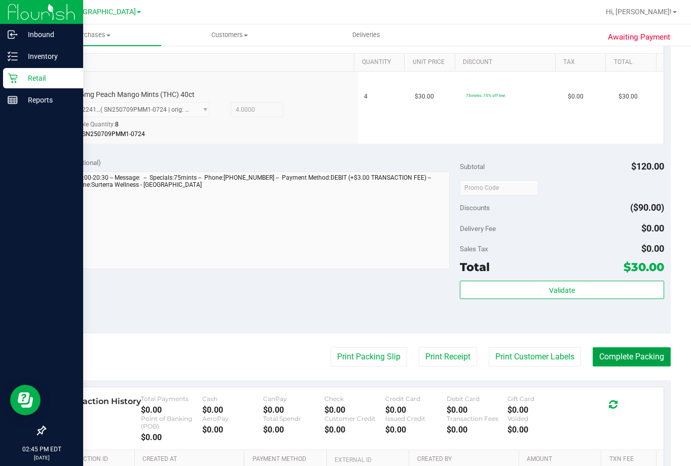
click at [633, 361] on button "Complete Packing" at bounding box center [632, 356] width 78 height 19
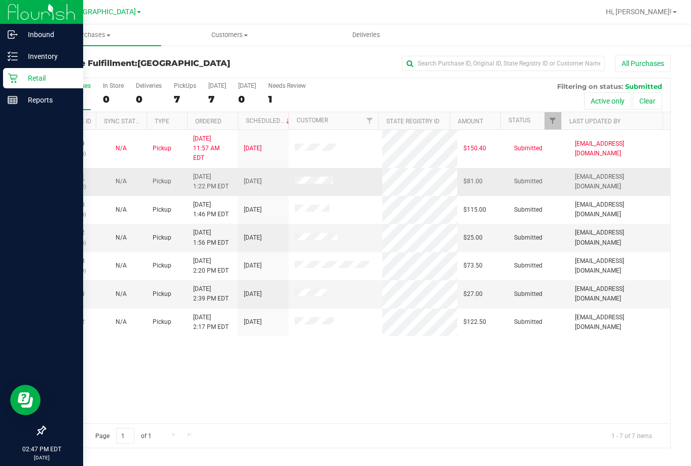
click at [67, 173] on link "11988741" at bounding box center [70, 176] width 28 height 7
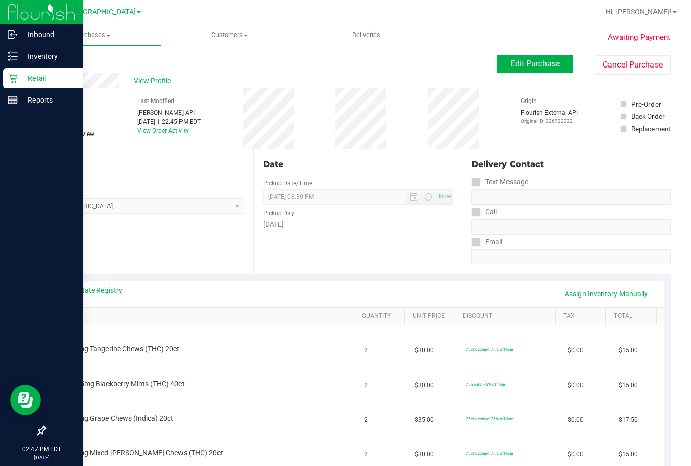
click at [104, 286] on link "View State Registry" at bounding box center [91, 290] width 61 height 10
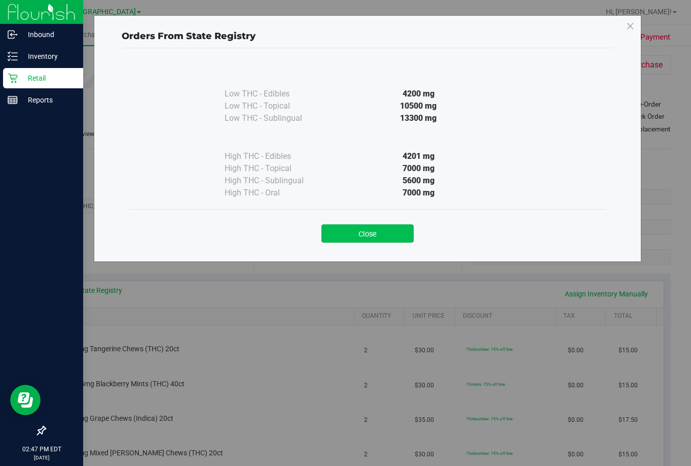
click at [353, 235] on button "Close" at bounding box center [368, 233] width 92 height 18
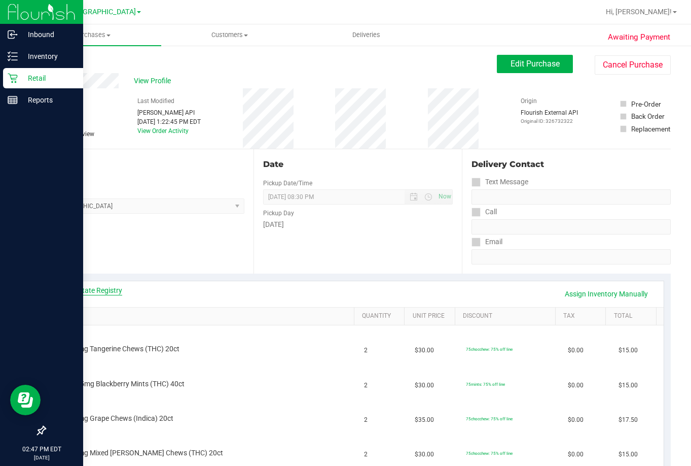
click at [103, 286] on link "View State Registry" at bounding box center [91, 290] width 61 height 10
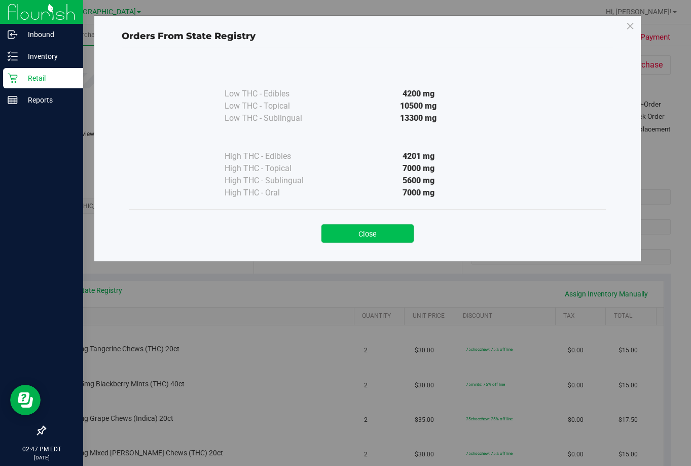
click at [361, 234] on button "Close" at bounding box center [368, 233] width 92 height 18
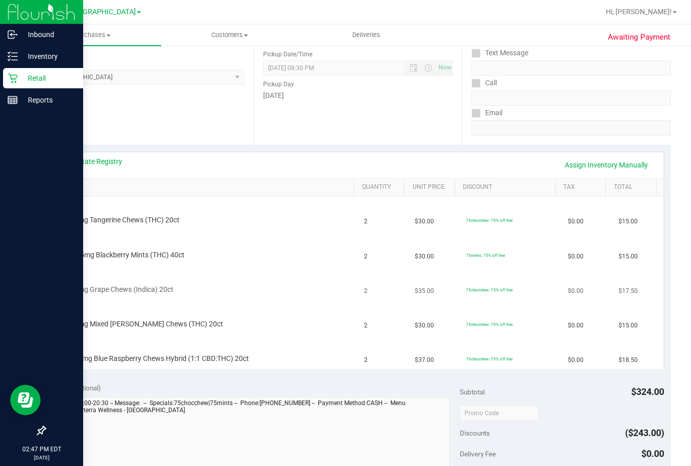
scroll to position [152, 0]
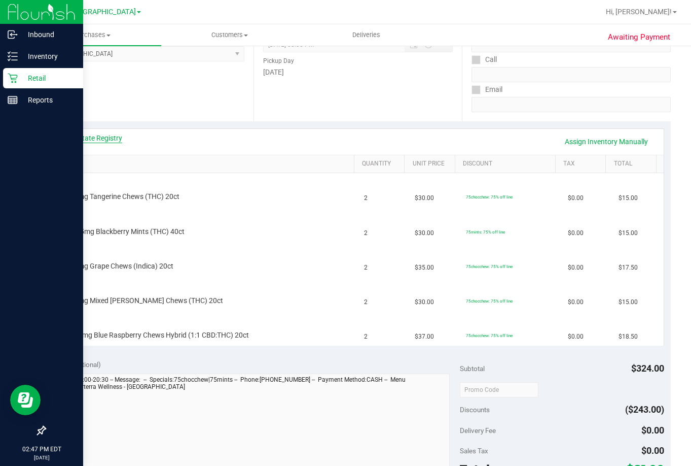
click at [95, 138] on link "View State Registry" at bounding box center [91, 138] width 61 height 10
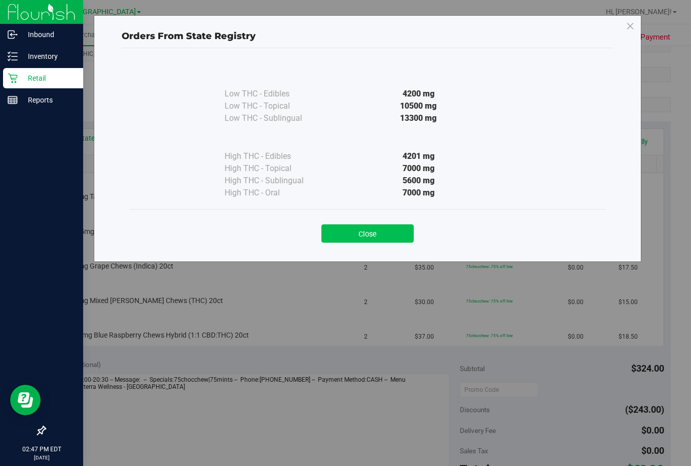
click at [392, 231] on button "Close" at bounding box center [368, 233] width 92 height 18
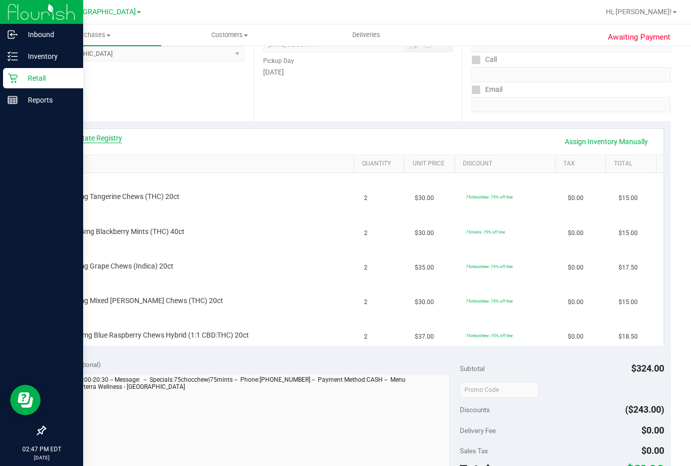
click at [97, 135] on link "View State Registry" at bounding box center [91, 138] width 61 height 10
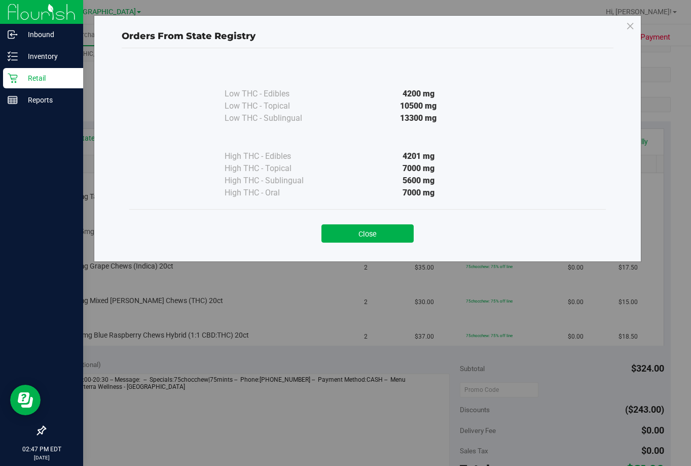
click at [354, 228] on button "Close" at bounding box center [368, 233] width 92 height 18
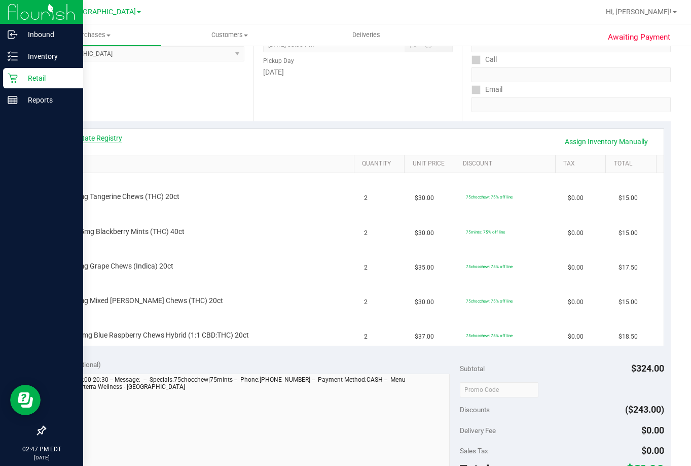
click at [106, 139] on link "View State Registry" at bounding box center [91, 138] width 61 height 10
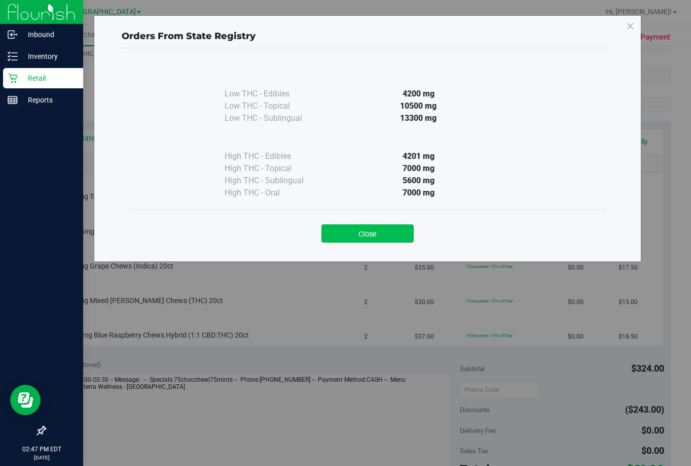
click at [394, 235] on button "Close" at bounding box center [368, 233] width 92 height 18
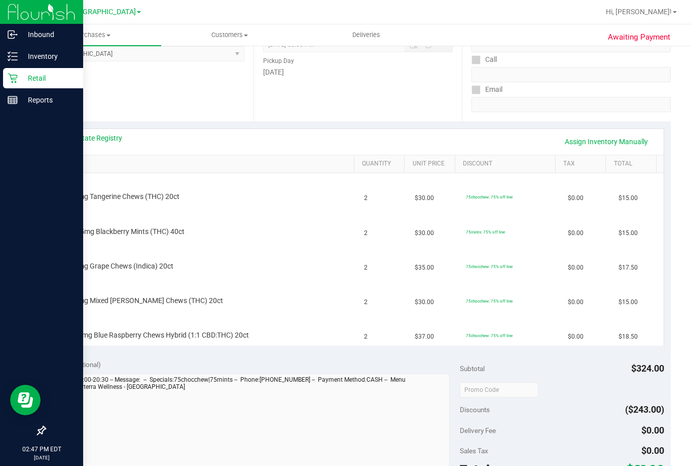
drag, startPoint x: 376, startPoint y: 242, endPoint x: 294, endPoint y: 119, distance: 148.1
click at [294, 119] on div "Date Pickup Date/Time [DATE] Now [DATE] 08:30 PM Now Pickup Day [DATE]" at bounding box center [358, 59] width 209 height 124
click at [93, 134] on link "View State Registry" at bounding box center [91, 138] width 61 height 10
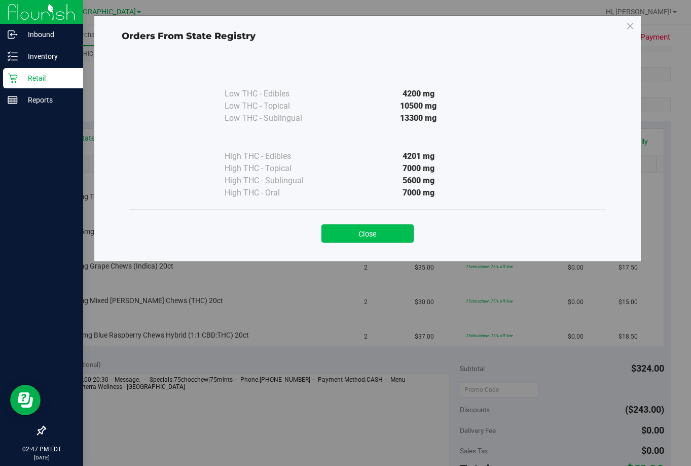
click at [365, 227] on button "Close" at bounding box center [368, 233] width 92 height 18
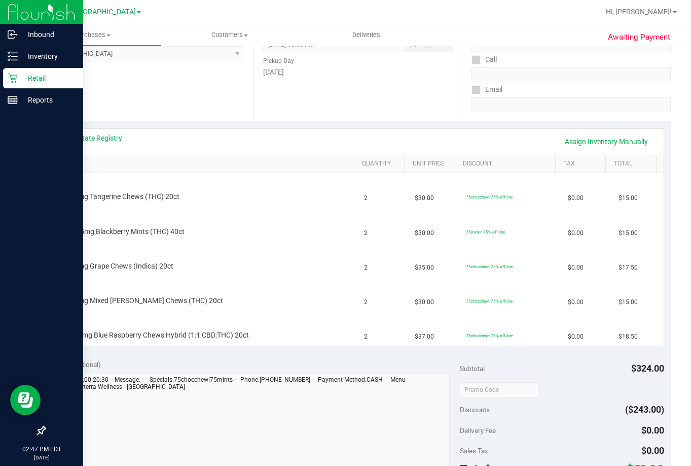
click at [173, 166] on link "SKU" at bounding box center [205, 164] width 291 height 8
click at [118, 132] on div "View State Registry Assign Inventory Manually" at bounding box center [358, 142] width 612 height 26
click at [110, 139] on link "View State Registry" at bounding box center [91, 138] width 61 height 10
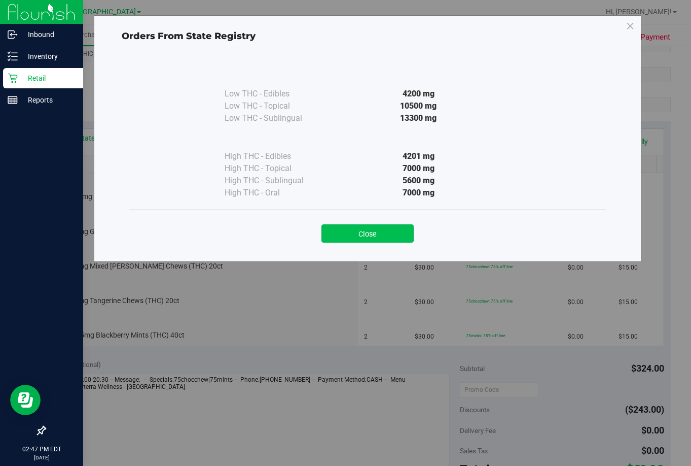
click at [344, 236] on button "Close" at bounding box center [368, 233] width 92 height 18
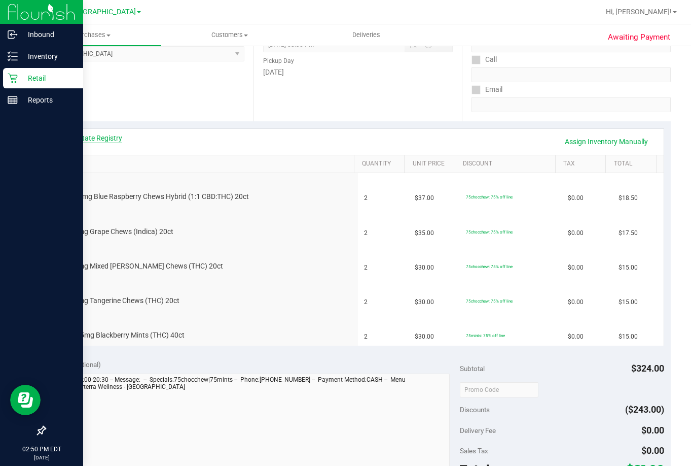
click at [121, 137] on link "View State Registry" at bounding box center [91, 138] width 61 height 10
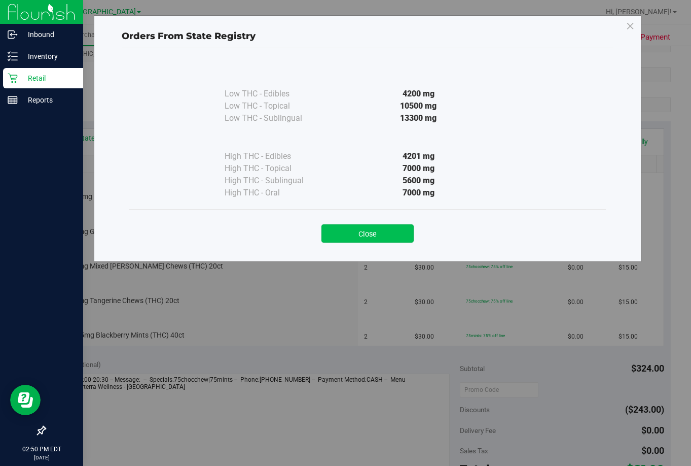
click at [382, 232] on button "Close" at bounding box center [368, 233] width 92 height 18
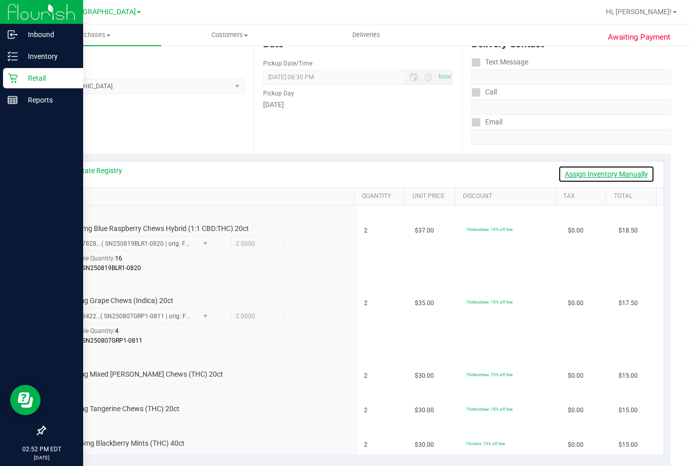
scroll to position [0, 0]
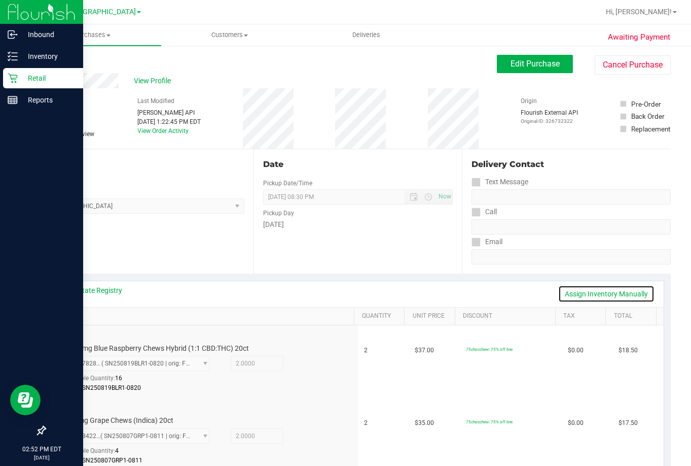
click at [598, 291] on link "Assign Inventory Manually" at bounding box center [606, 293] width 96 height 17
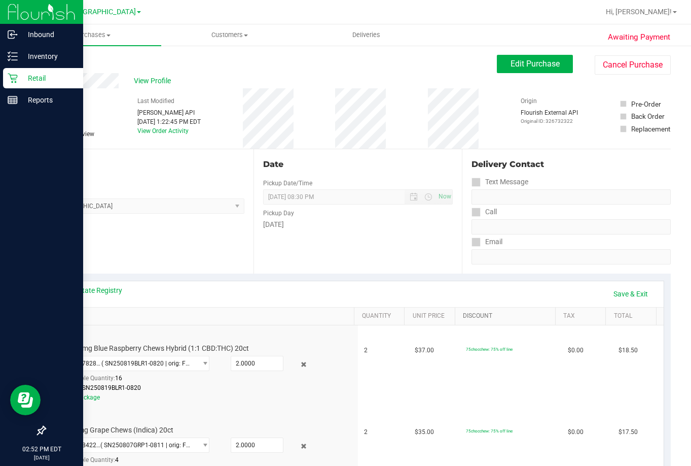
click at [542, 312] on link "Discount" at bounding box center [507, 316] width 89 height 8
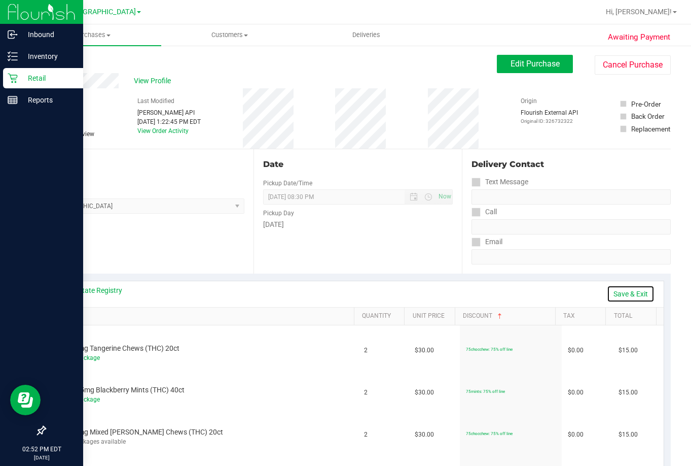
click at [624, 285] on link "Save & Exit" at bounding box center [631, 293] width 48 height 17
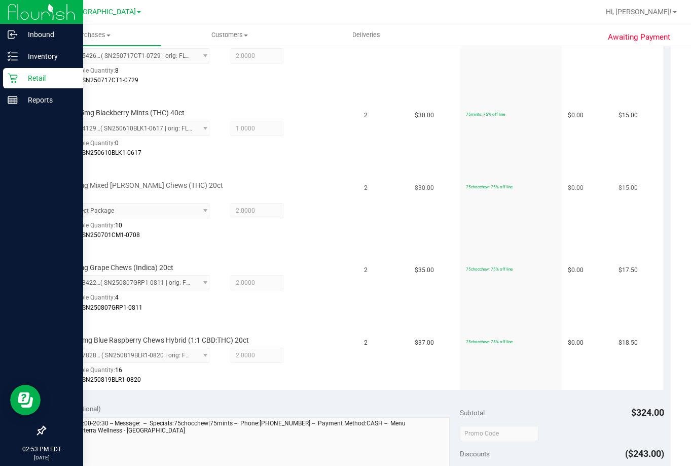
scroll to position [252, 0]
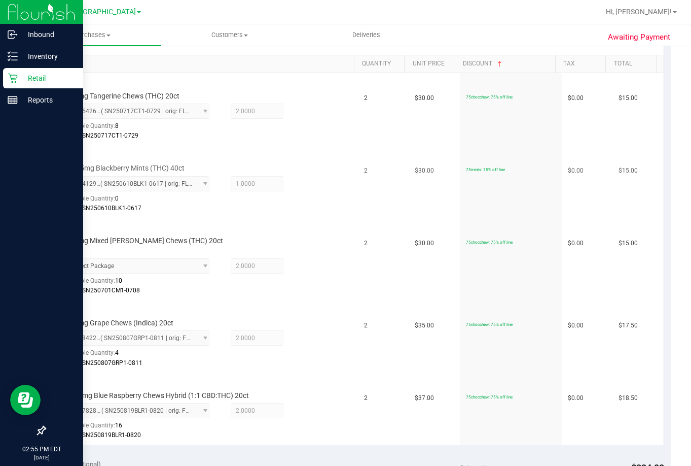
click at [240, 148] on td "HT 2.5mg Blackberry Mints (THC) 40ct 8121412966920568 ( SN250610BLK1-0617 | ori…" at bounding box center [205, 182] width 306 height 73
click at [409, 335] on td "$35.00" at bounding box center [434, 336] width 51 height 73
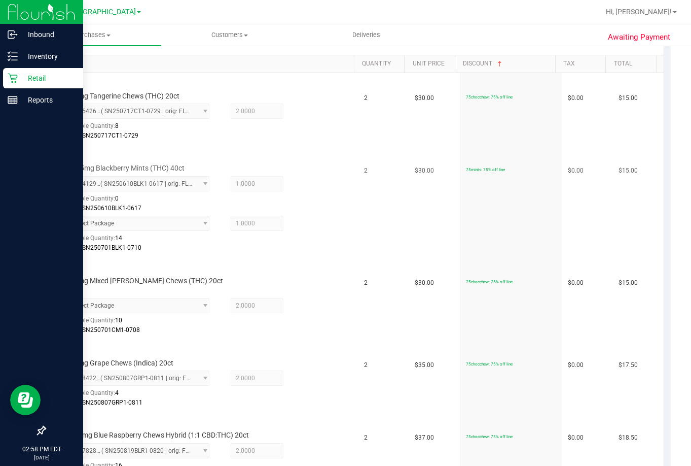
drag, startPoint x: 455, startPoint y: 366, endPoint x: 318, endPoint y: 218, distance: 201.7
click at [313, 218] on div "Select Package Available Quantity: 14 1.0000 1 Batch: SN250701BLK1-0710" at bounding box center [195, 234] width 264 height 37
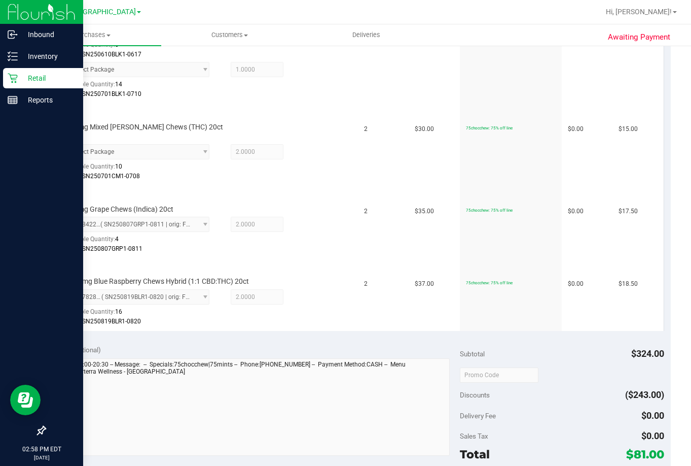
scroll to position [443, 0]
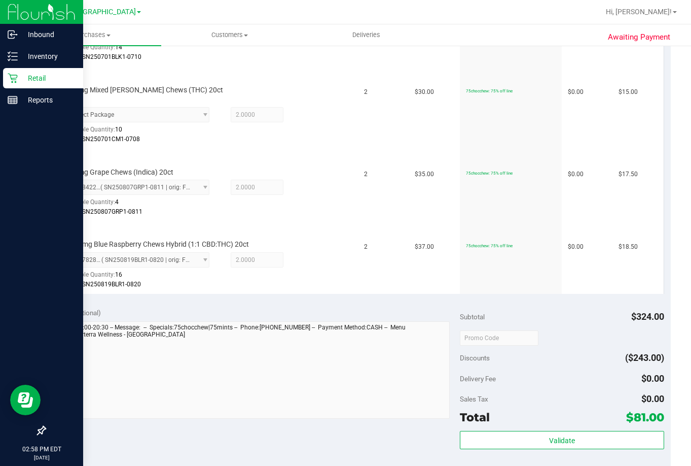
click at [557, 386] on div "Subtotal $324.00 Discounts ($243.00) Delivery Fee $0.00 Sales Tax $0.00 Total $…" at bounding box center [562, 391] width 204 height 169
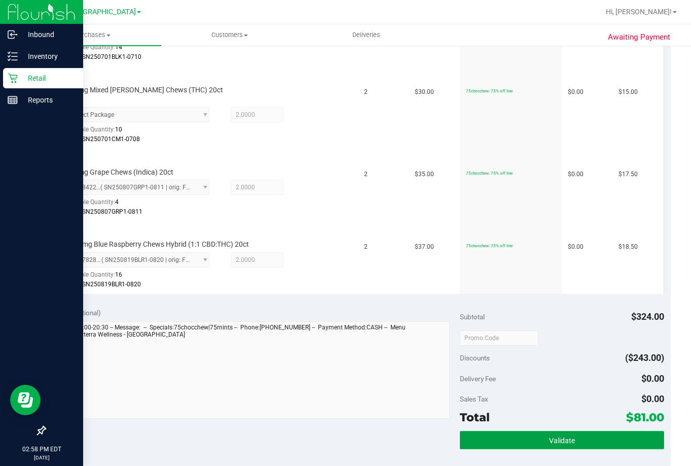
click at [556, 438] on span "Validate" at bounding box center [562, 440] width 26 height 8
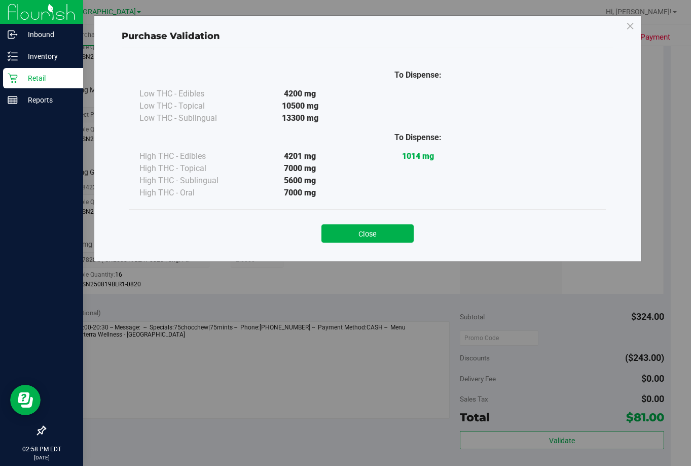
drag, startPoint x: 359, startPoint y: 236, endPoint x: 370, endPoint y: 234, distance: 11.4
click at [362, 234] on button "Close" at bounding box center [368, 233] width 92 height 18
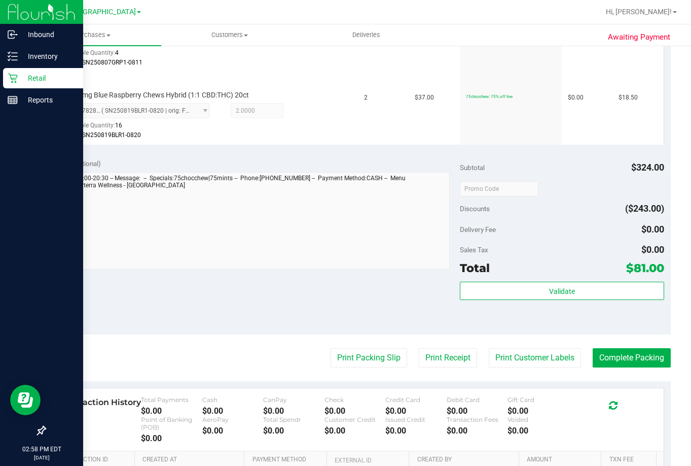
scroll to position [696, 0]
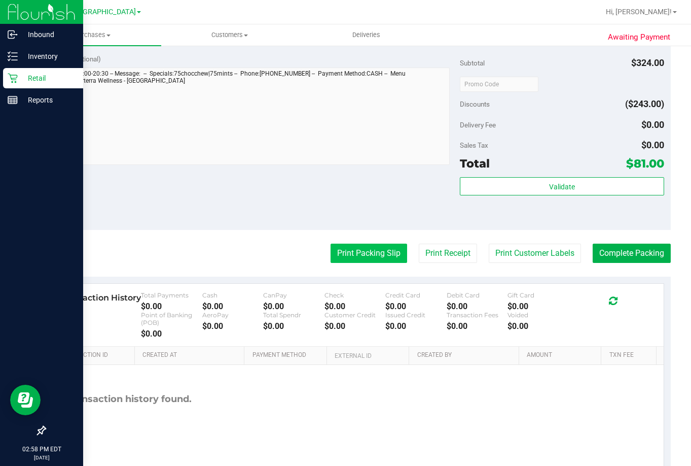
click at [365, 255] on button "Print Packing Slip" at bounding box center [369, 252] width 77 height 19
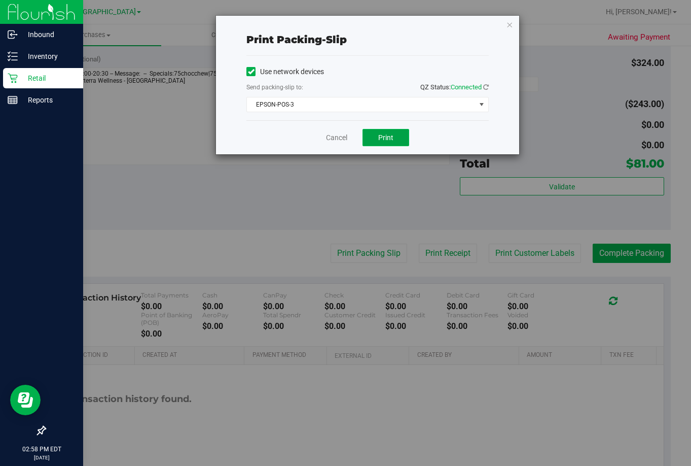
click at [390, 134] on span "Print" at bounding box center [385, 137] width 15 height 8
drag, startPoint x: 390, startPoint y: 134, endPoint x: 347, endPoint y: 486, distance: 354.6
click at [328, 135] on link "Cancel" at bounding box center [336, 137] width 21 height 11
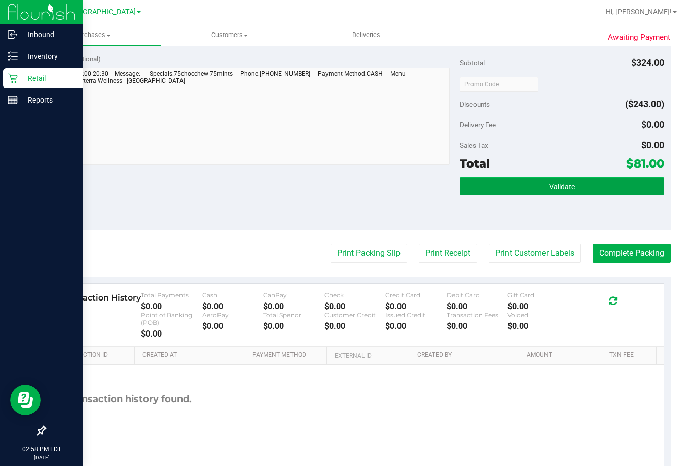
click at [530, 190] on button "Validate" at bounding box center [562, 186] width 204 height 18
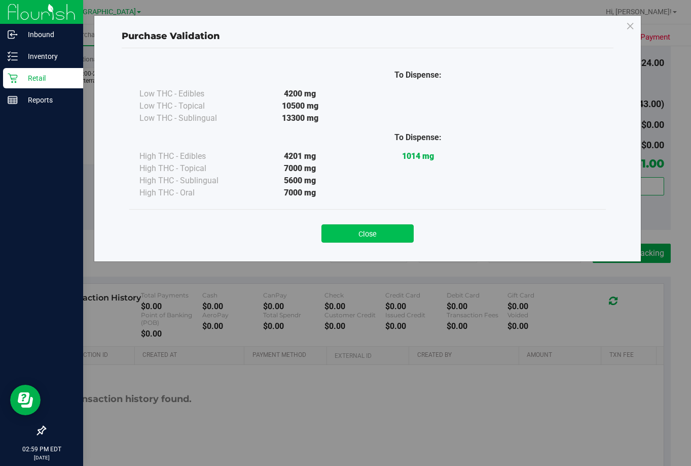
drag, startPoint x: 297, startPoint y: -61, endPoint x: 365, endPoint y: 228, distance: 297.3
drag, startPoint x: 365, startPoint y: 228, endPoint x: 372, endPoint y: 231, distance: 8.2
click at [372, 231] on button "Close" at bounding box center [368, 233] width 92 height 18
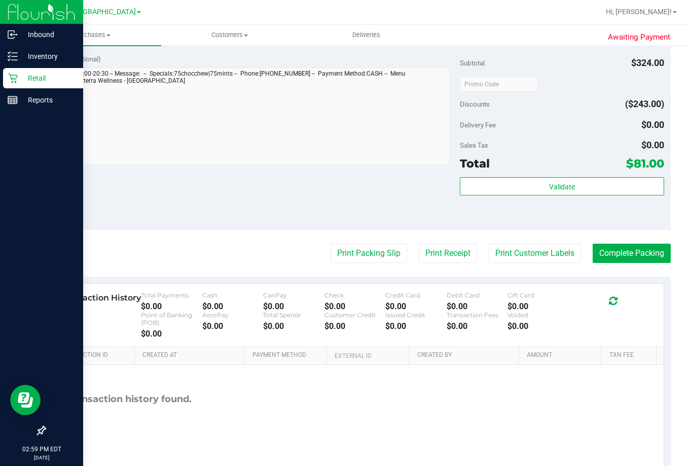
drag, startPoint x: 424, startPoint y: 258, endPoint x: 455, endPoint y: 307, distance: 57.8
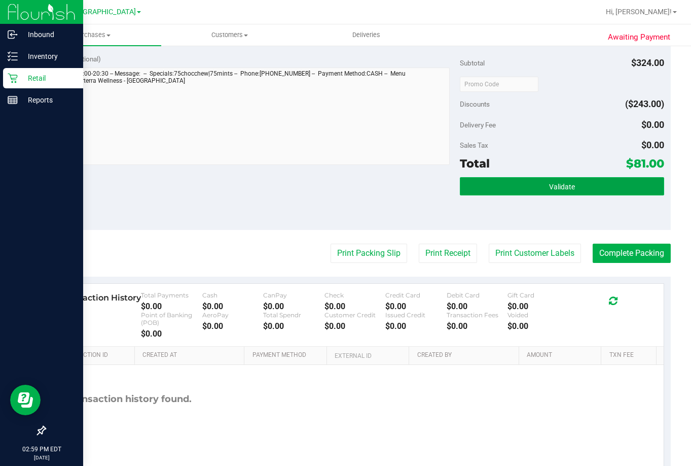
click at [561, 182] on button "Validate" at bounding box center [562, 186] width 204 height 18
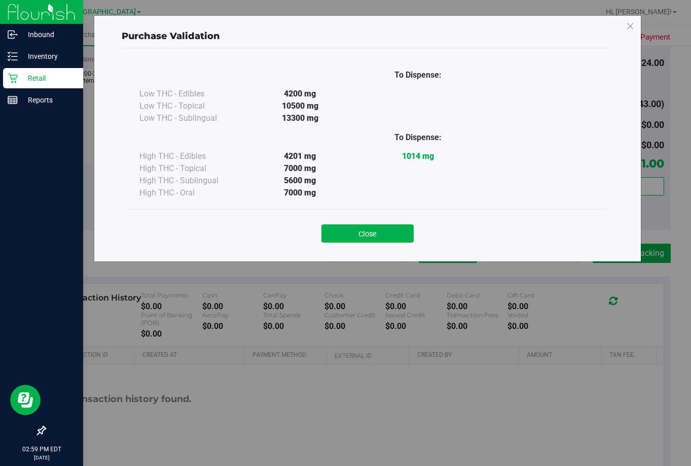
drag, startPoint x: 384, startPoint y: 232, endPoint x: 456, endPoint y: 249, distance: 74.0
click at [386, 231] on button "Close" at bounding box center [368, 233] width 92 height 18
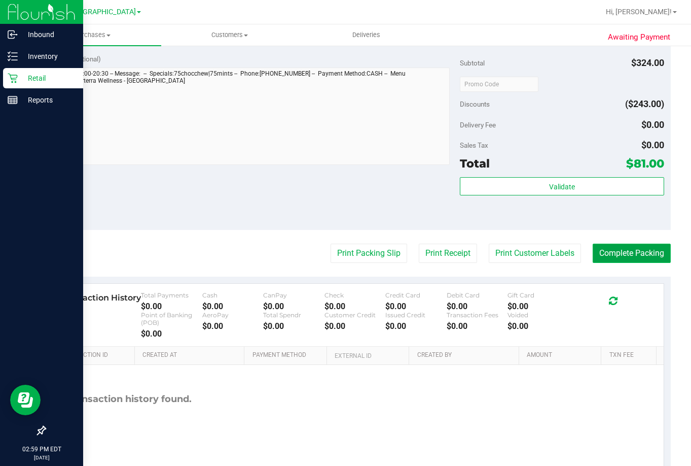
click at [642, 253] on button "Complete Packing" at bounding box center [632, 252] width 78 height 19
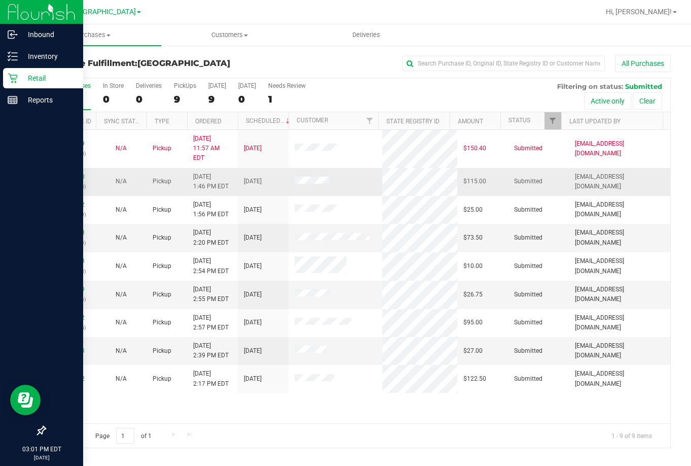
click at [65, 172] on div "11988930 (326742298)" at bounding box center [70, 181] width 39 height 19
click at [63, 173] on link "11988930" at bounding box center [70, 176] width 28 height 7
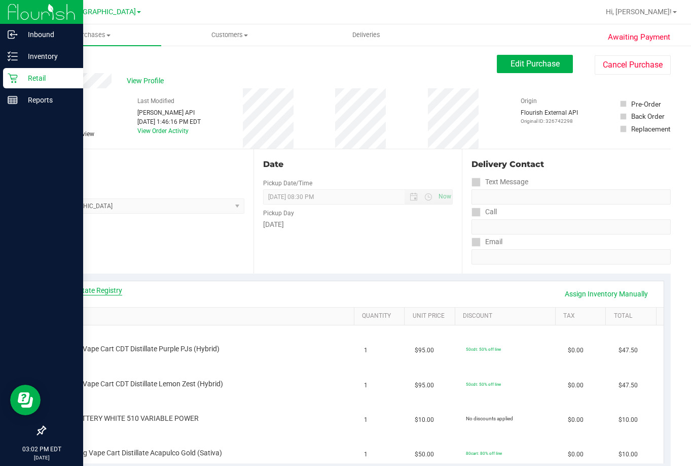
click at [96, 291] on link "View State Registry" at bounding box center [91, 290] width 61 height 10
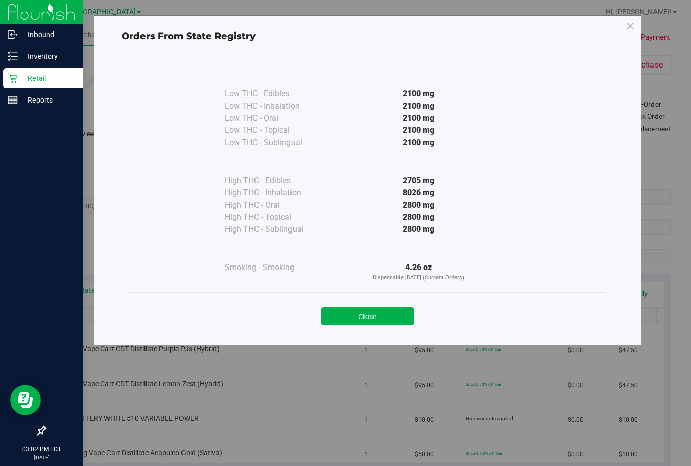
drag, startPoint x: 387, startPoint y: 322, endPoint x: 388, endPoint y: 311, distance: 10.2
click at [388, 315] on button "Close" at bounding box center [368, 316] width 92 height 18
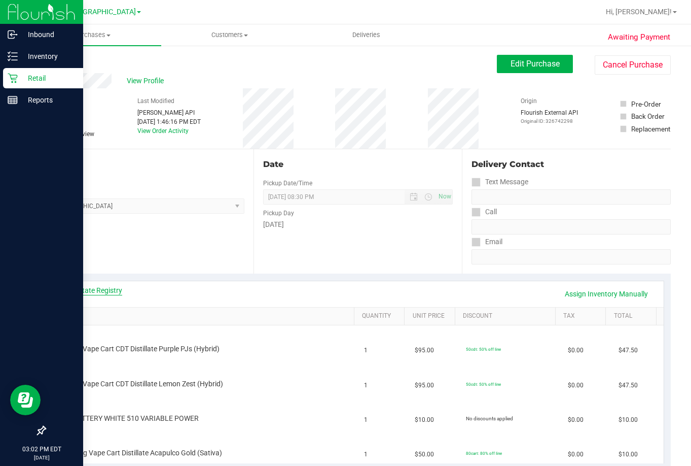
click at [119, 290] on link "View State Registry" at bounding box center [91, 290] width 61 height 10
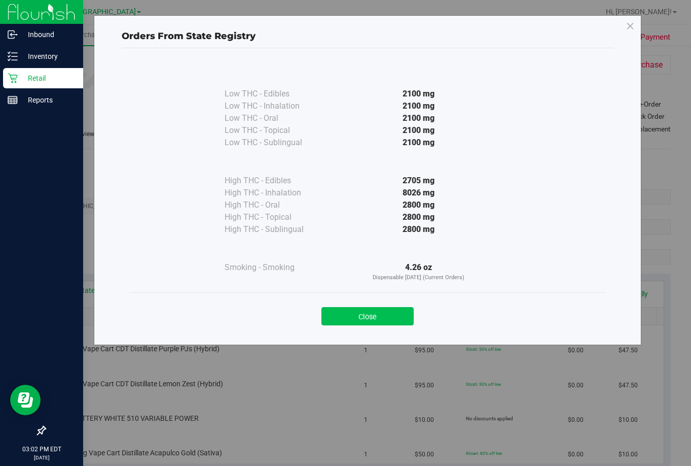
click at [401, 309] on button "Close" at bounding box center [368, 316] width 92 height 18
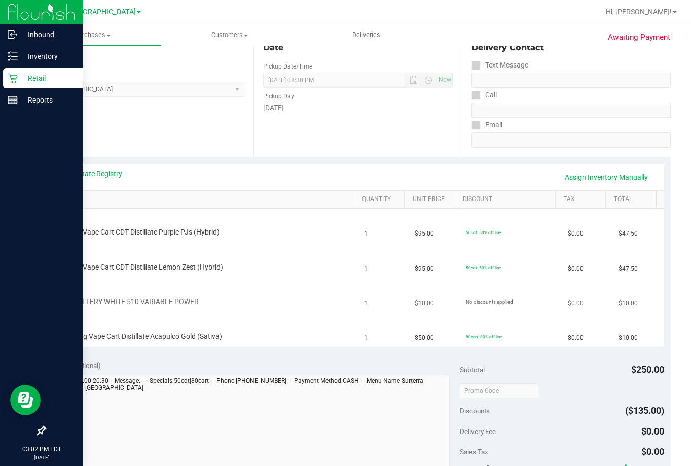
scroll to position [152, 0]
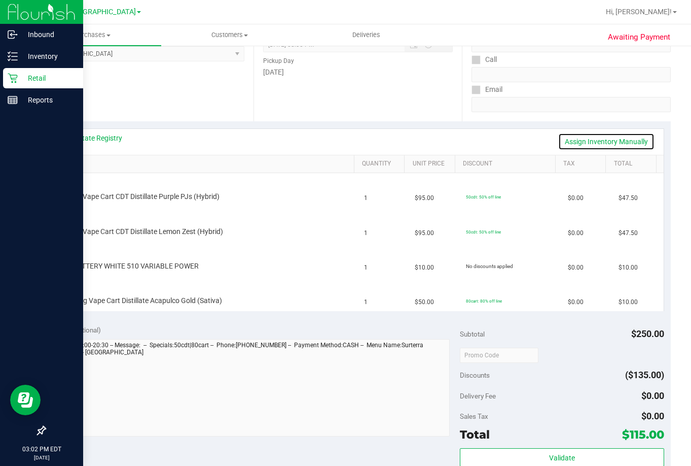
click at [599, 140] on link "Assign Inventory Manually" at bounding box center [606, 141] width 96 height 17
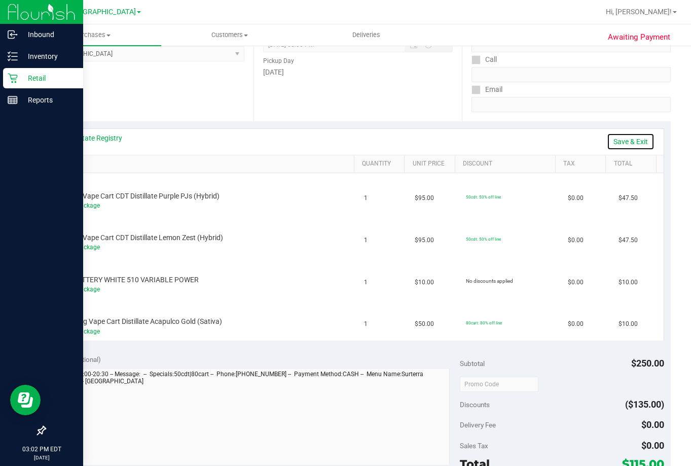
click at [623, 138] on link "Save & Exit" at bounding box center [631, 141] width 48 height 17
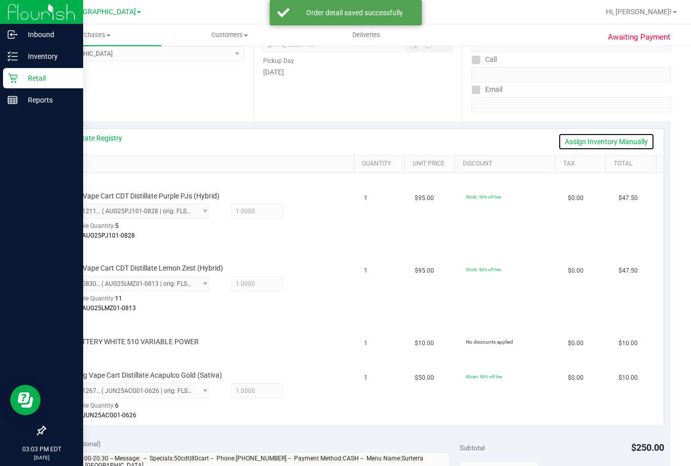
click at [594, 142] on link "Assign Inventory Manually" at bounding box center [606, 141] width 96 height 17
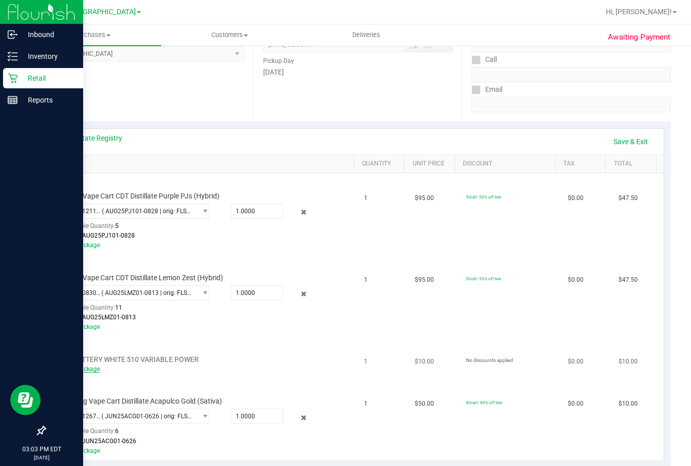
click at [85, 365] on link "Add Package" at bounding box center [81, 368] width 37 height 7
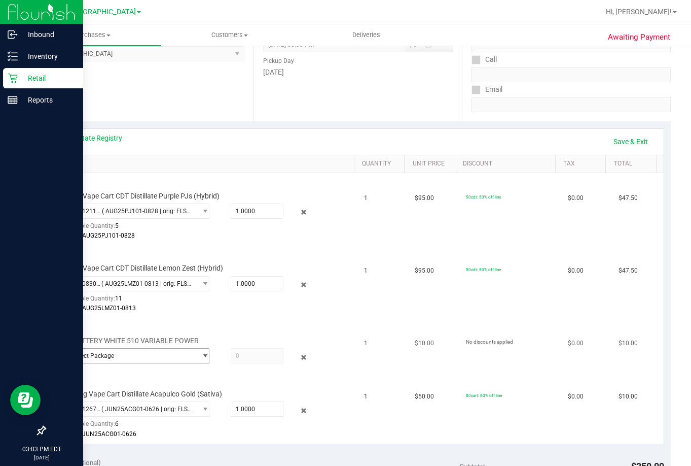
click at [146, 357] on span "Select Package" at bounding box center [130, 355] width 133 height 14
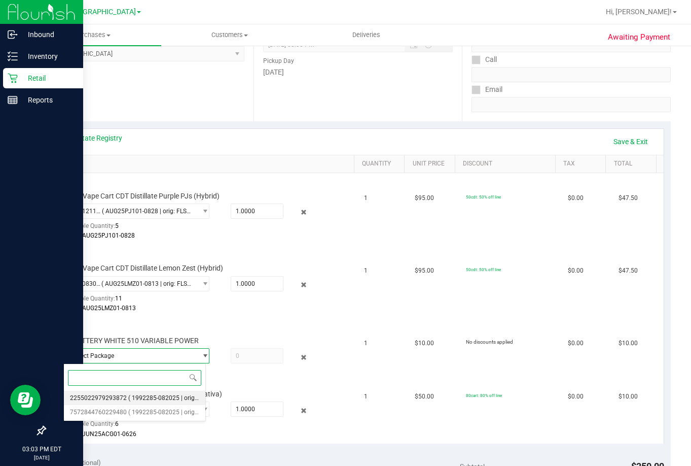
drag, startPoint x: 145, startPoint y: 398, endPoint x: 180, endPoint y: 391, distance: 35.6
click at [147, 398] on span "( 1992285-082025 | orig: FLTW-20250917-023 )" at bounding box center [193, 397] width 130 height 7
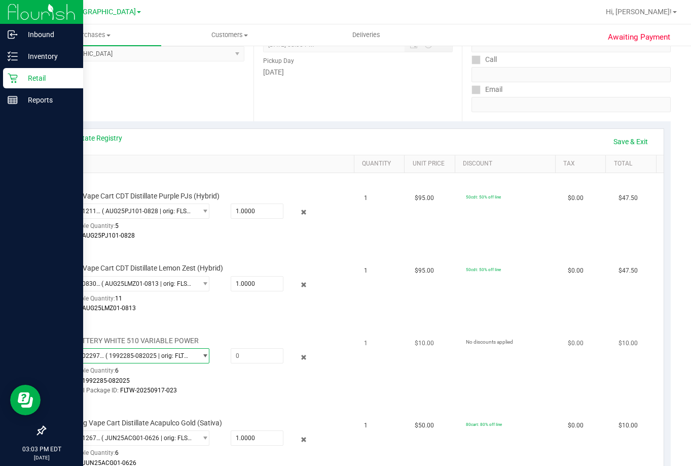
click at [182, 353] on span "( 1992285-082025 | orig: FLTW-20250917-023 )" at bounding box center [148, 355] width 87 height 7
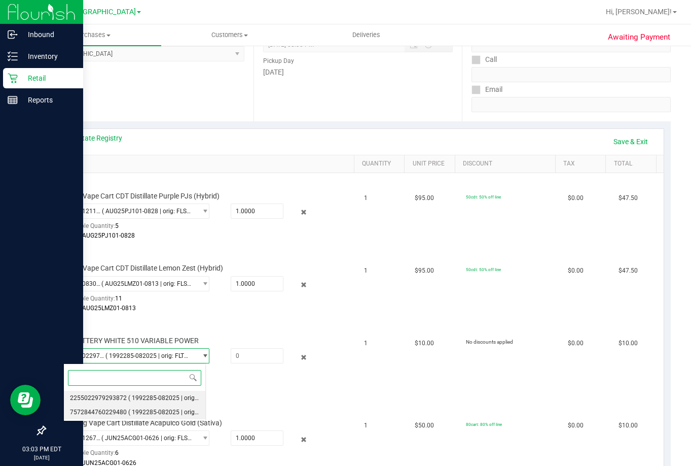
click at [144, 405] on li "7572844760229480 ( 1992285-082025 | orig: FLTW-20250903-008 )" at bounding box center [134, 412] width 141 height 14
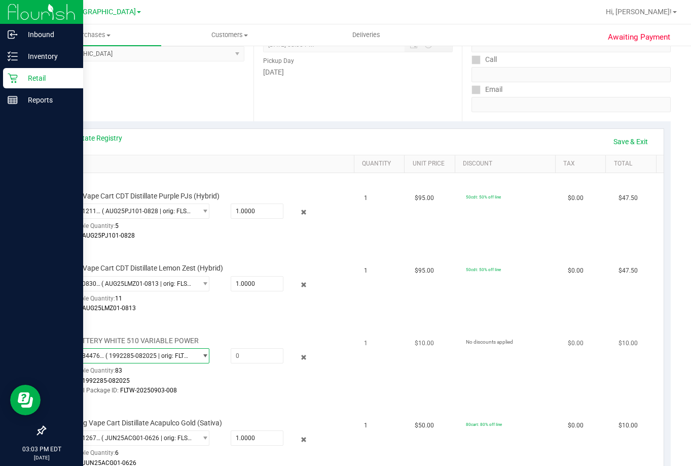
click at [145, 348] on span "7572844760229480 ( 1992285-082025 | orig: FLTW-20250903-008 )" at bounding box center [130, 355] width 133 height 14
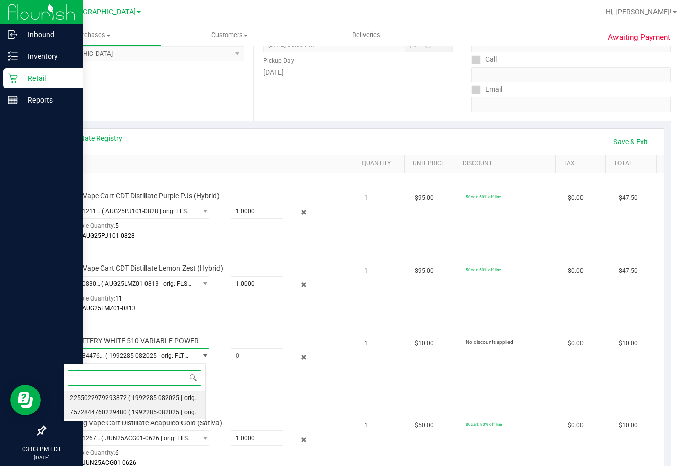
click at [140, 400] on span "( 1992285-082025 | orig: FLTW-20250917-023 )" at bounding box center [193, 397] width 130 height 7
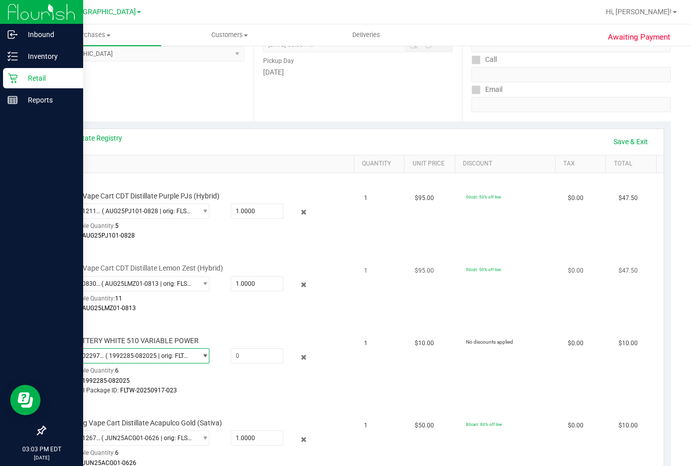
click at [221, 304] on div "Batch: AUG25LMZ01-0813" at bounding box center [195, 308] width 264 height 10
click at [249, 358] on span at bounding box center [257, 355] width 53 height 15
type input "1"
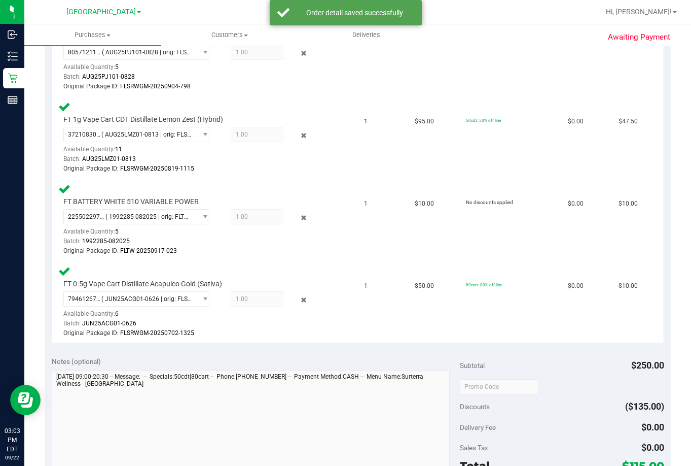
scroll to position [456, 0]
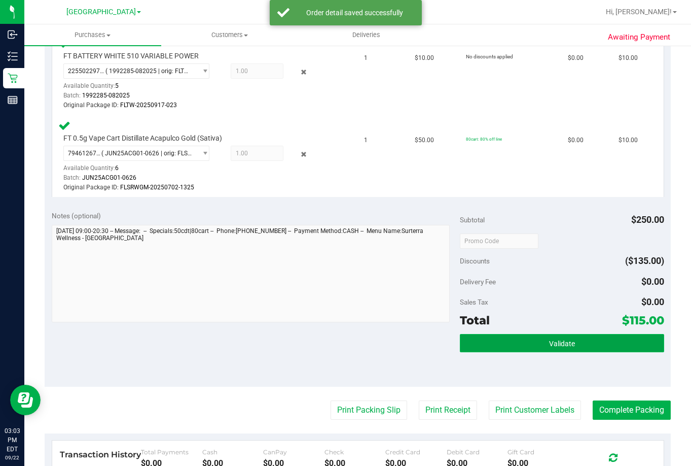
click at [566, 339] on span "Validate" at bounding box center [562, 343] width 26 height 8
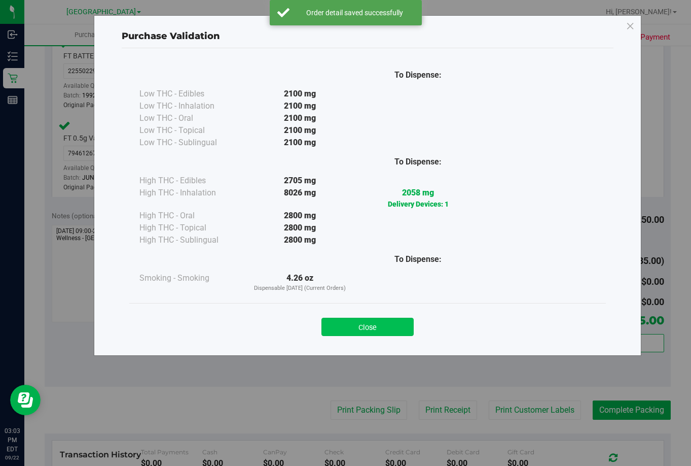
click at [366, 328] on button "Close" at bounding box center [368, 326] width 92 height 18
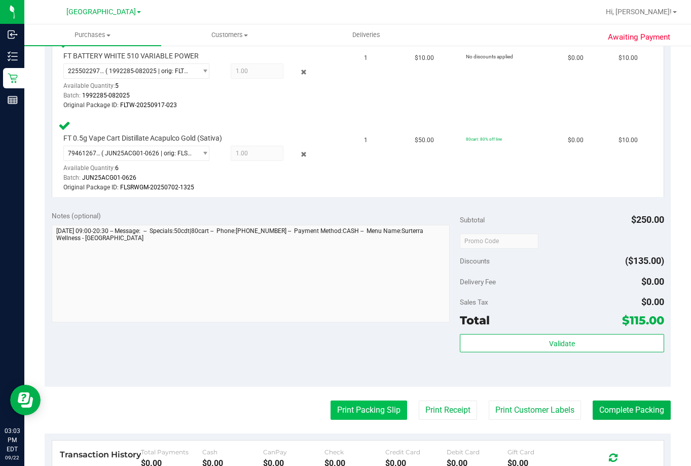
click at [358, 409] on button "Print Packing Slip" at bounding box center [369, 409] width 77 height 19
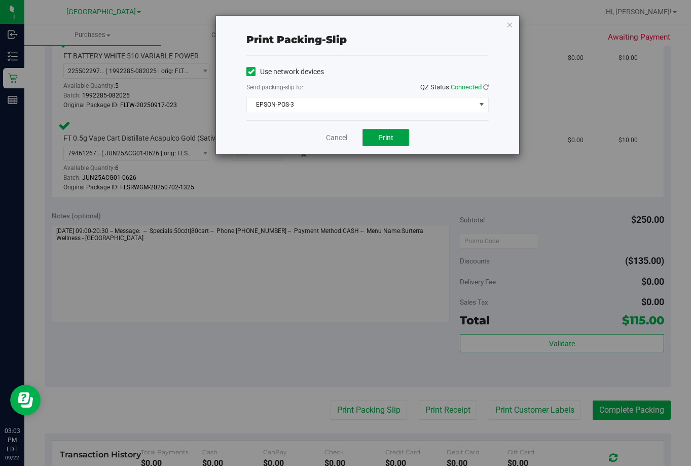
click at [391, 134] on span "Print" at bounding box center [385, 137] width 15 height 8
click at [337, 137] on link "Cancel" at bounding box center [336, 137] width 21 height 11
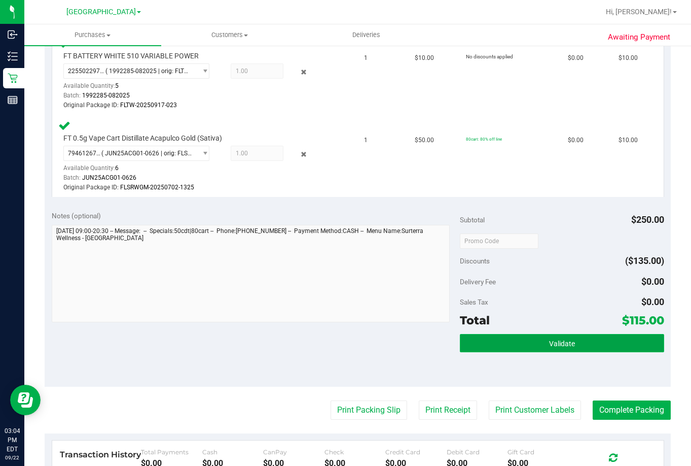
click at [564, 348] on button "Validate" at bounding box center [562, 343] width 204 height 18
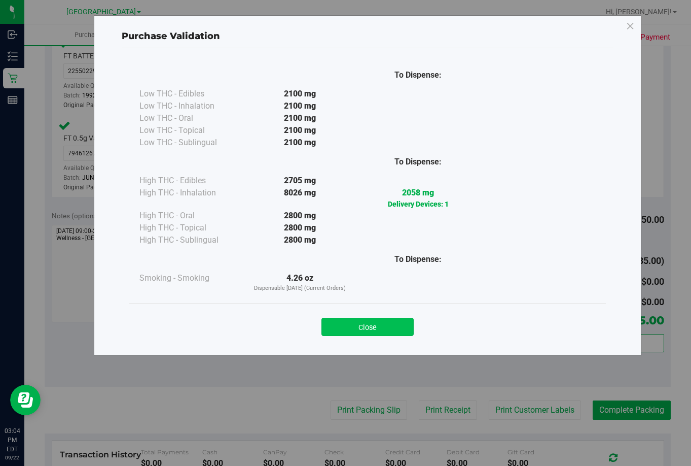
click at [395, 319] on button "Close" at bounding box center [368, 326] width 92 height 18
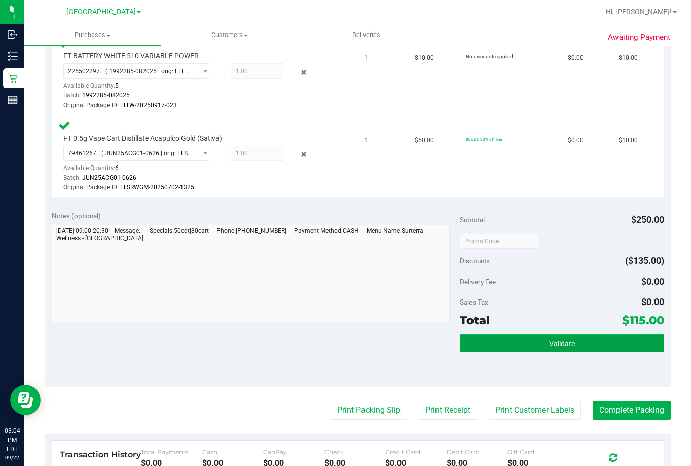
click at [581, 344] on button "Validate" at bounding box center [562, 343] width 204 height 18
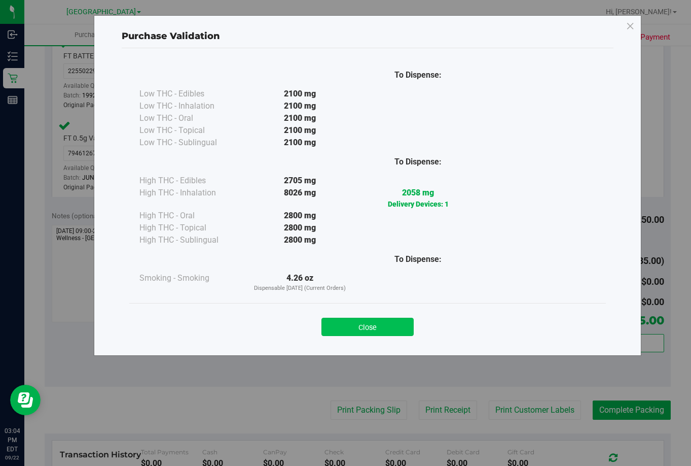
click at [368, 327] on button "Close" at bounding box center [368, 326] width 92 height 18
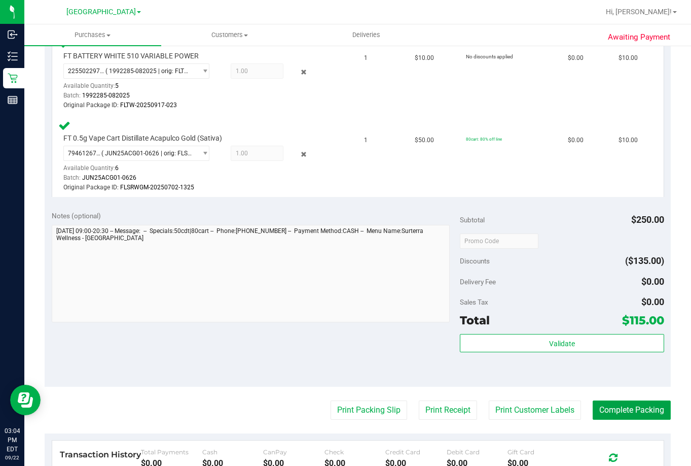
drag, startPoint x: 617, startPoint y: 405, endPoint x: 614, endPoint y: 397, distance: 8.2
click at [617, 405] on button "Complete Packing" at bounding box center [632, 409] width 78 height 19
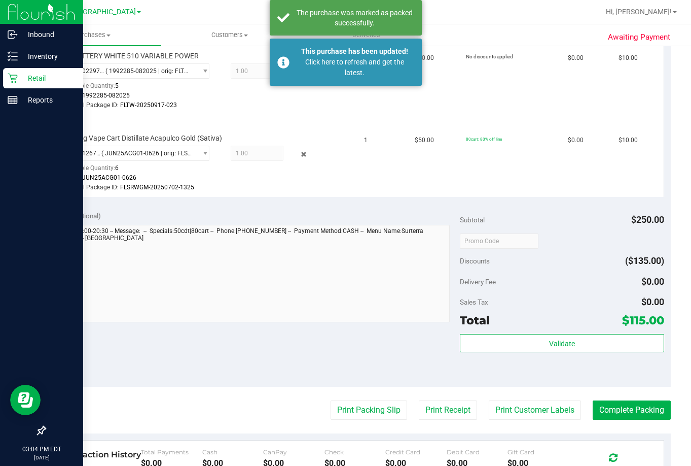
click at [34, 79] on p "Retail" at bounding box center [48, 78] width 61 height 12
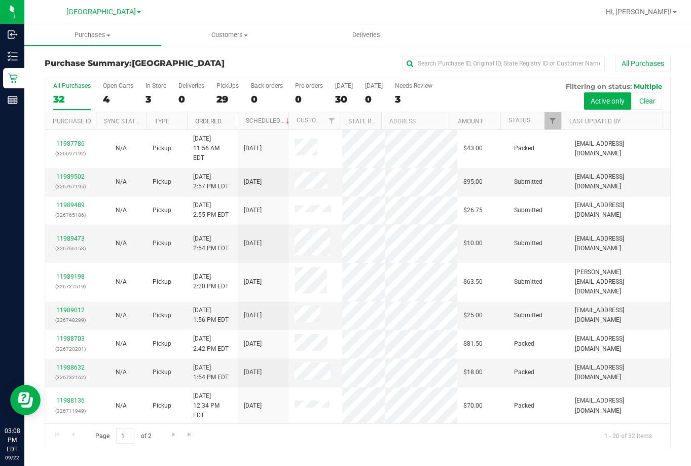
click at [206, 123] on link "Ordered" at bounding box center [208, 121] width 26 height 7
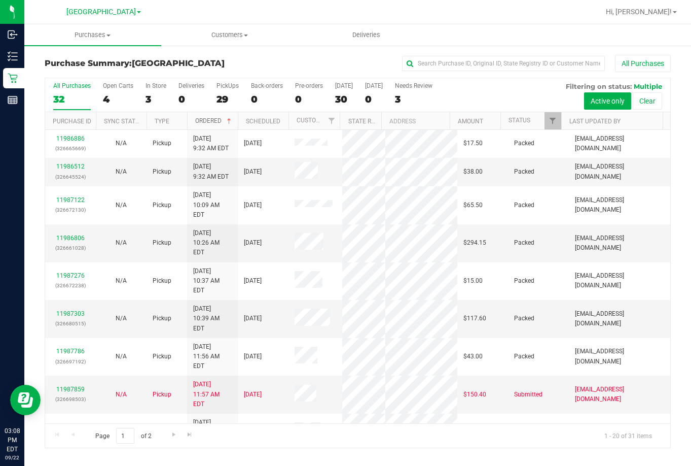
scroll to position [307, 0]
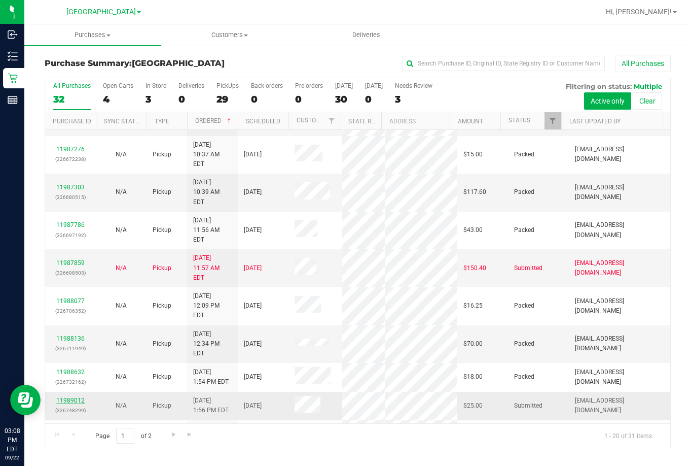
click at [74, 397] on link "11989012" at bounding box center [70, 400] width 28 height 7
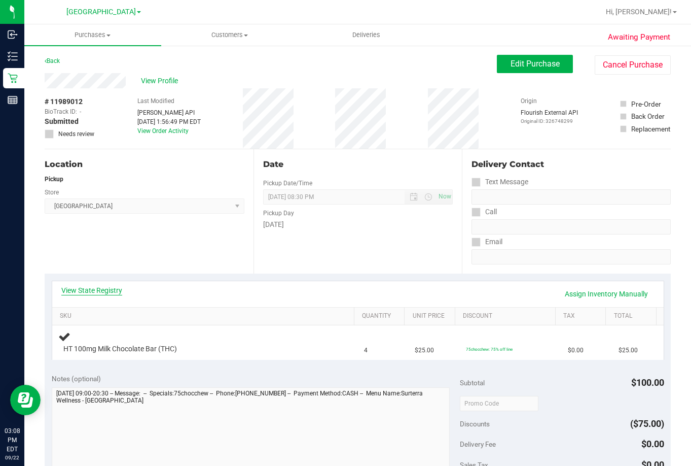
click at [108, 286] on link "View State Registry" at bounding box center [91, 290] width 61 height 10
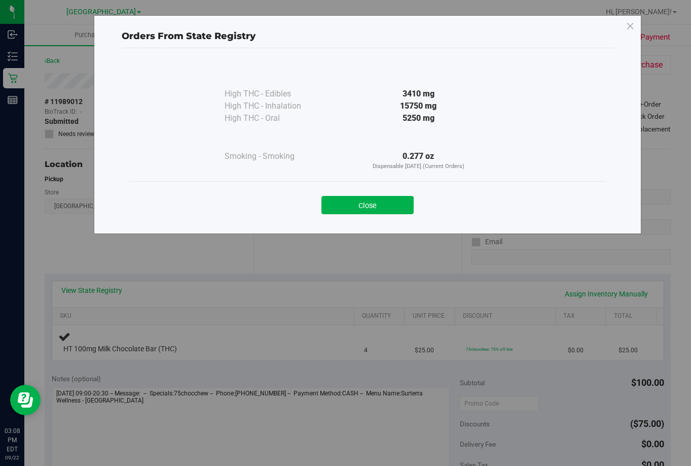
drag, startPoint x: 361, startPoint y: 206, endPoint x: 666, endPoint y: 274, distance: 312.1
click at [385, 206] on button "Close" at bounding box center [368, 205] width 92 height 18
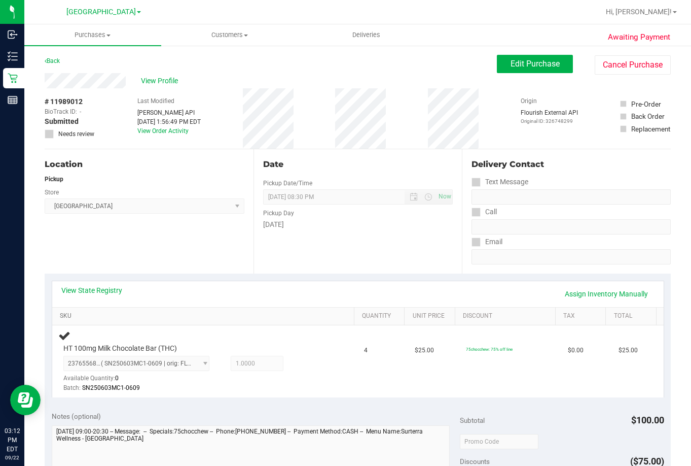
click at [315, 318] on link "SKU" at bounding box center [205, 316] width 291 height 8
click at [60, 312] on link "SKU" at bounding box center [205, 316] width 291 height 8
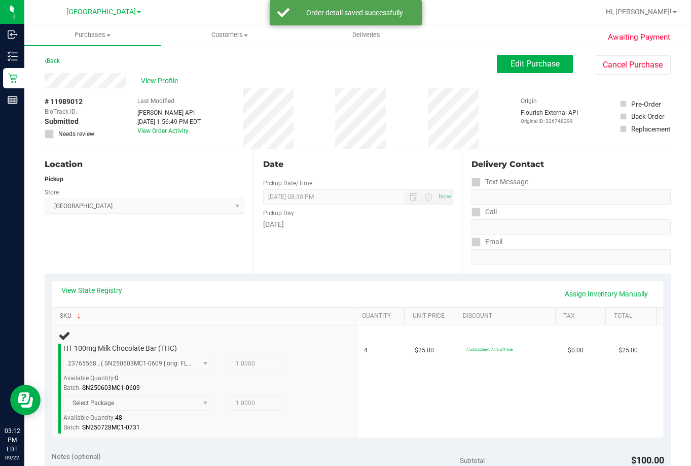
click at [60, 312] on link "SKU" at bounding box center [205, 316] width 291 height 8
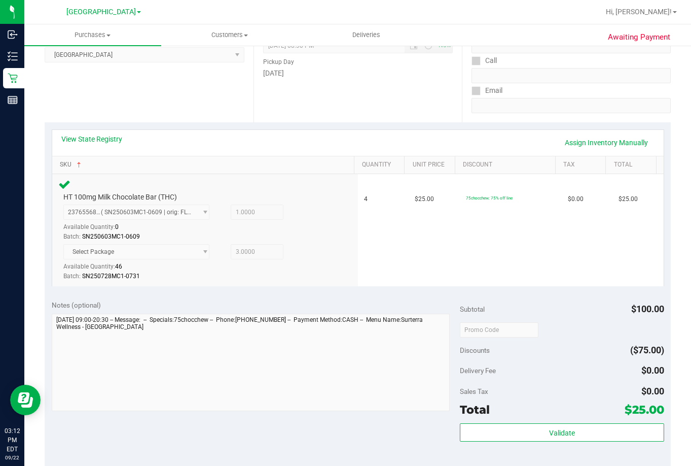
scroll to position [152, 0]
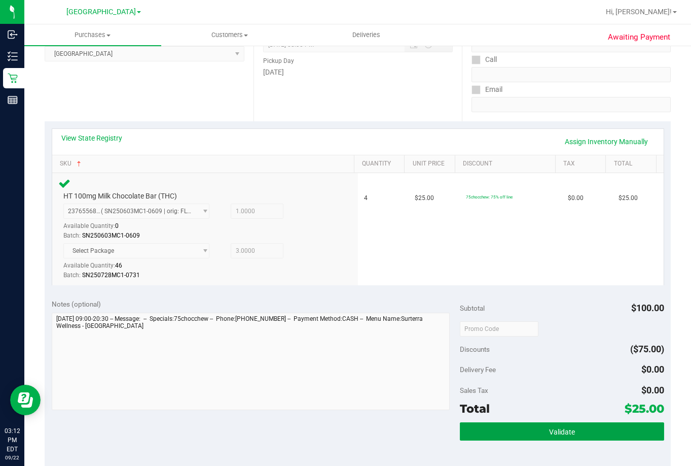
drag, startPoint x: 560, startPoint y: 433, endPoint x: 529, endPoint y: 346, distance: 92.2
click at [559, 428] on span "Validate" at bounding box center [562, 431] width 26 height 8
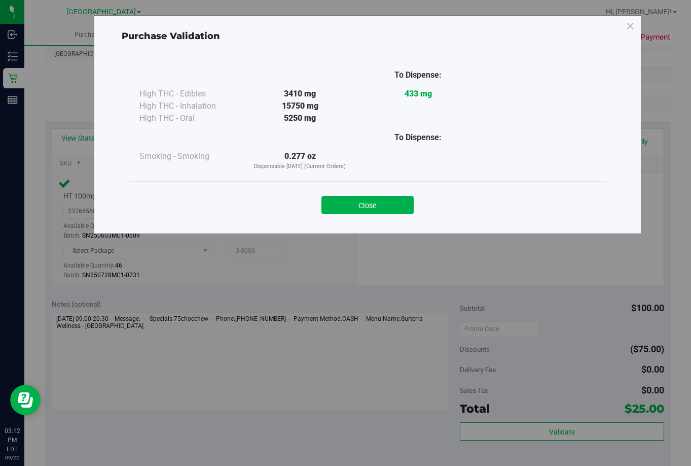
drag, startPoint x: 372, startPoint y: 205, endPoint x: 387, endPoint y: 199, distance: 16.4
click at [373, 203] on button "Close" at bounding box center [368, 205] width 92 height 18
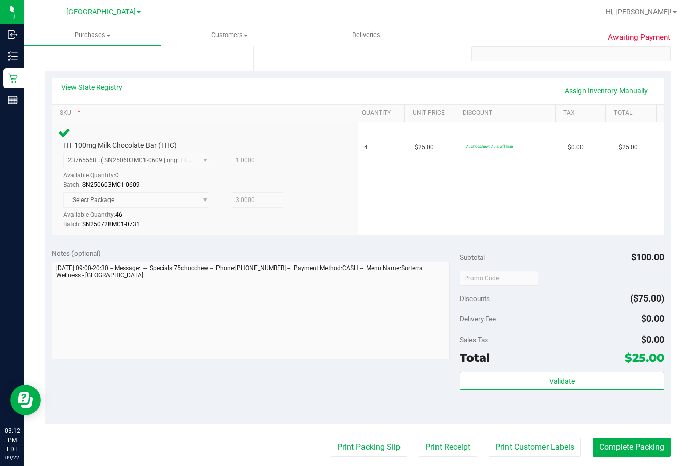
scroll to position [355, 0]
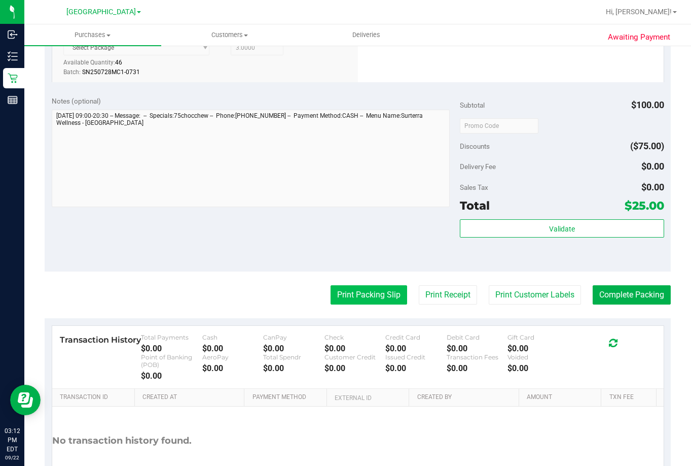
drag, startPoint x: 368, startPoint y: 305, endPoint x: 368, endPoint y: 299, distance: 6.1
click at [368, 304] on purchase-details "Back Edit Purchase Cancel Purchase View Profile # 11989012 BioTrack ID: - Submi…" at bounding box center [358, 107] width 626 height 815
click at [368, 298] on button "Print Packing Slip" at bounding box center [369, 294] width 77 height 19
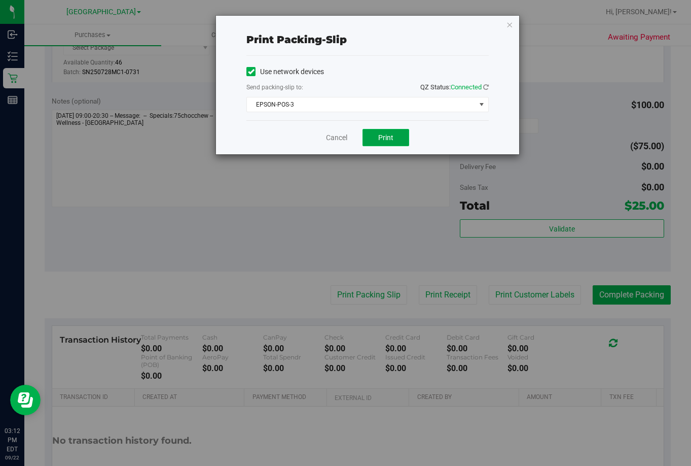
click at [375, 139] on button "Print" at bounding box center [386, 137] width 47 height 17
click at [341, 136] on link "Cancel" at bounding box center [336, 137] width 21 height 11
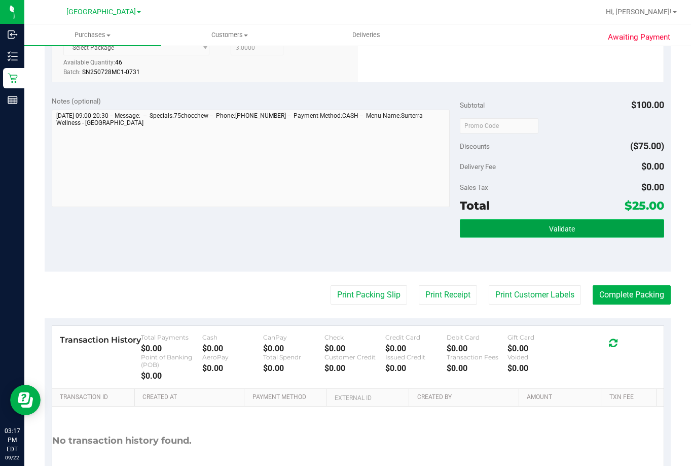
click at [526, 236] on button "Validate" at bounding box center [562, 228] width 204 height 18
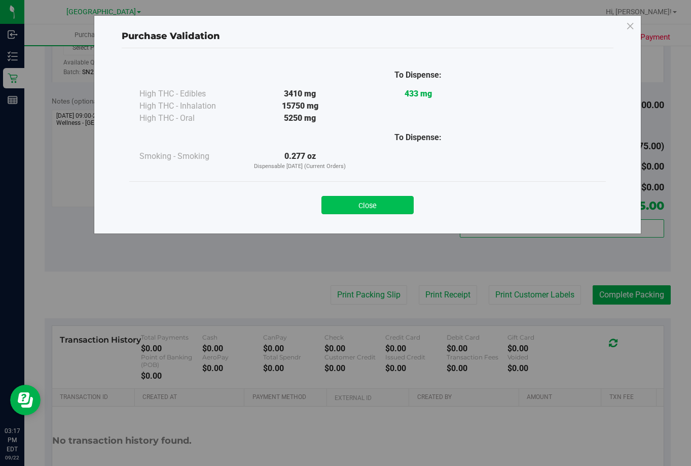
click at [372, 206] on button "Close" at bounding box center [368, 205] width 92 height 18
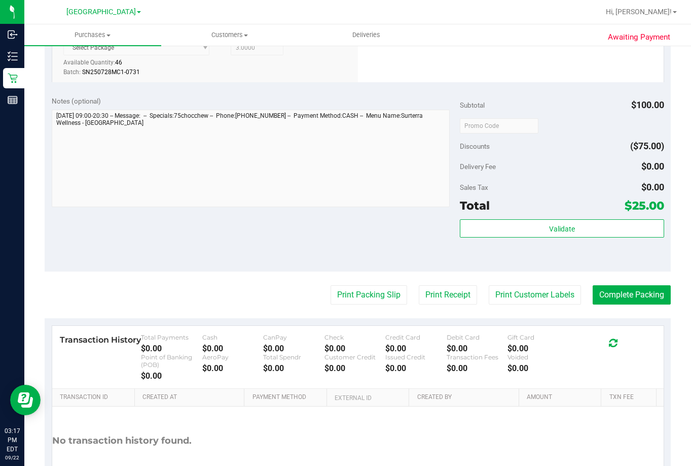
scroll to position [341, 0]
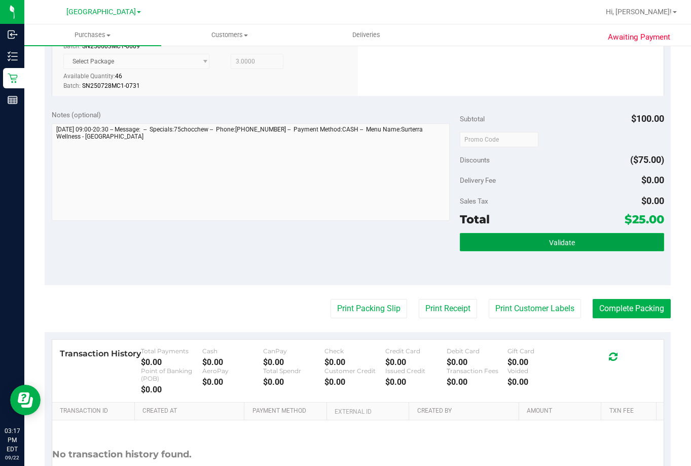
click at [539, 240] on button "Validate" at bounding box center [562, 242] width 204 height 18
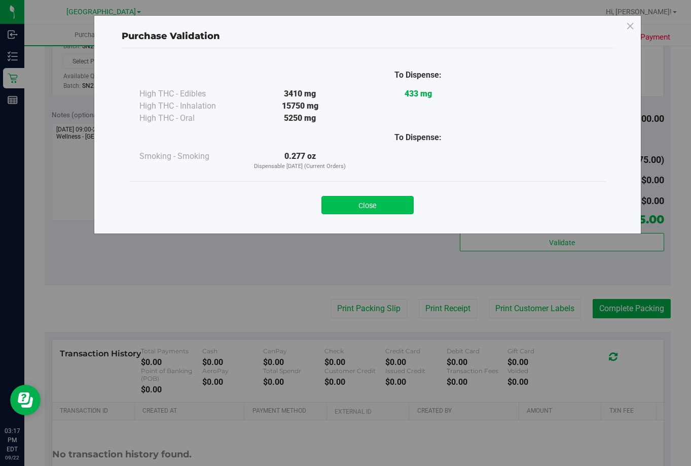
click at [368, 209] on button "Close" at bounding box center [368, 205] width 92 height 18
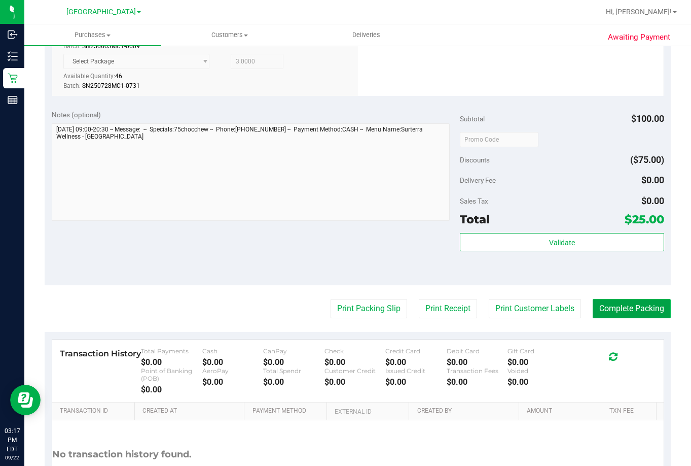
click at [642, 312] on button "Complete Packing" at bounding box center [632, 308] width 78 height 19
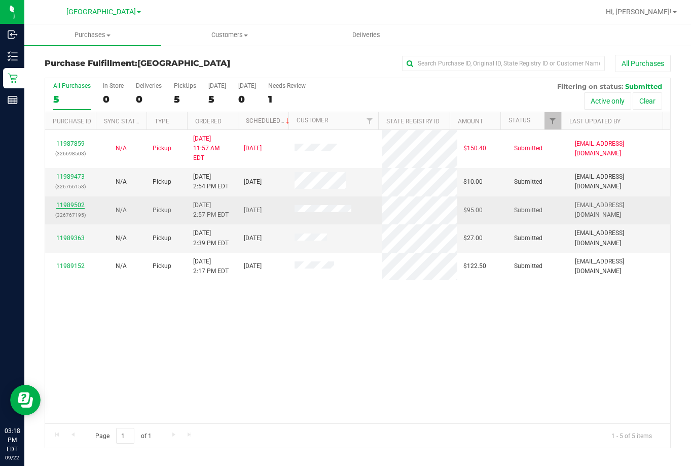
click at [59, 201] on link "11989502" at bounding box center [70, 204] width 28 height 7
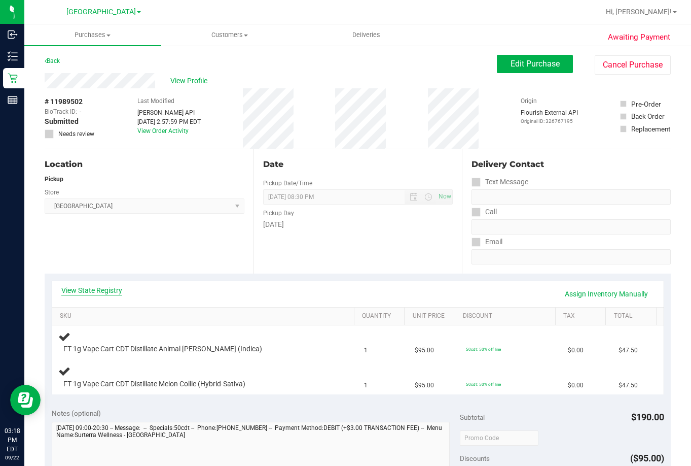
click at [99, 292] on link "View State Registry" at bounding box center [91, 290] width 61 height 10
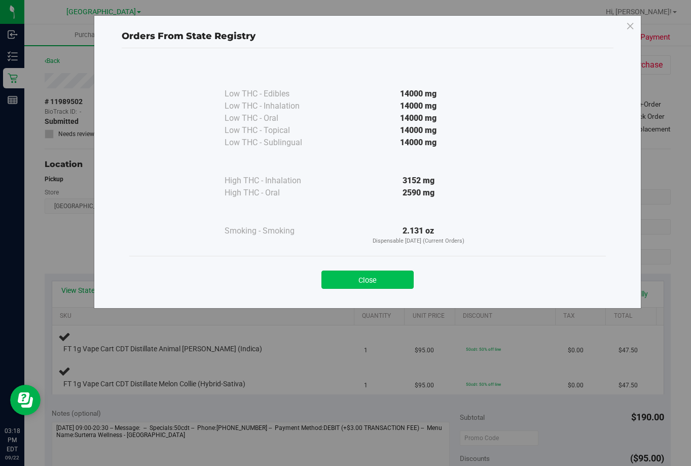
click at [376, 280] on button "Close" at bounding box center [368, 279] width 92 height 18
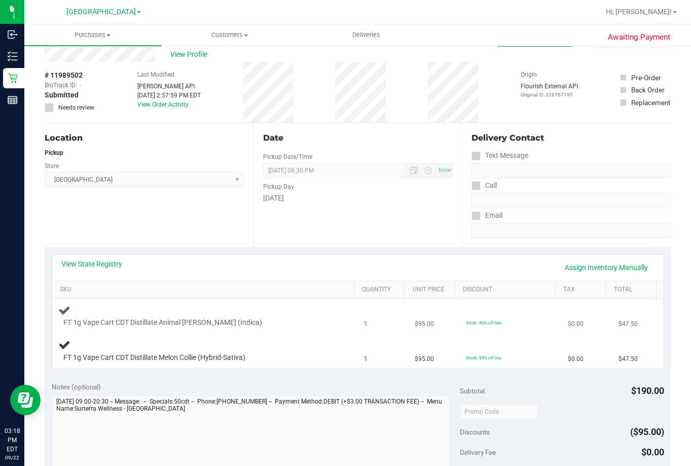
scroll to position [51, 0]
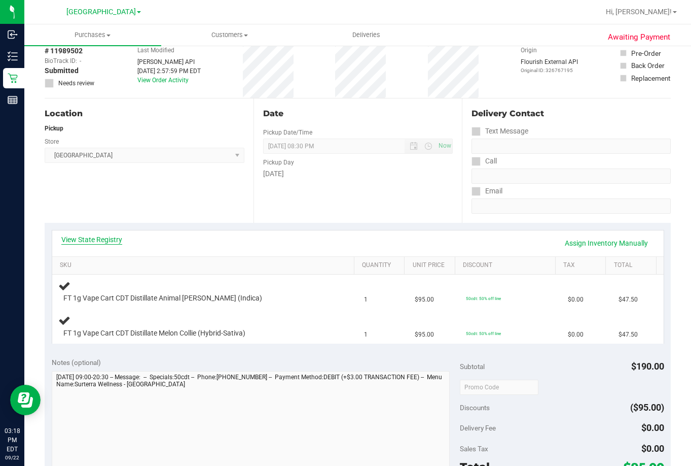
click at [104, 240] on link "View State Registry" at bounding box center [91, 239] width 61 height 10
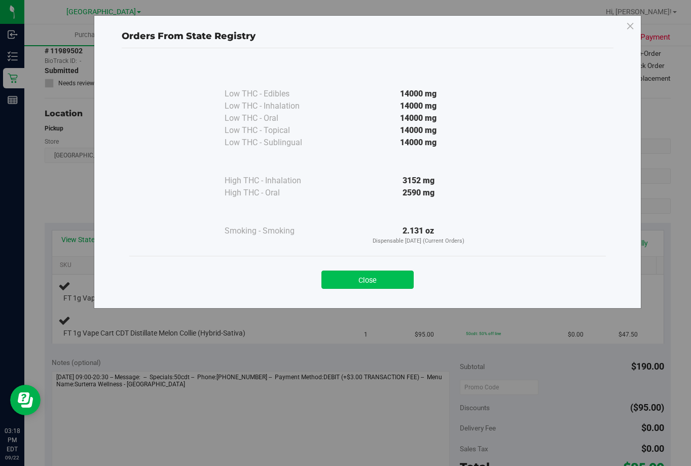
click at [397, 272] on button "Close" at bounding box center [368, 279] width 92 height 18
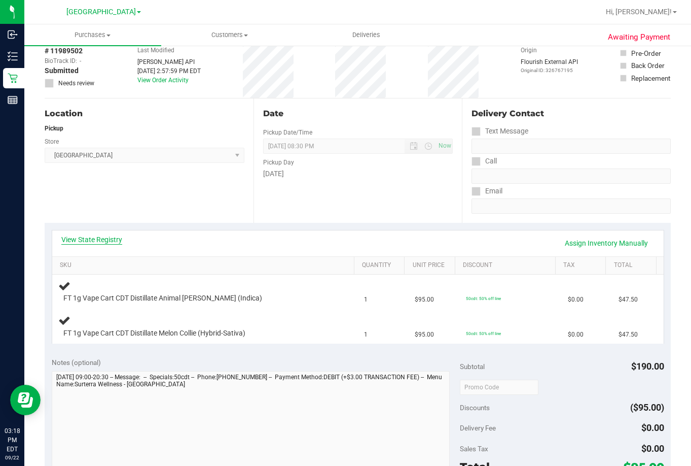
click at [97, 236] on link "View State Registry" at bounding box center [91, 239] width 61 height 10
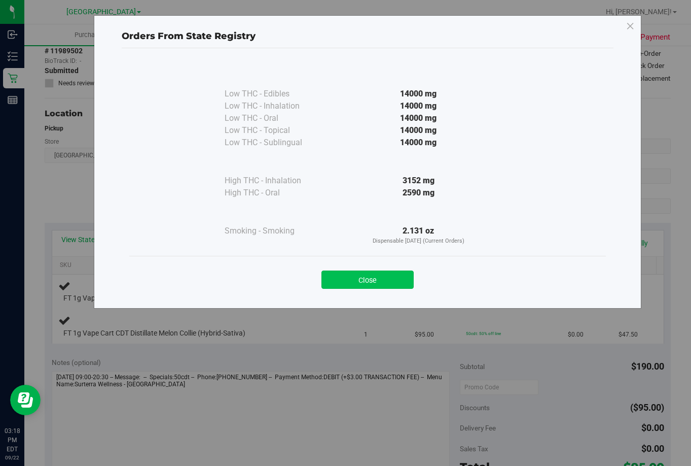
click at [381, 274] on button "Close" at bounding box center [368, 279] width 92 height 18
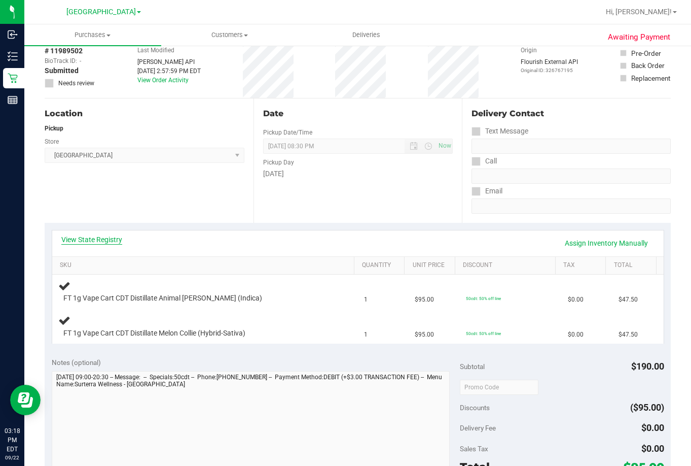
click at [96, 237] on link "View State Registry" at bounding box center [91, 239] width 61 height 10
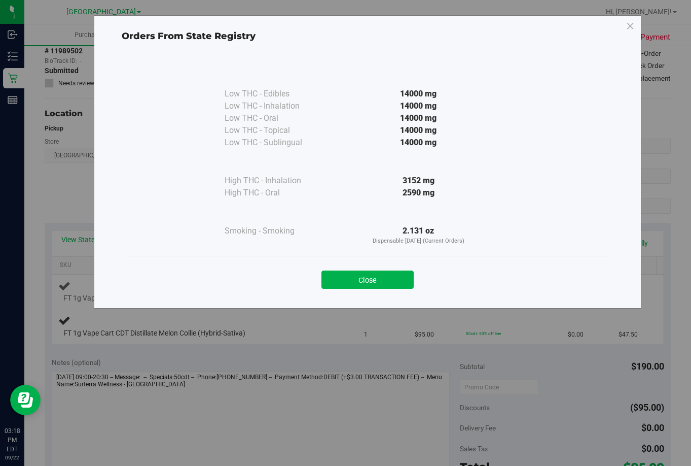
drag, startPoint x: 341, startPoint y: 274, endPoint x: 346, endPoint y: 278, distance: 6.5
click at [345, 279] on button "Close" at bounding box center [368, 279] width 92 height 18
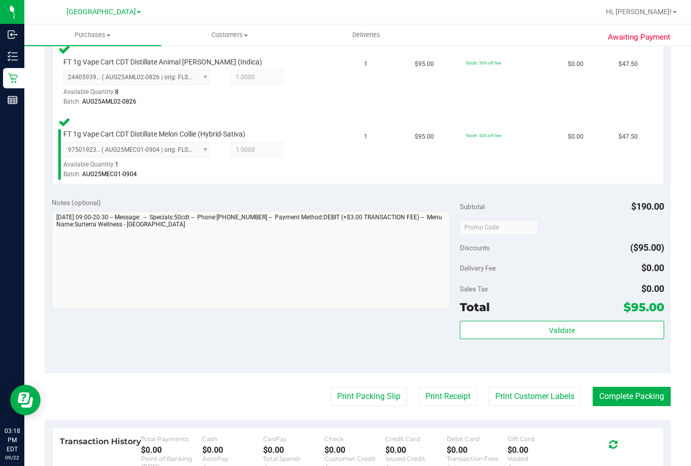
scroll to position [406, 0]
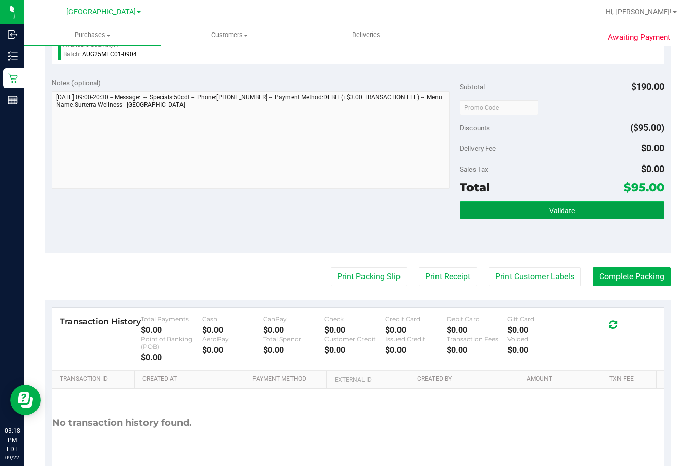
click at [587, 206] on button "Validate" at bounding box center [562, 210] width 204 height 18
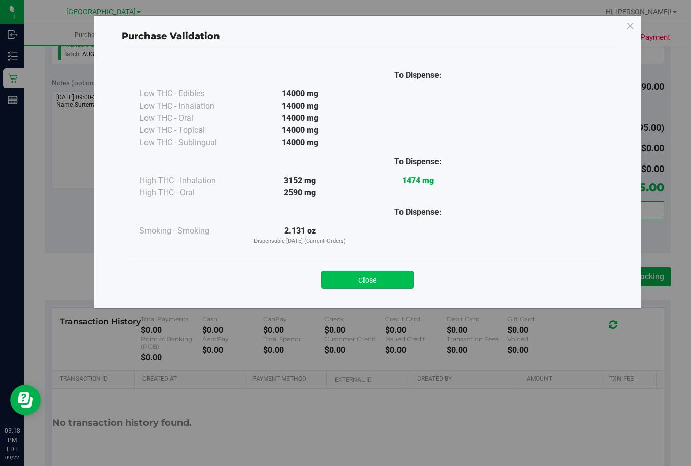
click at [364, 277] on button "Close" at bounding box center [368, 279] width 92 height 18
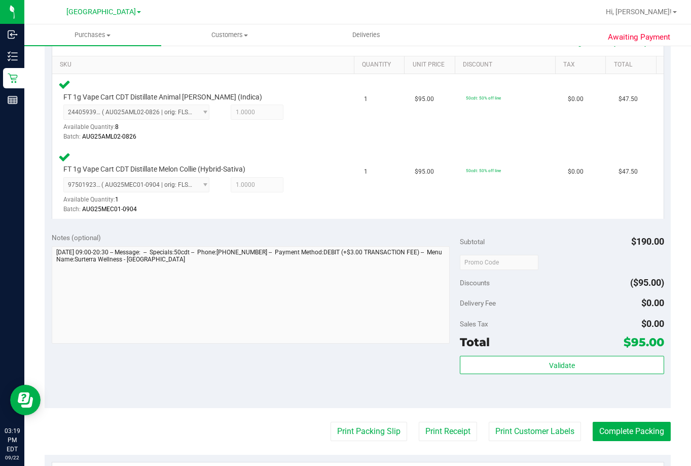
scroll to position [457, 0]
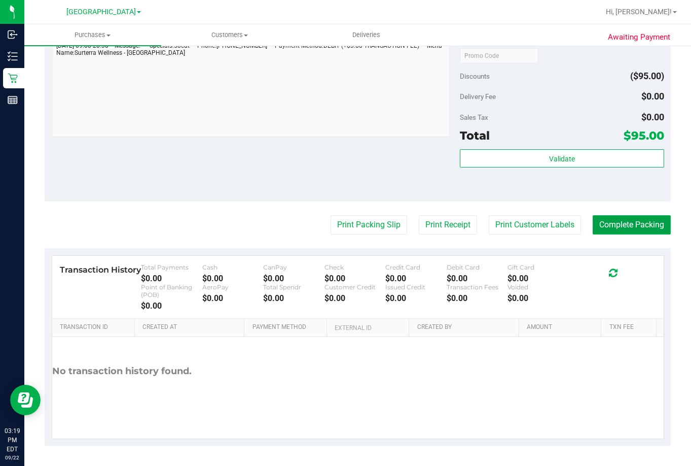
click at [617, 226] on button "Complete Packing" at bounding box center [632, 224] width 78 height 19
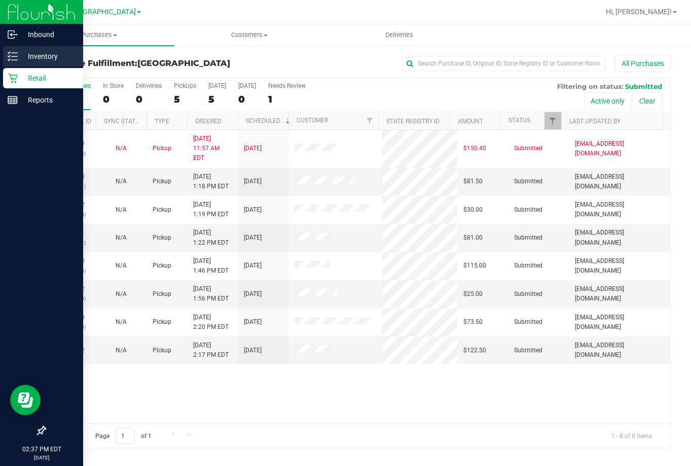
click at [35, 60] on p "Inventory" at bounding box center [48, 56] width 61 height 12
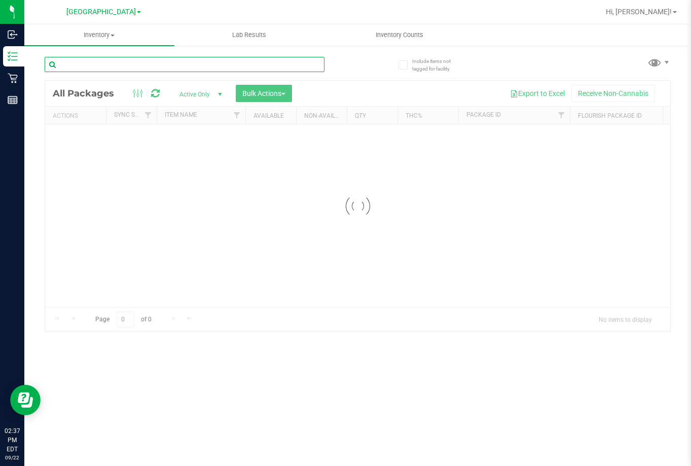
click at [183, 67] on input "text" at bounding box center [185, 64] width 280 height 15
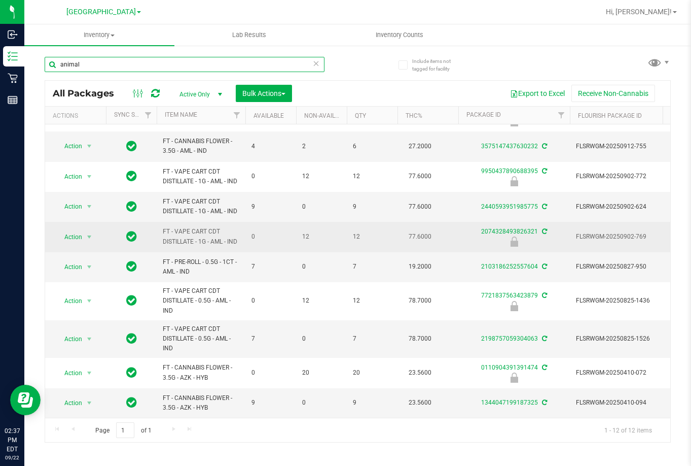
scroll to position [114, 0]
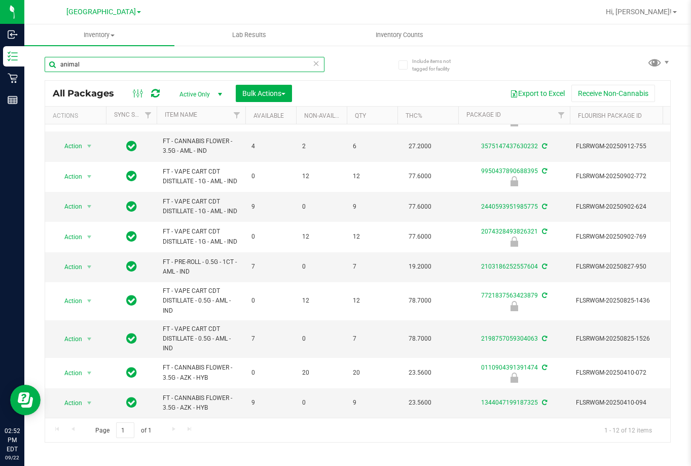
click at [0, 59] on html "Inbound Inventory Retail Reports 02:52 PM EDT [DATE] 09/22 Lakeland [PERSON_NAM…" at bounding box center [345, 233] width 691 height 466
type input "mixed"
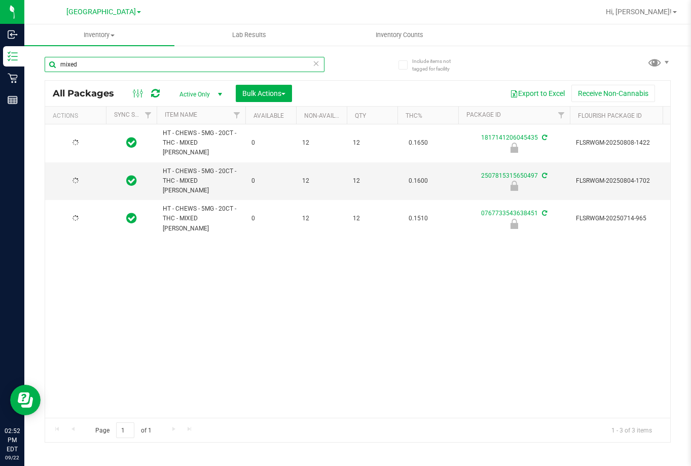
type input "[DATE]"
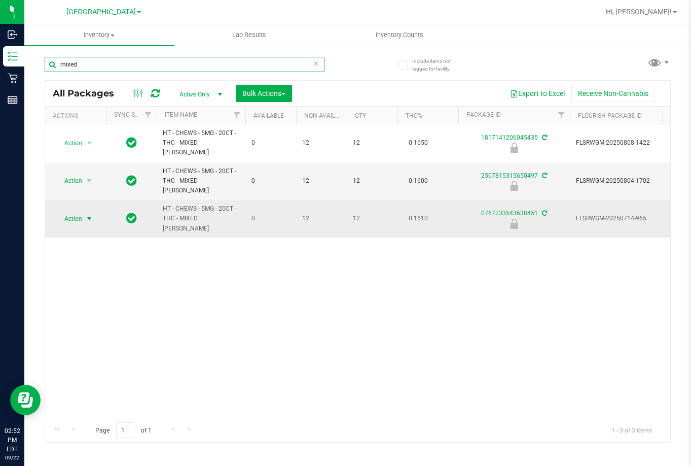
type input "mixed"
click at [86, 215] on span "select" at bounding box center [89, 219] width 8 height 8
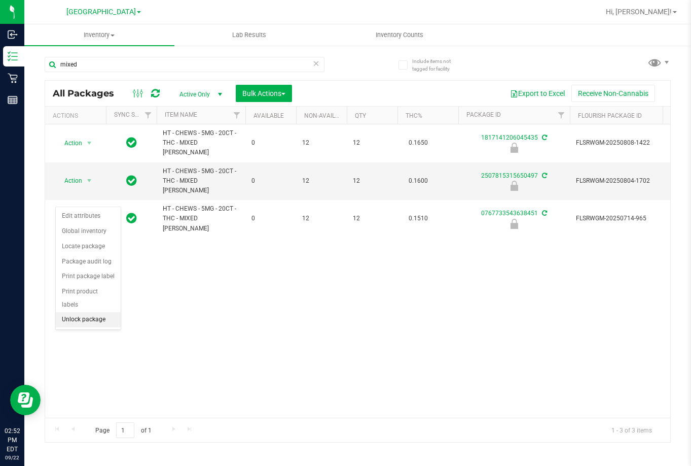
click at [93, 312] on li "Unlock package" at bounding box center [88, 319] width 65 height 15
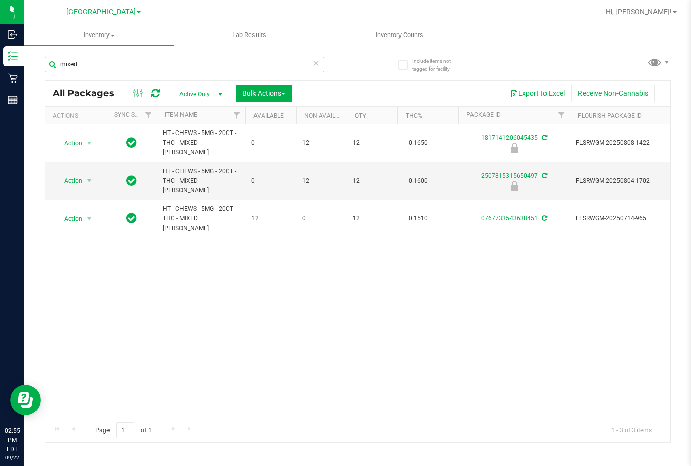
drag, startPoint x: 101, startPoint y: 59, endPoint x: -2, endPoint y: 62, distance: 103.5
click at [0, 62] on html "Inbound Inventory Retail Reports 02:55 PM EDT [DATE] 09/22 Lakeland [PERSON_NAM…" at bounding box center [345, 233] width 691 height 466
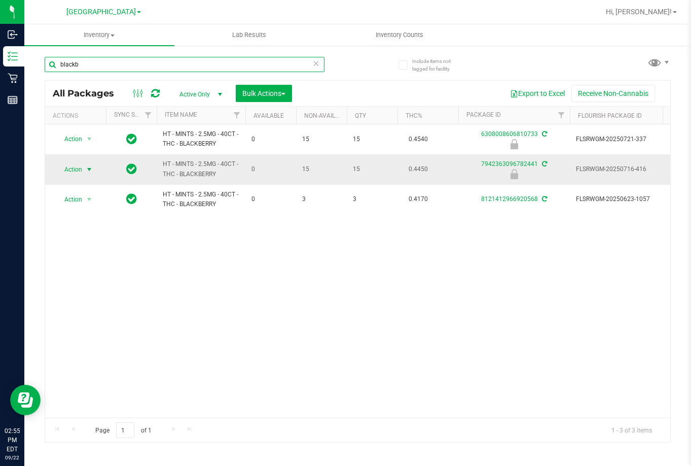
type input "blackb"
click at [78, 169] on span "Action" at bounding box center [68, 169] width 27 height 14
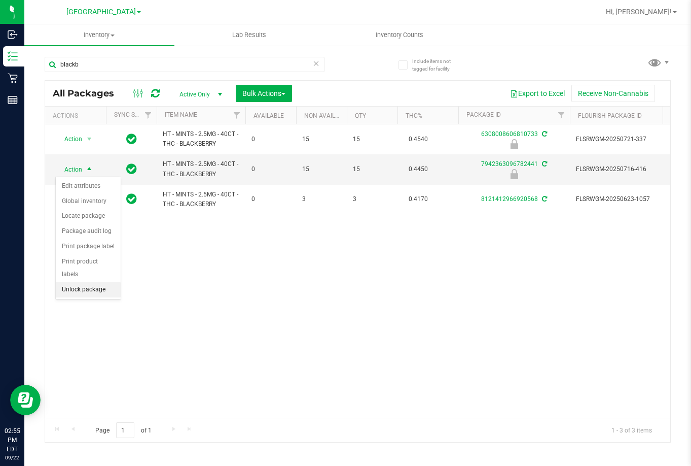
click at [91, 282] on li "Unlock package" at bounding box center [88, 289] width 65 height 15
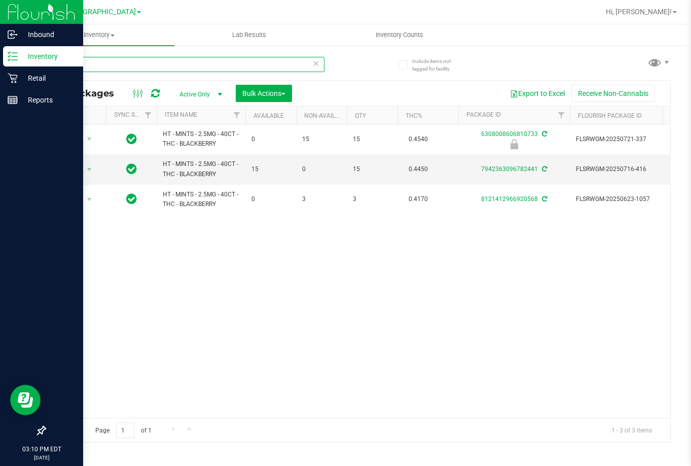
drag, startPoint x: 114, startPoint y: 67, endPoint x: 11, endPoint y: 64, distance: 103.0
click at [11, 67] on div "Inbound Inventory Retail Reports 03:10 PM EDT [DATE] 09/22 Lakeland [PERSON_NAM…" at bounding box center [345, 233] width 691 height 466
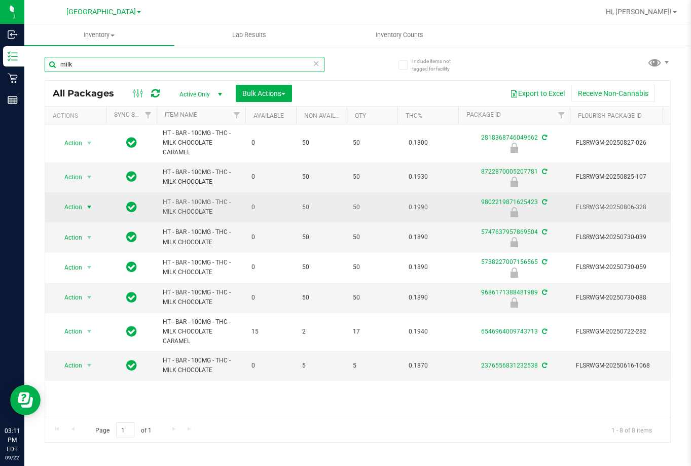
type input "milk"
click at [84, 207] on span "select" at bounding box center [89, 207] width 13 height 14
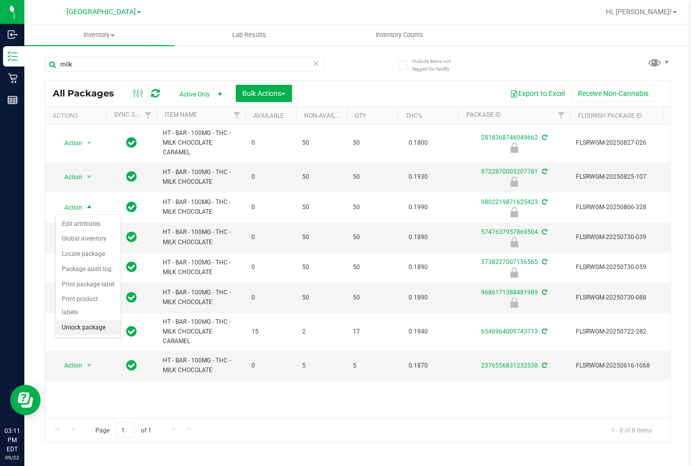
click at [94, 320] on li "Unlock package" at bounding box center [88, 327] width 65 height 15
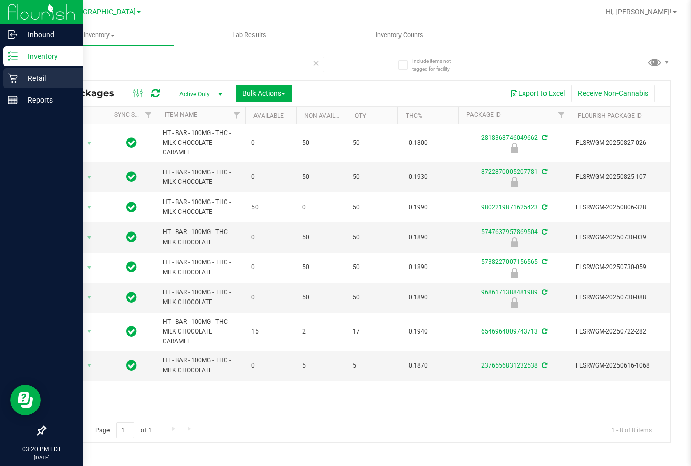
click at [23, 82] on p "Retail" at bounding box center [48, 78] width 61 height 12
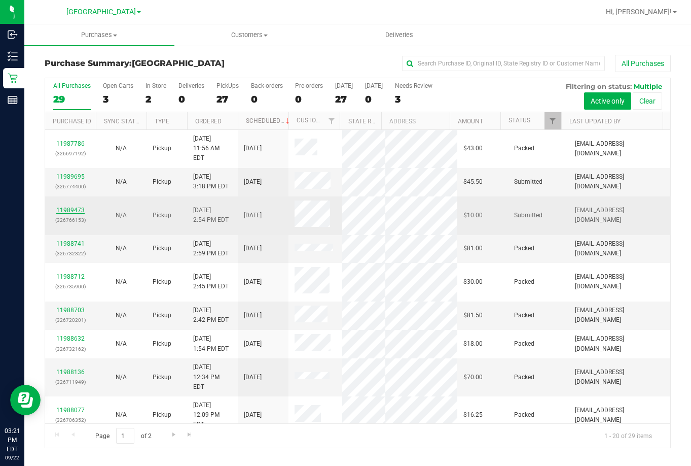
click at [72, 206] on link "11989473" at bounding box center [70, 209] width 28 height 7
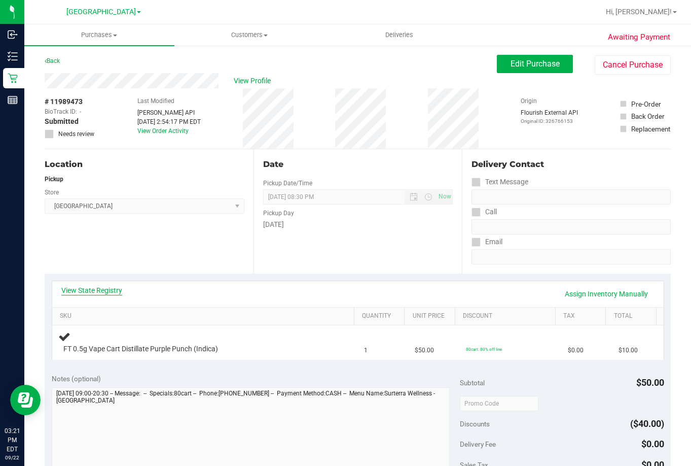
click at [99, 287] on link "View State Registry" at bounding box center [91, 290] width 61 height 10
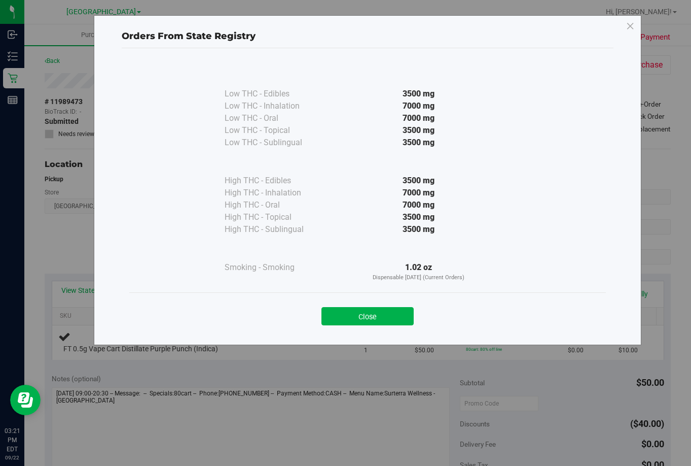
drag, startPoint x: 374, startPoint y: 310, endPoint x: 443, endPoint y: 311, distance: 69.0
click at [376, 310] on button "Close" at bounding box center [368, 316] width 92 height 18
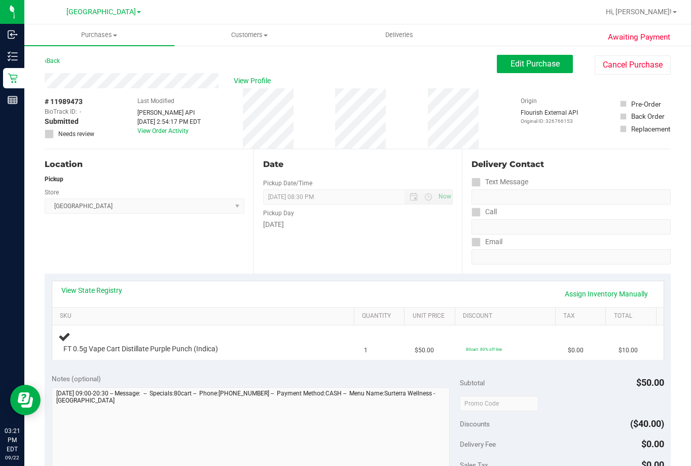
click at [381, 259] on div "Date Pickup Date/Time [DATE] Now [DATE] 08:30 PM Now Pickup Day [DATE]" at bounding box center [358, 211] width 209 height 124
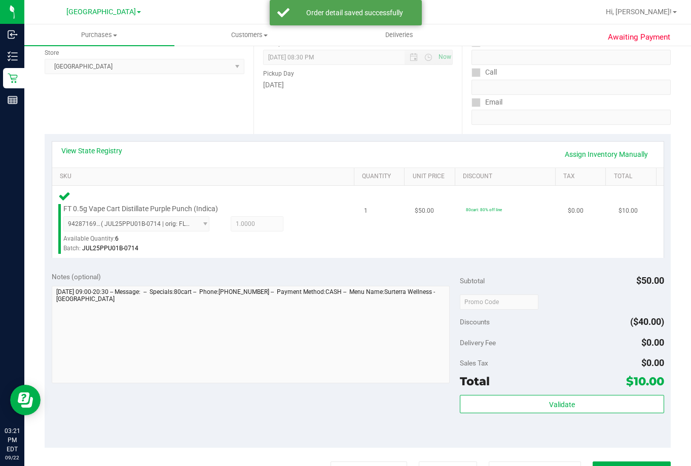
scroll to position [304, 0]
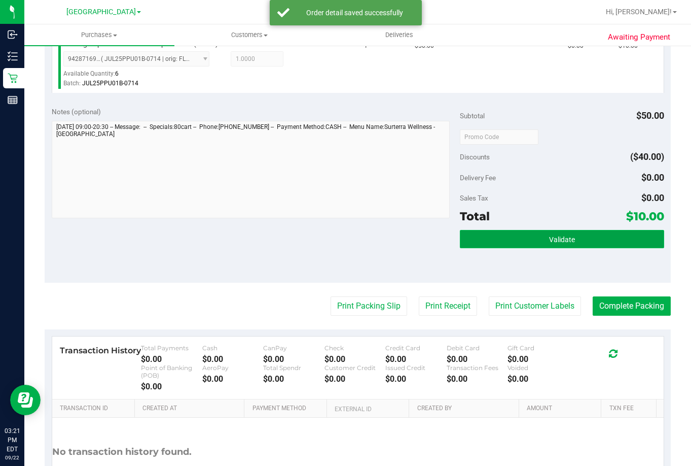
click at [604, 241] on button "Validate" at bounding box center [562, 239] width 204 height 18
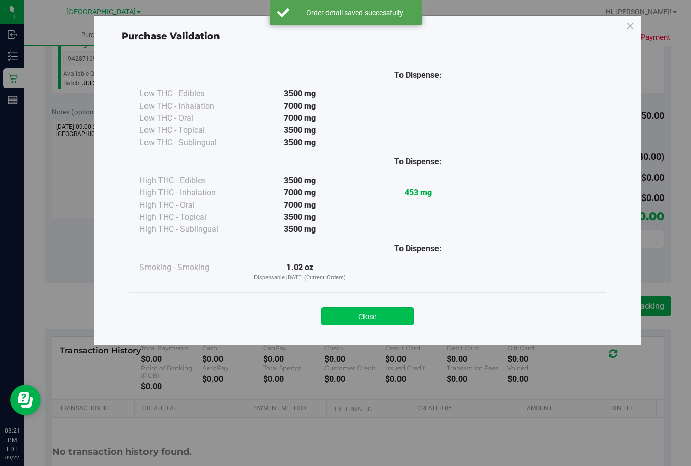
click at [389, 311] on button "Close" at bounding box center [368, 316] width 92 height 18
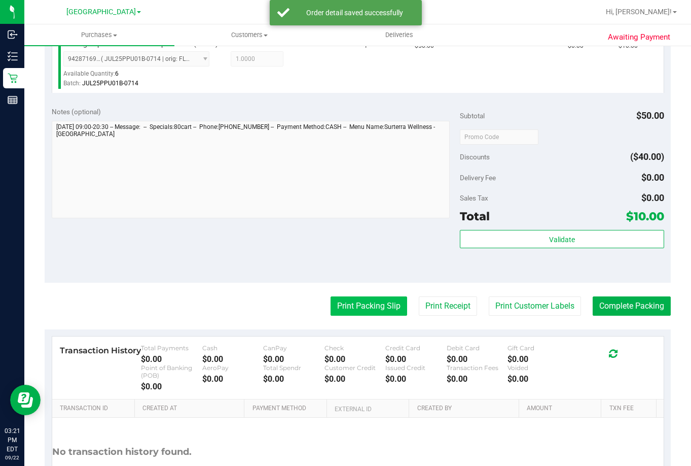
click at [375, 307] on button "Print Packing Slip" at bounding box center [369, 305] width 77 height 19
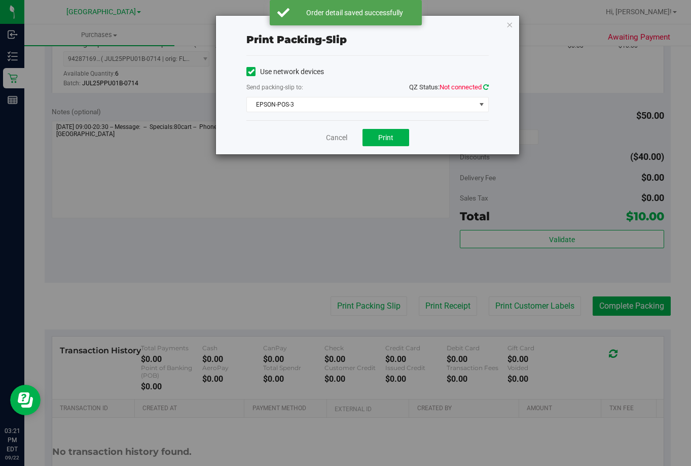
click at [484, 89] on icon at bounding box center [486, 87] width 6 height 7
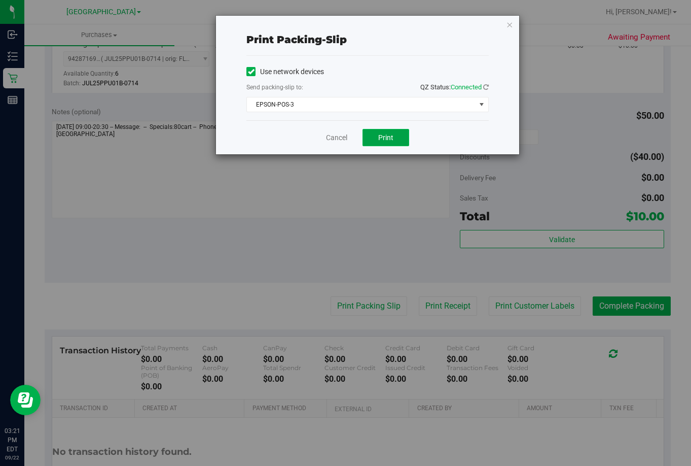
click at [394, 137] on button "Print" at bounding box center [386, 137] width 47 height 17
click at [335, 135] on link "Cancel" at bounding box center [336, 137] width 21 height 11
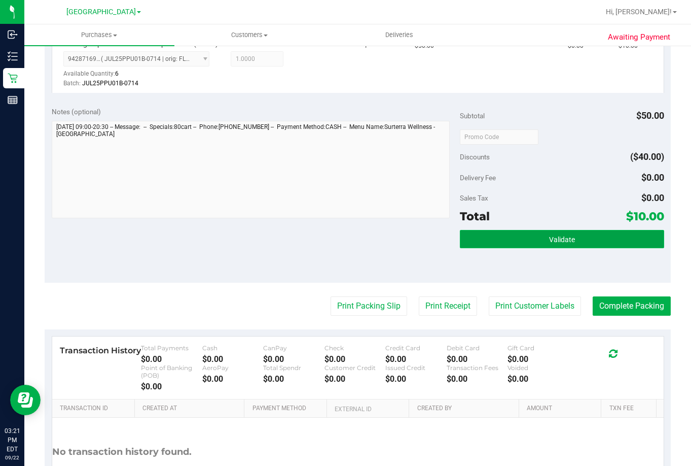
click at [559, 241] on span "Validate" at bounding box center [562, 239] width 26 height 8
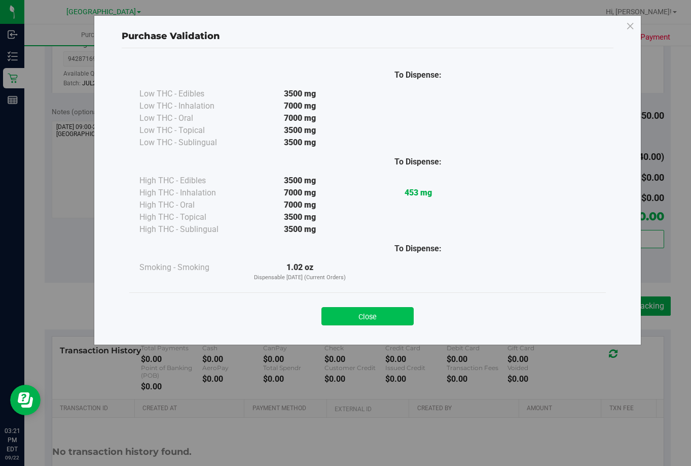
click at [346, 315] on button "Close" at bounding box center [368, 316] width 92 height 18
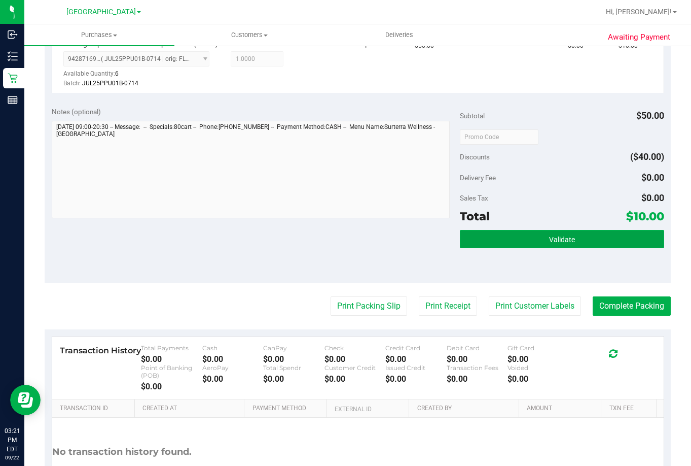
click at [533, 247] on button "Validate" at bounding box center [562, 239] width 204 height 18
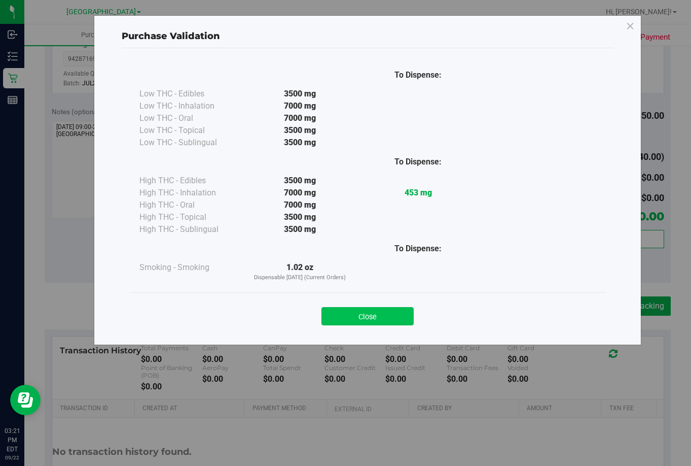
click at [374, 321] on button "Close" at bounding box center [368, 316] width 92 height 18
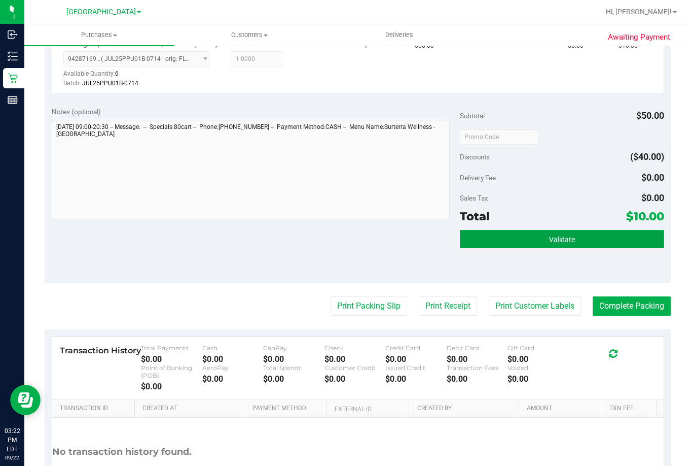
click at [585, 238] on button "Validate" at bounding box center [562, 239] width 204 height 18
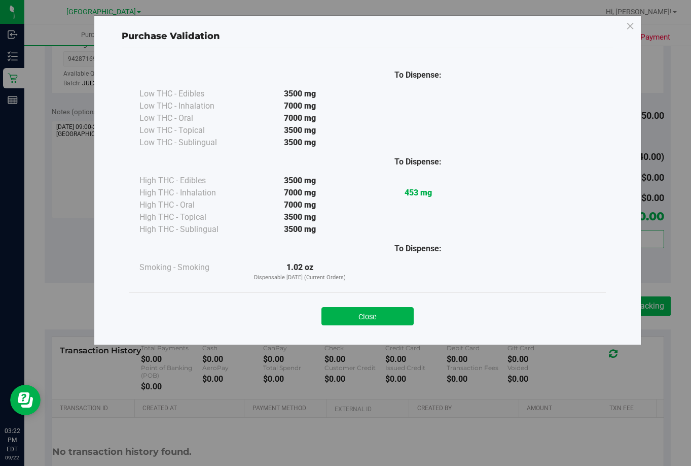
drag, startPoint x: 385, startPoint y: 316, endPoint x: 619, endPoint y: 314, distance: 233.8
click at [385, 316] on button "Close" at bounding box center [368, 316] width 92 height 18
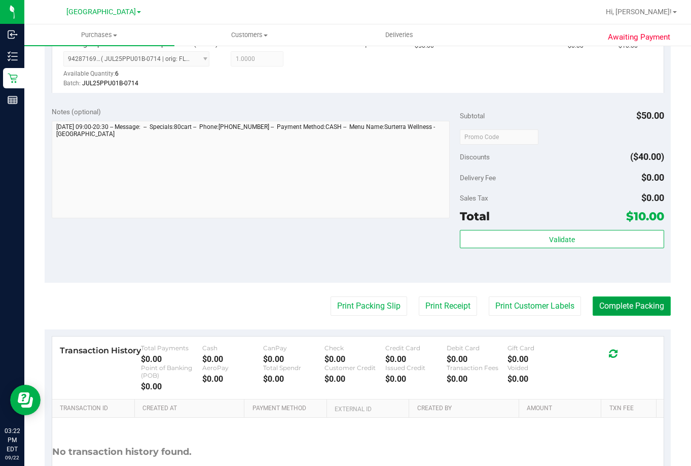
click at [626, 307] on button "Complete Packing" at bounding box center [632, 305] width 78 height 19
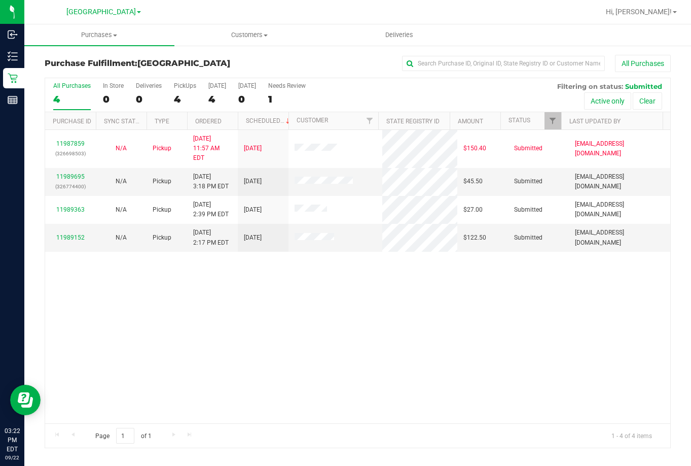
click at [316, 65] on div "All Purchases" at bounding box center [462, 63] width 417 height 17
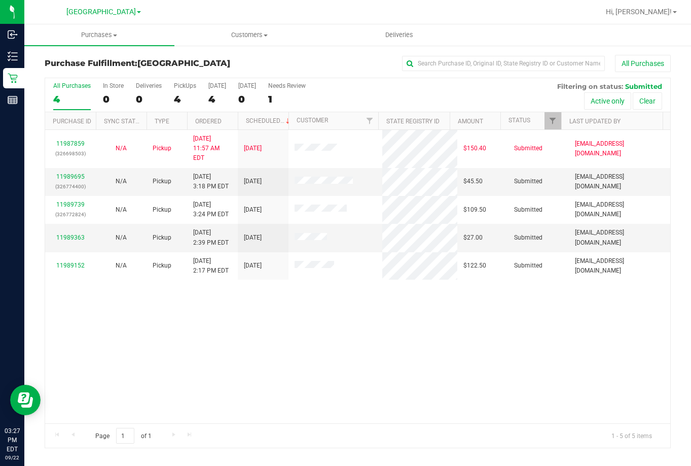
click at [301, 315] on div "11987859 (326698503) N/A Pickup [DATE] 11:57 AM EDT 9/22/2025 $150.40 Submitted…" at bounding box center [357, 276] width 625 height 293
click at [71, 173] on link "11989695" at bounding box center [70, 176] width 28 height 7
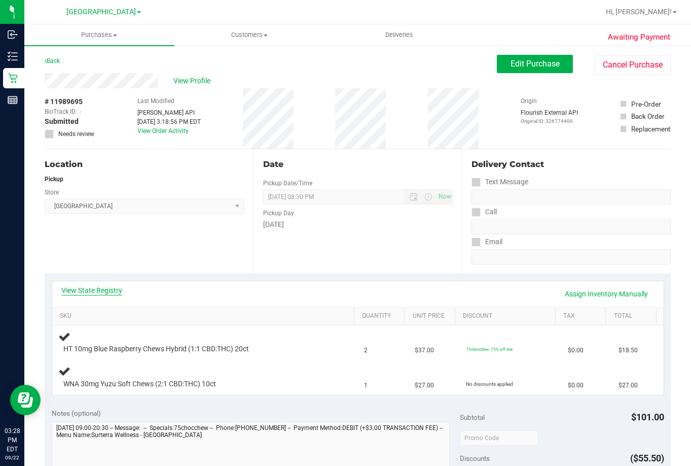
click at [107, 285] on link "View State Registry" at bounding box center [91, 290] width 61 height 10
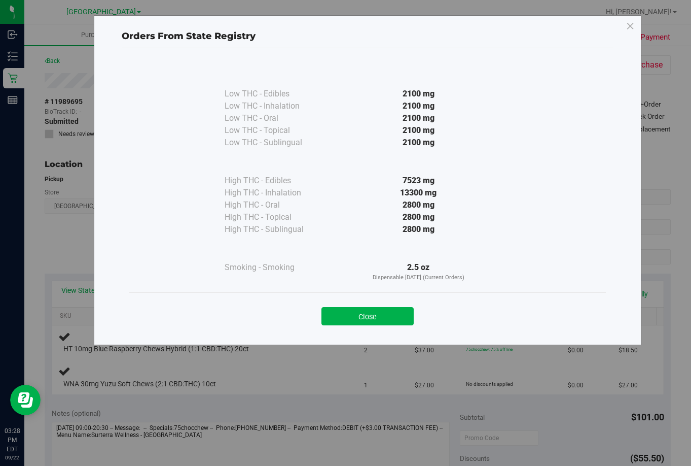
drag, startPoint x: 392, startPoint y: 310, endPoint x: 432, endPoint y: 316, distance: 40.0
click at [392, 310] on button "Close" at bounding box center [368, 316] width 92 height 18
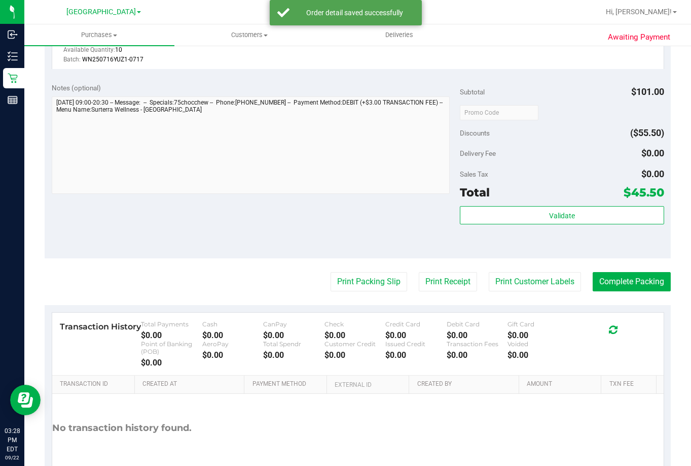
scroll to position [406, 0]
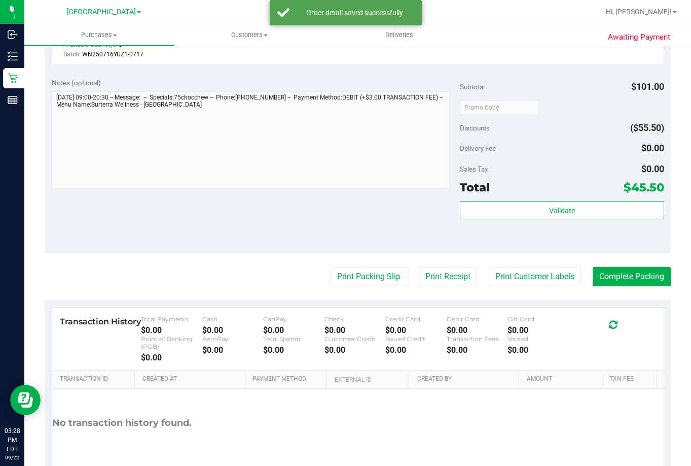
click at [554, 199] on div "Subtotal $101.00 Discounts ($55.50) Delivery Fee $0.00 Sales Tax $0.00 Total $4…" at bounding box center [562, 162] width 204 height 169
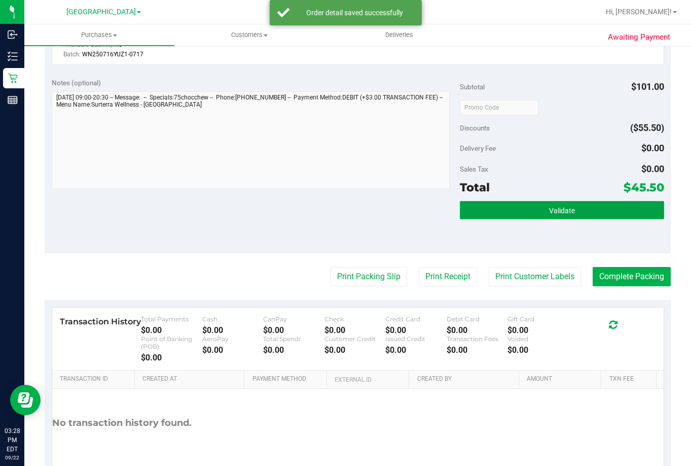
click at [527, 211] on button "Validate" at bounding box center [562, 210] width 204 height 18
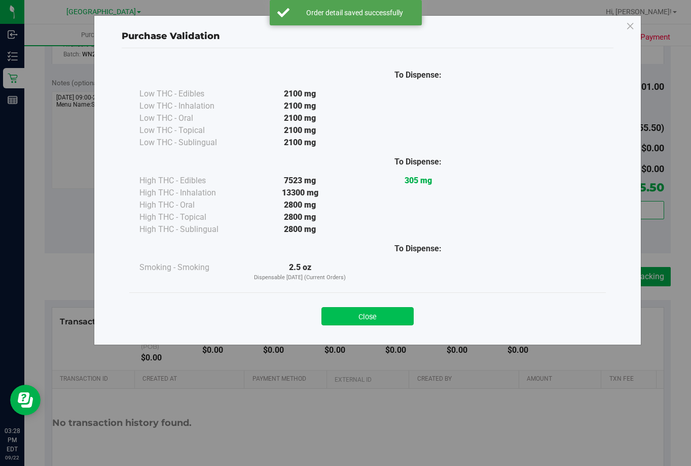
click at [385, 312] on button "Close" at bounding box center [368, 316] width 92 height 18
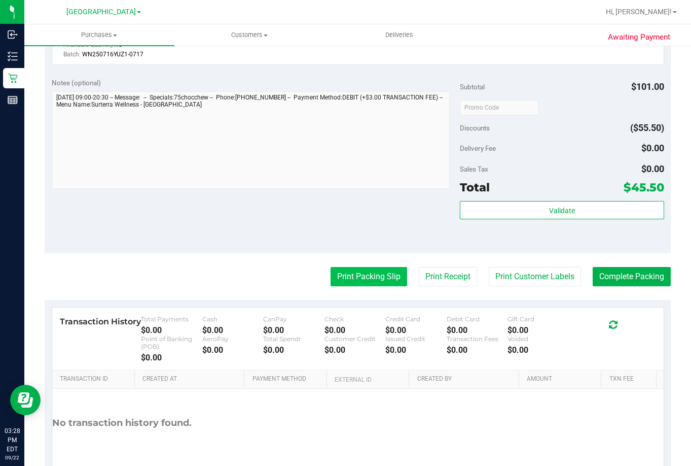
click at [368, 278] on button "Print Packing Slip" at bounding box center [369, 276] width 77 height 19
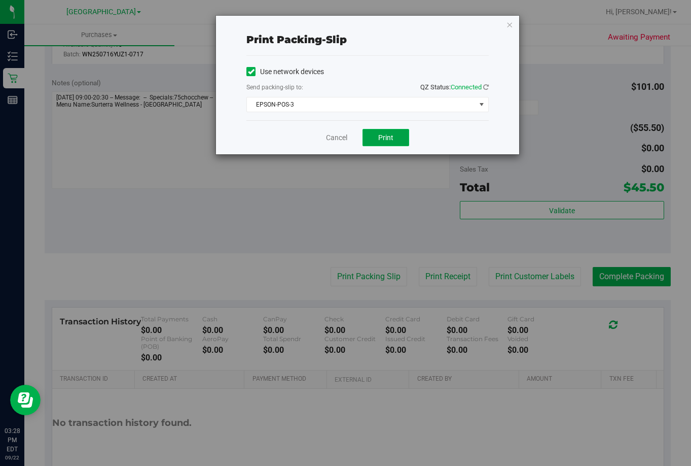
click at [383, 135] on span "Print" at bounding box center [385, 137] width 15 height 8
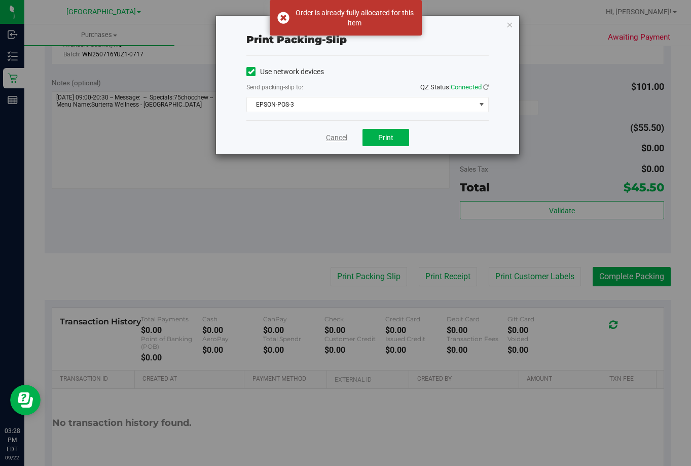
click at [339, 135] on link "Cancel" at bounding box center [336, 137] width 21 height 11
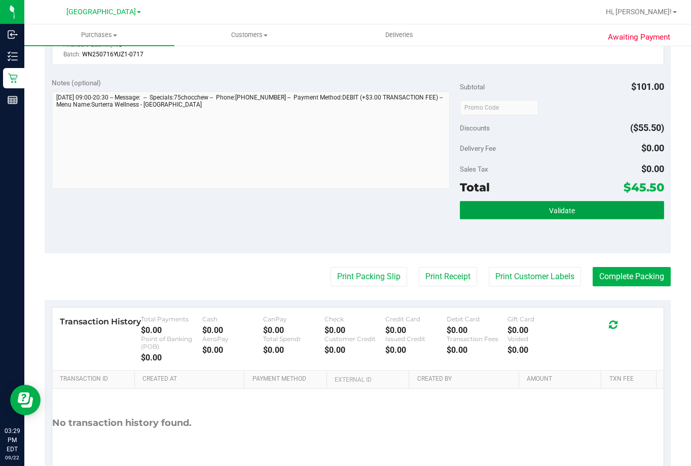
click at [630, 209] on button "Validate" at bounding box center [562, 210] width 204 height 18
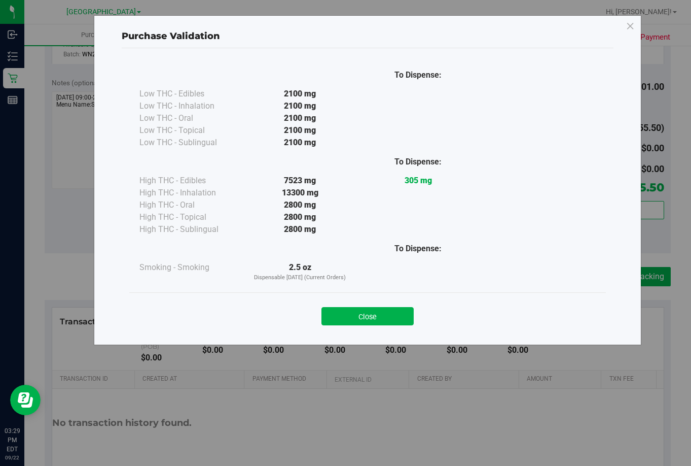
drag, startPoint x: 387, startPoint y: 316, endPoint x: 588, endPoint y: 303, distance: 201.2
click at [387, 315] on button "Close" at bounding box center [368, 316] width 92 height 18
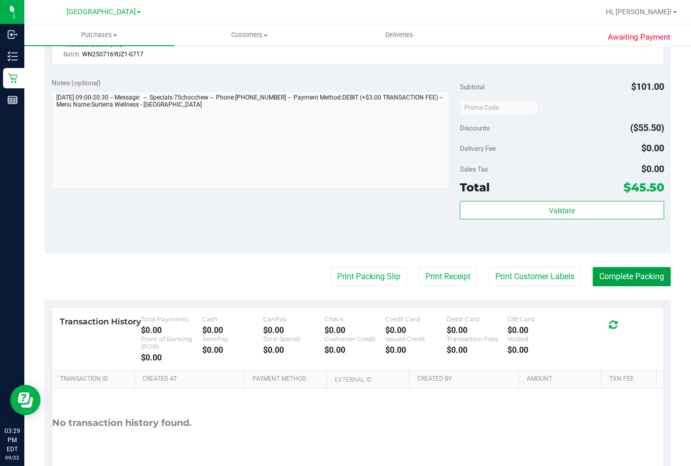
click at [634, 282] on button "Complete Packing" at bounding box center [632, 276] width 78 height 19
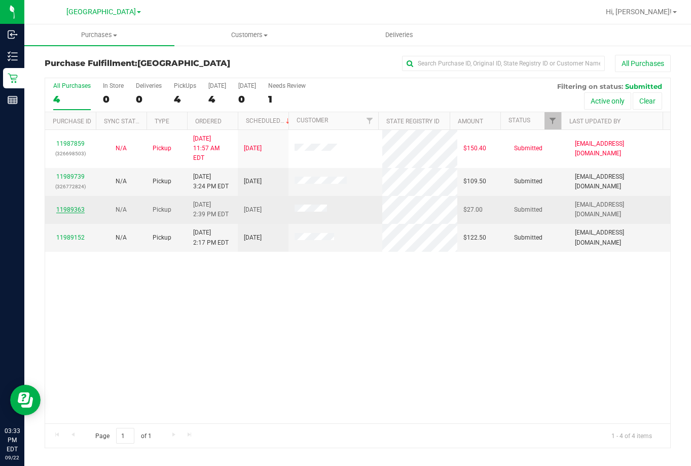
click at [78, 206] on link "11989363" at bounding box center [70, 209] width 28 height 7
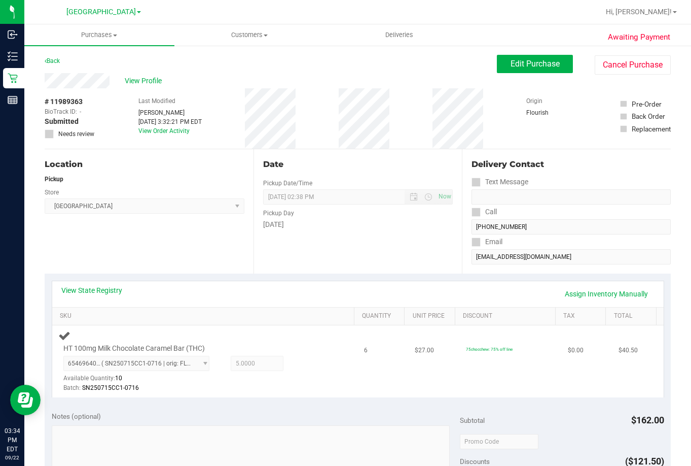
click at [346, 361] on td "HT 100mg Milk Chocolate Caramel Bar (THC) 6546964009743713 ( SN250715CC1-0716 |…" at bounding box center [205, 361] width 306 height 72
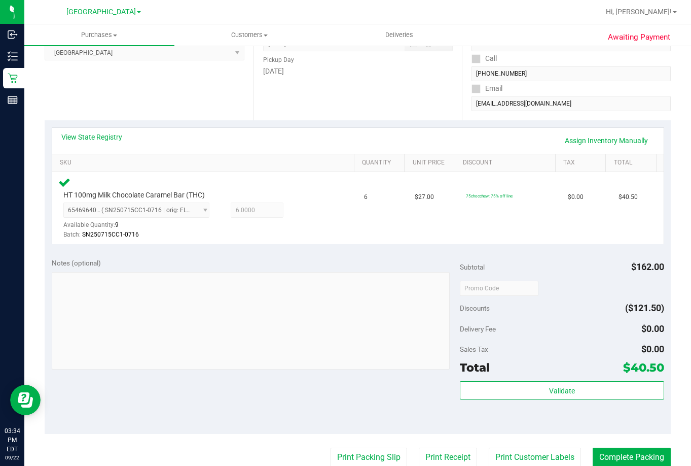
scroll to position [304, 0]
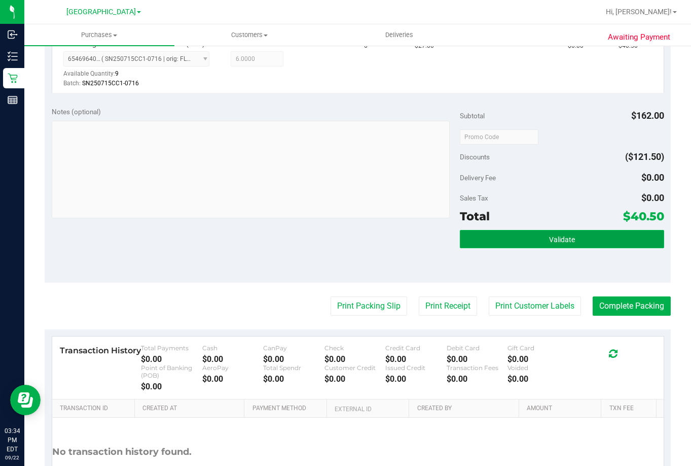
click at [549, 237] on span "Validate" at bounding box center [562, 239] width 26 height 8
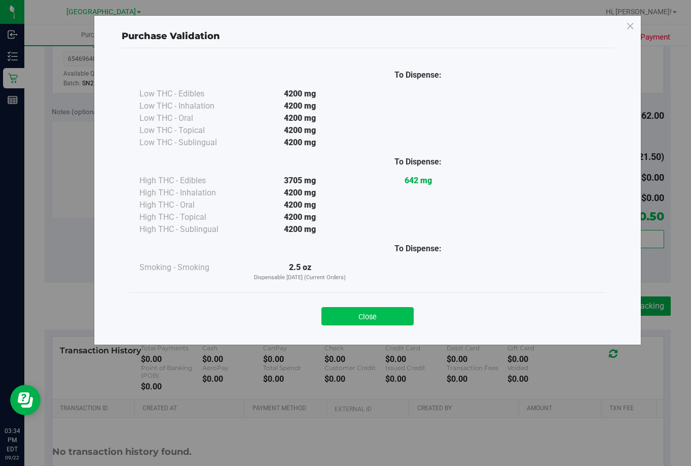
click at [384, 318] on button "Close" at bounding box center [368, 316] width 92 height 18
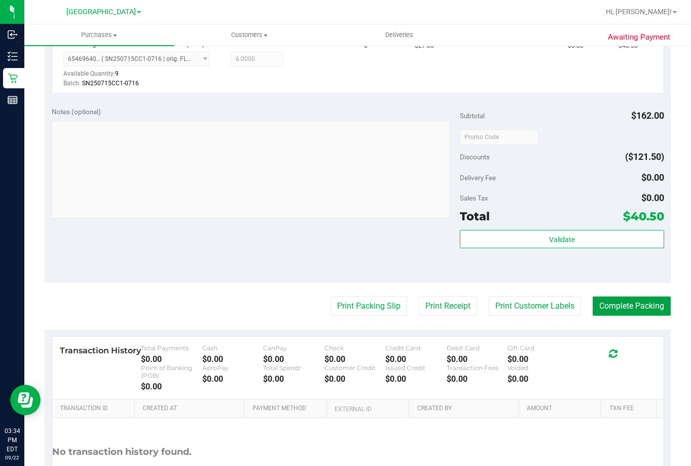
drag, startPoint x: 640, startPoint y: 312, endPoint x: 591, endPoint y: 265, distance: 67.8
click at [640, 311] on button "Complete Packing" at bounding box center [632, 305] width 78 height 19
